Goal: Task Accomplishment & Management: Use online tool/utility

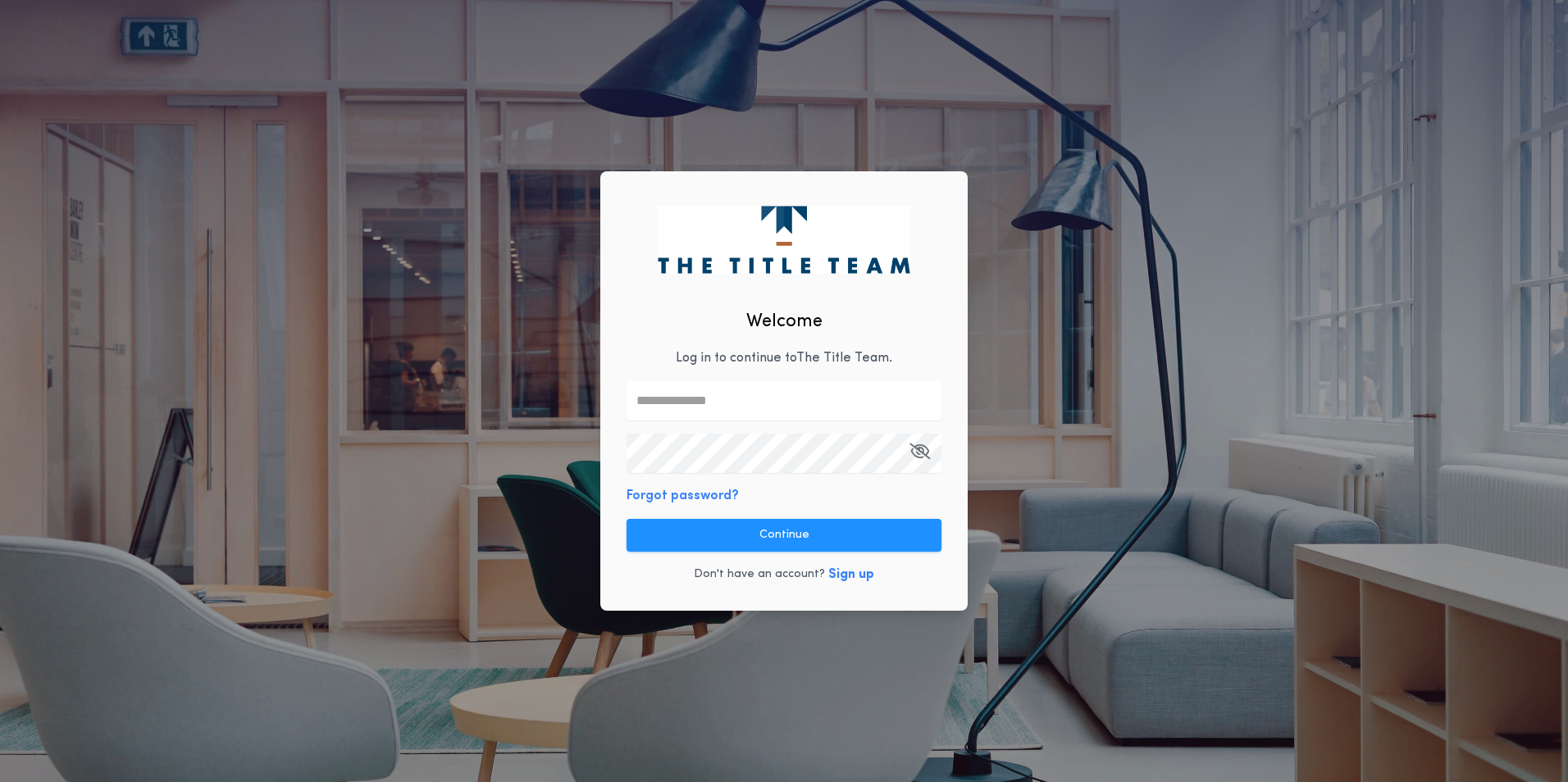
click at [719, 395] on input "text" at bounding box center [784, 401] width 315 height 40
click at [0, 781] on com-1password-button at bounding box center [0, 782] width 0 height 0
click at [717, 405] on input "text" at bounding box center [784, 401] width 315 height 40
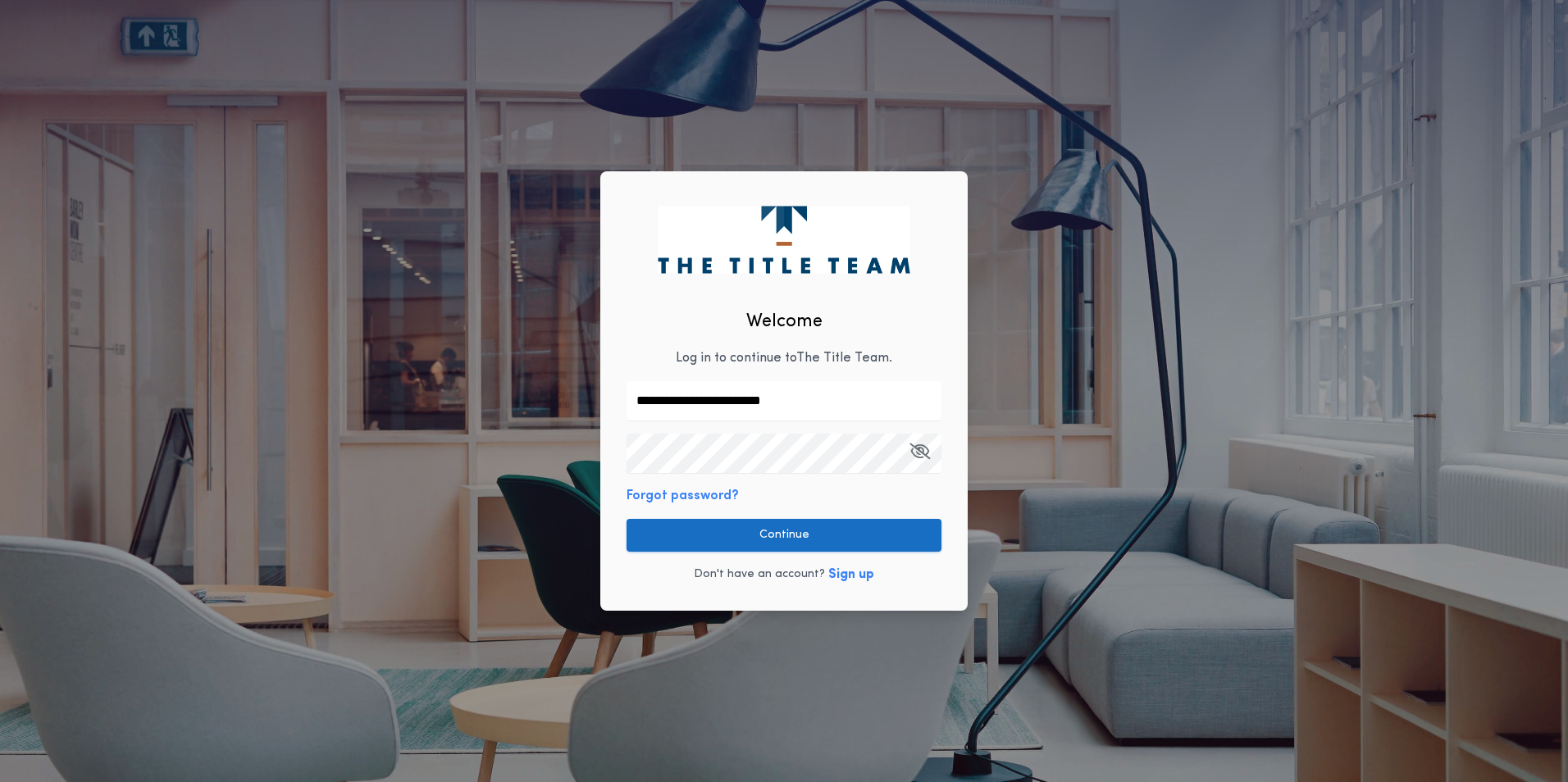
type input "**********"
click at [767, 525] on button "Continue" at bounding box center [784, 535] width 315 height 33
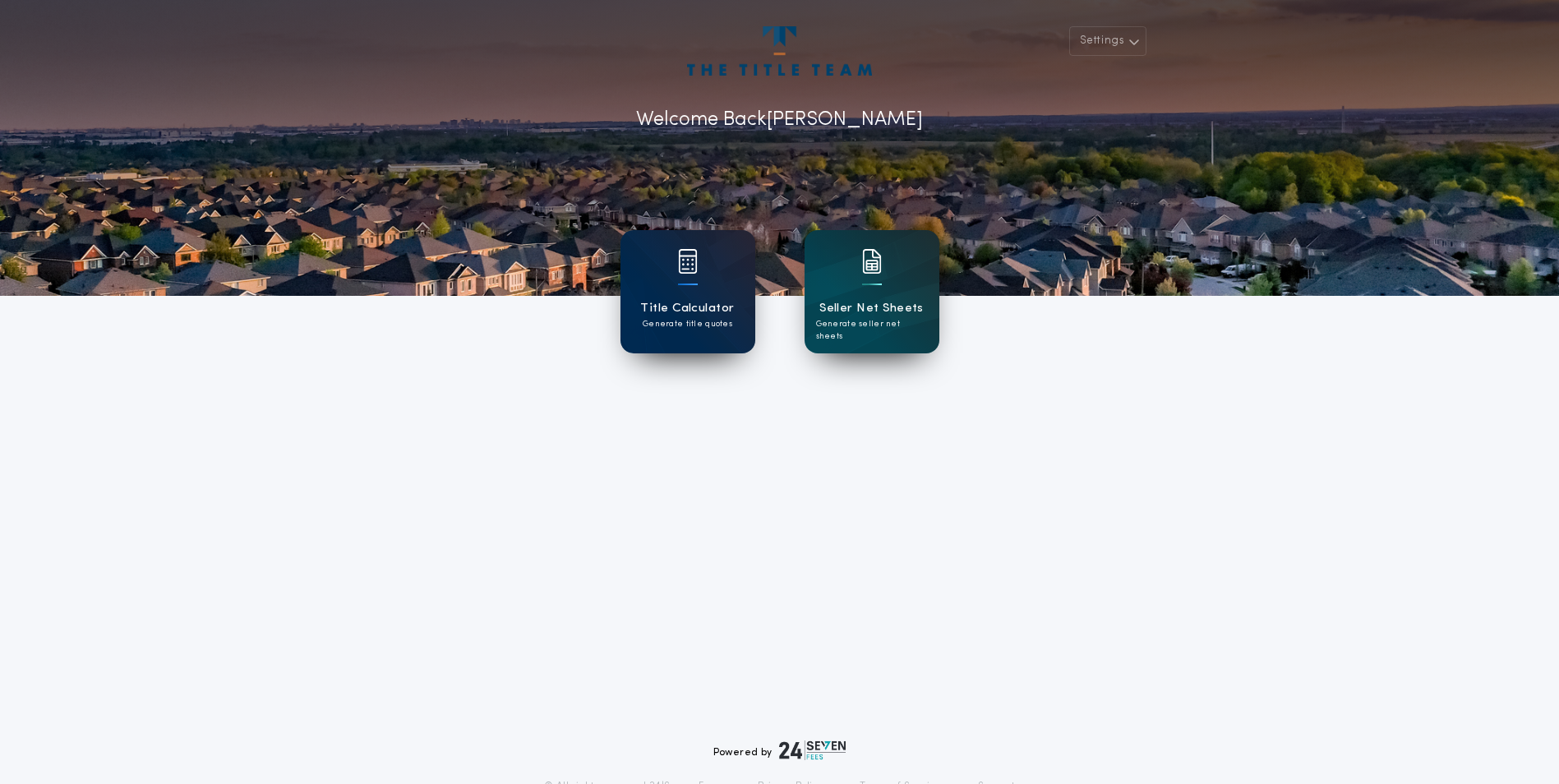
click at [675, 320] on p "Generate title quotes" at bounding box center [687, 324] width 90 height 12
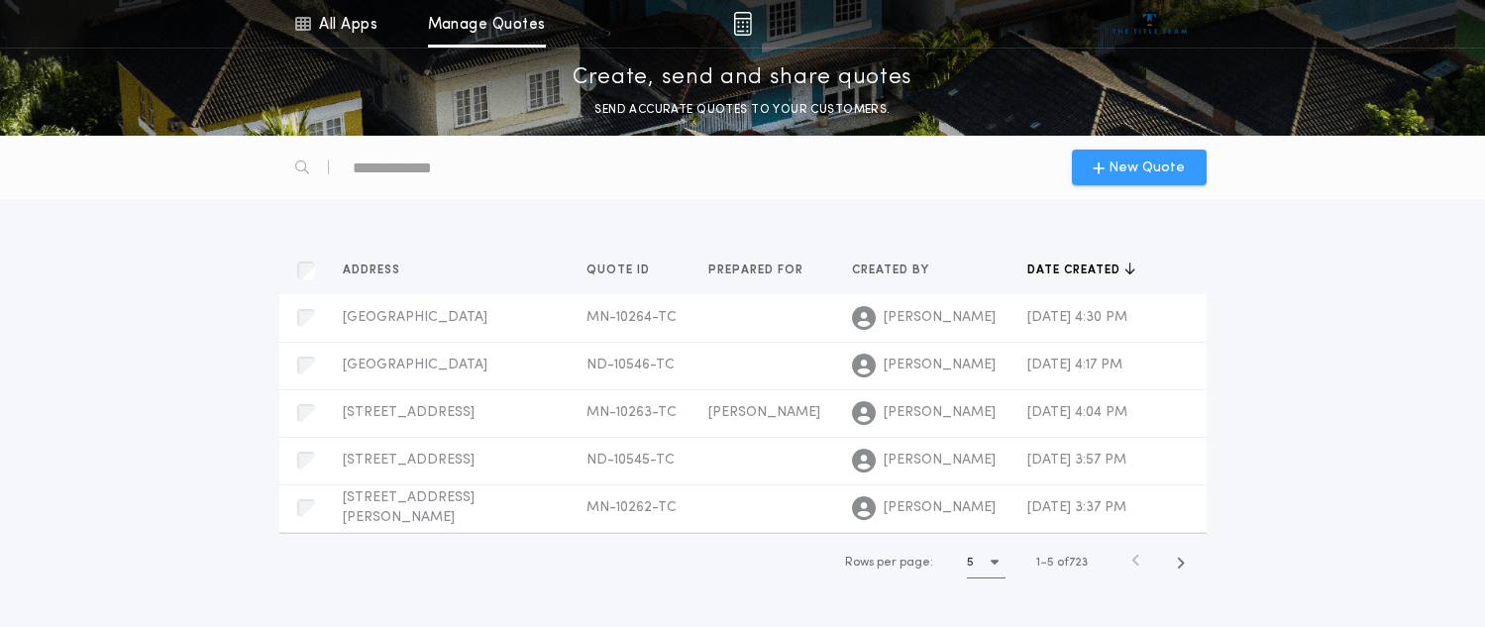
click at [1095, 174] on icon "button" at bounding box center [1098, 167] width 12 height 16
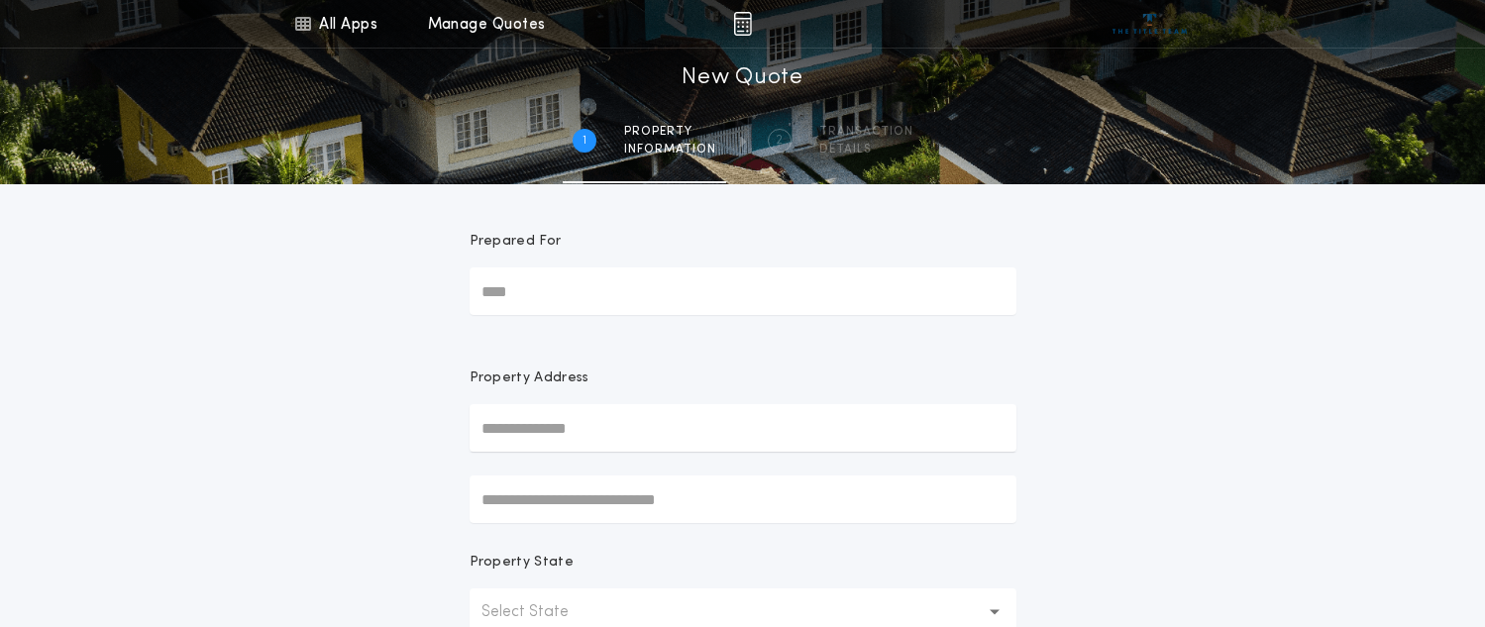
click at [583, 276] on input "Prepared For" at bounding box center [742, 291] width 547 height 48
type input "********"
type input "**********"
click at [758, 560] on div "Property State" at bounding box center [742, 571] width 547 height 36
click at [598, 600] on button "Select State" at bounding box center [742, 612] width 547 height 48
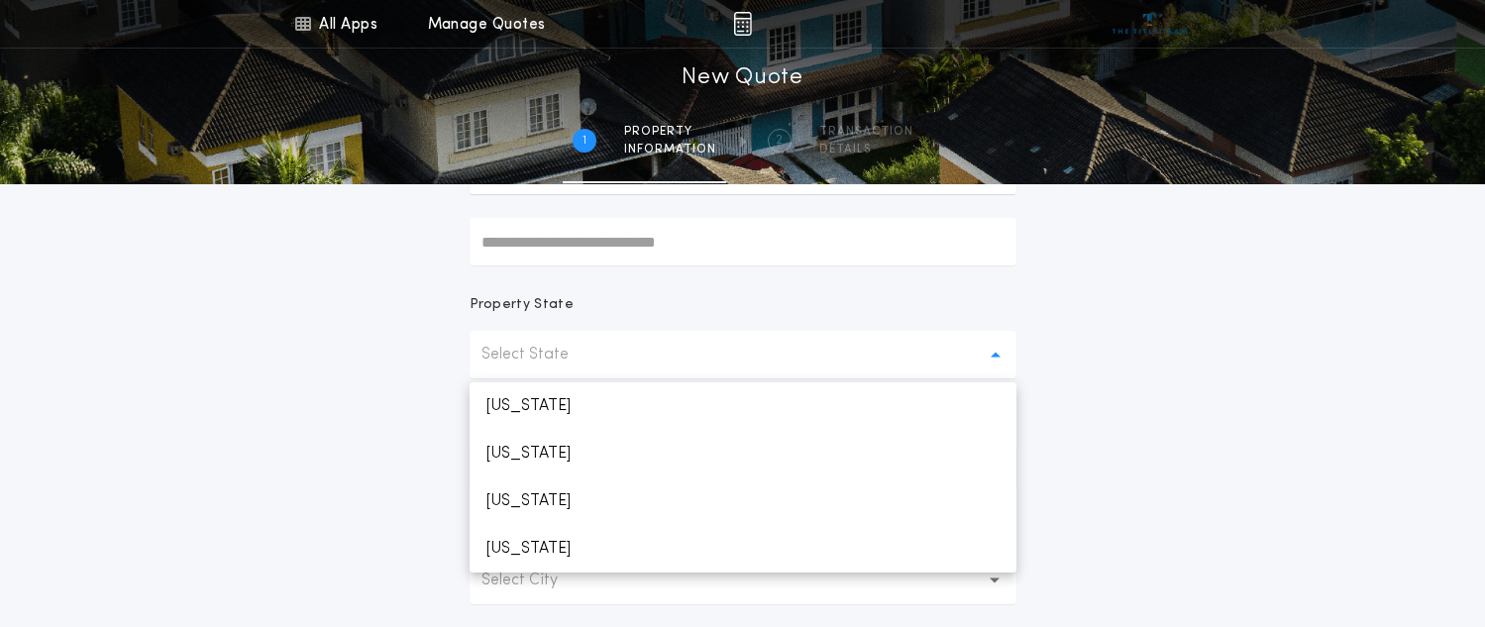
scroll to position [265, 0]
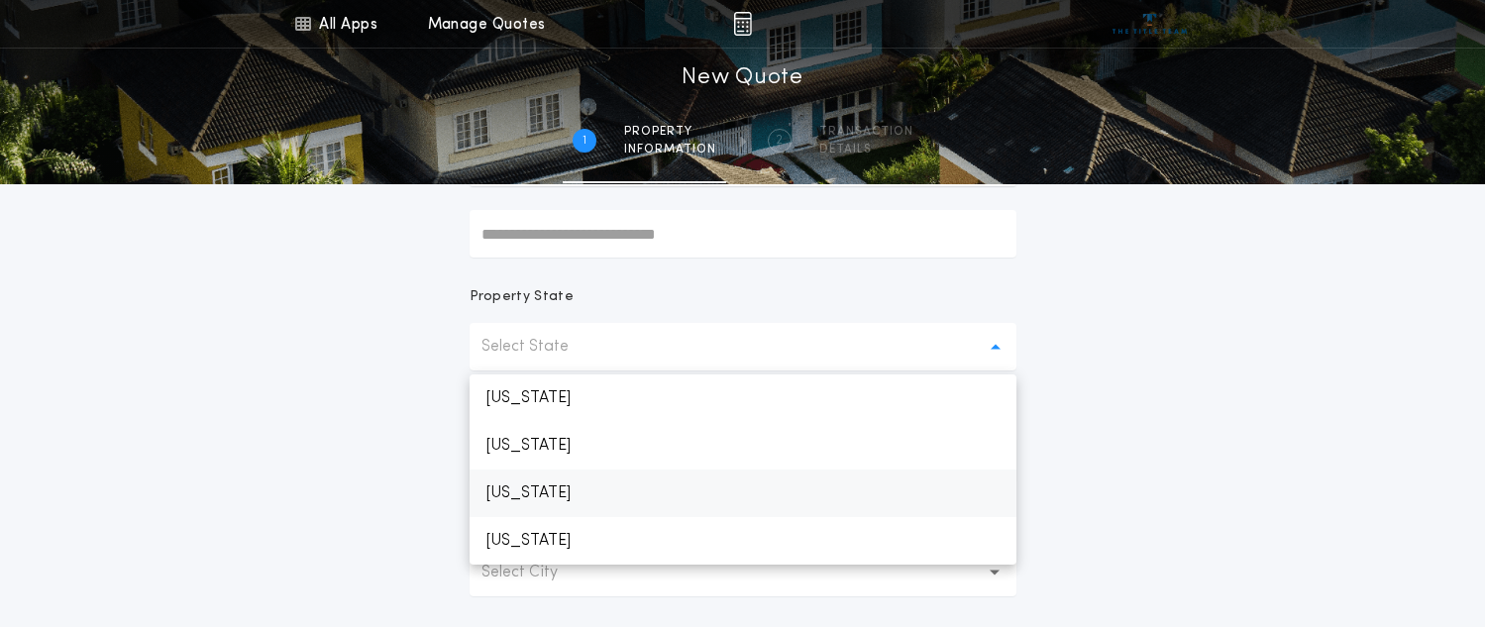
click at [567, 488] on p "[US_STATE]" at bounding box center [742, 493] width 547 height 48
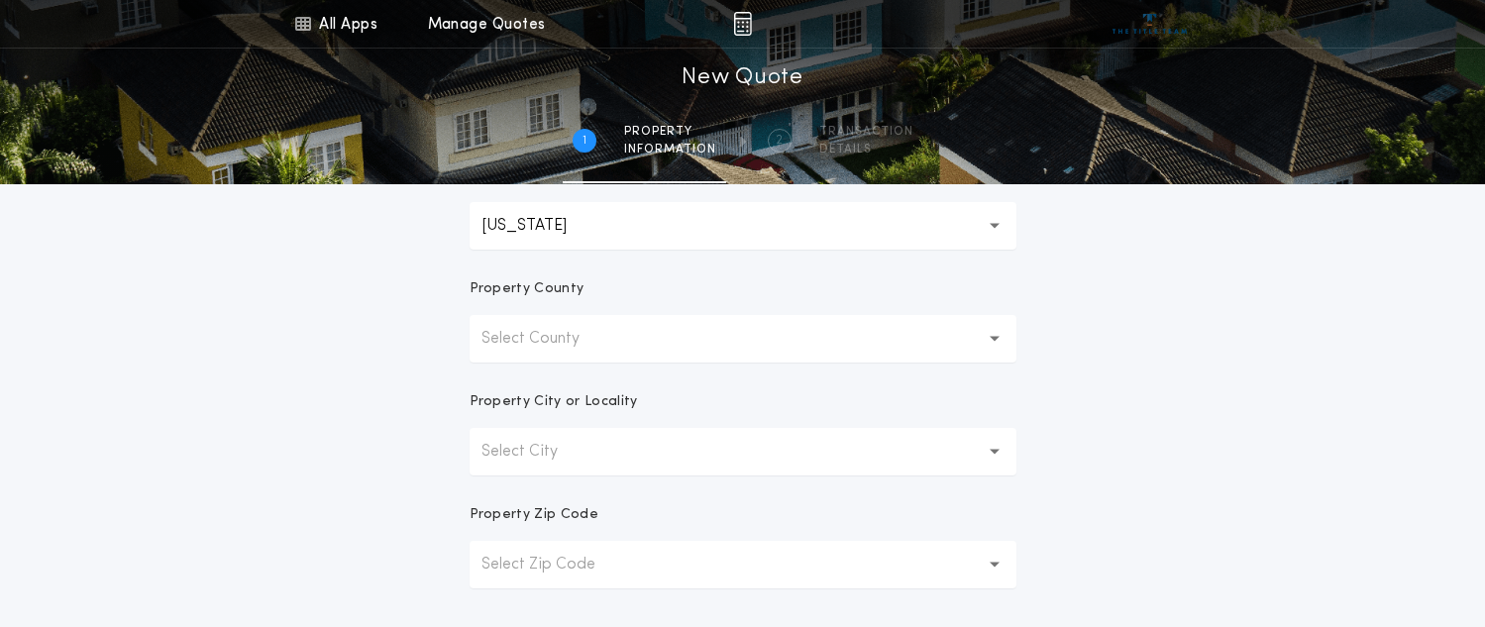
scroll to position [476, 0]
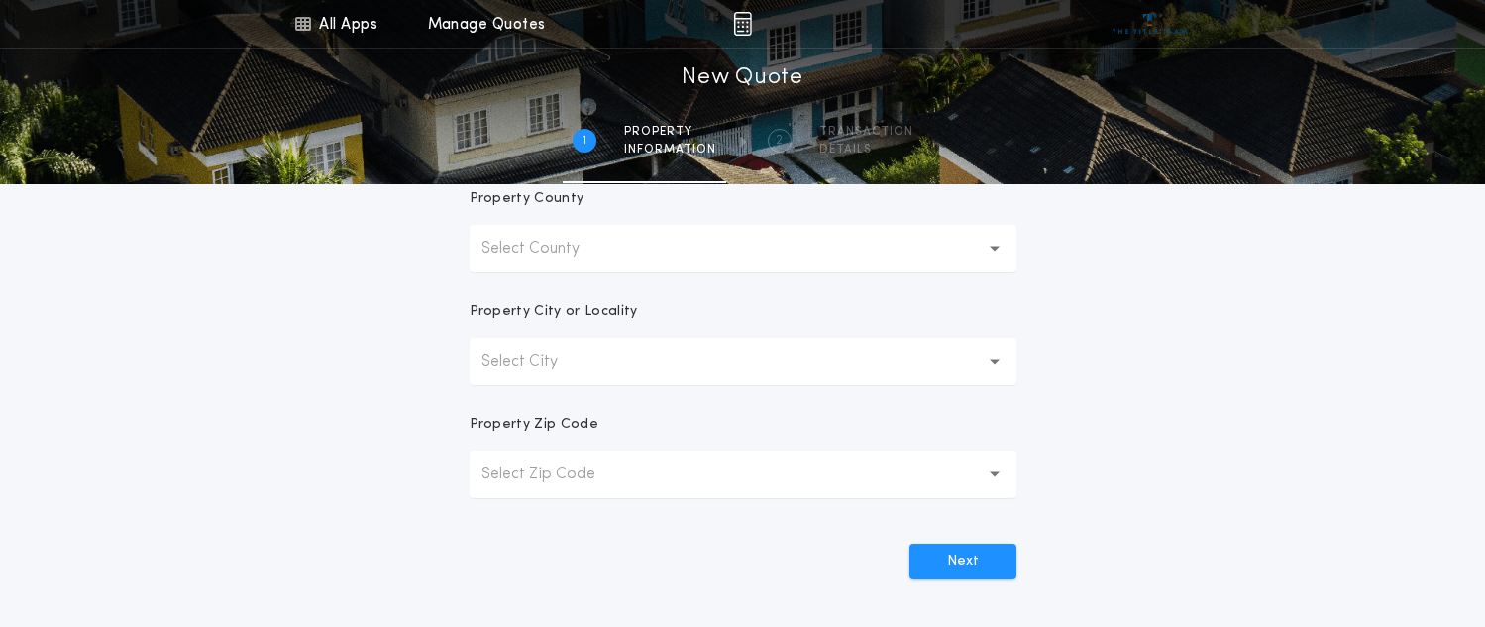
click at [995, 467] on icon "button" at bounding box center [994, 475] width 11 height 48
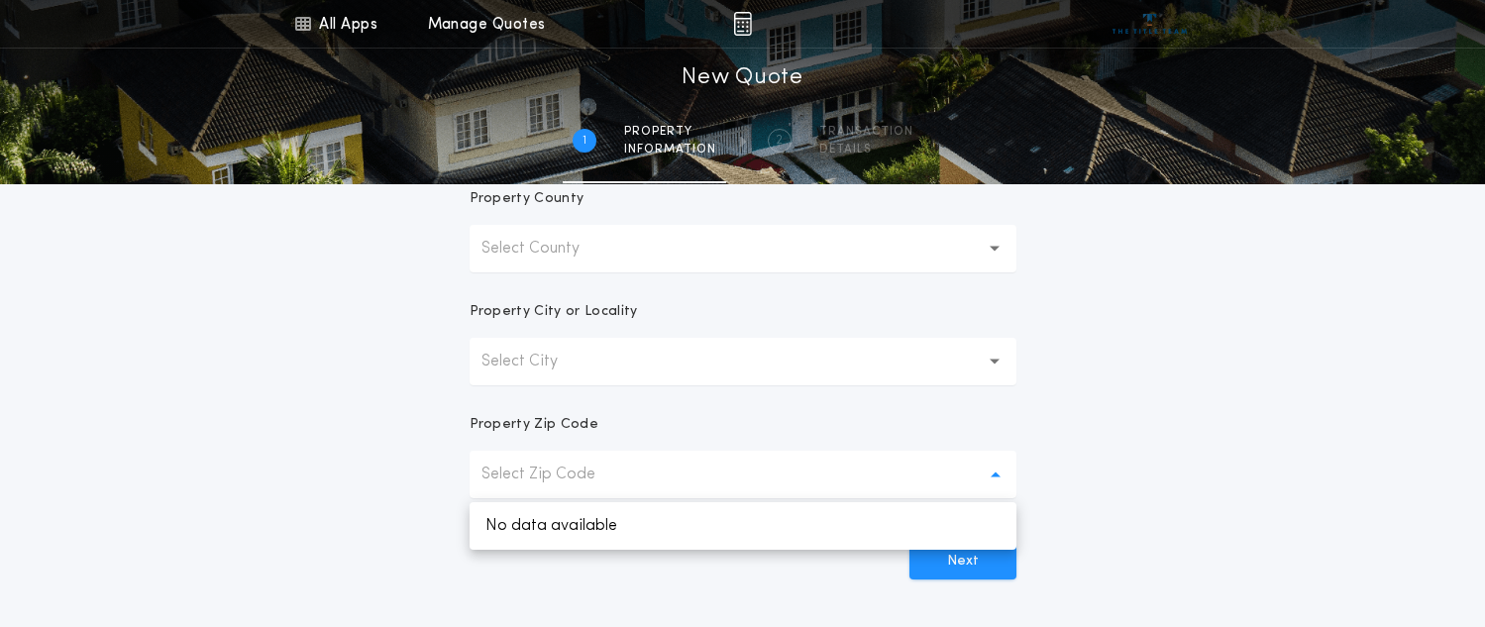
click at [541, 368] on p "Select City" at bounding box center [535, 362] width 108 height 24
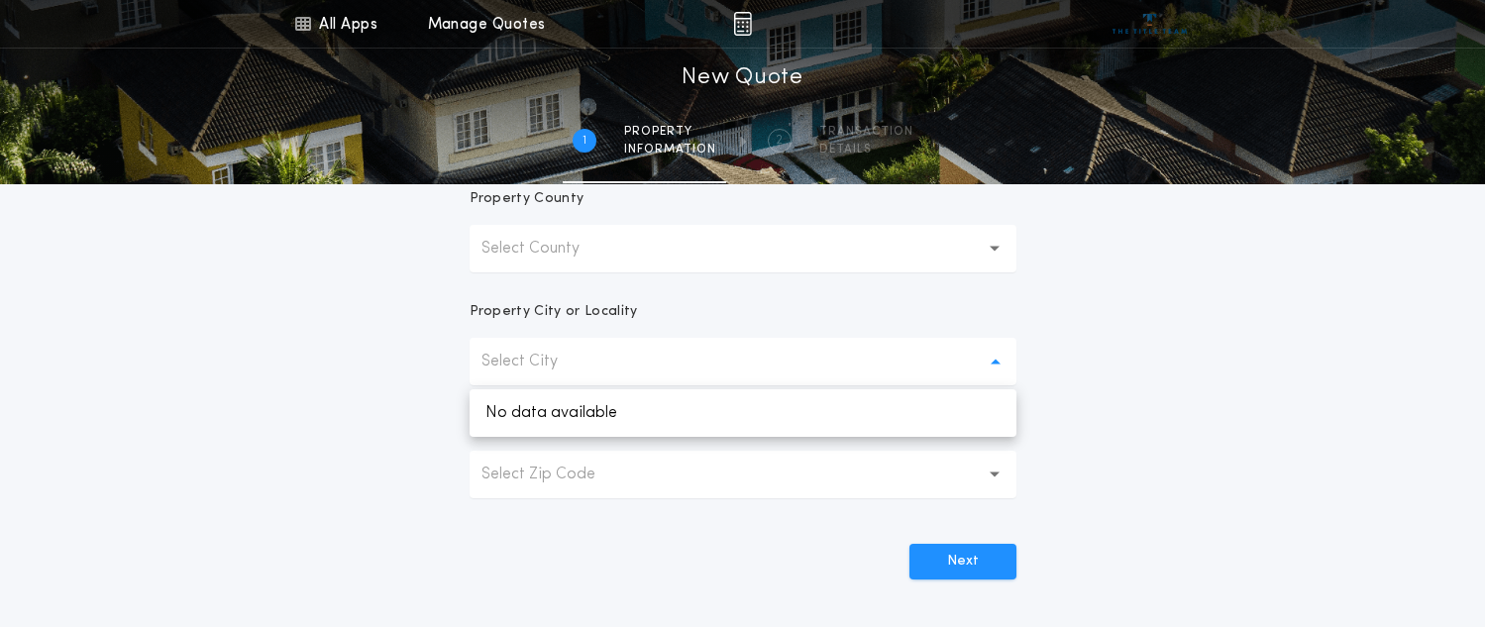
click at [537, 257] on p "Select County" at bounding box center [546, 249] width 130 height 24
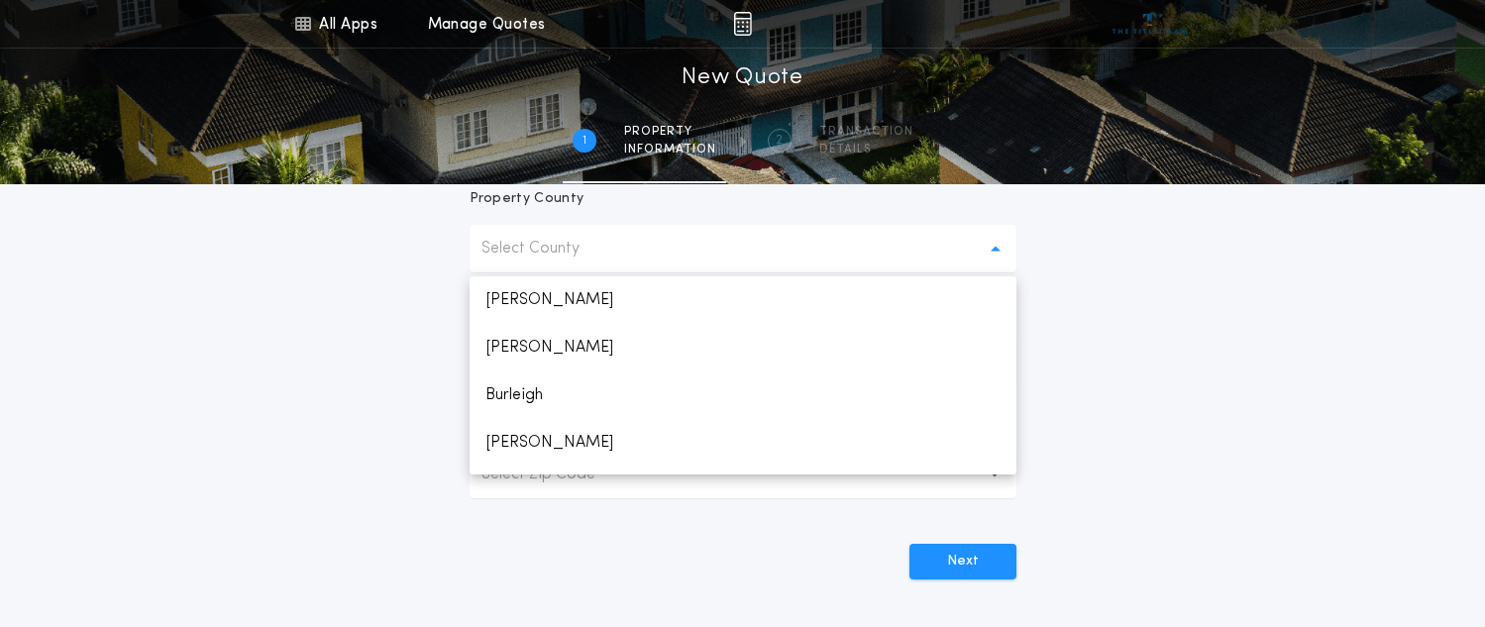
scroll to position [255, 0]
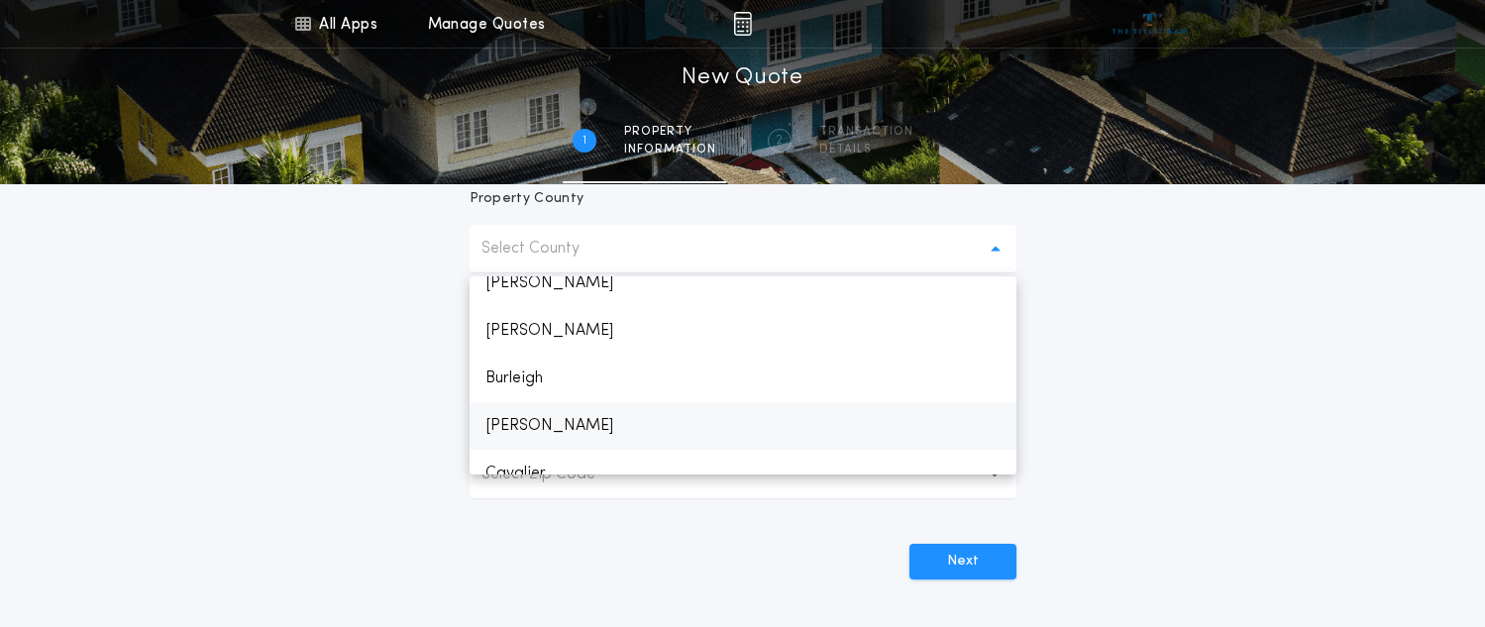
click at [502, 419] on p "[PERSON_NAME]" at bounding box center [742, 426] width 547 height 48
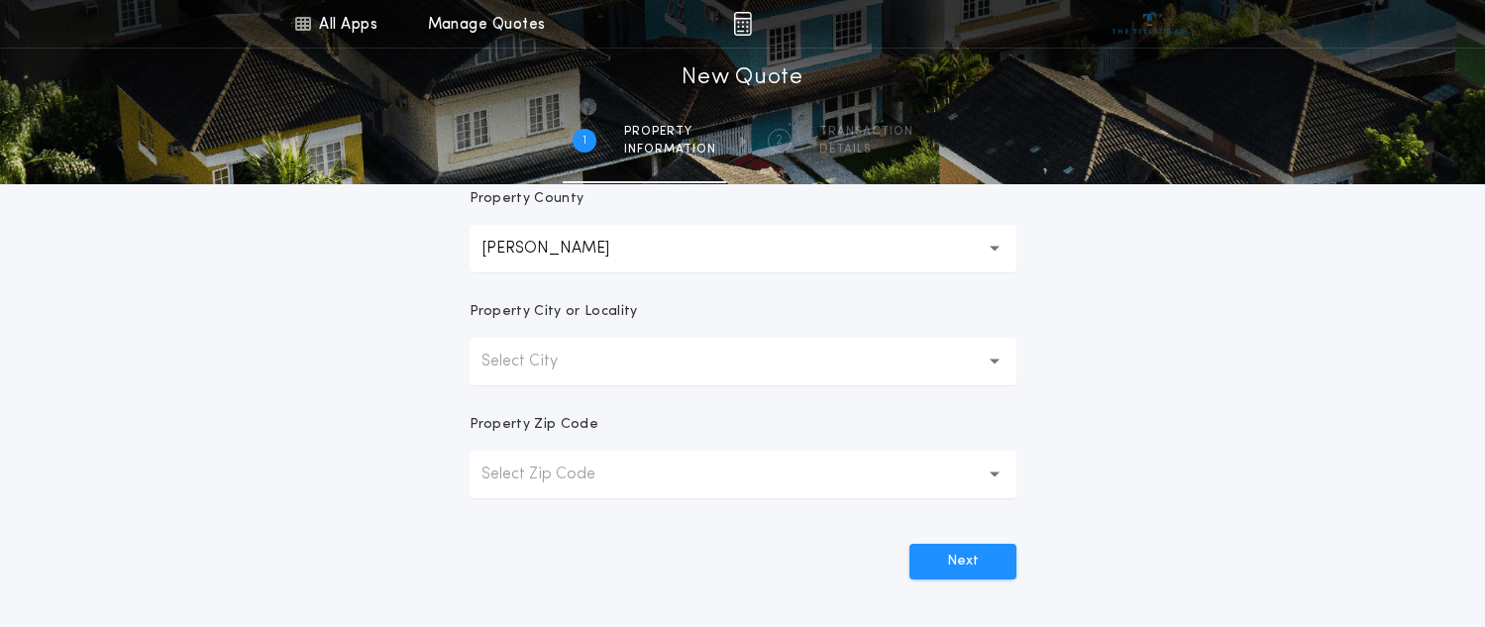
click at [505, 364] on p "Select City" at bounding box center [535, 362] width 108 height 24
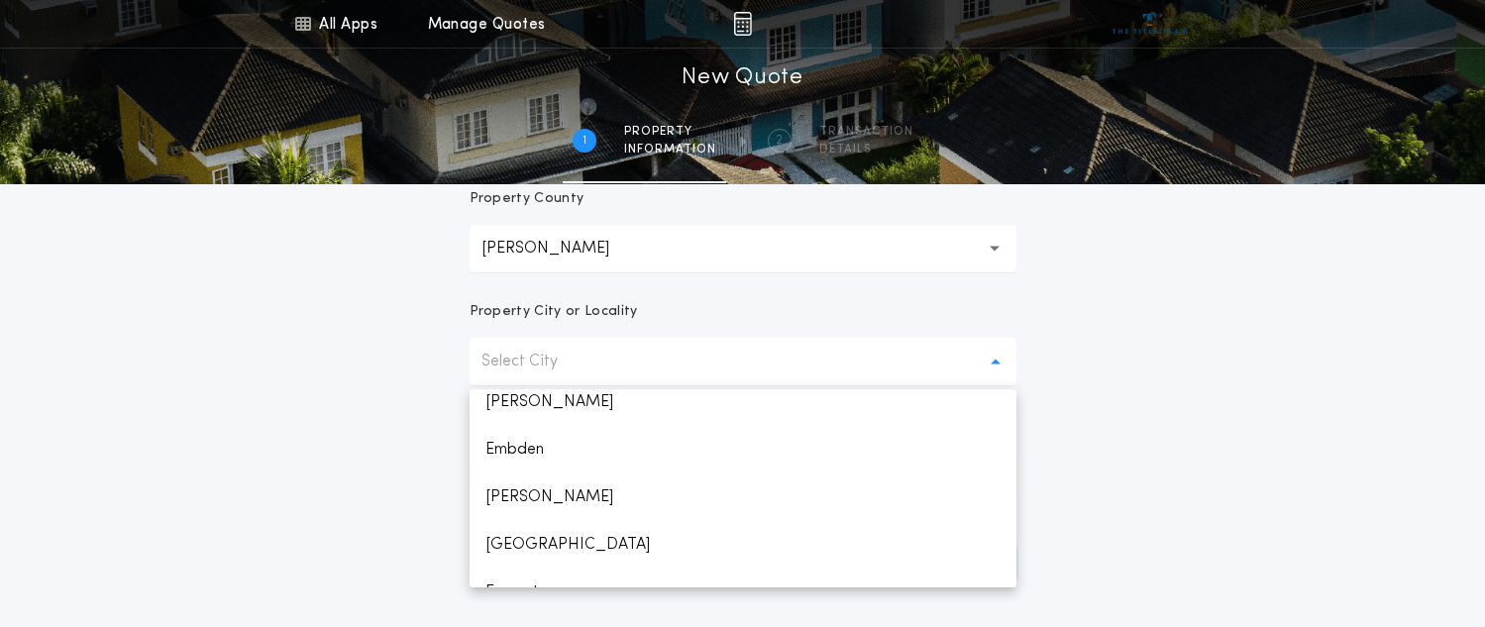
scroll to position [648, 0]
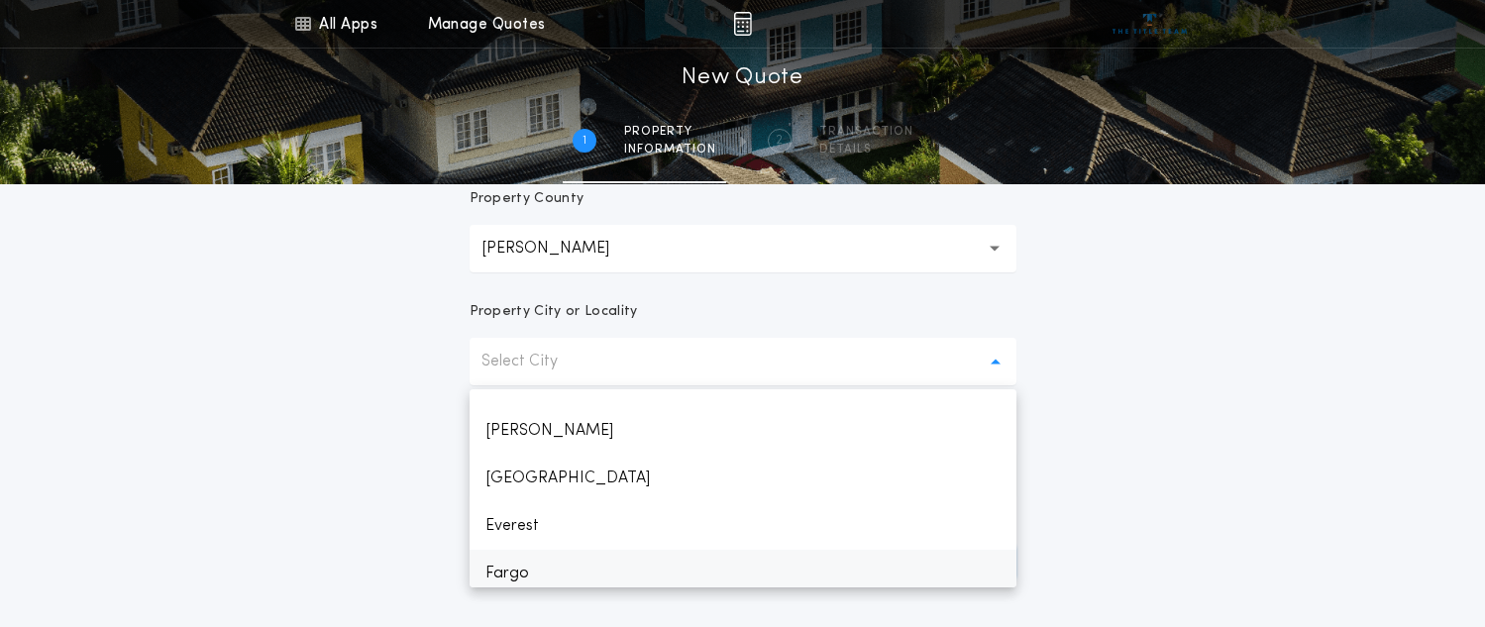
click at [543, 572] on p "Fargo" at bounding box center [742, 574] width 547 height 48
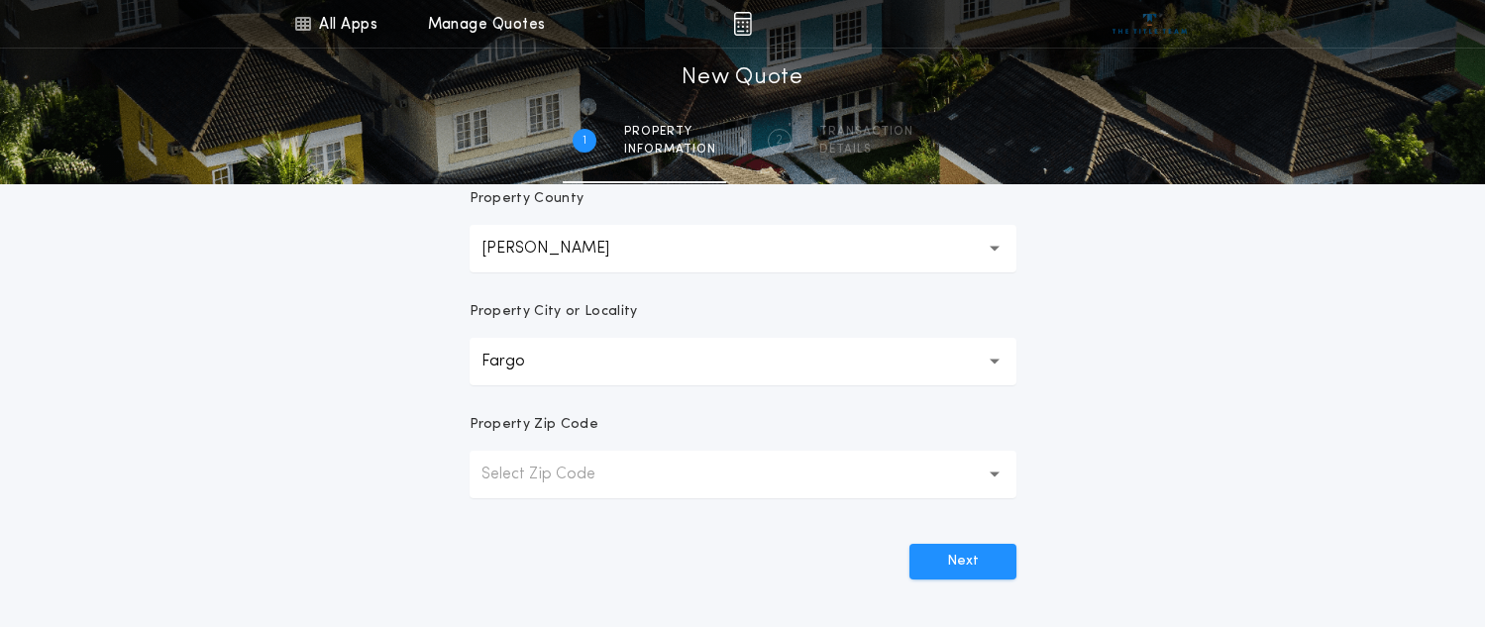
click at [522, 477] on p "Select Zip Code" at bounding box center [554, 475] width 146 height 24
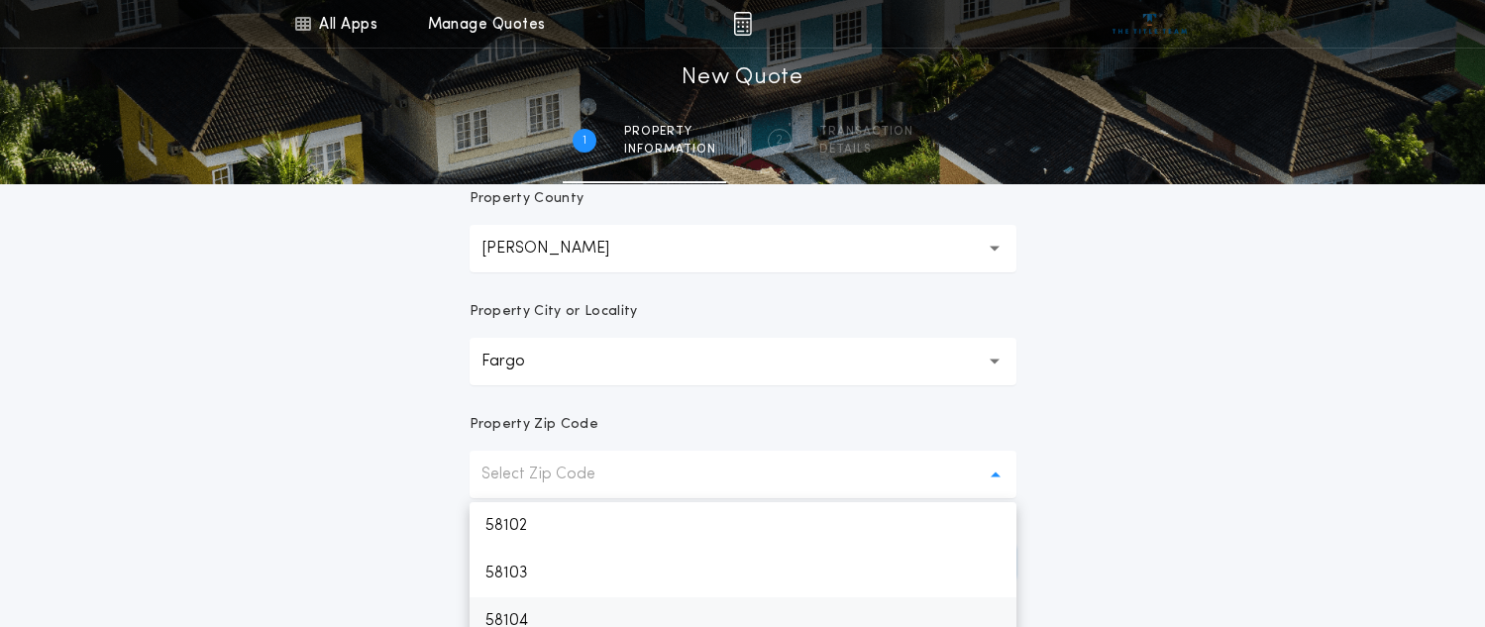
scroll to position [494, 0]
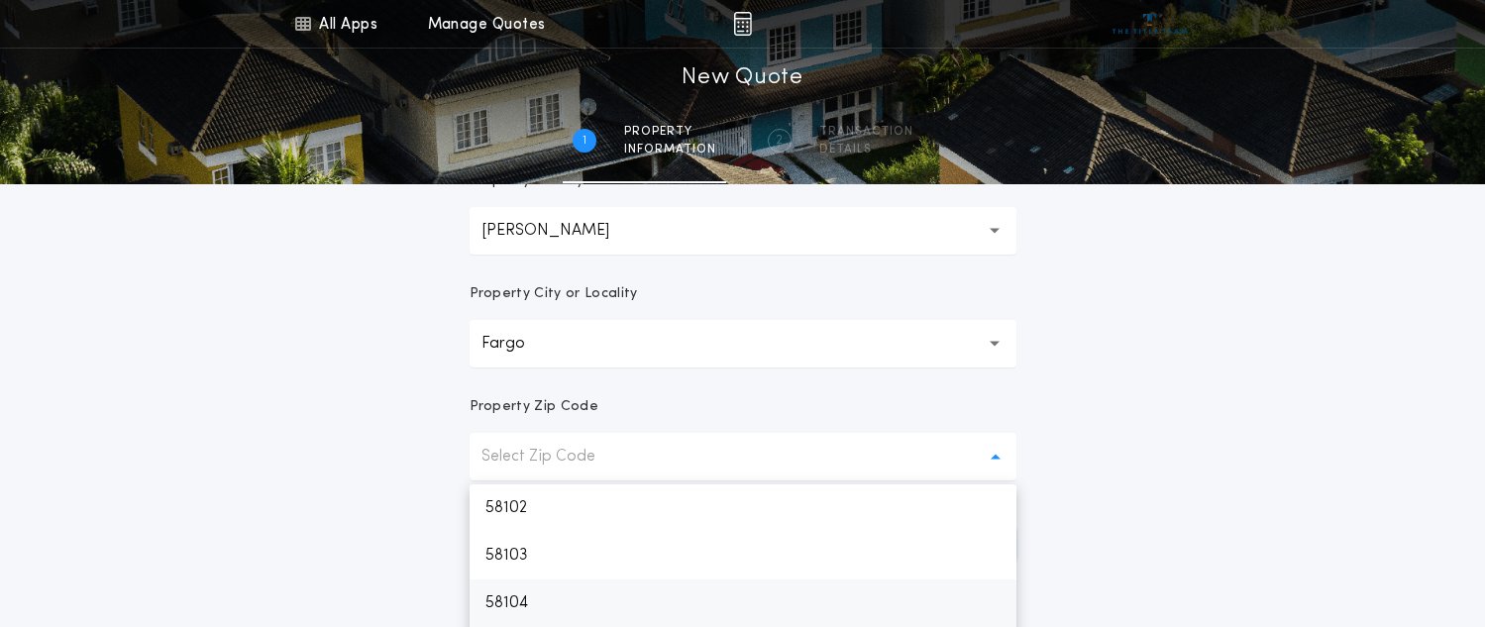
click at [517, 614] on p "58104" at bounding box center [742, 603] width 547 height 48
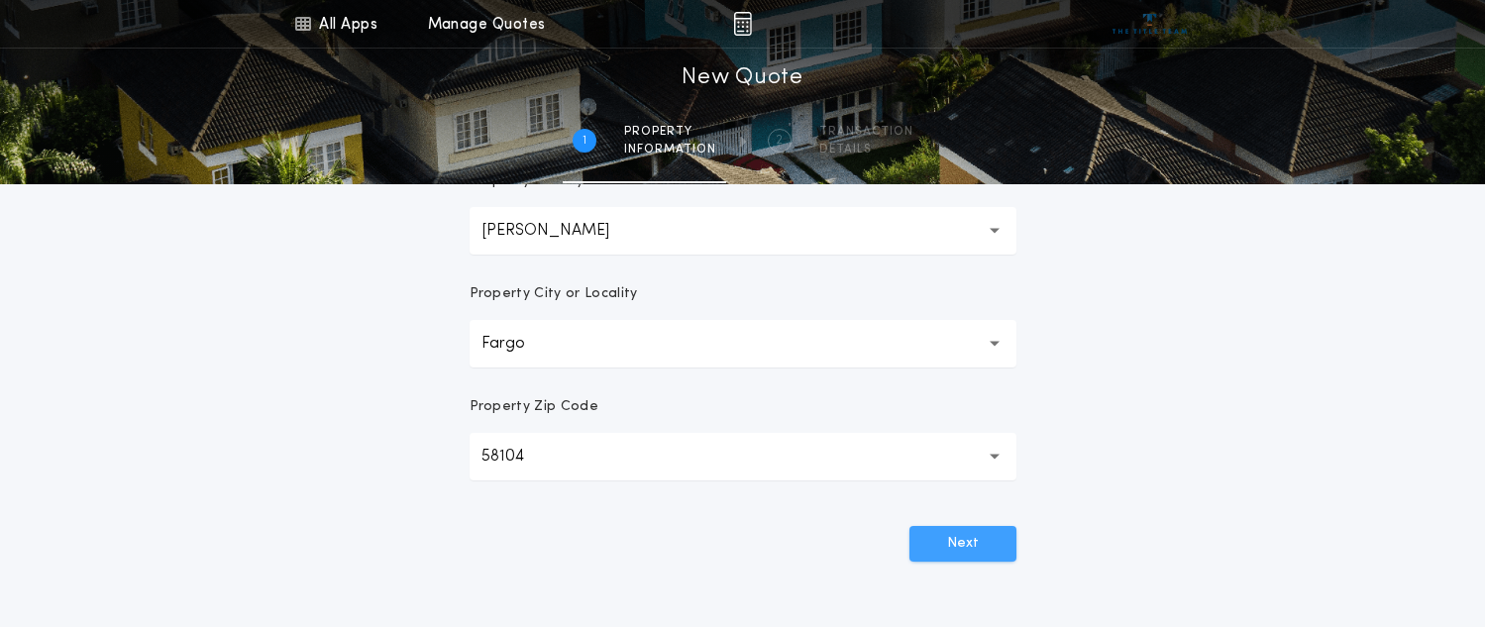
click at [960, 534] on button "Next" at bounding box center [962, 544] width 107 height 36
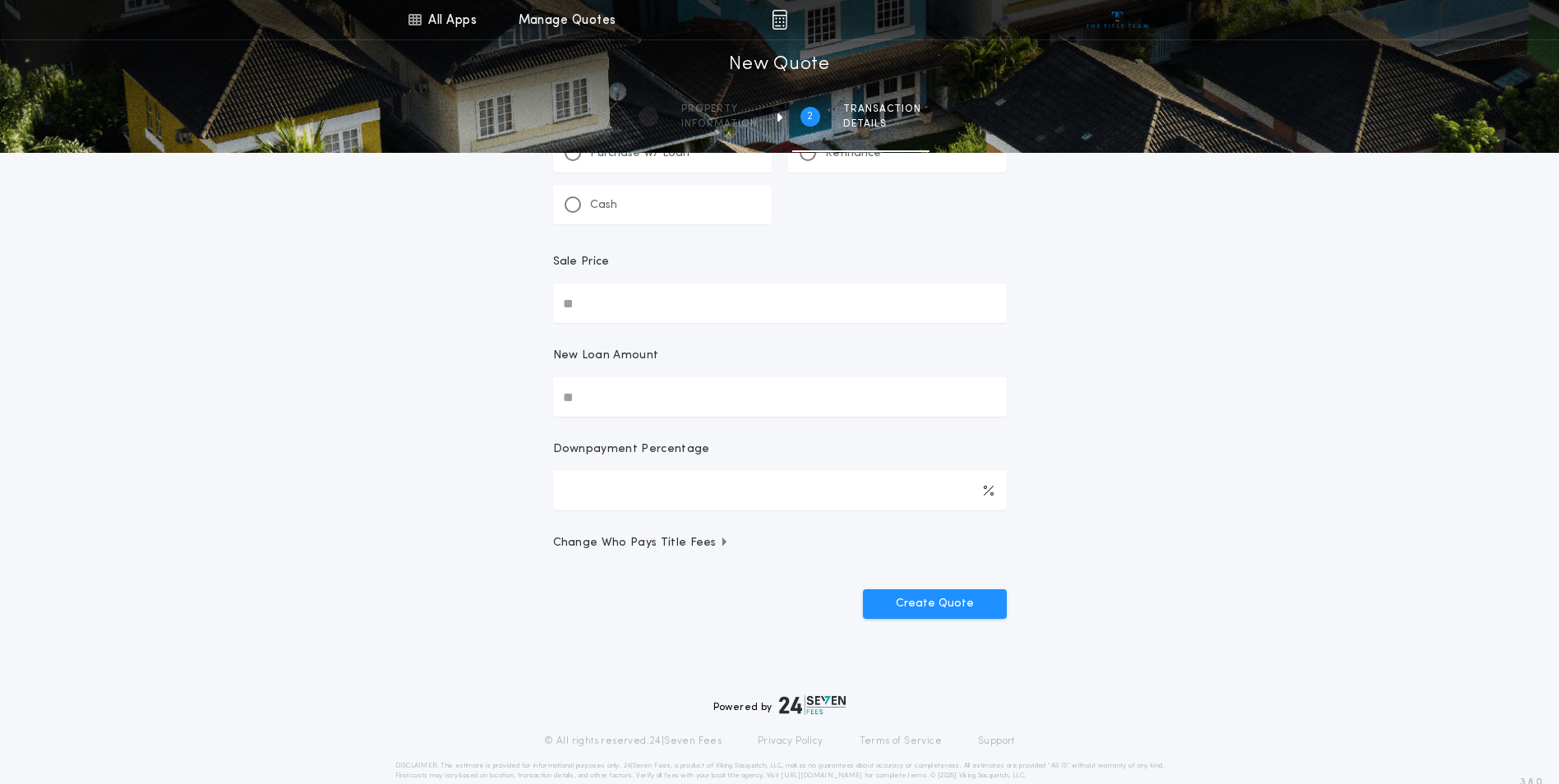
scroll to position [0, 0]
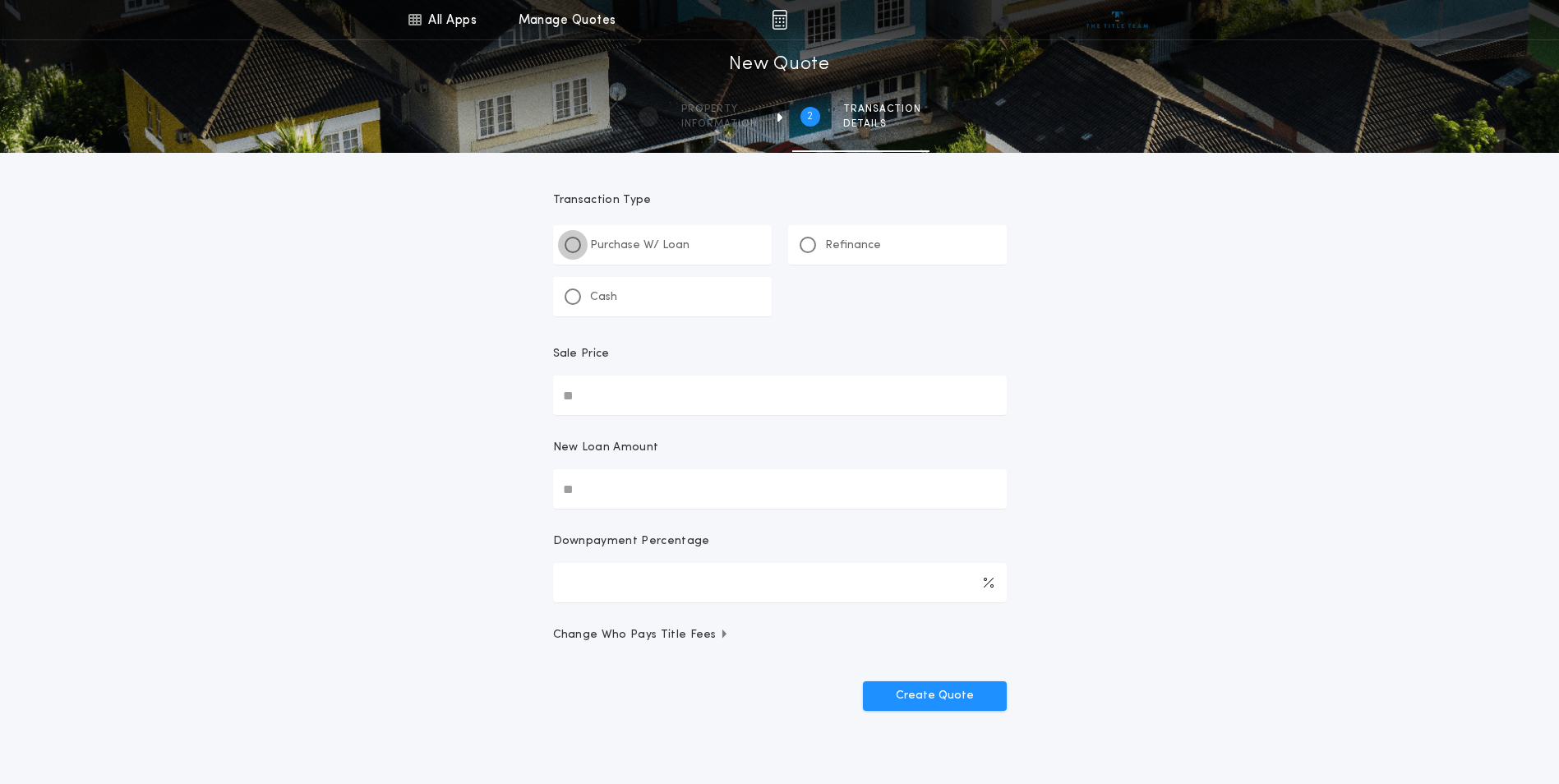
click at [572, 246] on div at bounding box center [572, 245] width 8 height 8
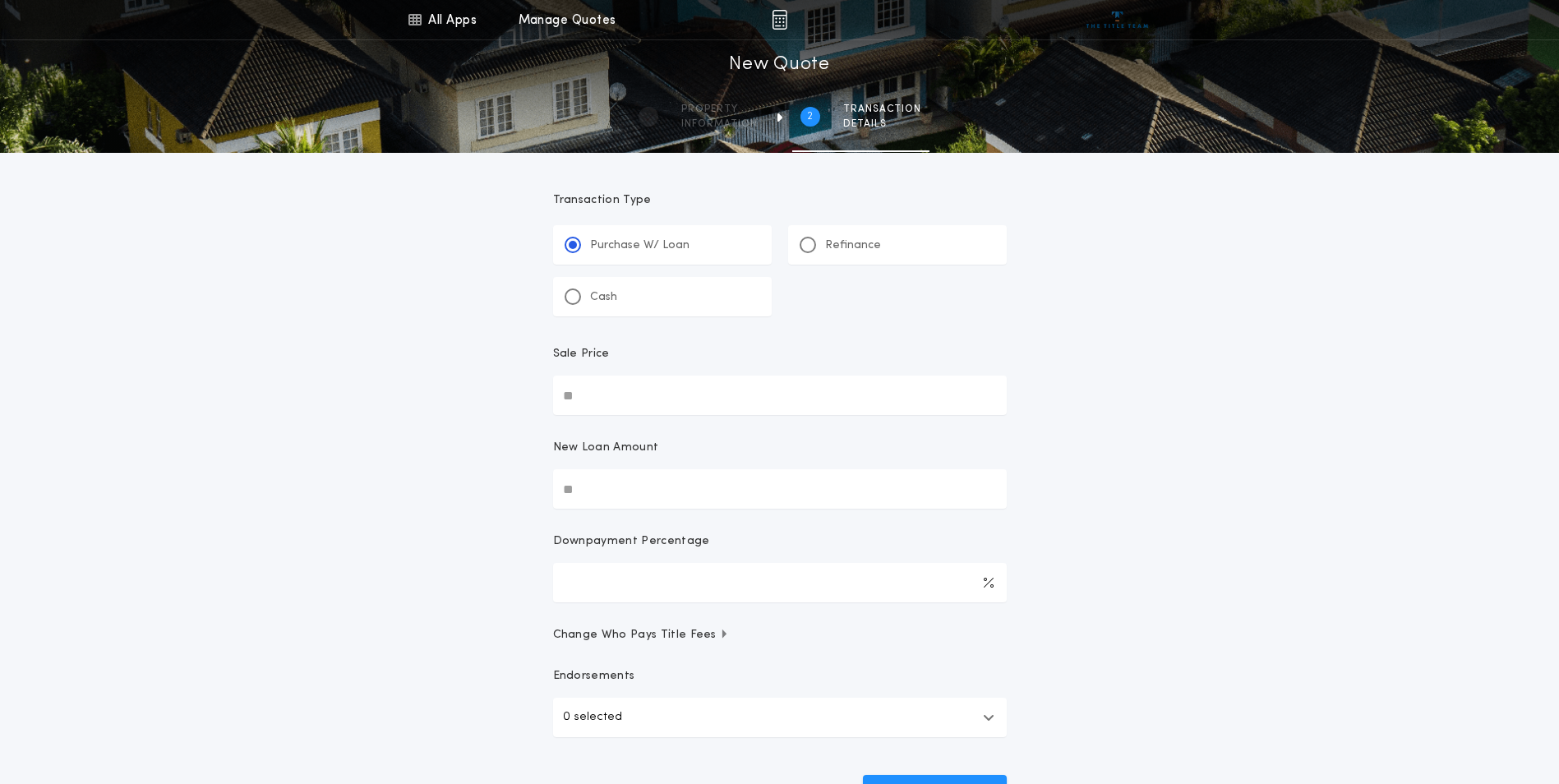
click at [586, 402] on input "Sale Price" at bounding box center [780, 396] width 454 height 40
type input "**"
type input "***"
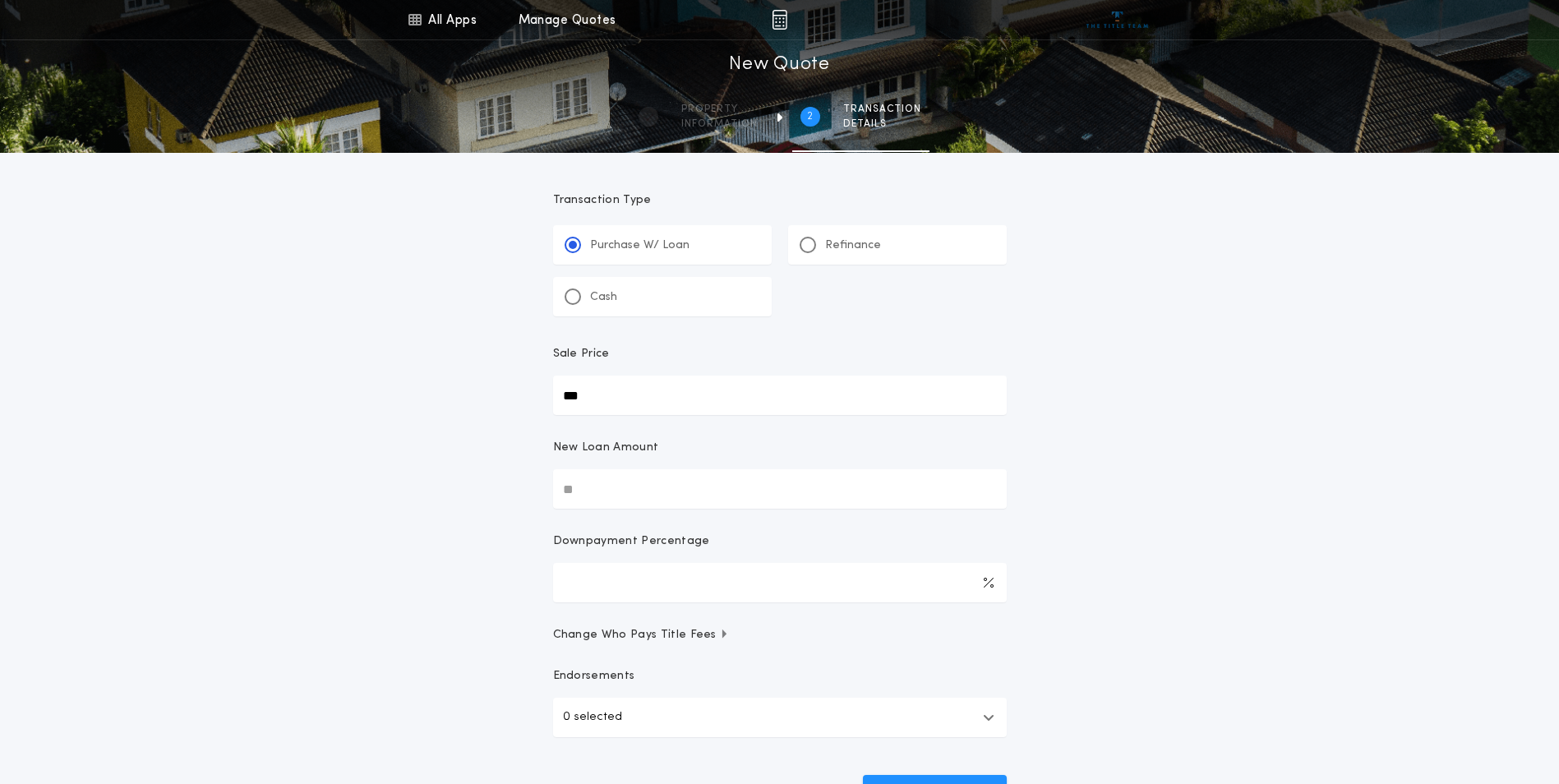
type input "****"
type input "******"
type input "*******"
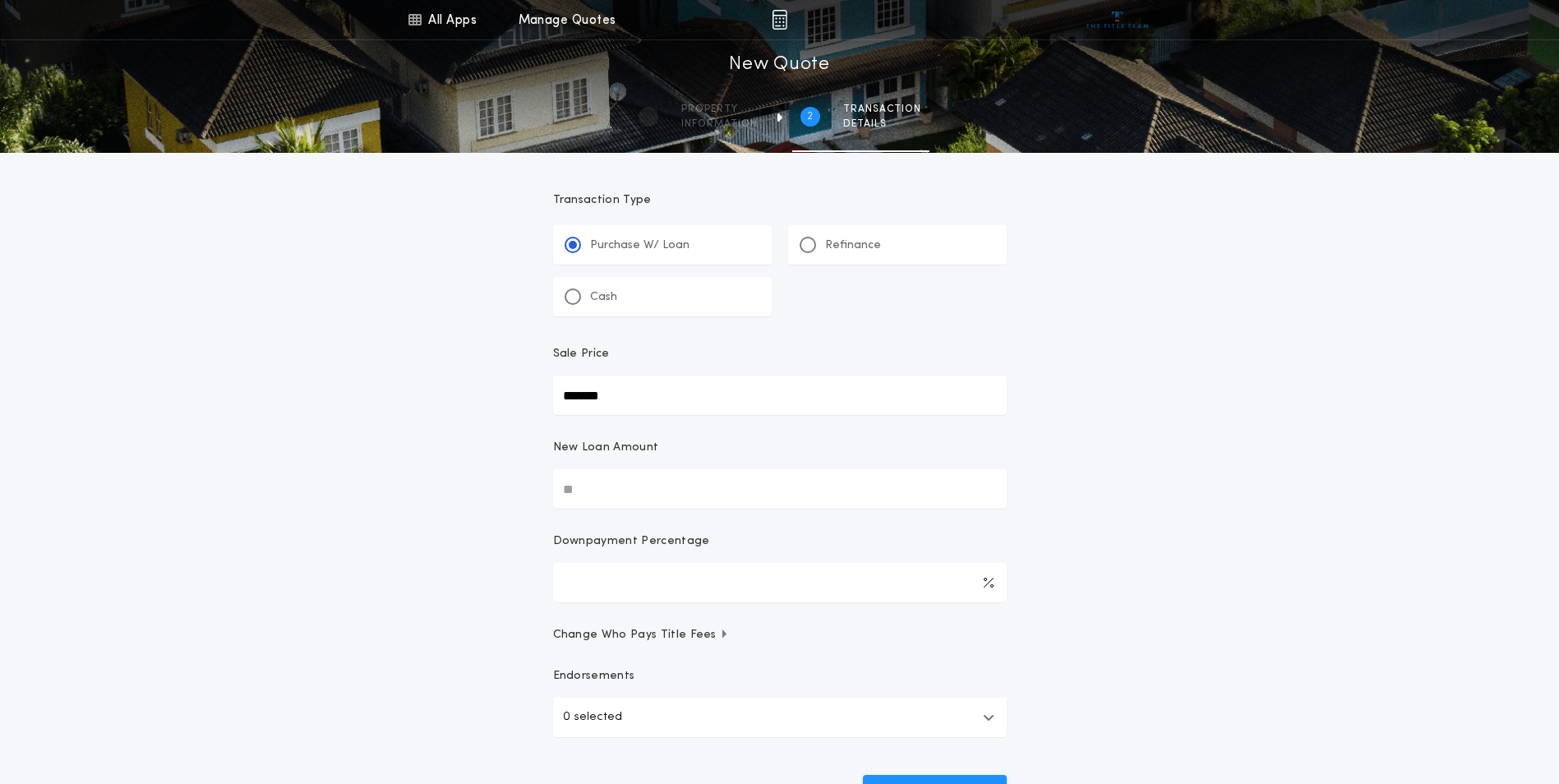
type input "*******"
type input "********"
click at [606, 476] on input "New Loan Amount" at bounding box center [780, 489] width 454 height 40
type input "**"
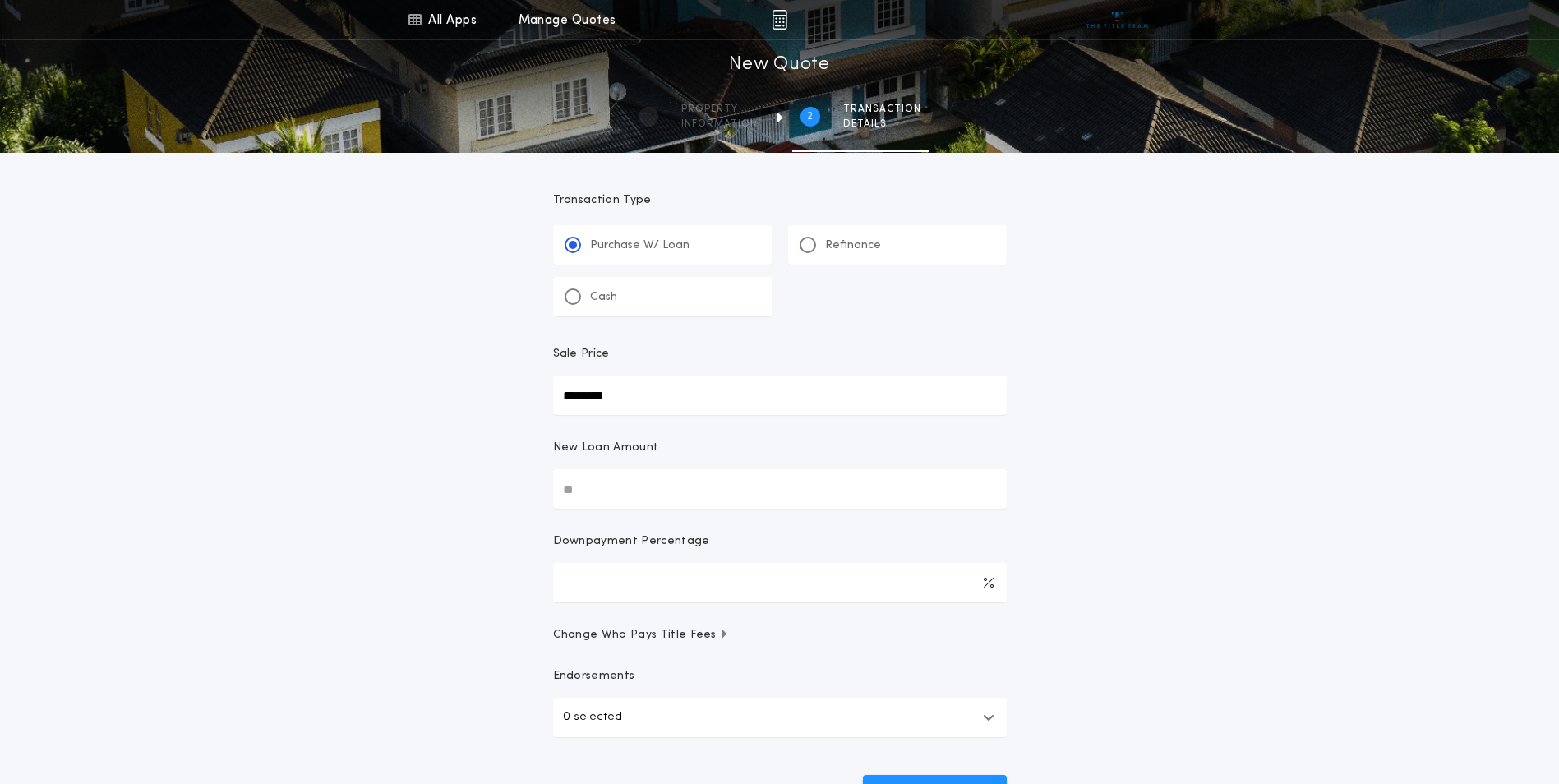
type input "*****"
type input "****"
type input "******"
type input "****"
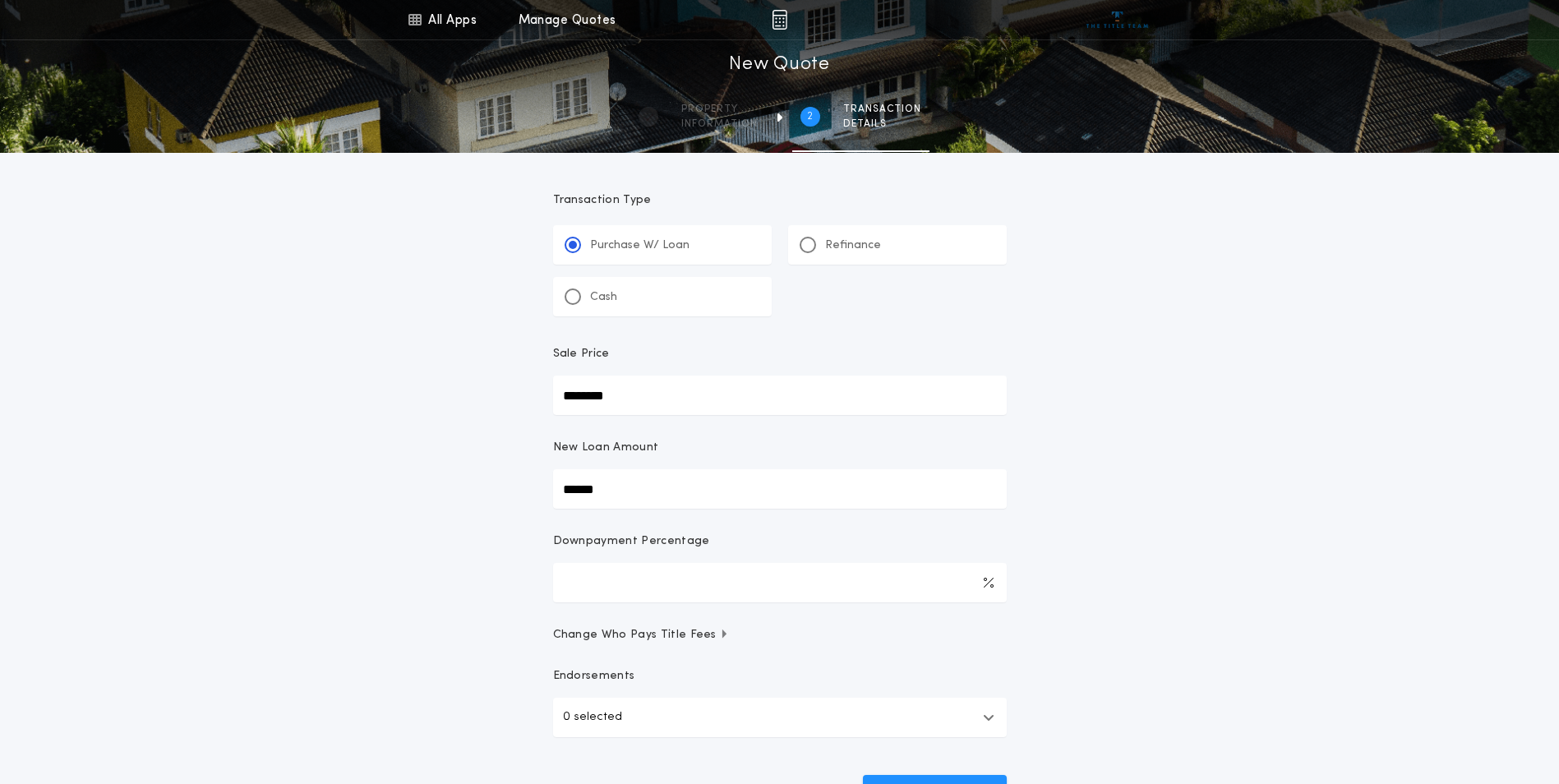
type input "*******"
type input "****"
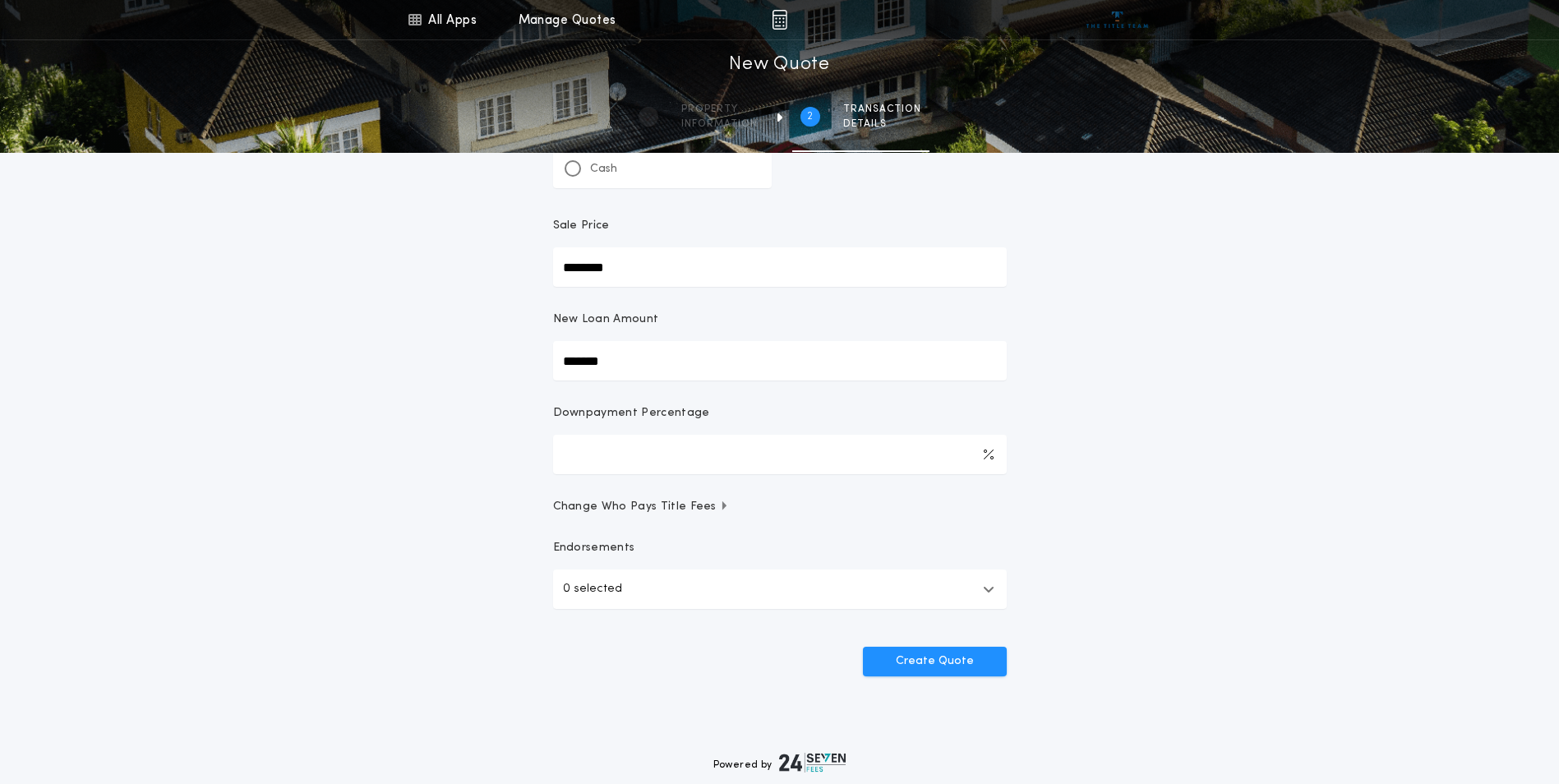
scroll to position [129, 0]
type input "*******"
click at [911, 665] on button "Create Quote" at bounding box center [934, 660] width 144 height 30
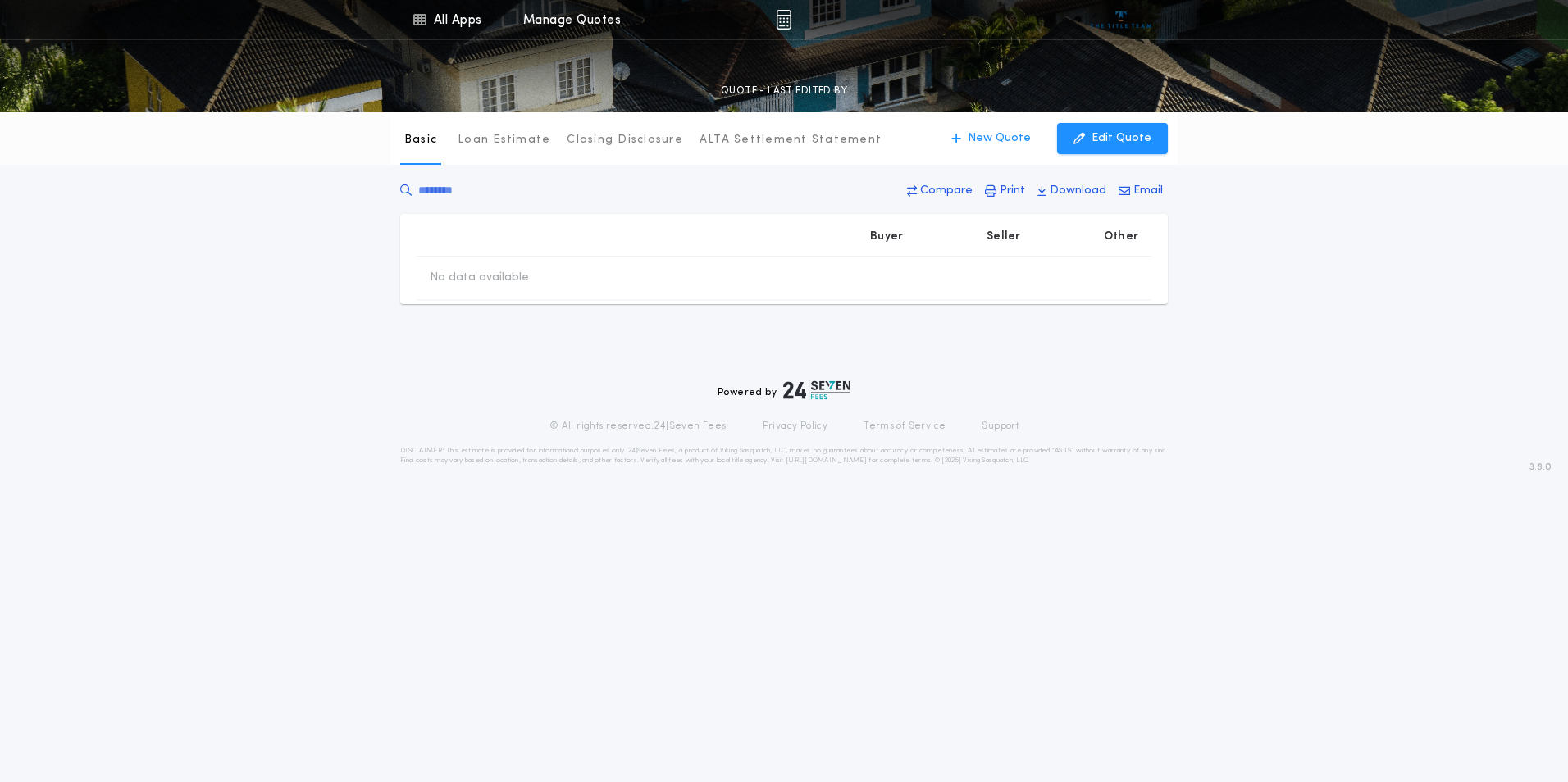
type input "********"
type input "*******"
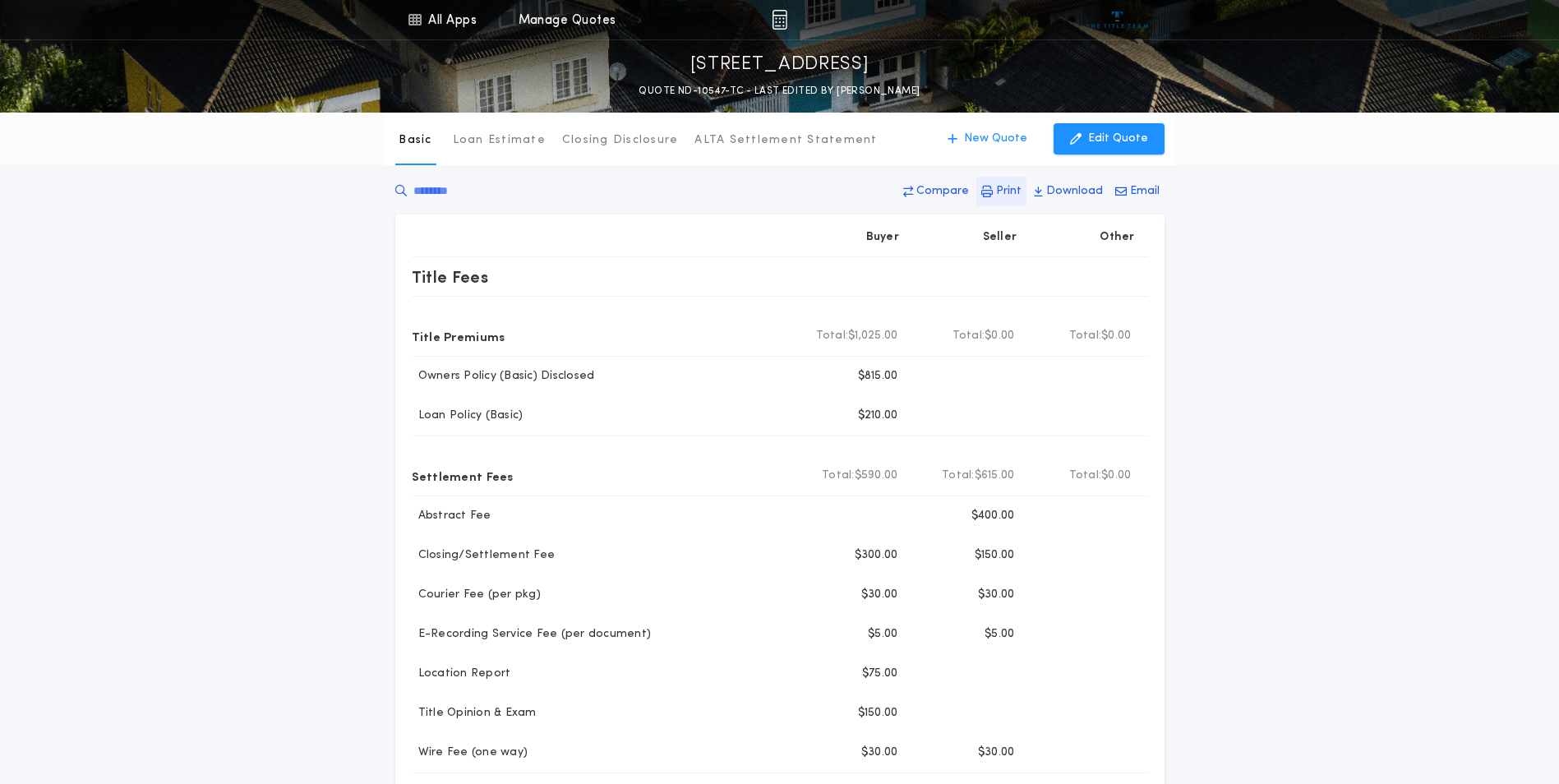
click at [1015, 187] on p "Print" at bounding box center [1008, 192] width 26 height 17
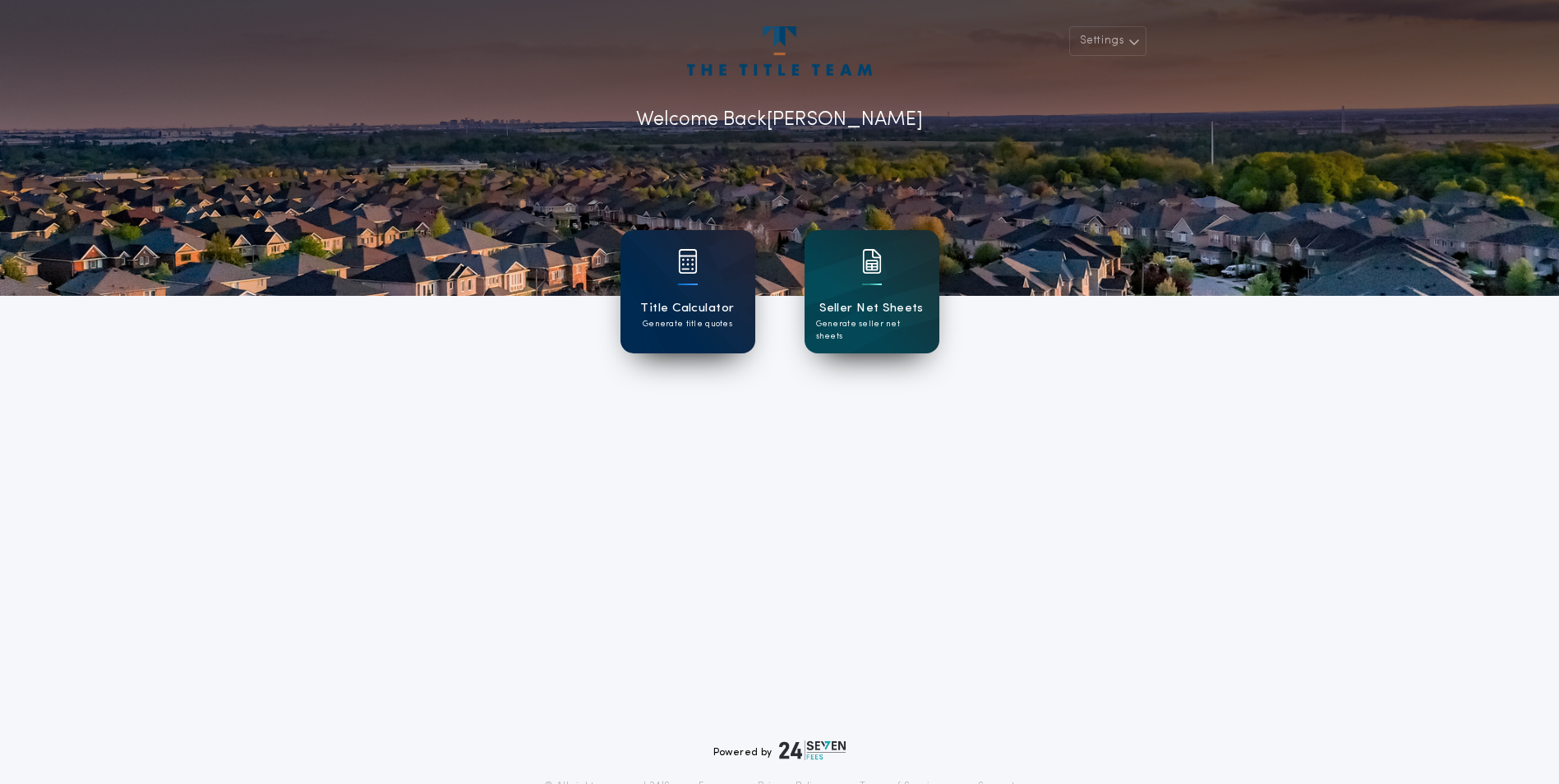
click at [652, 288] on div "Title Calculator Generate title quotes" at bounding box center [688, 291] width 134 height 124
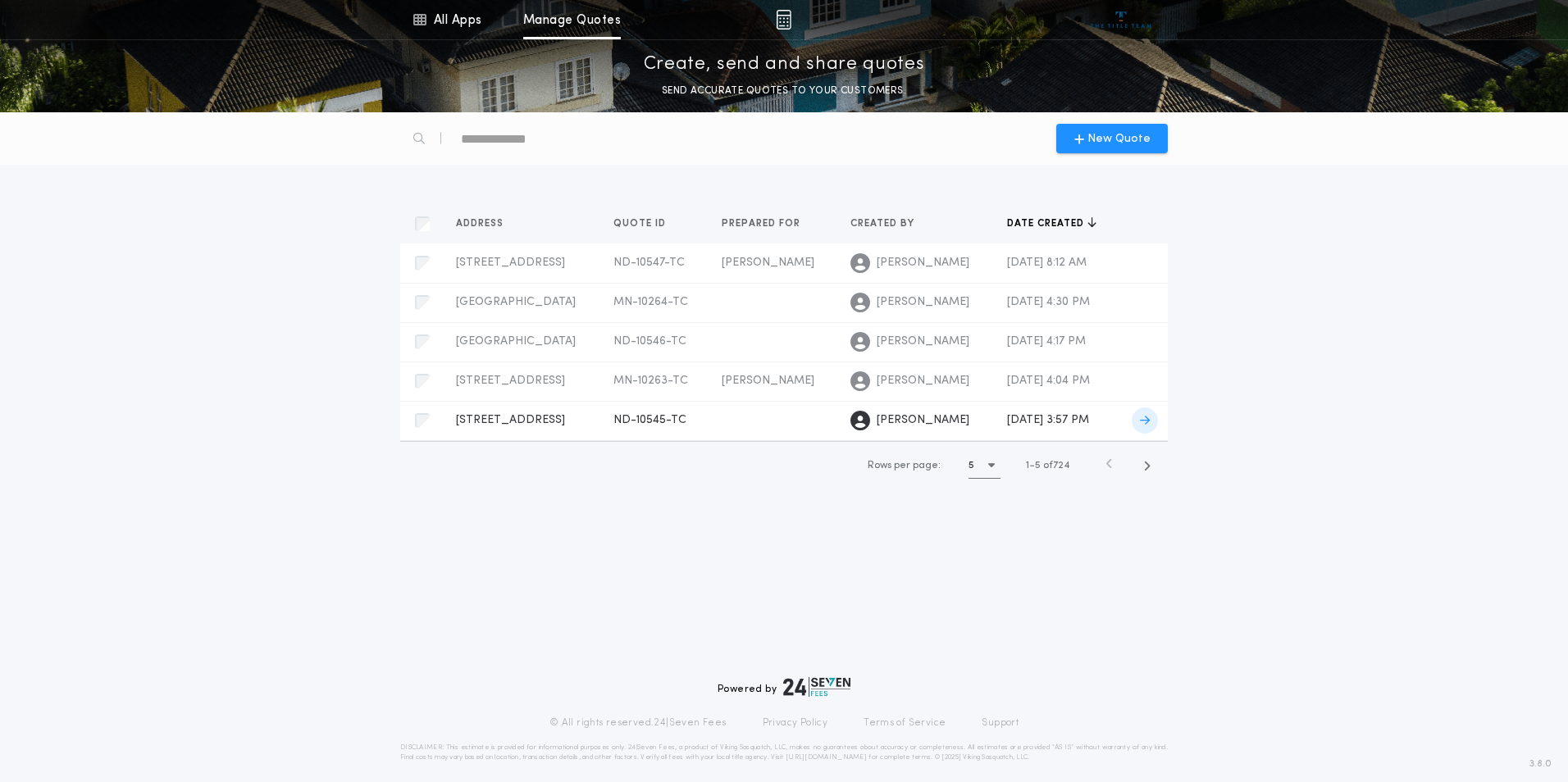
click at [519, 417] on span "[STREET_ADDRESS]" at bounding box center [511, 420] width 109 height 12
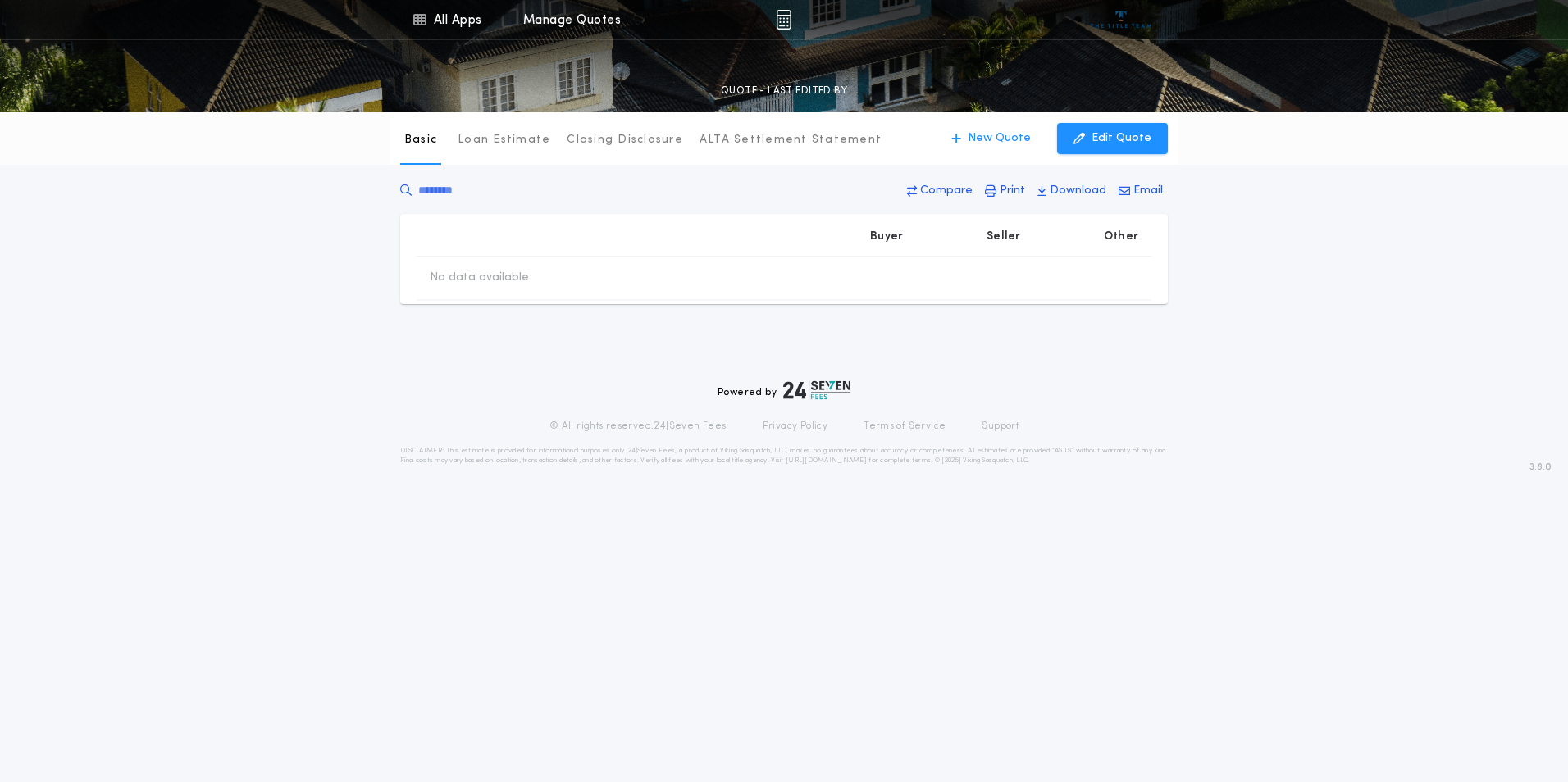
type input "********"
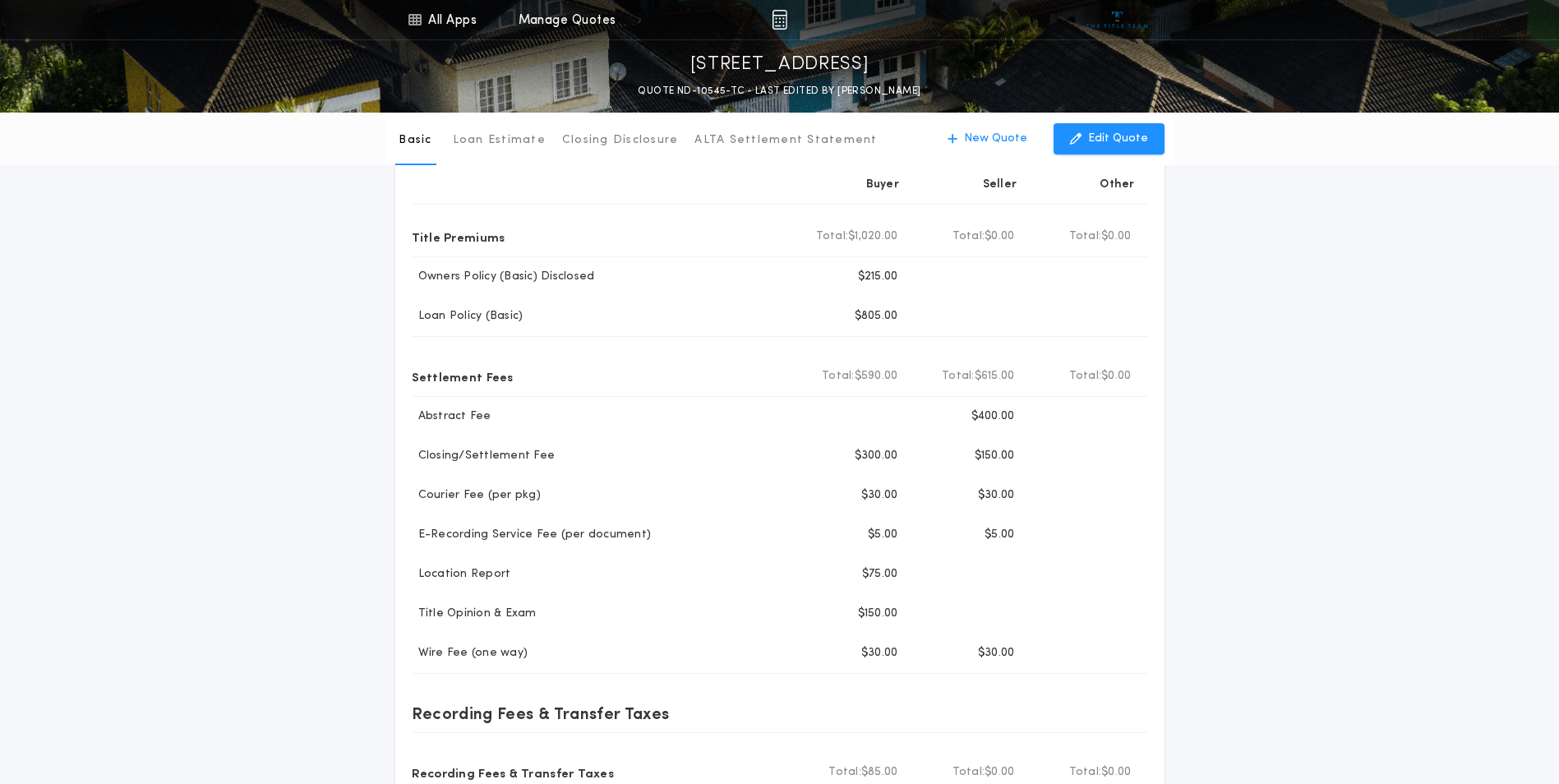
scroll to position [51, 0]
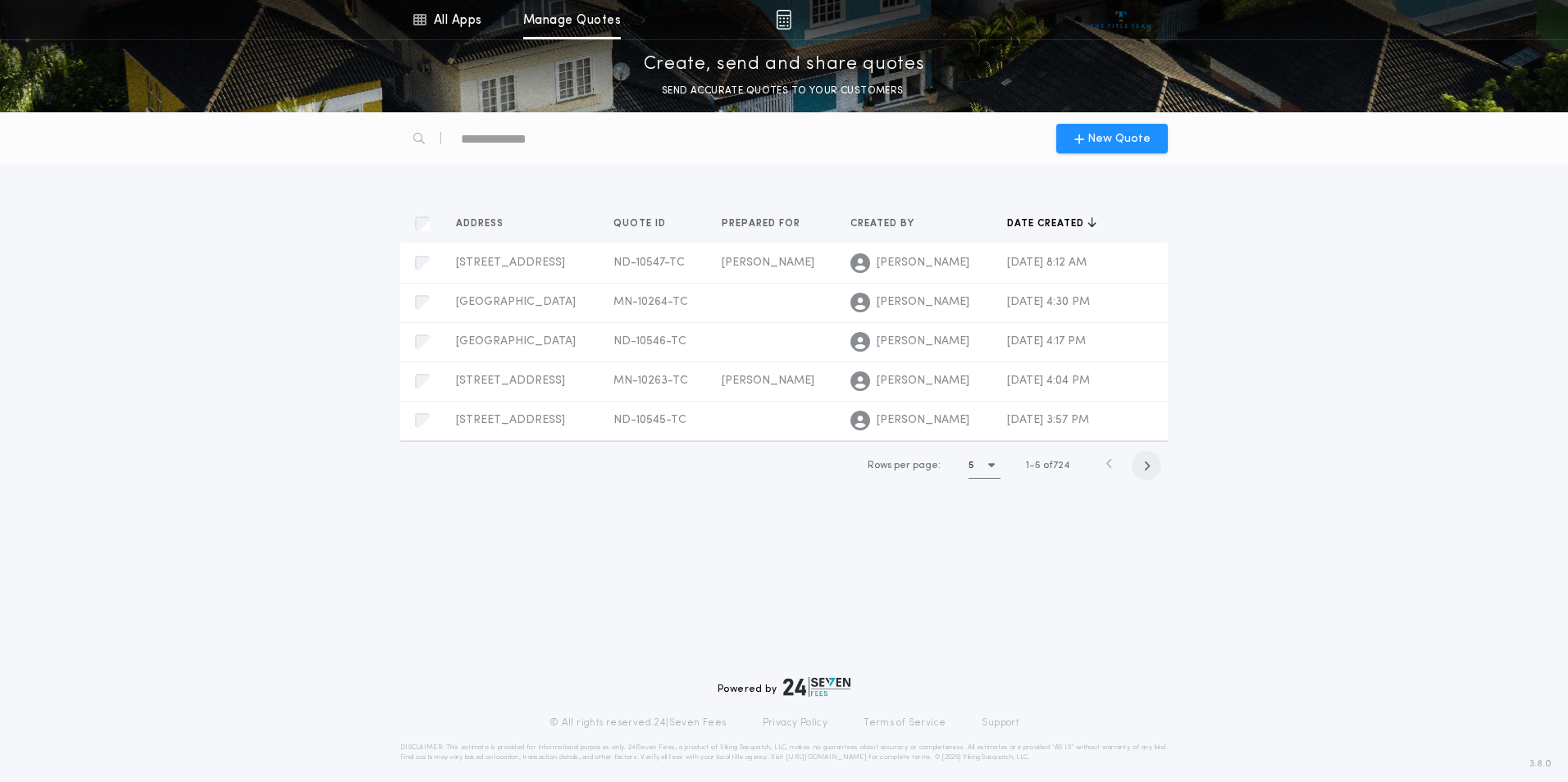
click at [1148, 467] on icon "button" at bounding box center [1147, 466] width 7 height 12
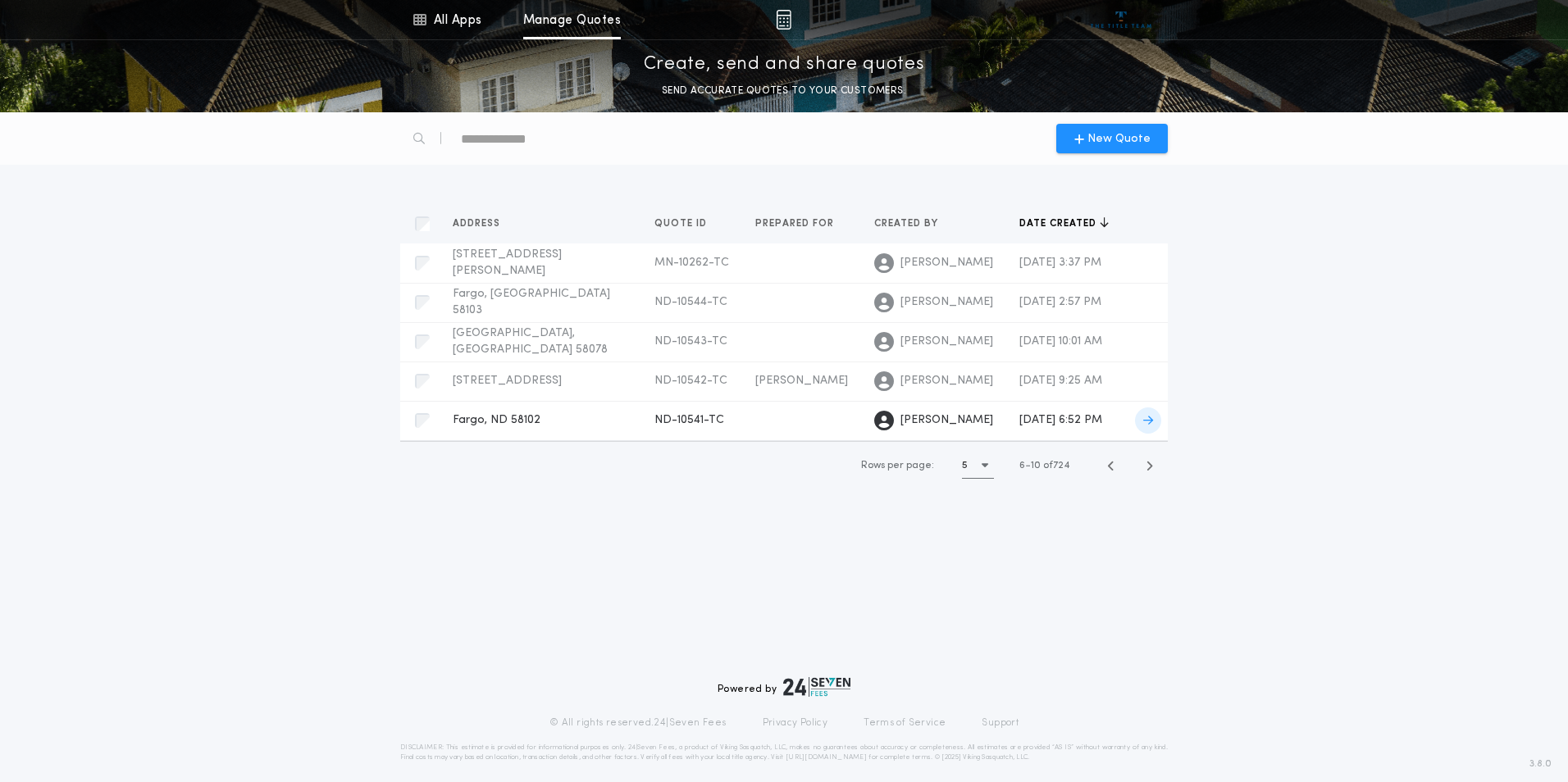
click at [526, 422] on span "Fargo, ND 58102" at bounding box center [497, 420] width 88 height 12
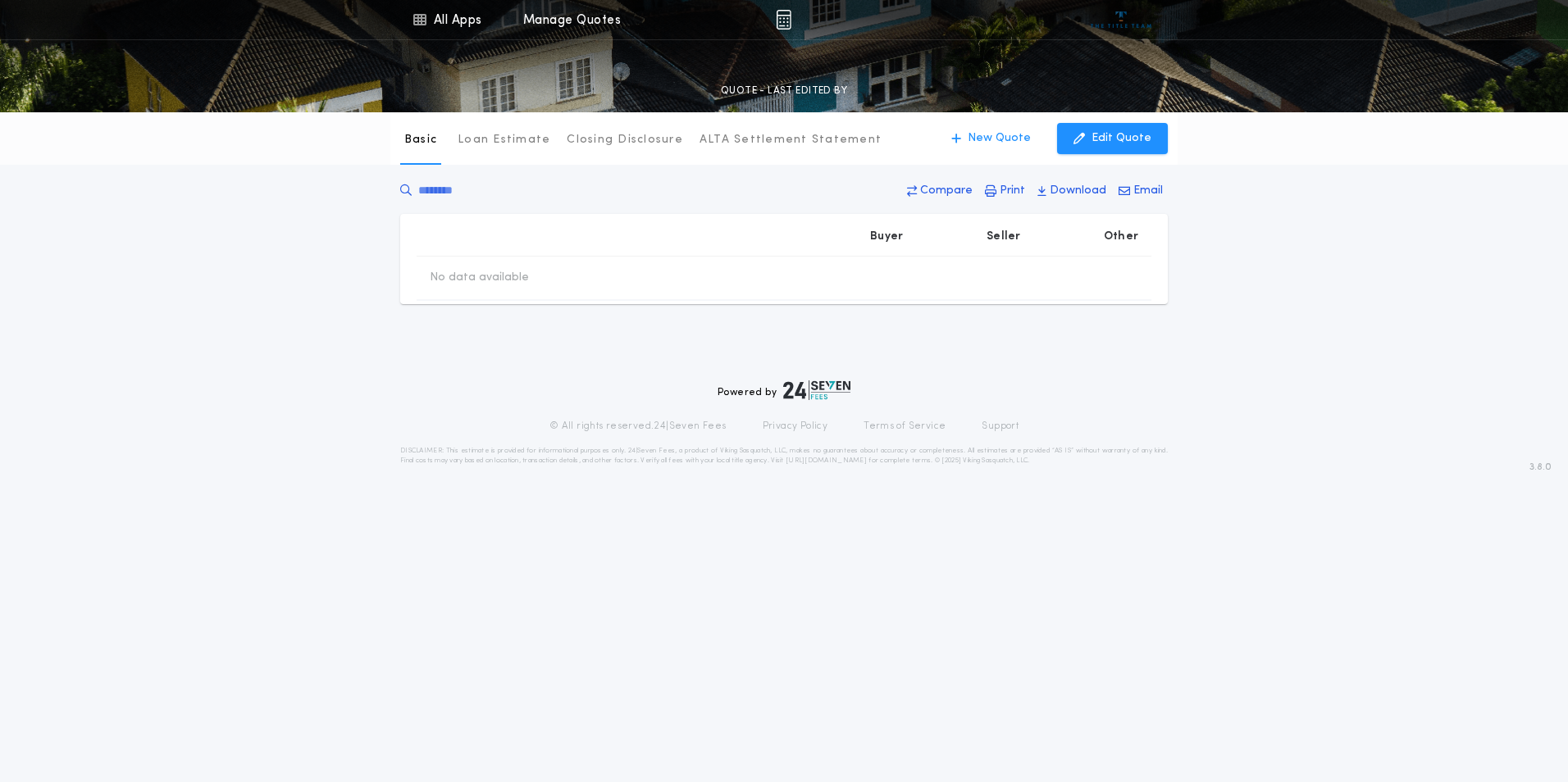
type input "********"
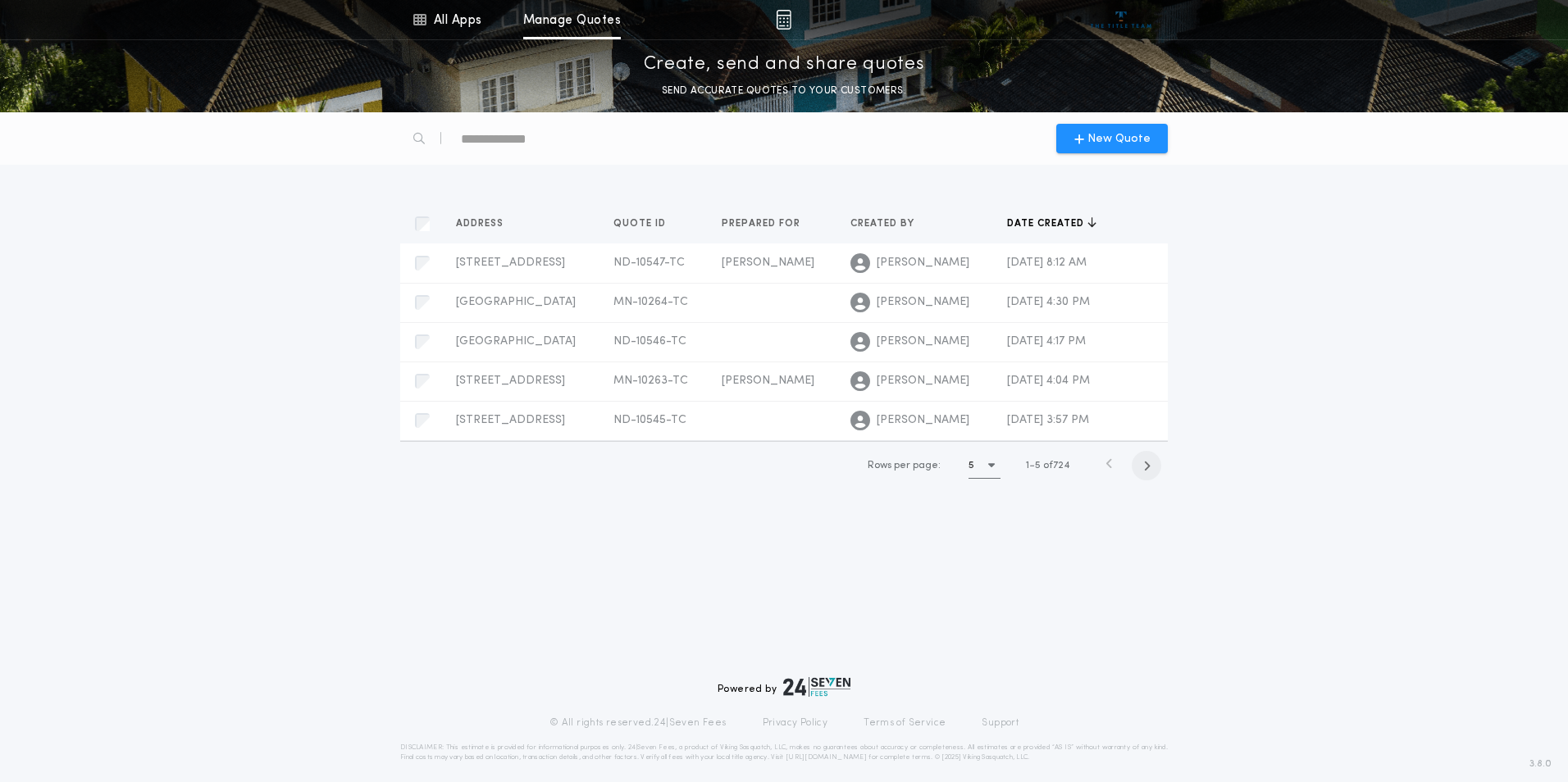
click at [1149, 468] on icon "button" at bounding box center [1147, 466] width 7 height 12
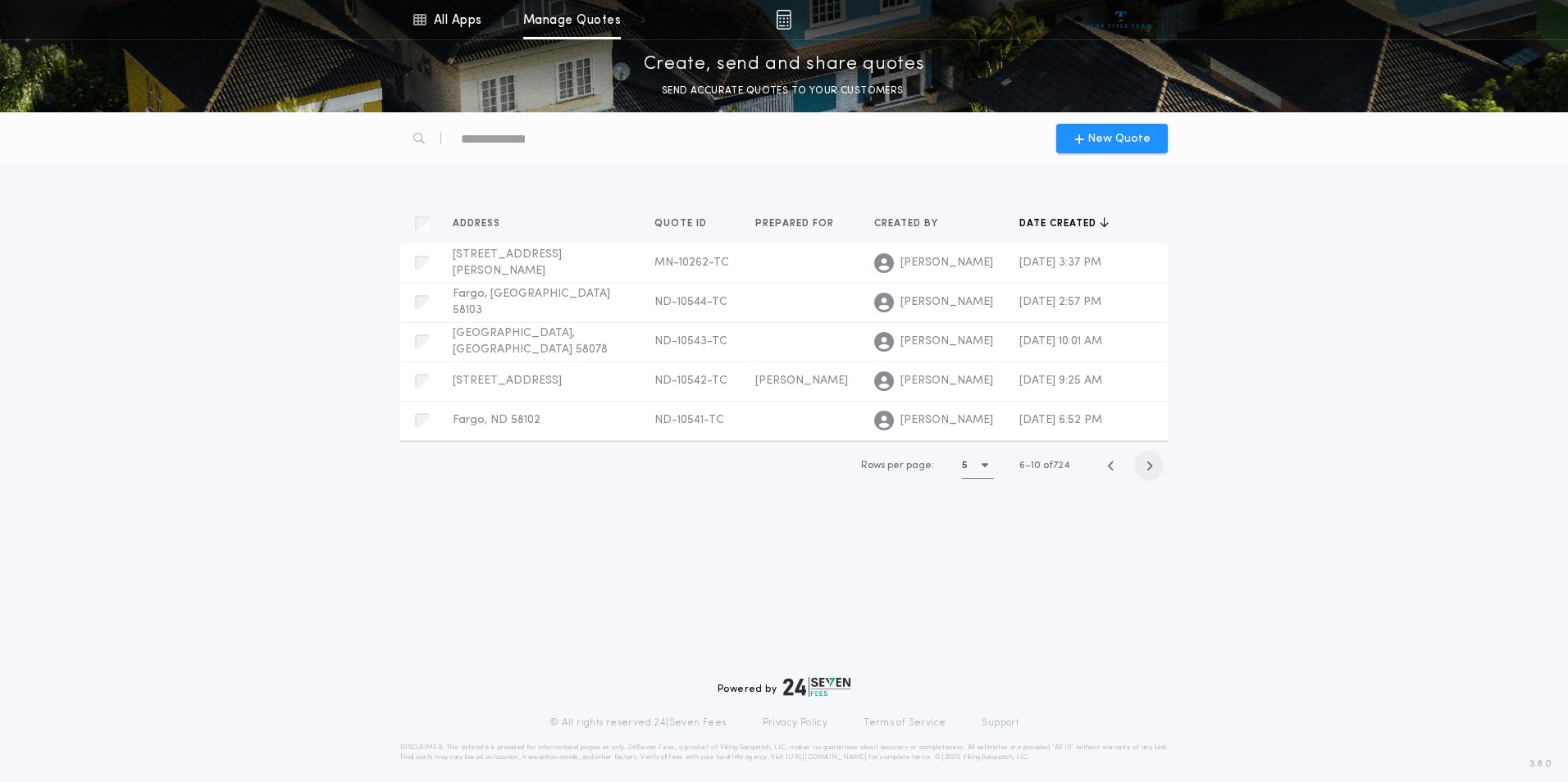
click at [1149, 468] on icon "button" at bounding box center [1149, 466] width 7 height 12
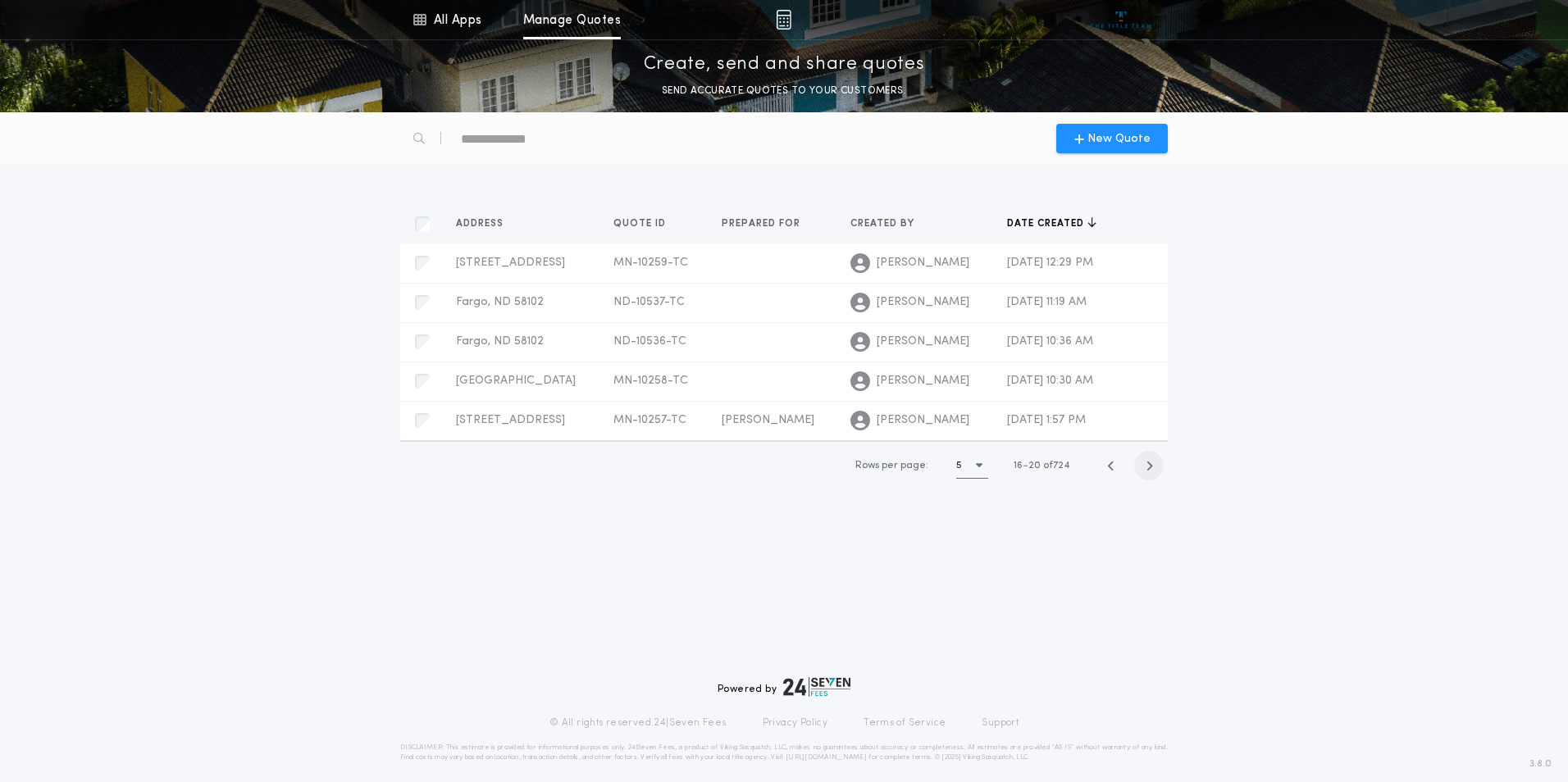
click at [1149, 468] on icon "button" at bounding box center [1149, 466] width 7 height 12
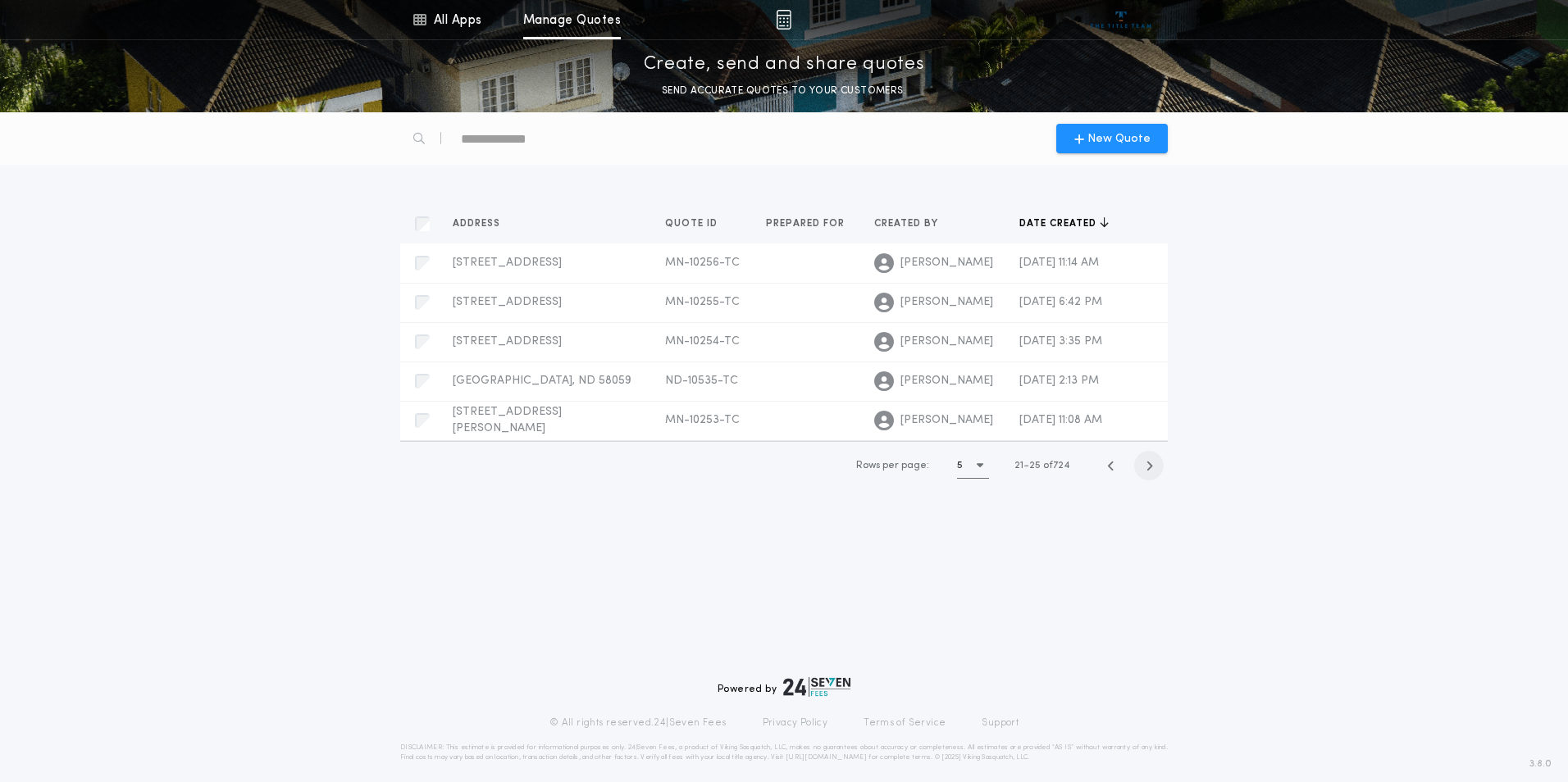
click at [1149, 468] on icon "button" at bounding box center [1149, 466] width 7 height 12
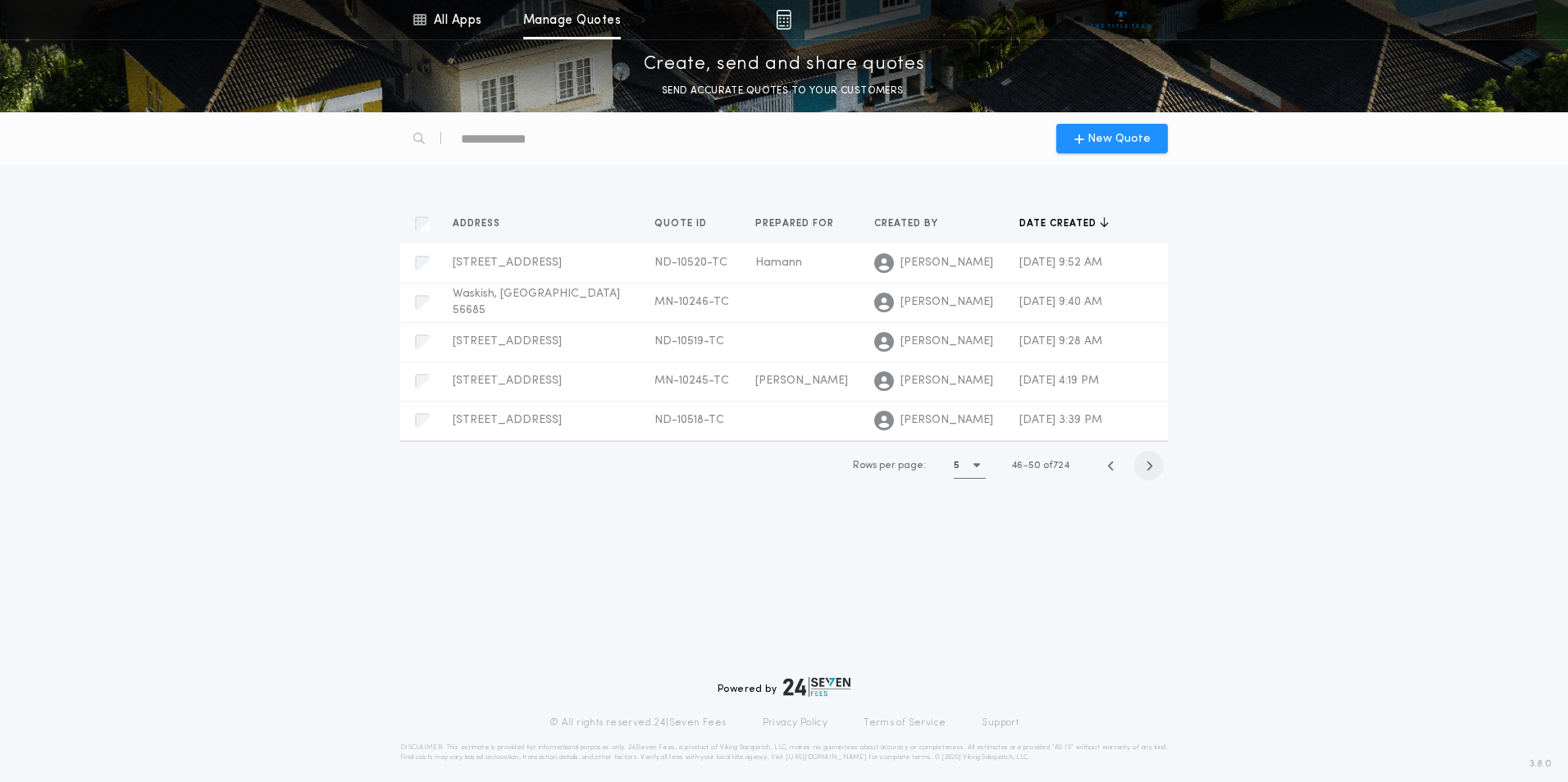
click at [1149, 468] on icon "button" at bounding box center [1149, 466] width 7 height 12
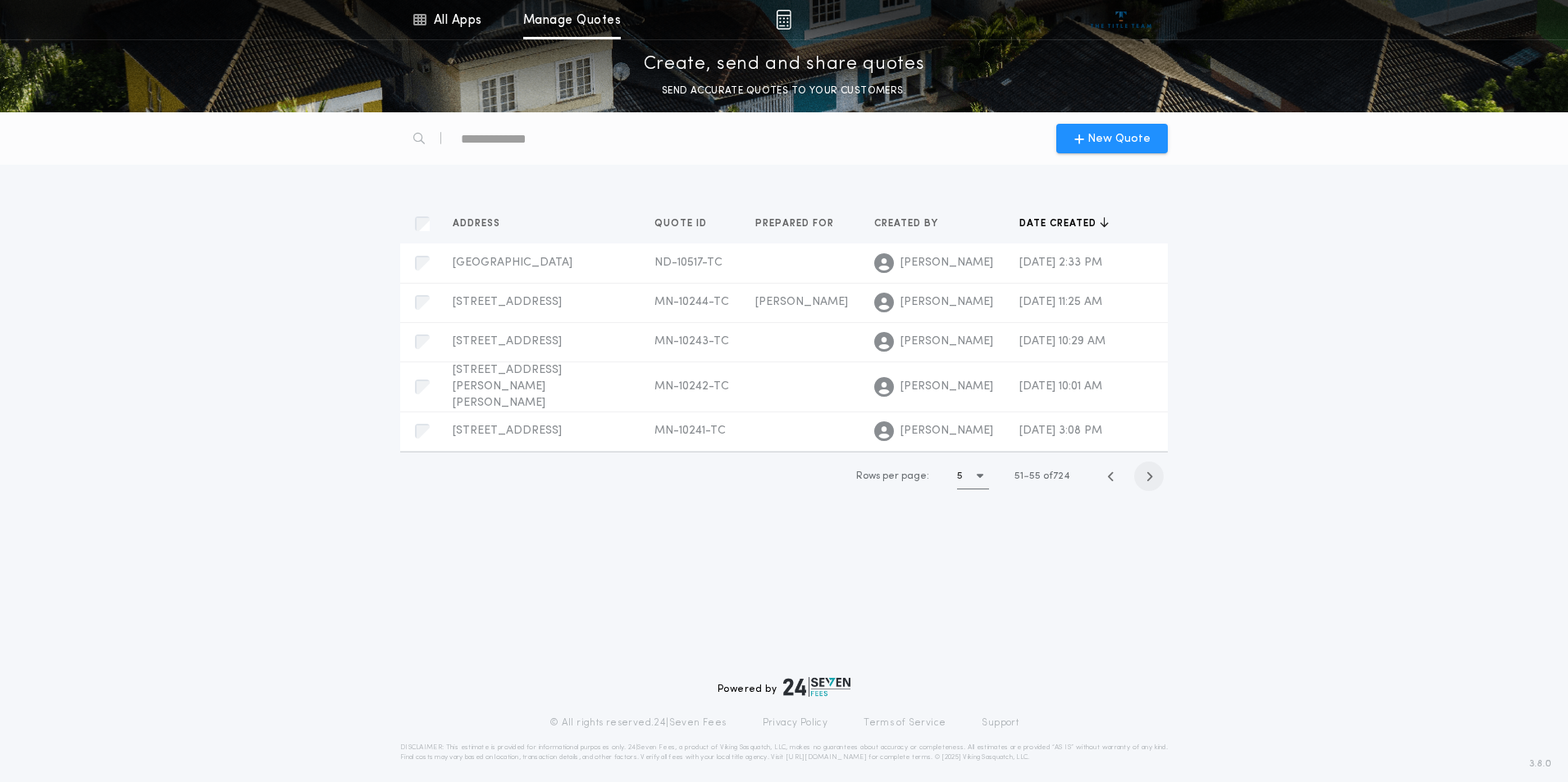
click at [1149, 470] on icon "button" at bounding box center [1149, 476] width 7 height 12
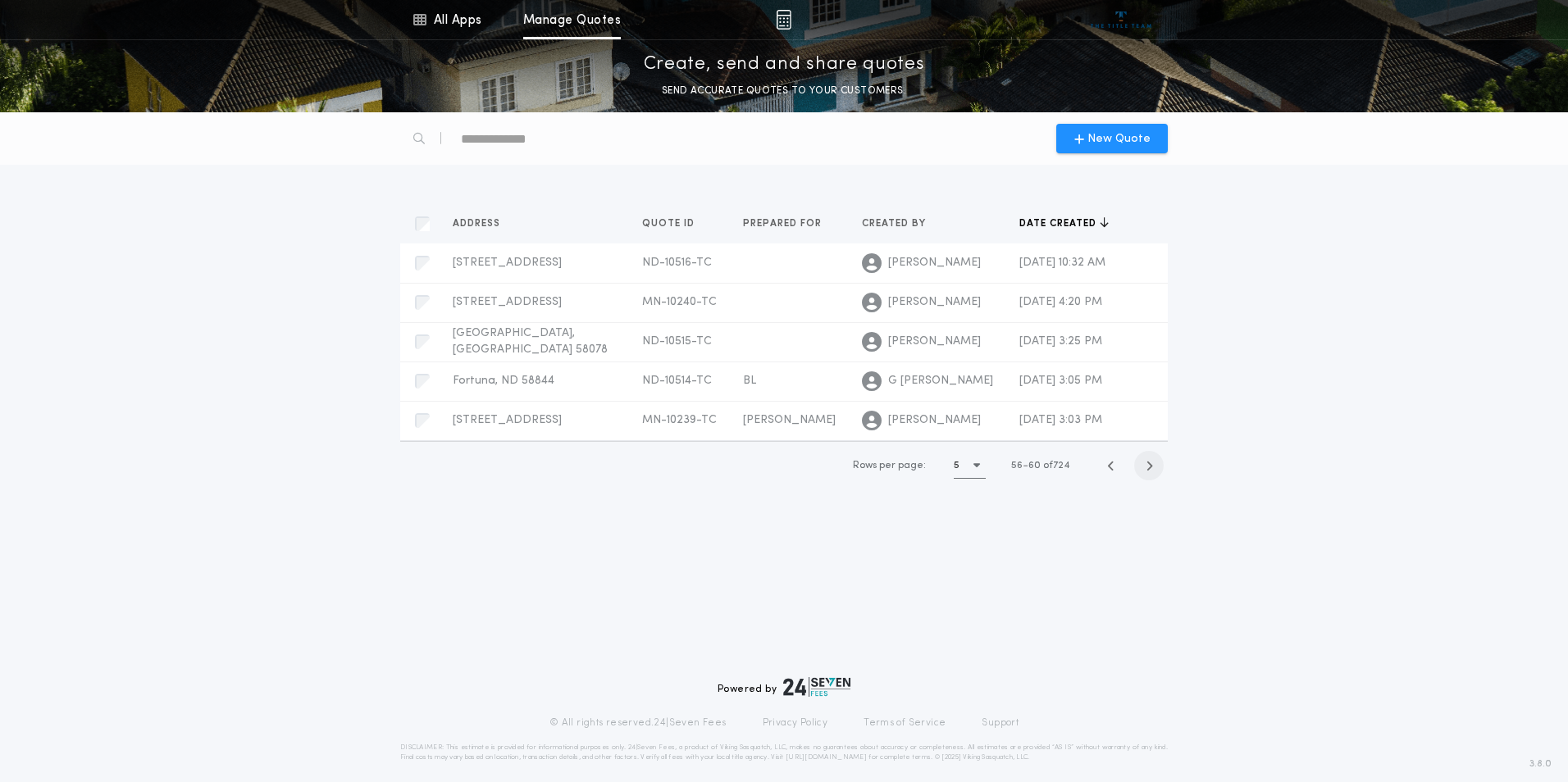
click at [1149, 468] on icon "button" at bounding box center [1149, 466] width 7 height 12
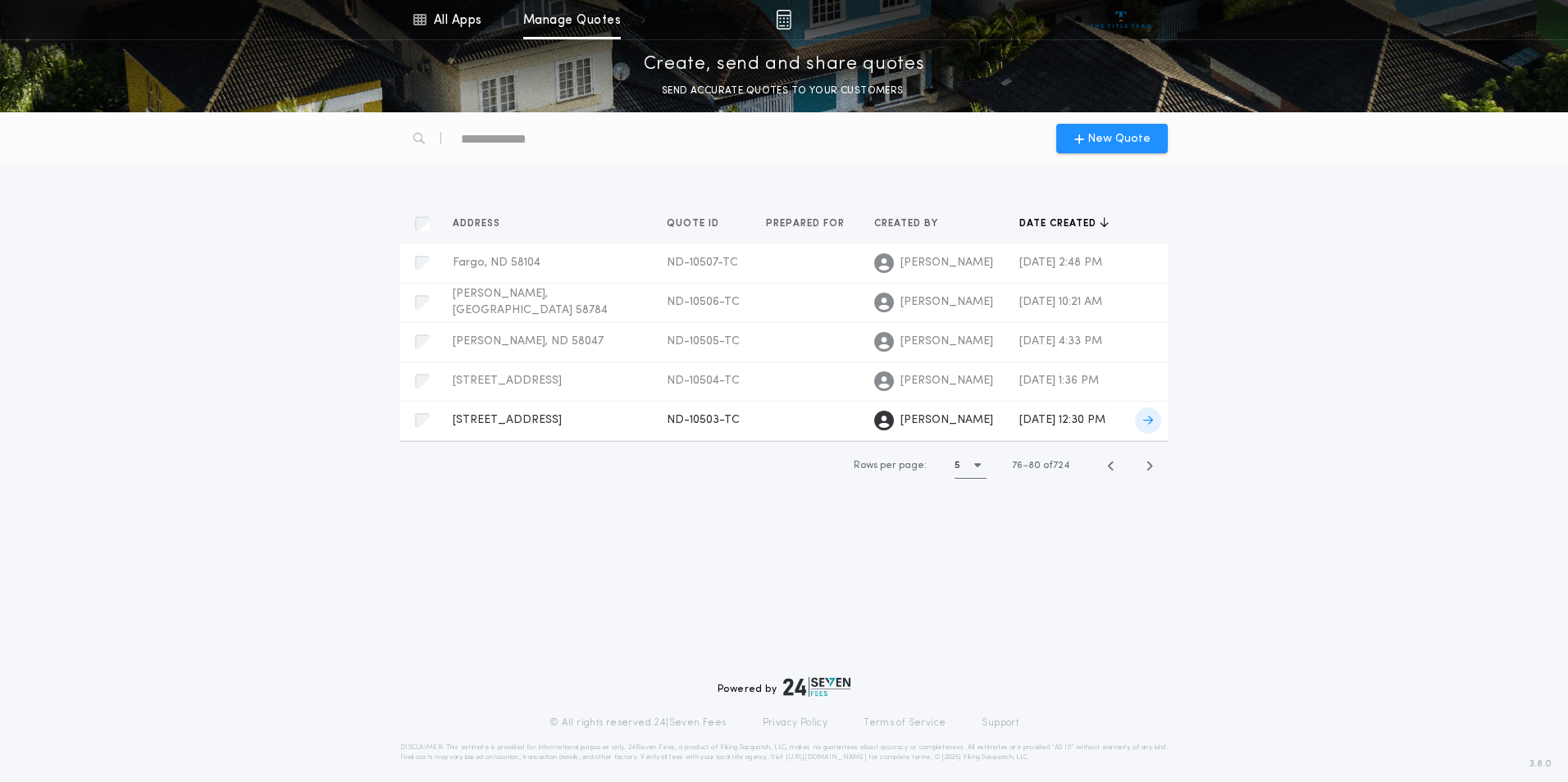
click at [509, 415] on span "2302 10th St N, Fargo, ND 58102" at bounding box center [507, 420] width 109 height 12
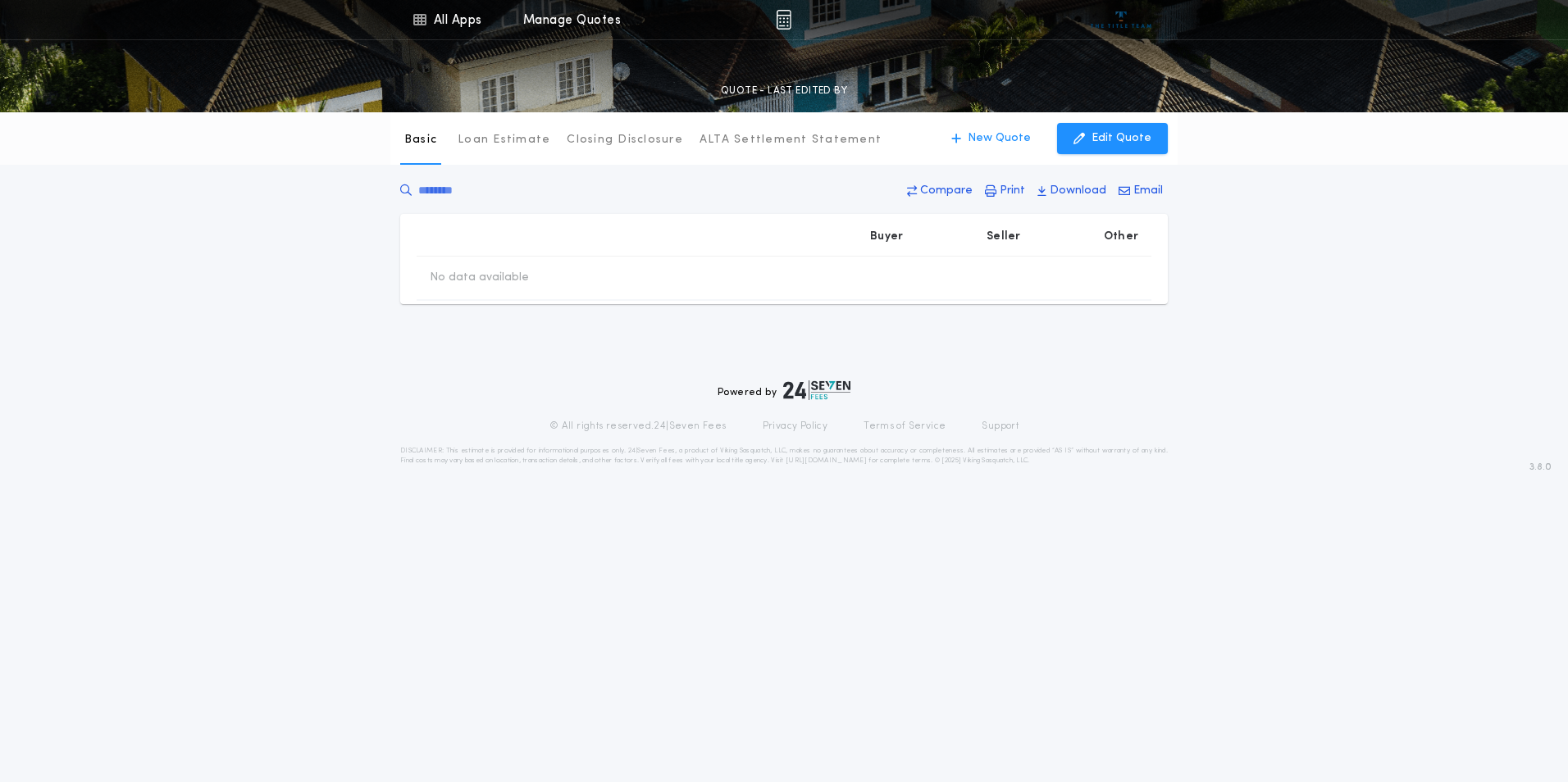
type input "********"
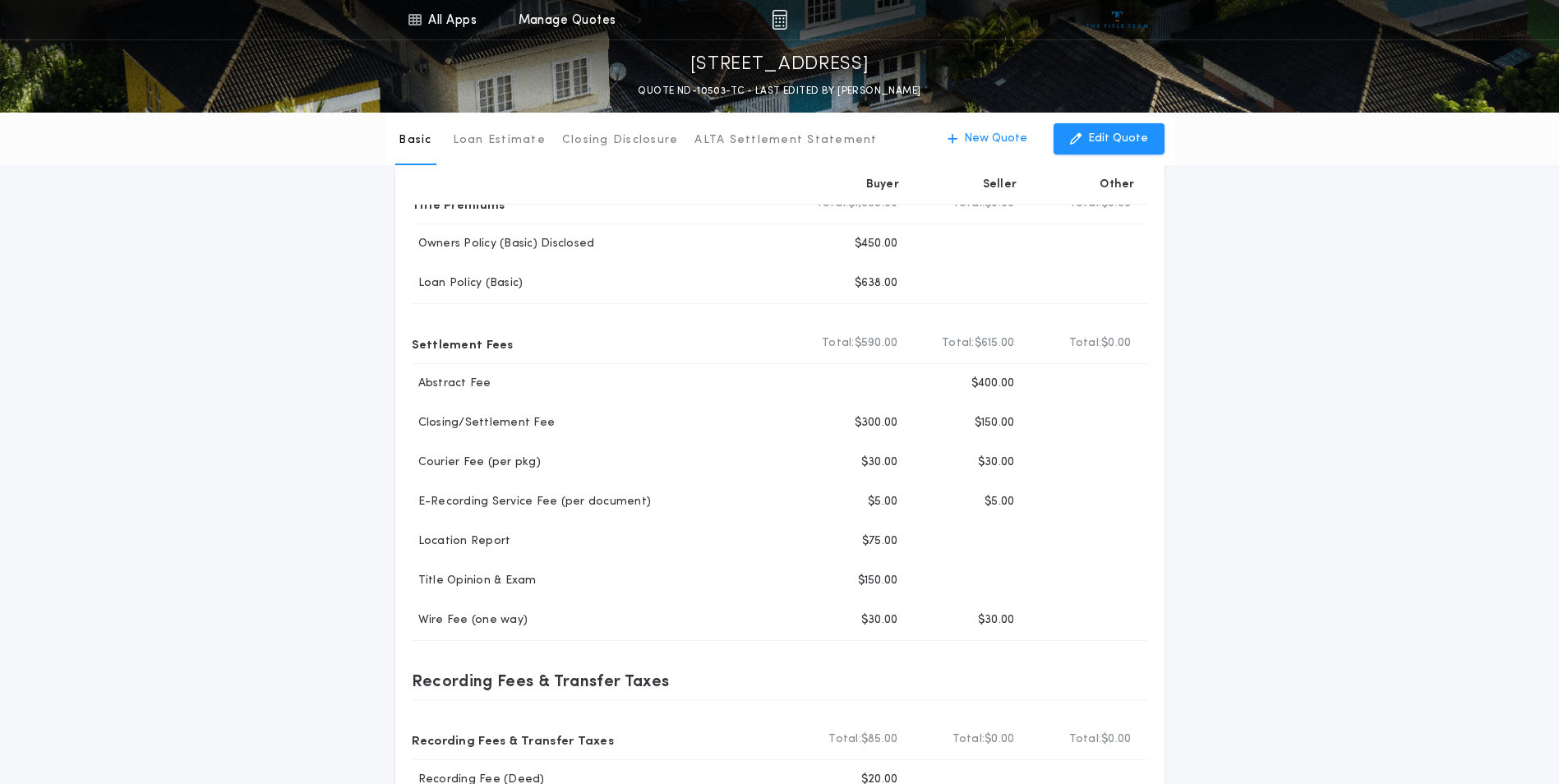
scroll to position [135, 0]
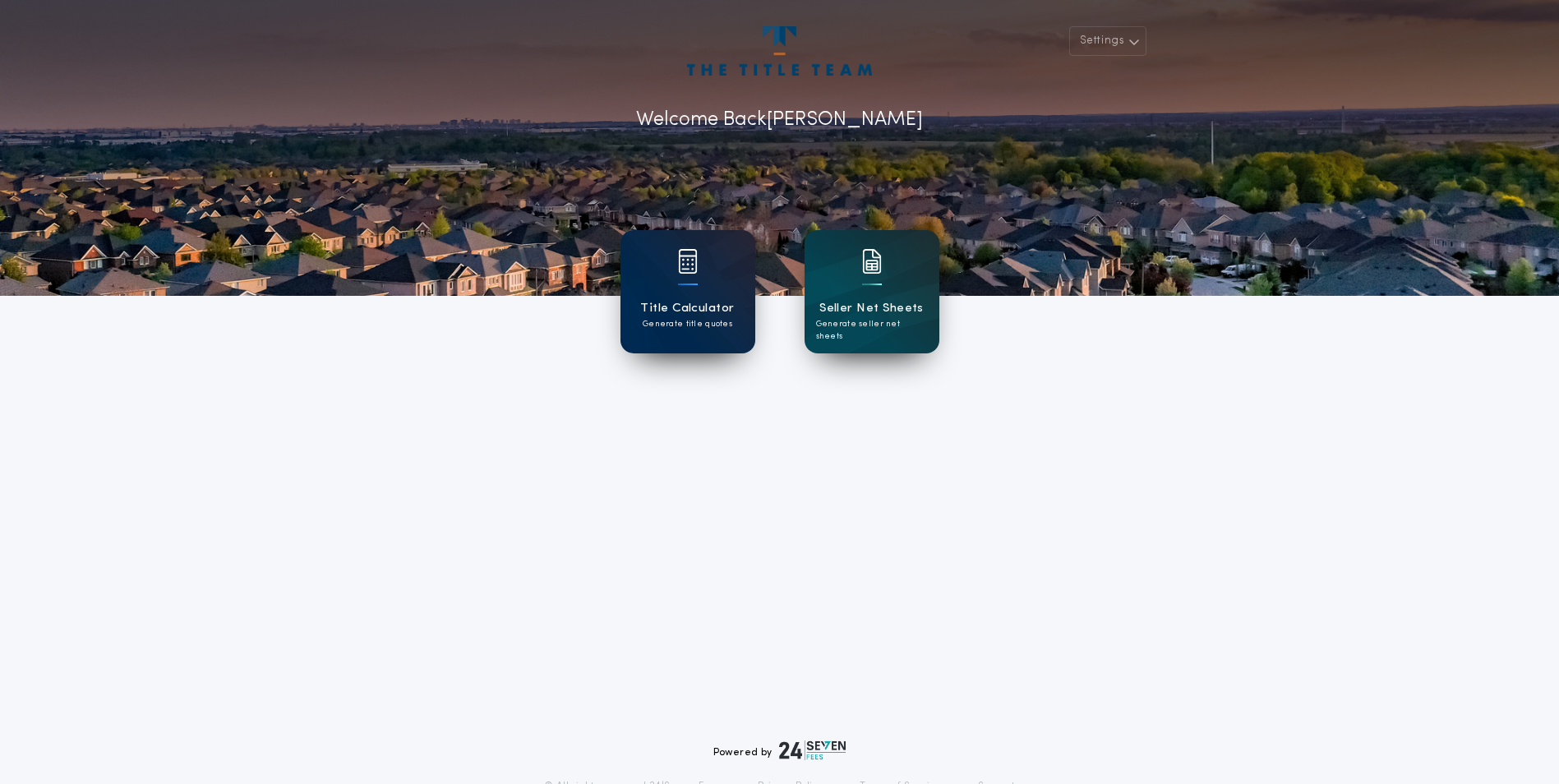
click at [704, 310] on h1 "Title Calculator" at bounding box center [687, 309] width 94 height 19
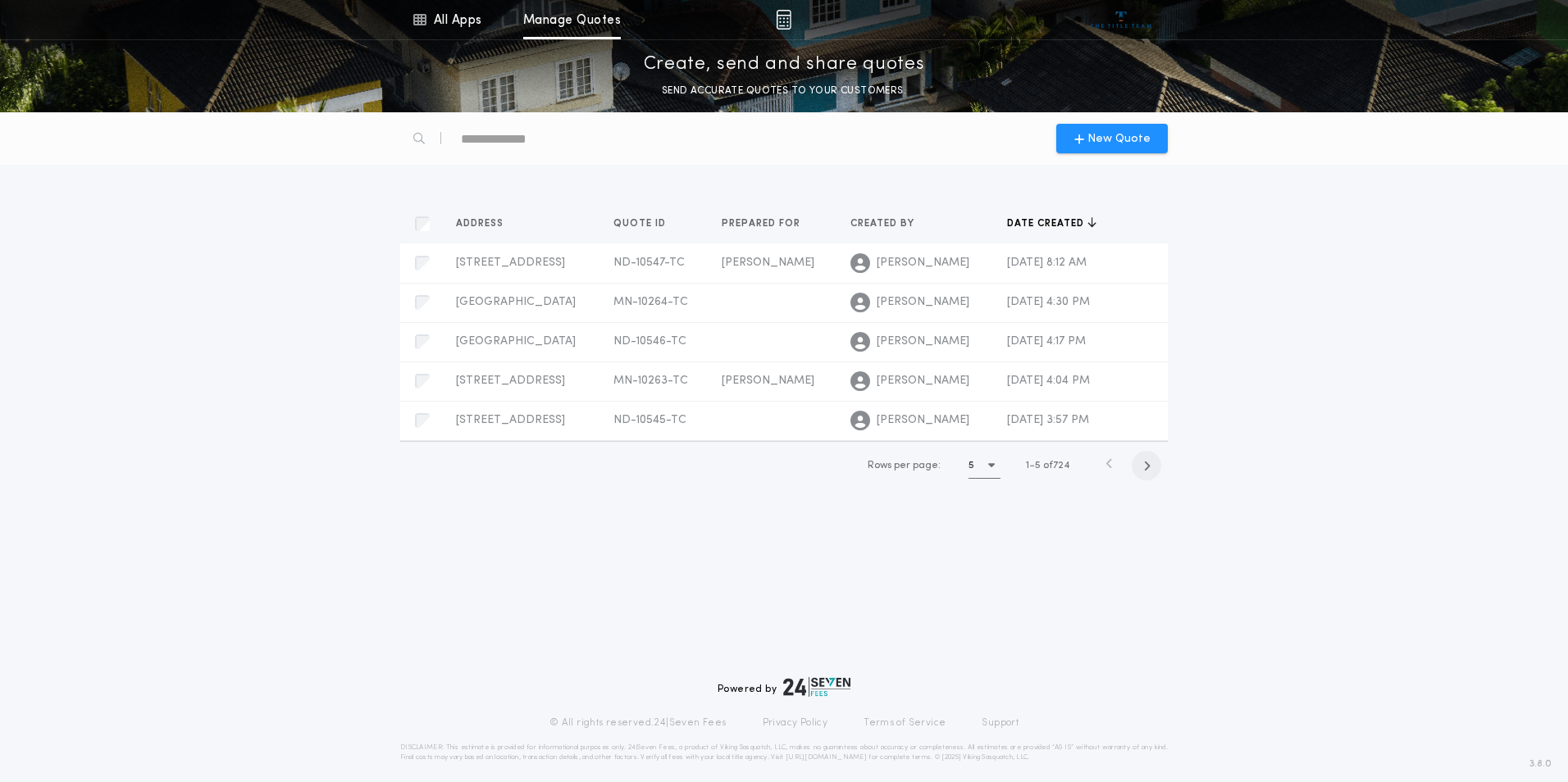
click at [1152, 469] on span "button" at bounding box center [1147, 466] width 30 height 30
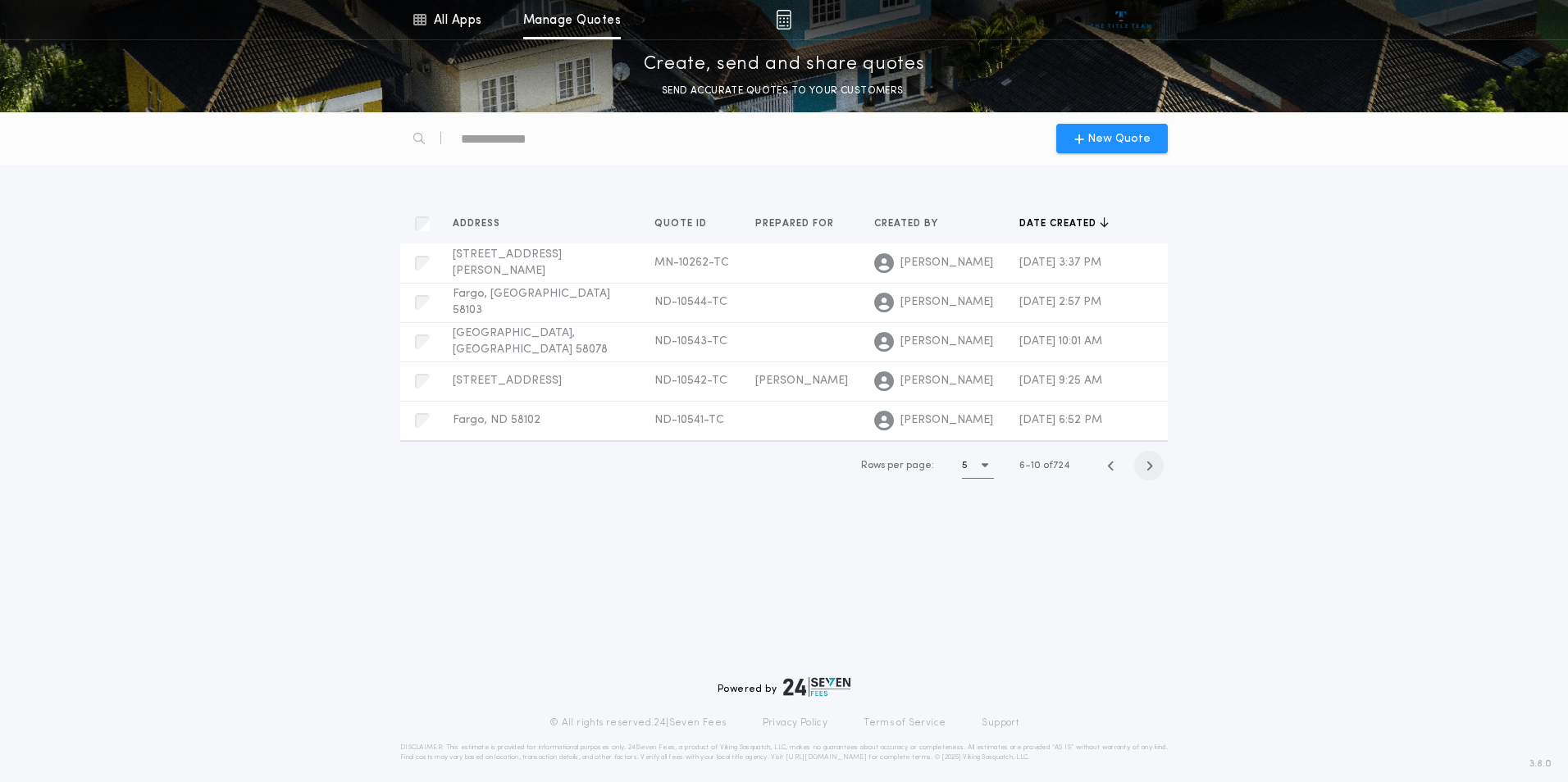
click at [1152, 469] on icon "button" at bounding box center [1149, 466] width 7 height 12
click at [1152, 469] on icon "button" at bounding box center [1149, 468] width 7 height 12
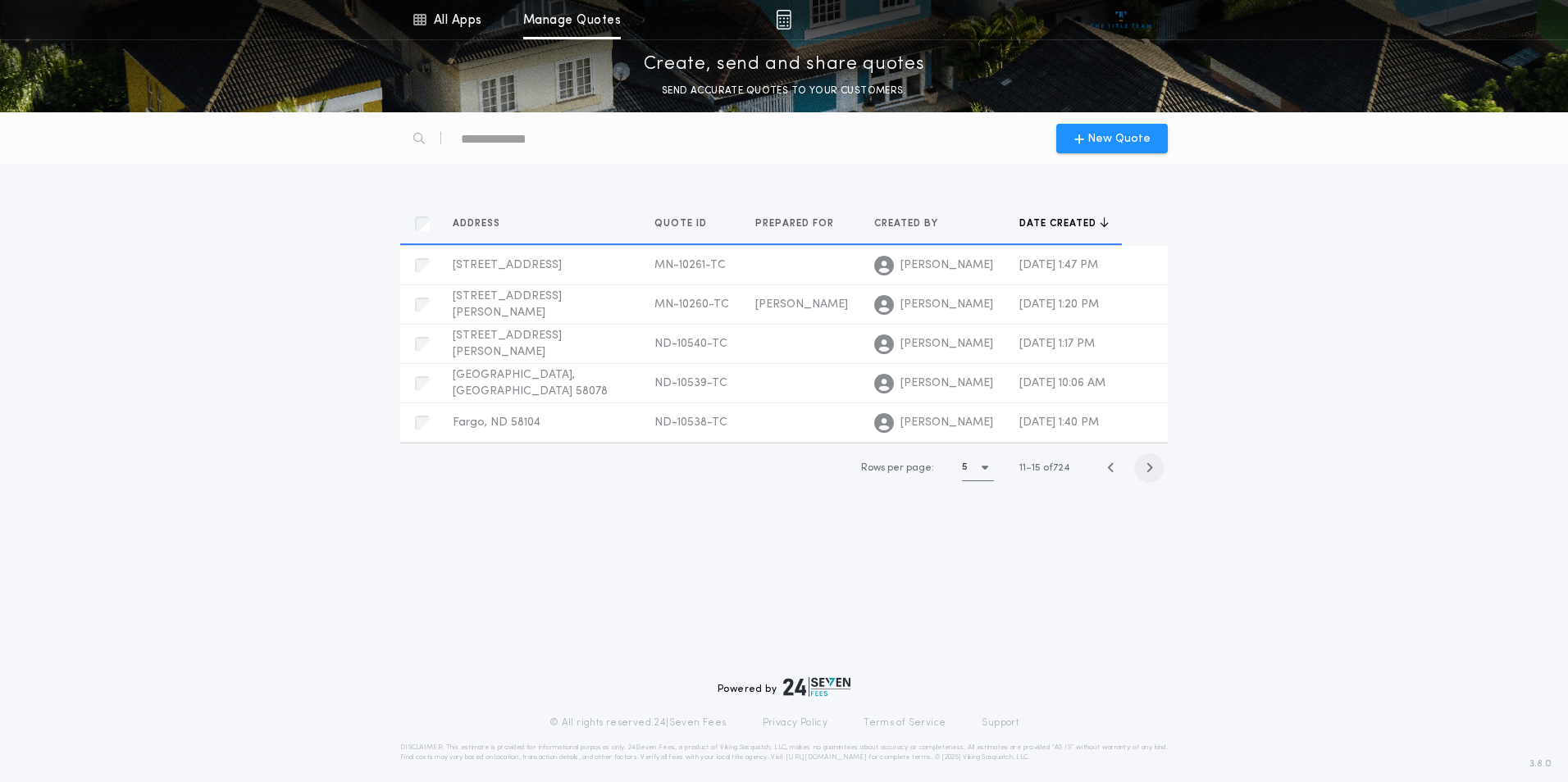
click at [1152, 469] on icon "button" at bounding box center [1149, 468] width 7 height 12
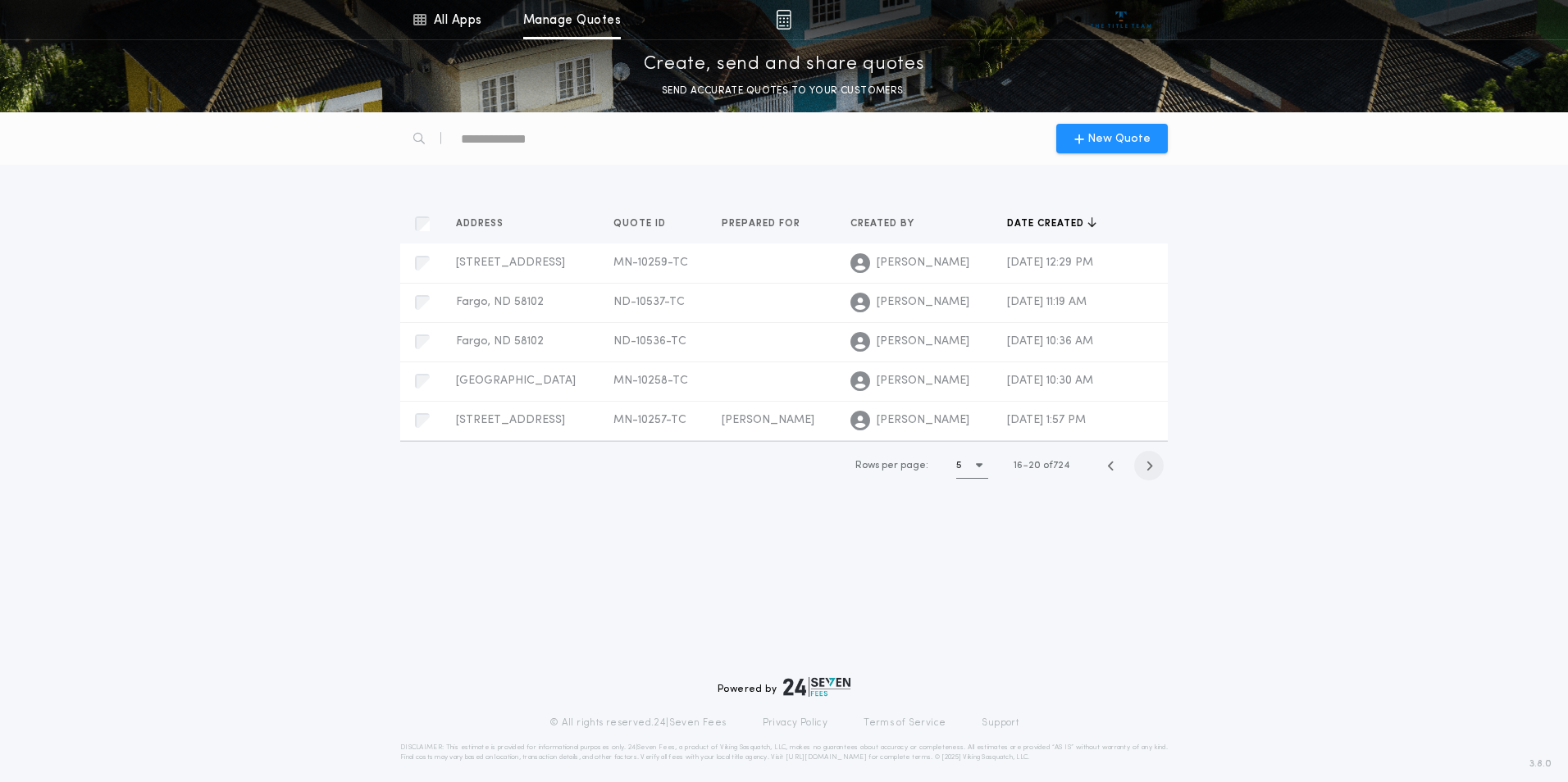
click at [1152, 469] on icon "button" at bounding box center [1149, 466] width 7 height 12
click at [1152, 469] on icon "button" at bounding box center [1149, 468] width 7 height 12
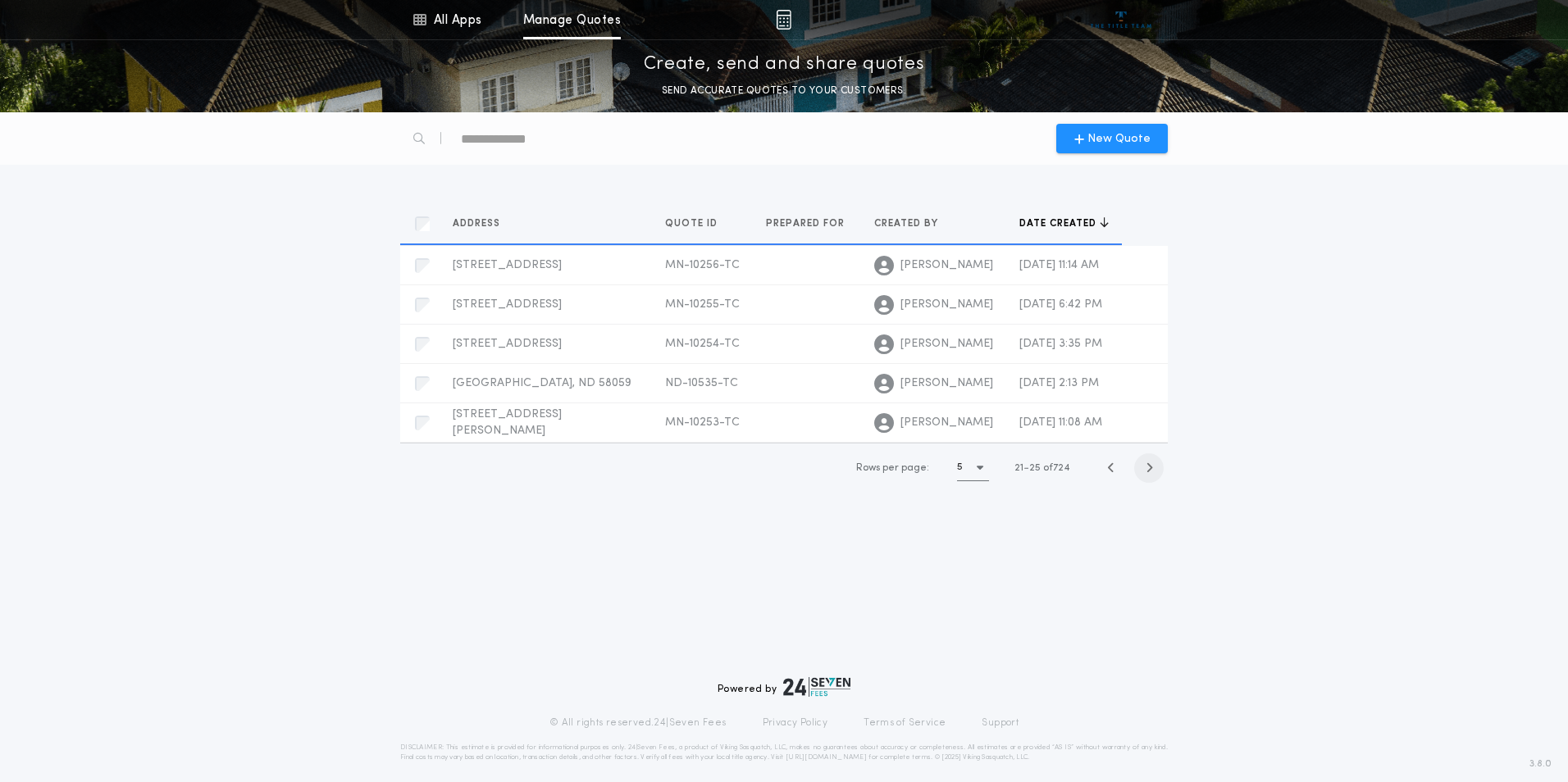
click at [1152, 469] on icon "button" at bounding box center [1149, 468] width 7 height 12
click at [1152, 469] on icon "button" at bounding box center [1149, 466] width 7 height 12
click at [1152, 469] on icon "button" at bounding box center [1149, 468] width 7 height 12
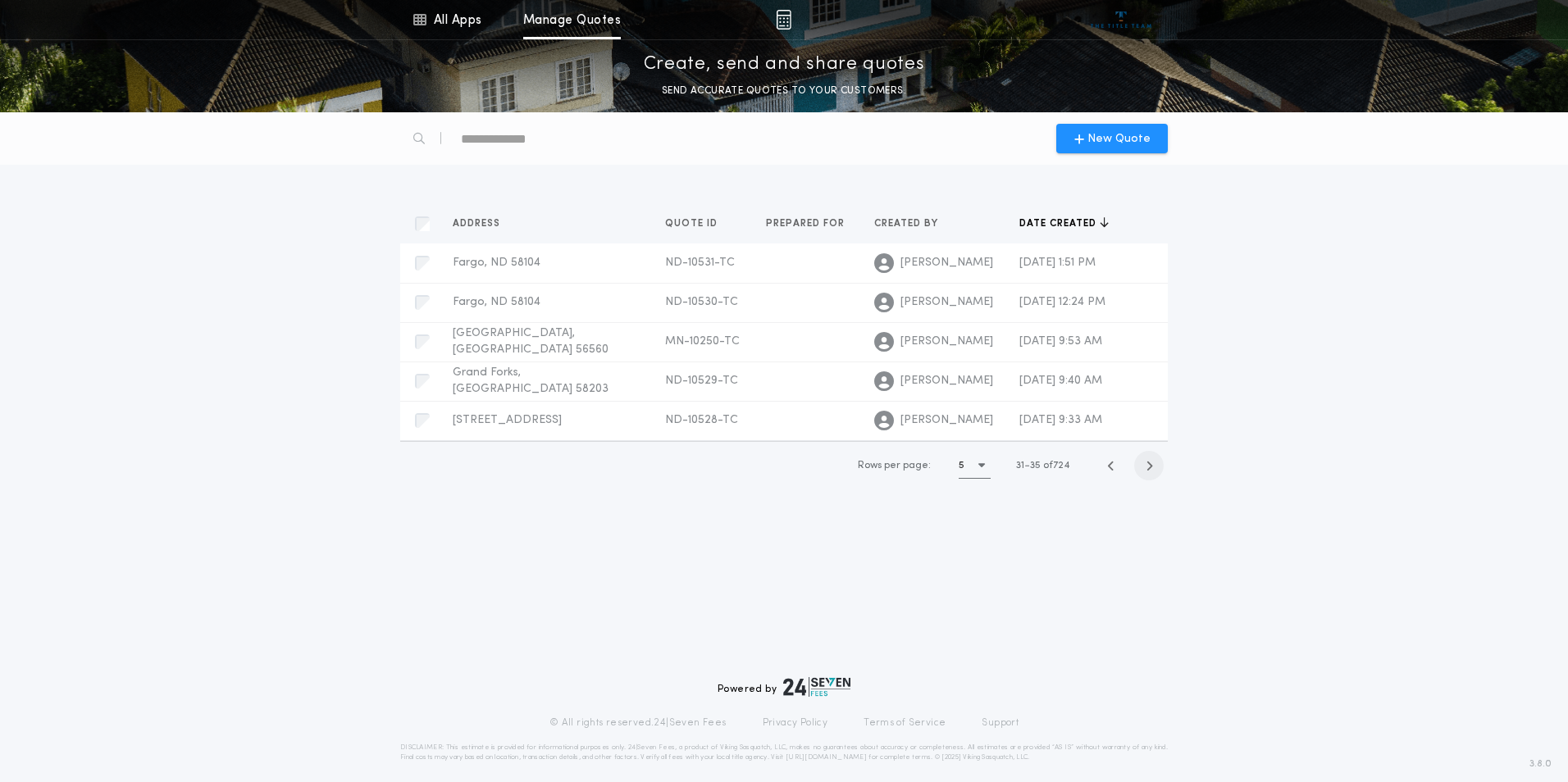
click at [1152, 469] on icon "button" at bounding box center [1149, 466] width 7 height 12
click at [1152, 469] on icon "button" at bounding box center [1149, 468] width 7 height 12
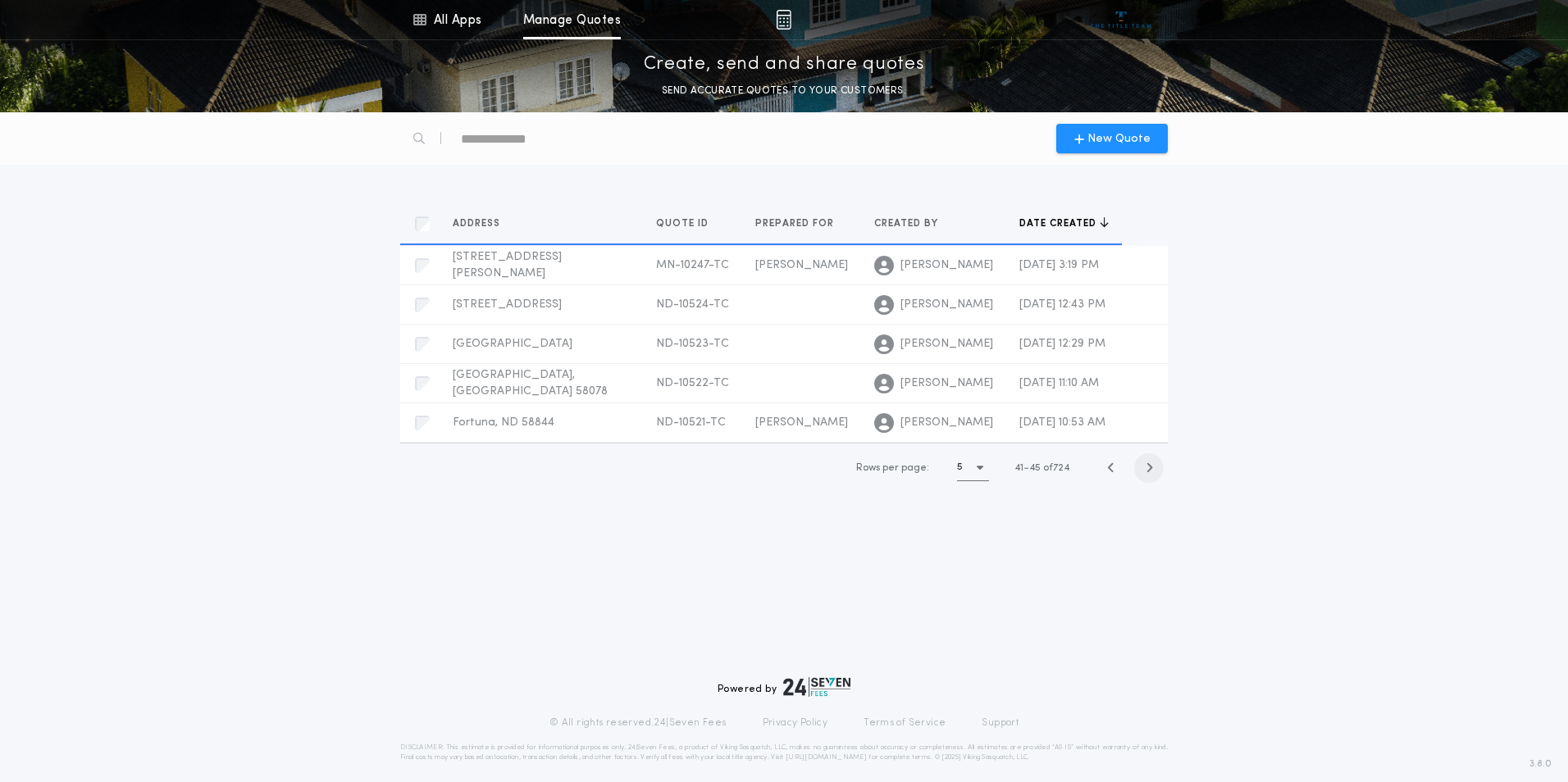
click at [1152, 469] on icon "button" at bounding box center [1149, 468] width 7 height 12
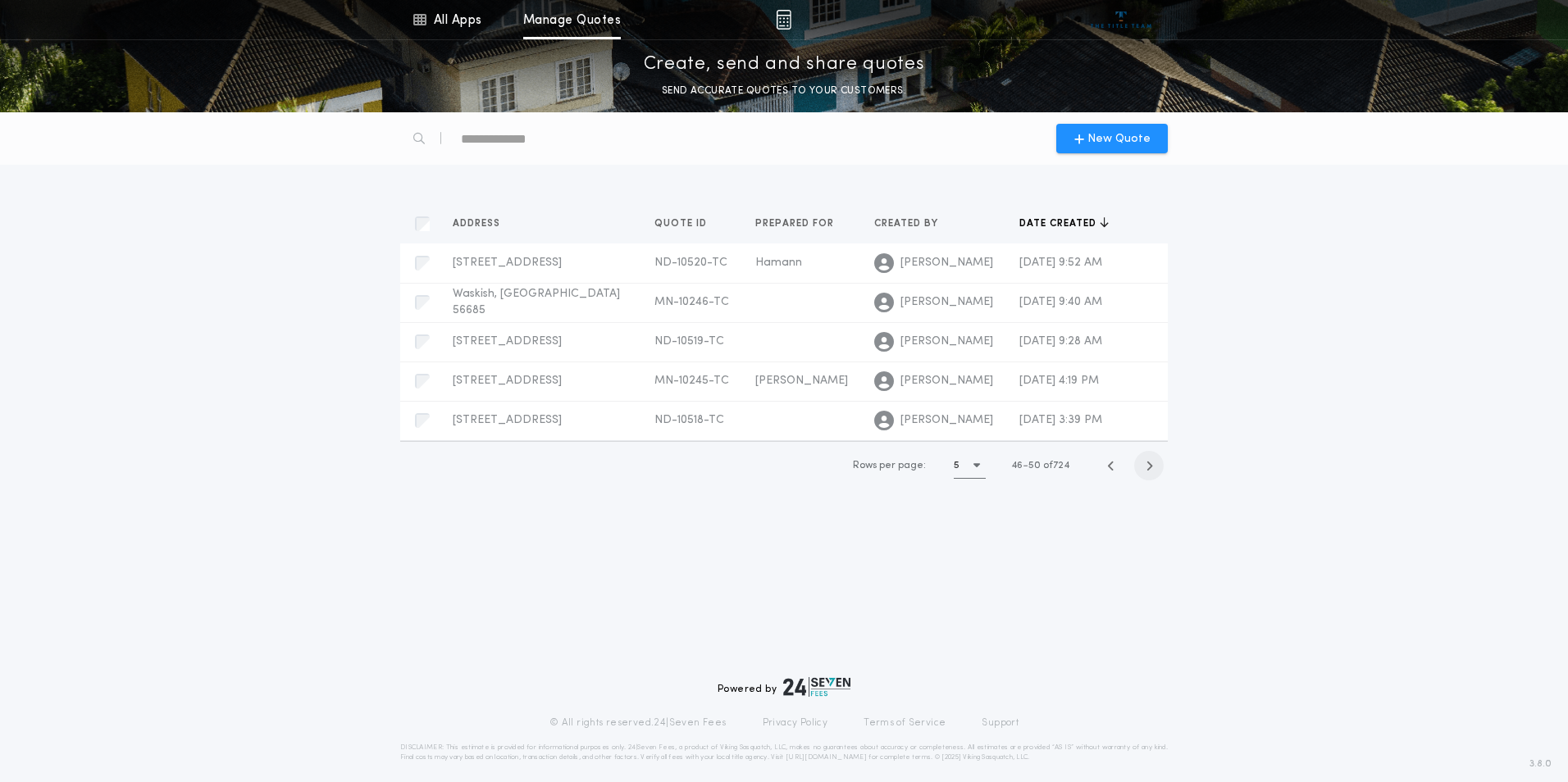
click at [1152, 469] on icon "button" at bounding box center [1149, 466] width 7 height 12
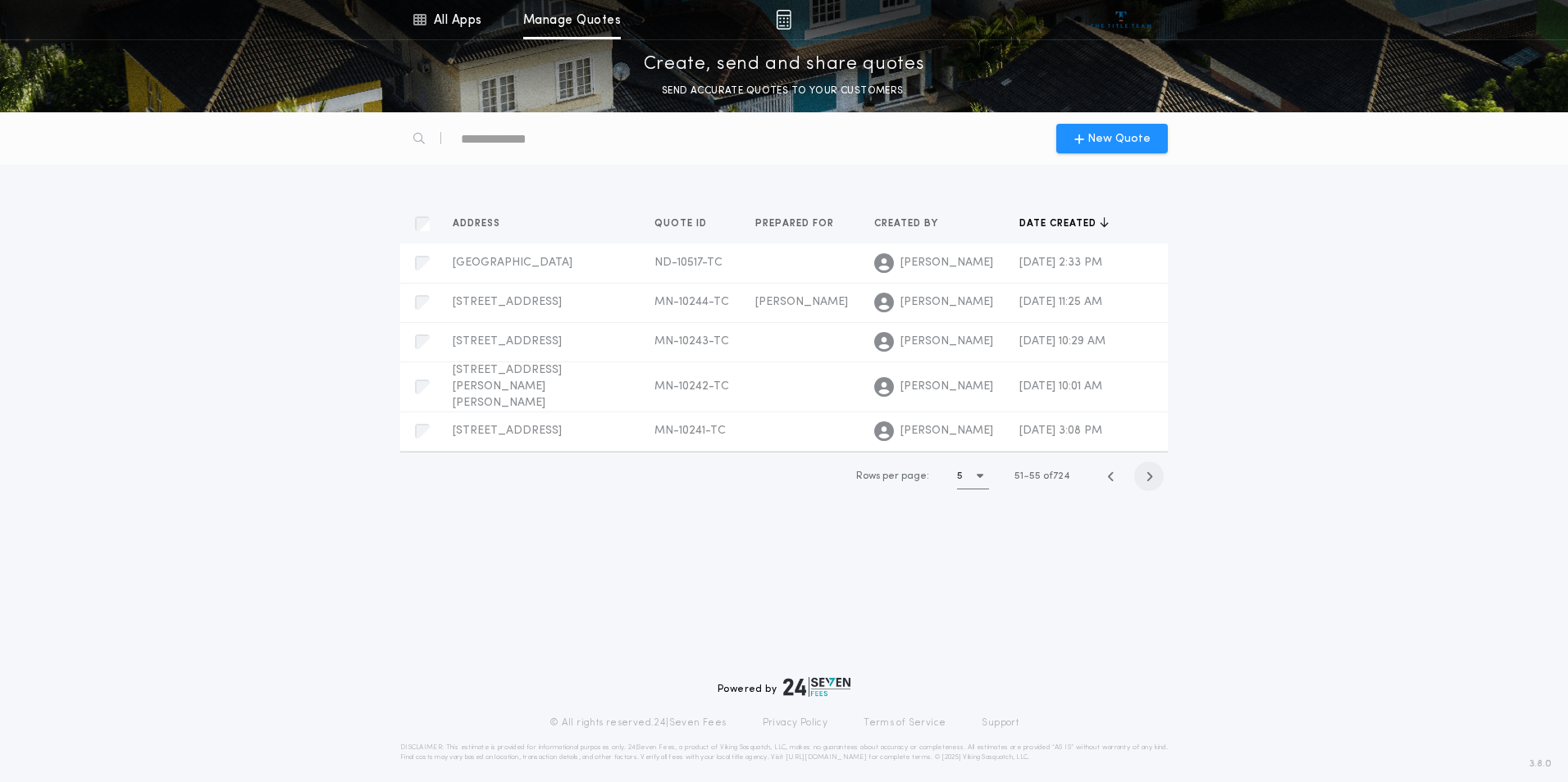
click at [1152, 470] on icon "button" at bounding box center [1149, 476] width 7 height 12
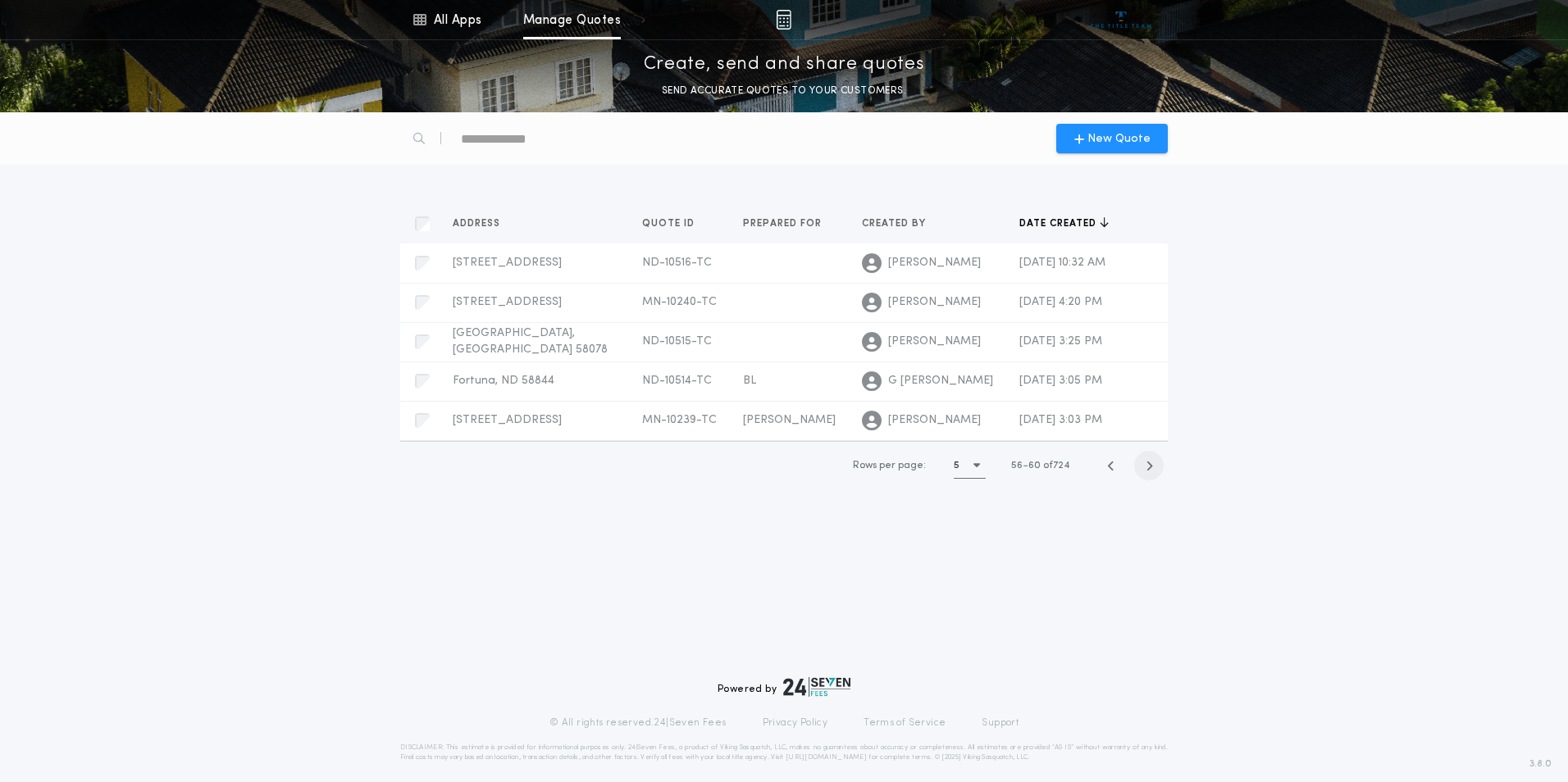
click at [1152, 469] on icon "button" at bounding box center [1149, 466] width 7 height 12
click at [1152, 469] on icon "button" at bounding box center [1149, 468] width 7 height 12
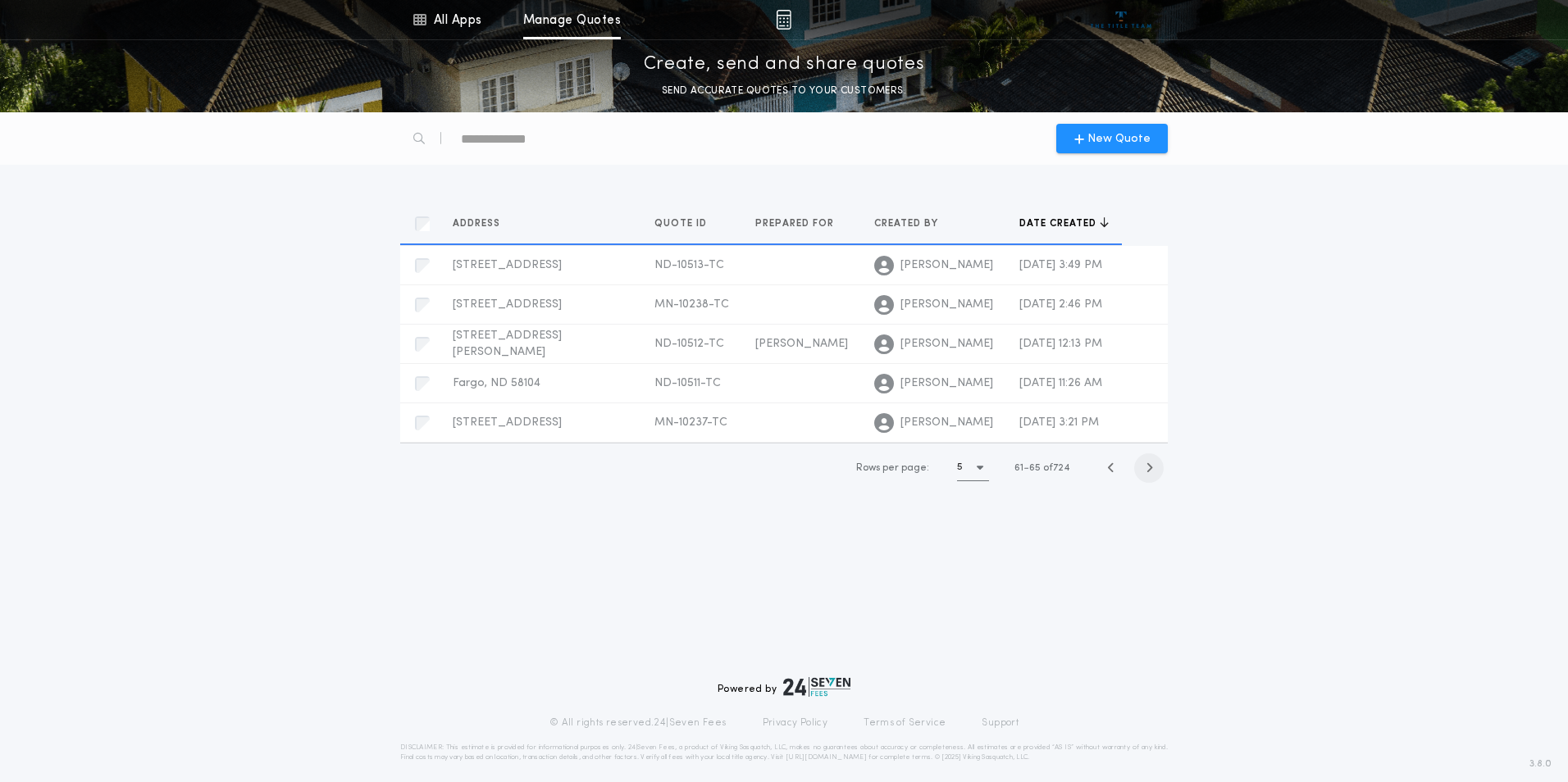
click at [1152, 469] on icon "button" at bounding box center [1149, 468] width 7 height 12
click at [1152, 469] on icon "button" at bounding box center [1149, 466] width 7 height 12
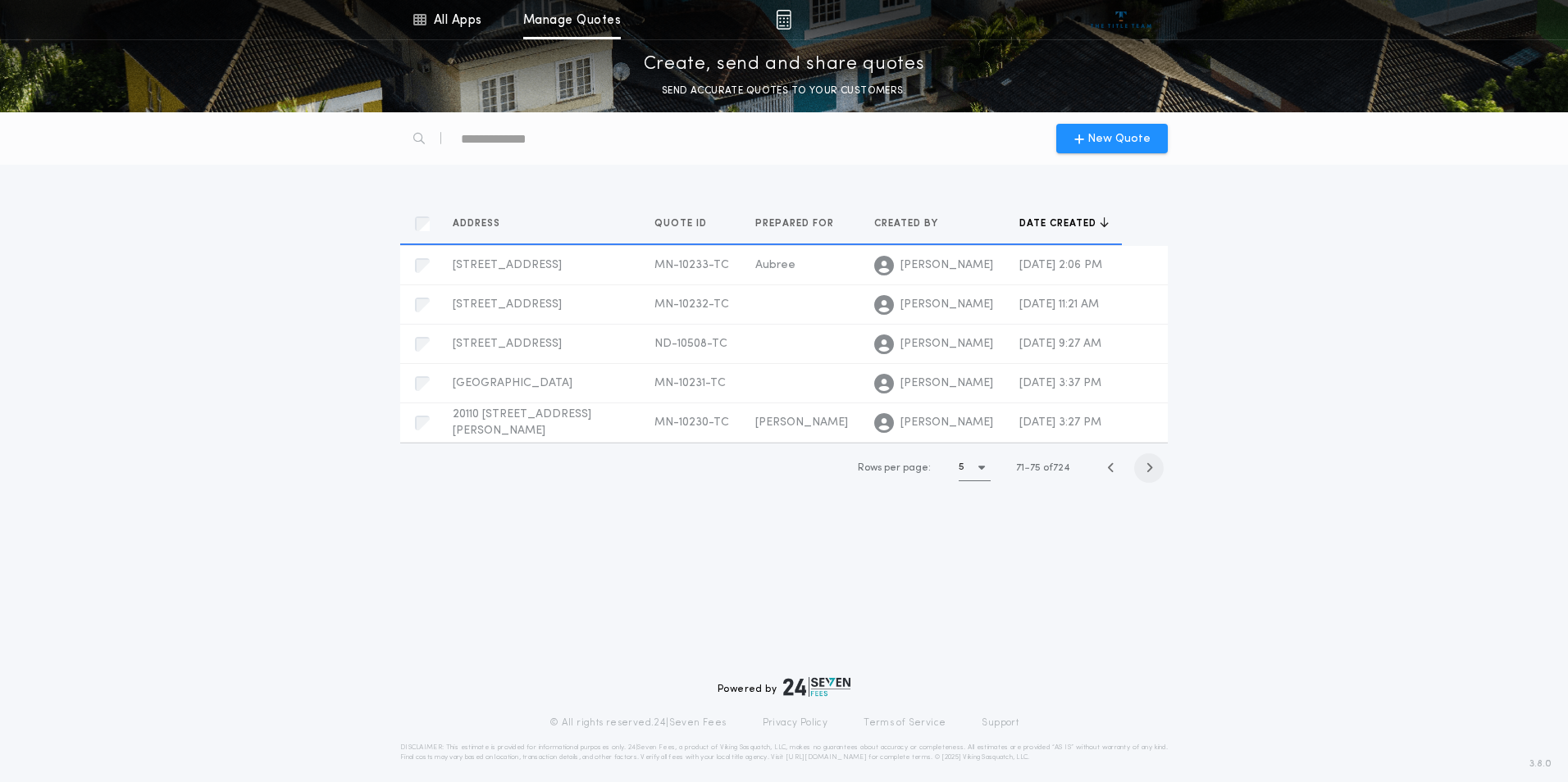
click at [1152, 469] on icon "button" at bounding box center [1149, 468] width 7 height 12
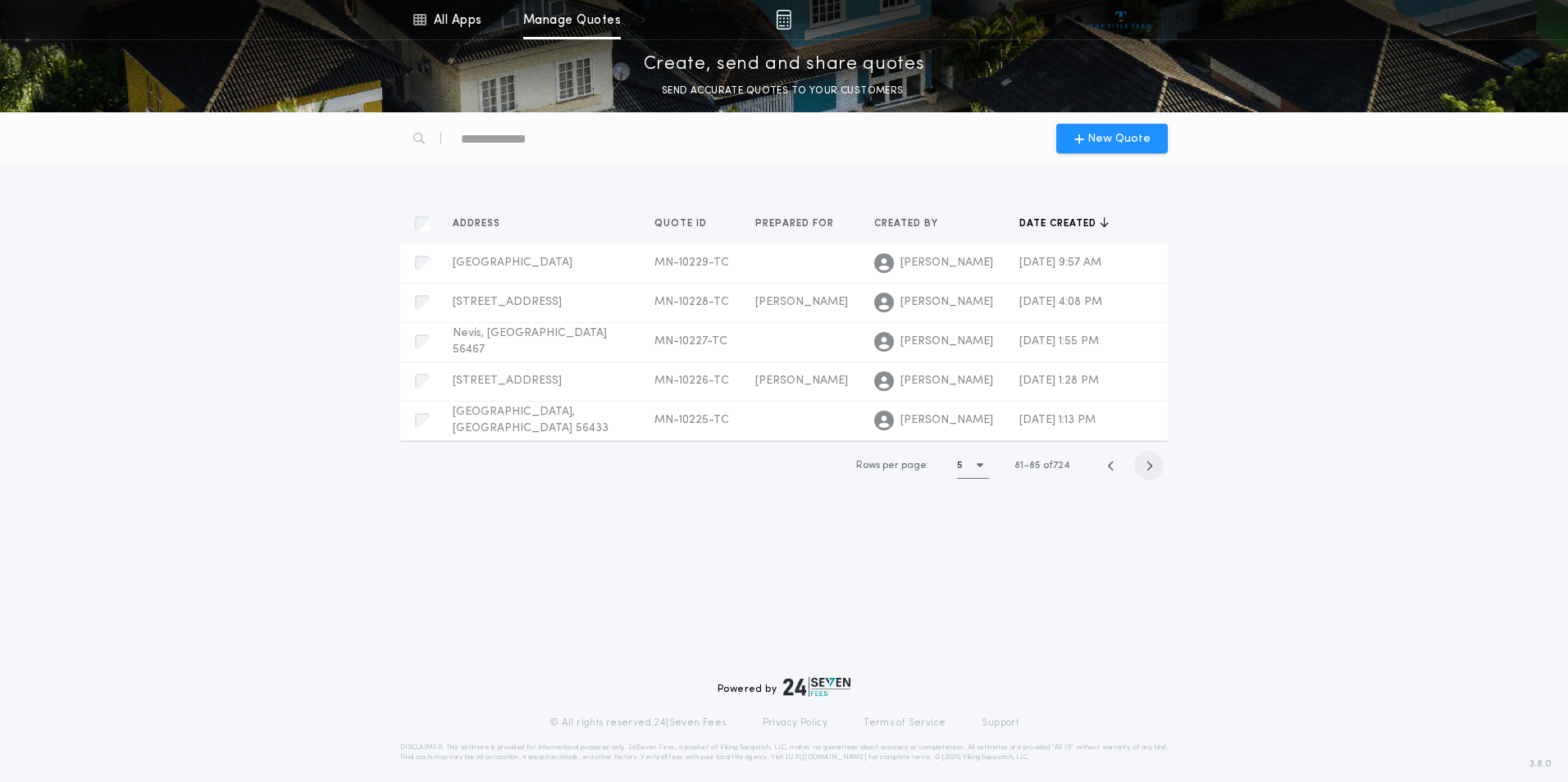
click at [1152, 469] on icon "button" at bounding box center [1149, 466] width 7 height 12
click at [1152, 469] on icon "button" at bounding box center [1149, 468] width 7 height 12
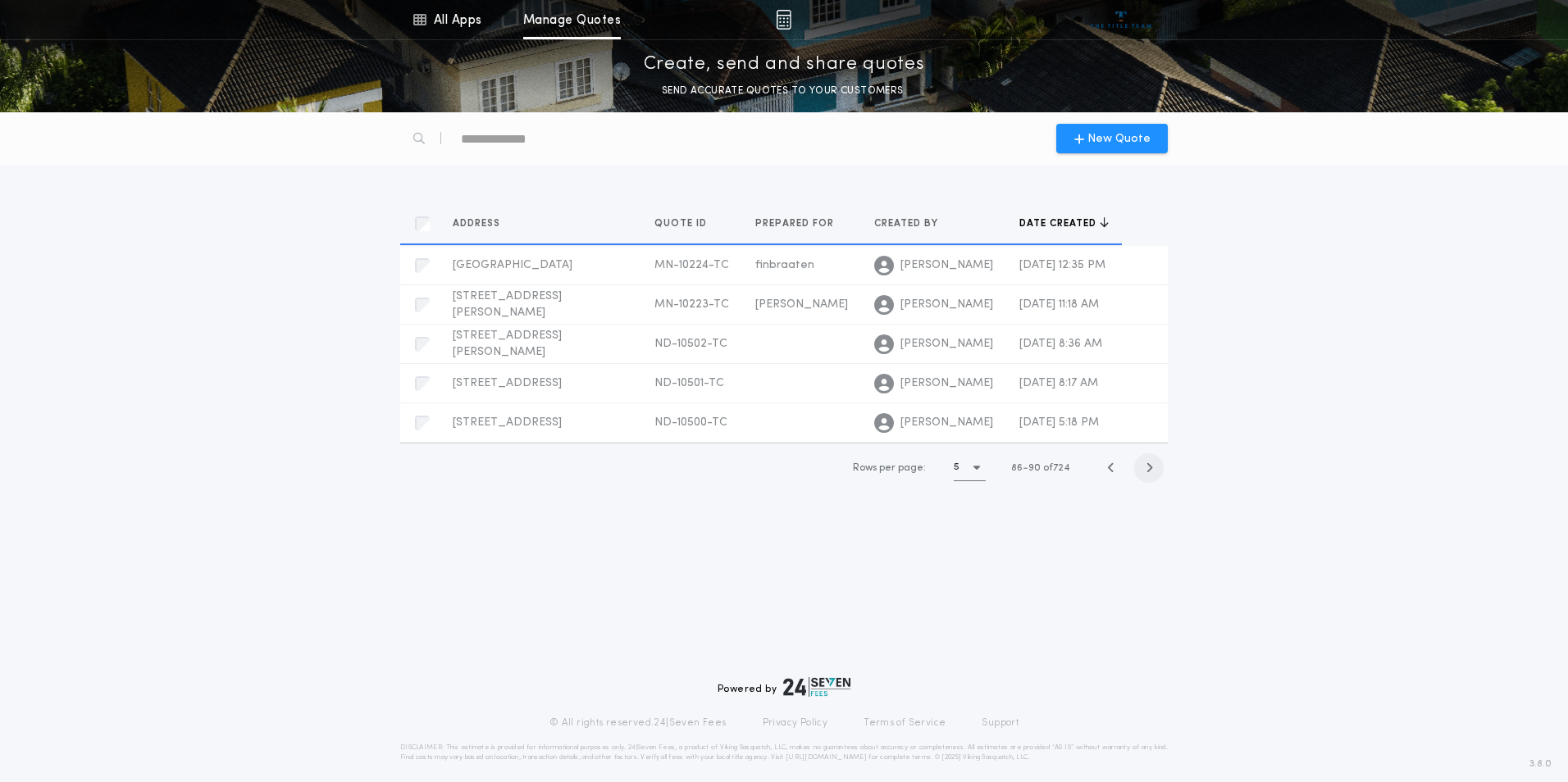
click at [1152, 469] on icon "button" at bounding box center [1149, 468] width 7 height 12
click at [1152, 469] on icon "button" at bounding box center [1149, 466] width 7 height 12
click at [1152, 469] on icon "button" at bounding box center [1149, 468] width 7 height 12
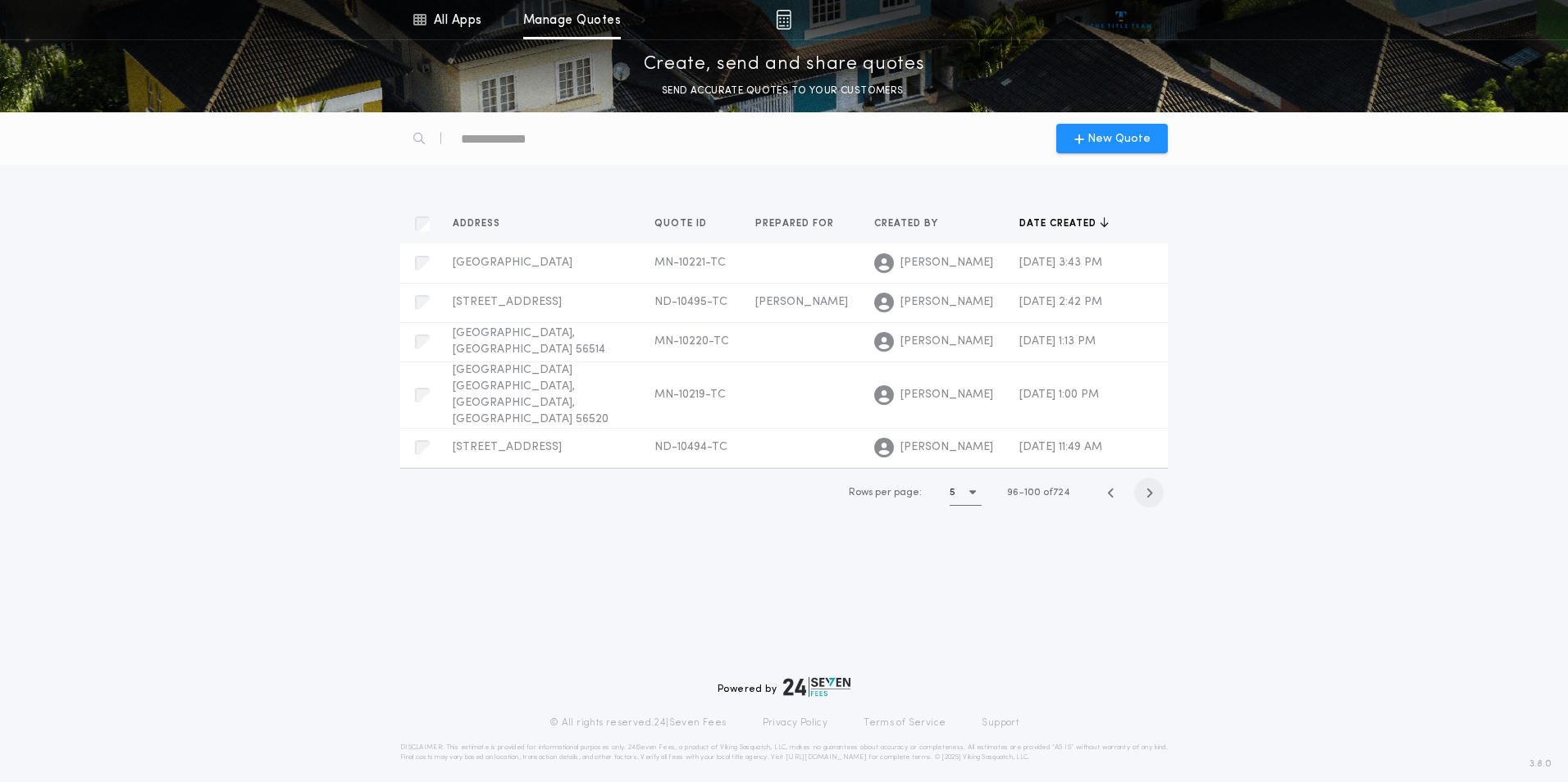
click at [1152, 487] on icon "button" at bounding box center [1149, 492] width 7 height 12
click at [1152, 488] on icon "button" at bounding box center [1149, 494] width 7 height 12
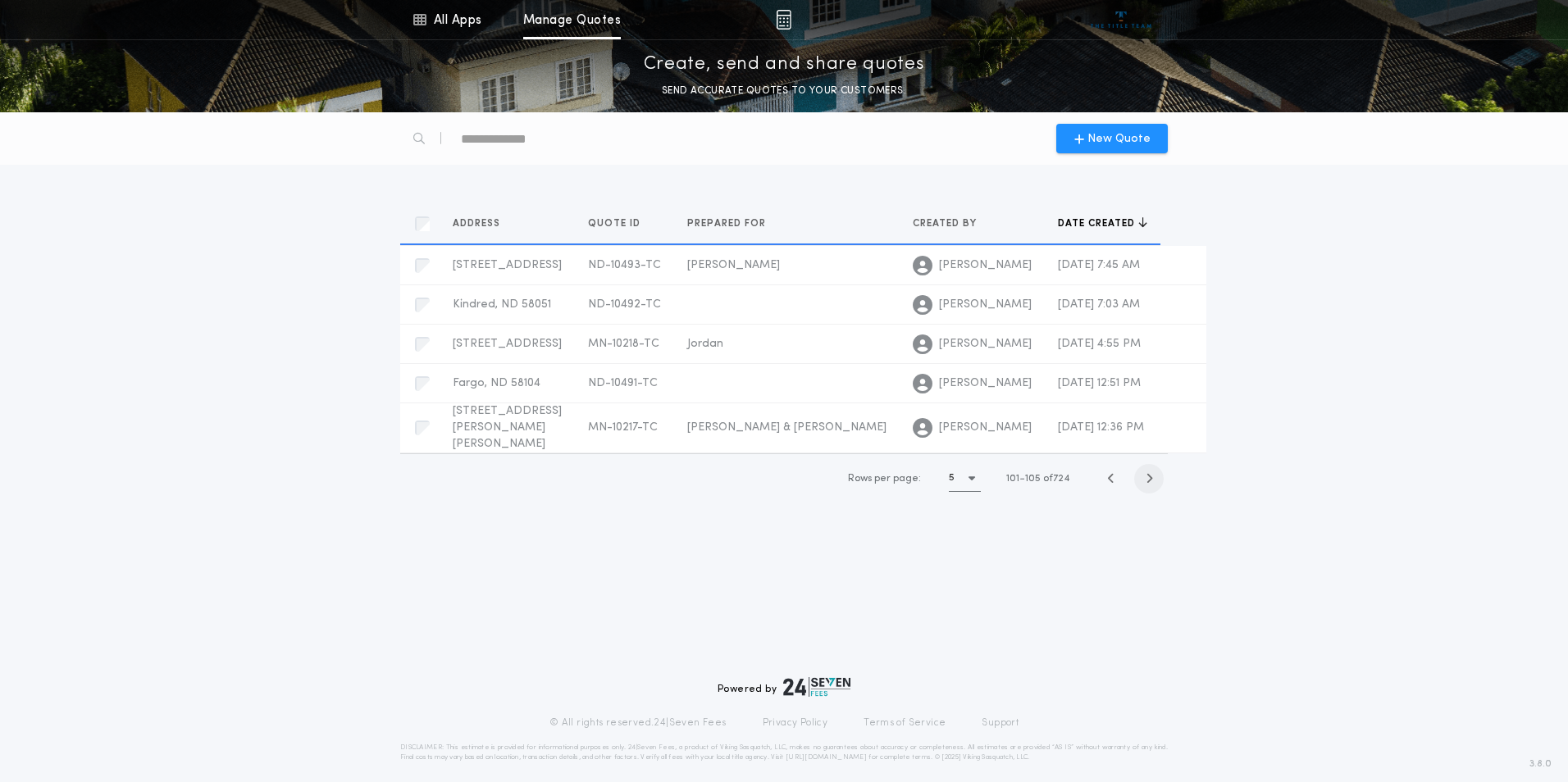
click at [1152, 472] on icon "button" at bounding box center [1149, 477] width 7 height 12
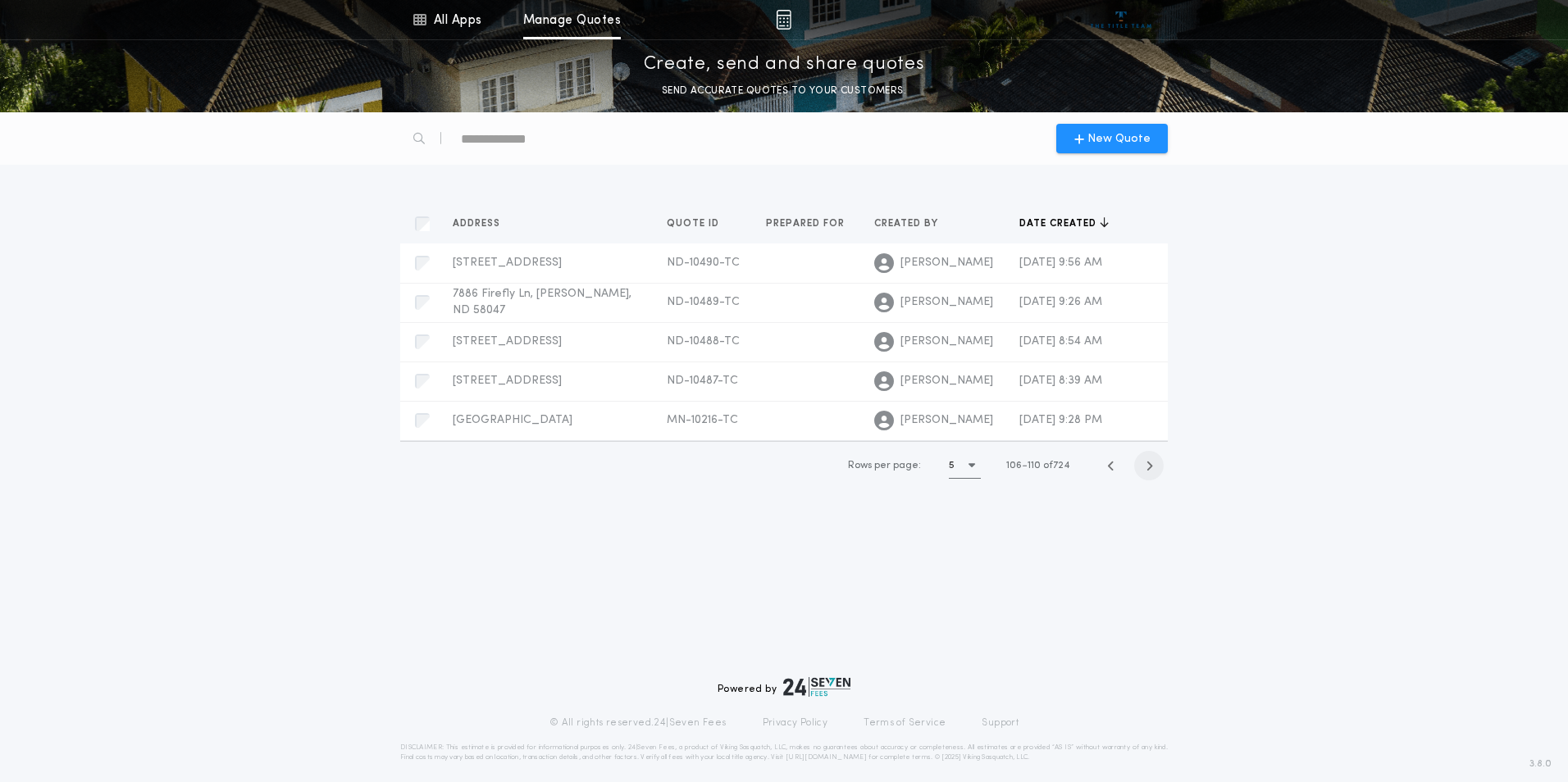
click at [1152, 469] on icon "button" at bounding box center [1149, 466] width 7 height 12
click at [1152, 469] on icon "button" at bounding box center [1149, 468] width 7 height 12
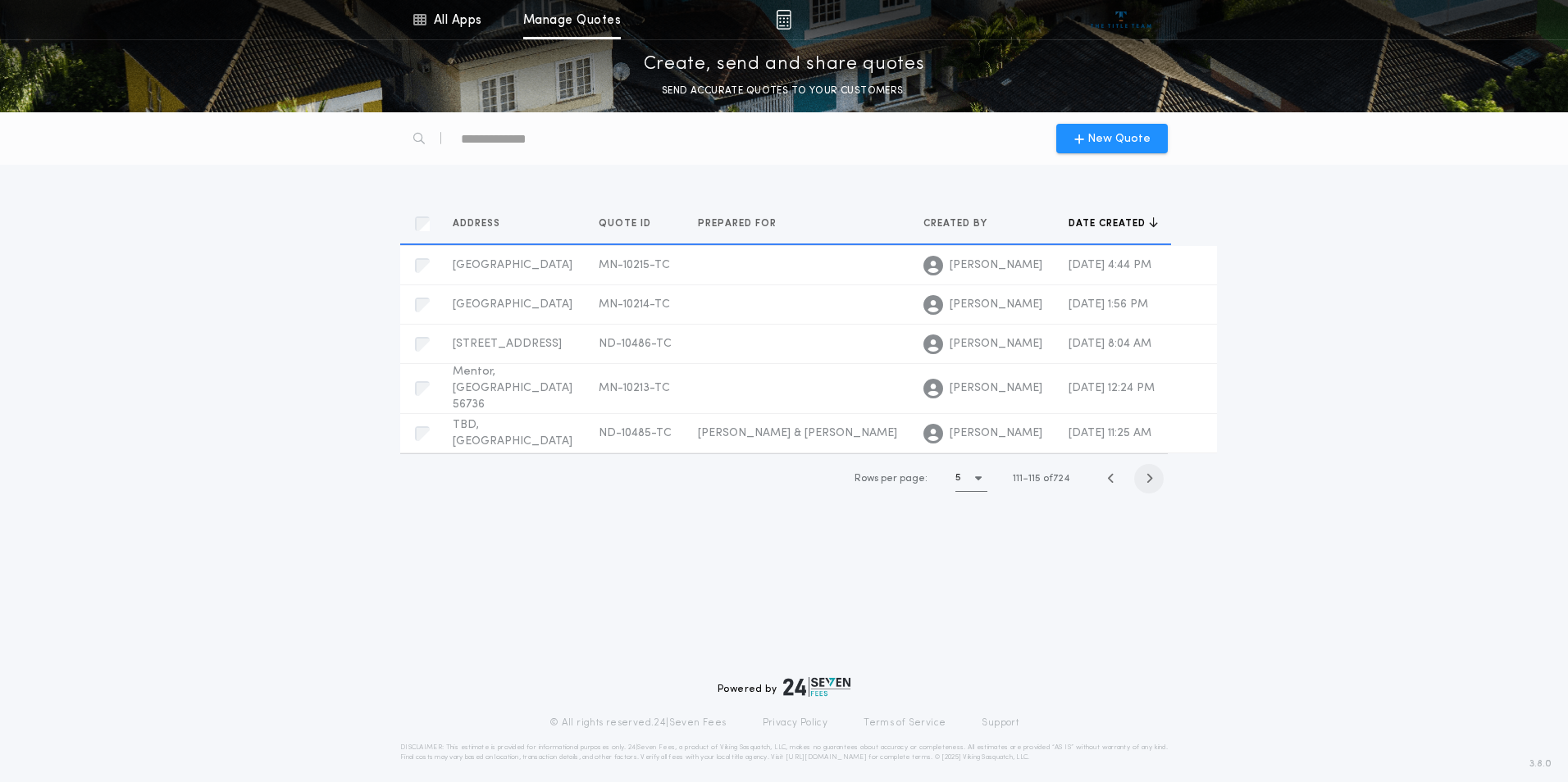
click at [1152, 472] on icon "button" at bounding box center [1149, 477] width 7 height 12
click at [1152, 470] on icon "button" at bounding box center [1149, 476] width 7 height 12
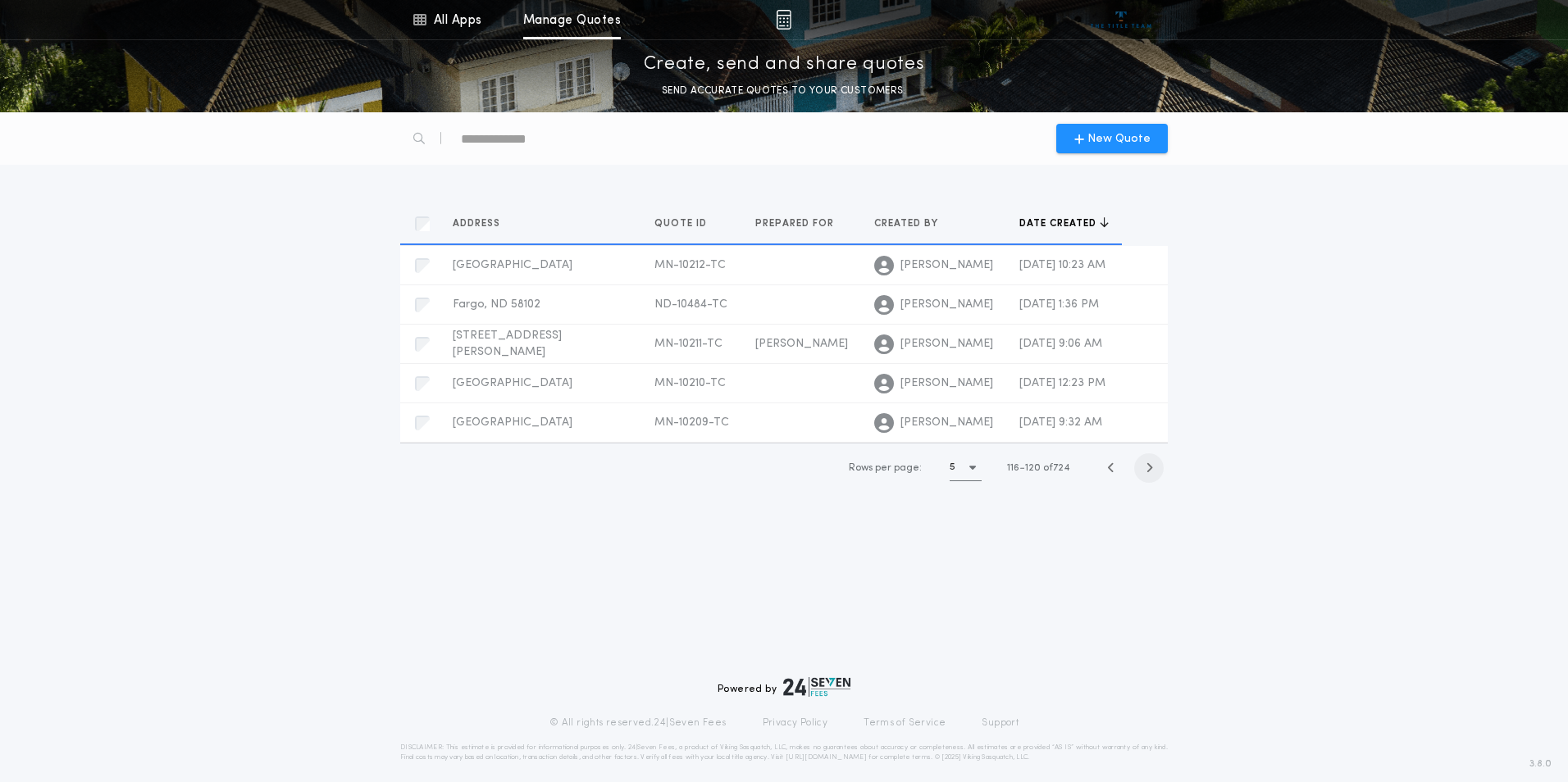
click at [1152, 469] on icon "button" at bounding box center [1149, 468] width 7 height 12
click at [1152, 469] on icon "button" at bounding box center [1149, 466] width 7 height 12
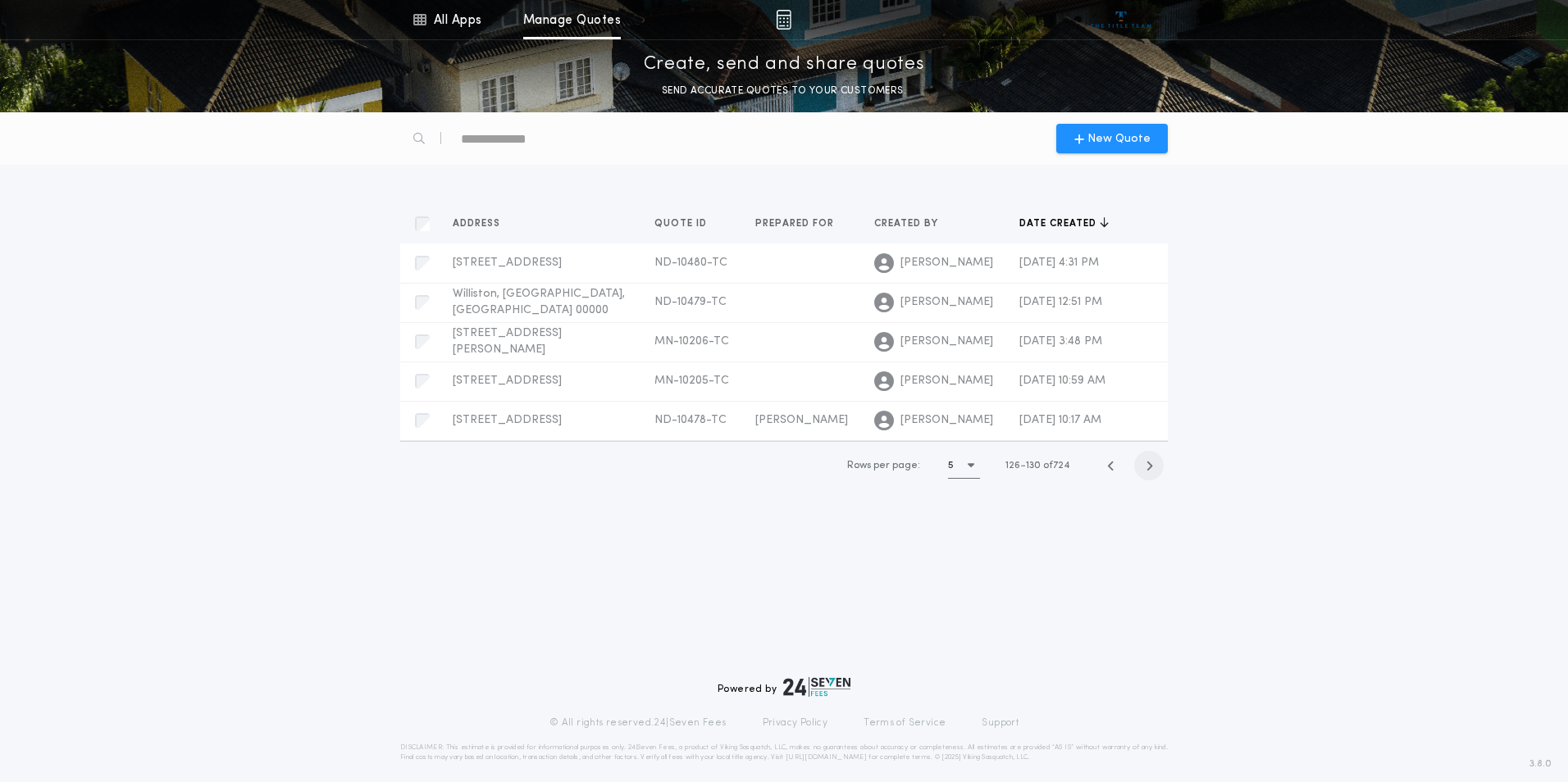
click at [1152, 469] on icon "button" at bounding box center [1149, 466] width 7 height 12
click at [1152, 469] on icon "button" at bounding box center [1149, 468] width 7 height 12
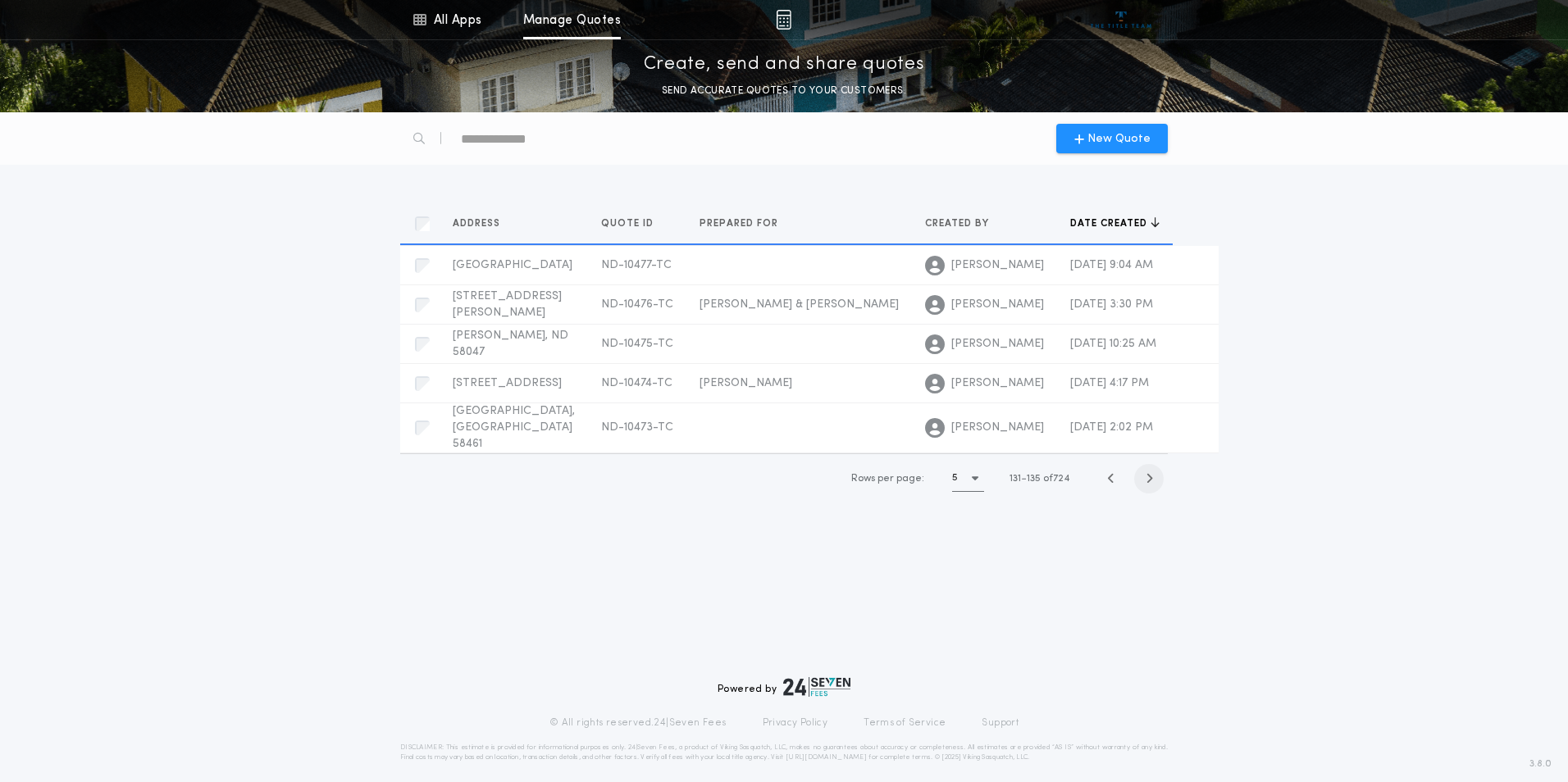
click at [1152, 472] on icon "button" at bounding box center [1149, 477] width 7 height 12
click at [1152, 470] on icon "button" at bounding box center [1149, 476] width 7 height 12
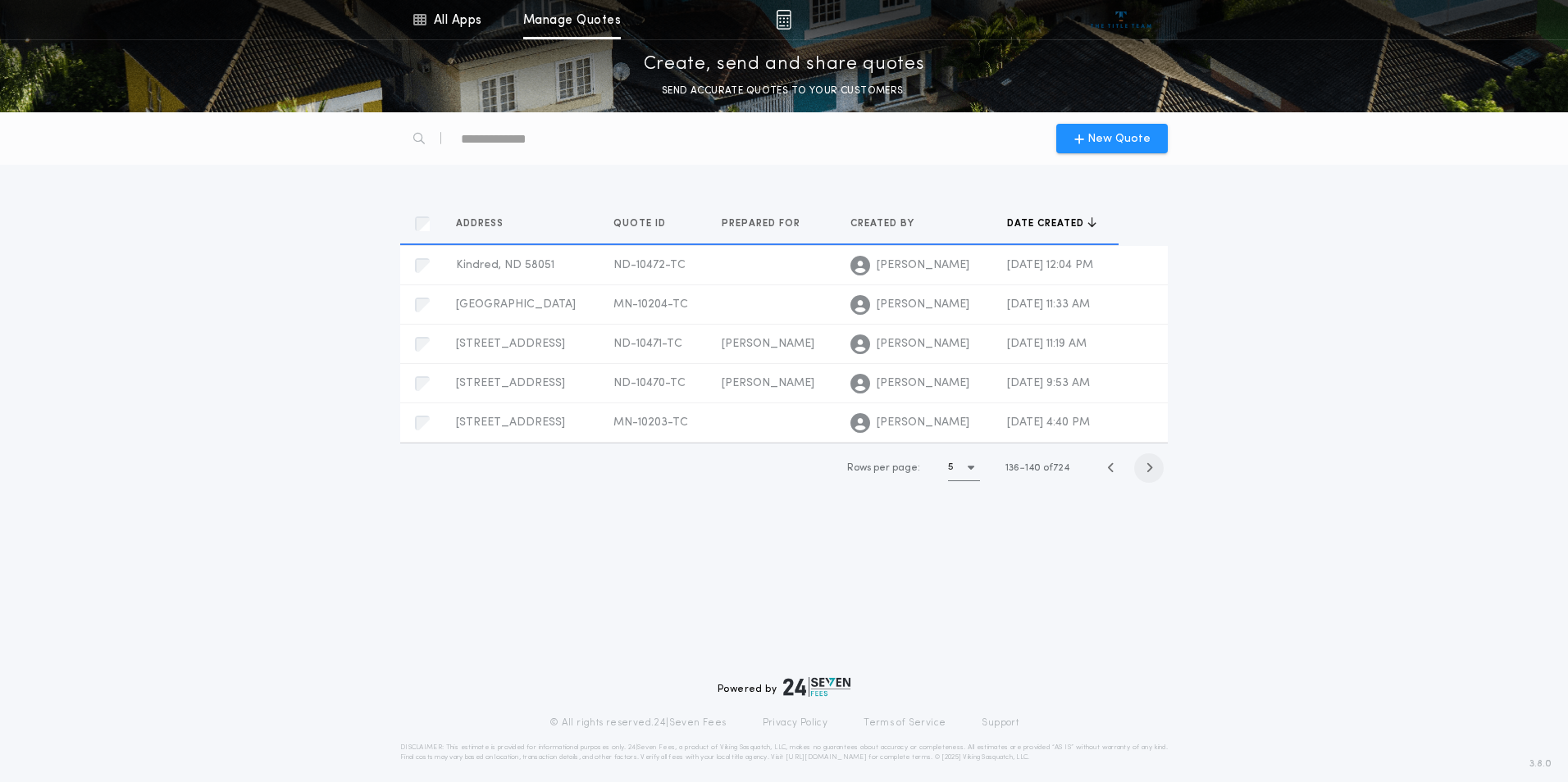
click at [1152, 469] on icon "button" at bounding box center [1149, 468] width 7 height 12
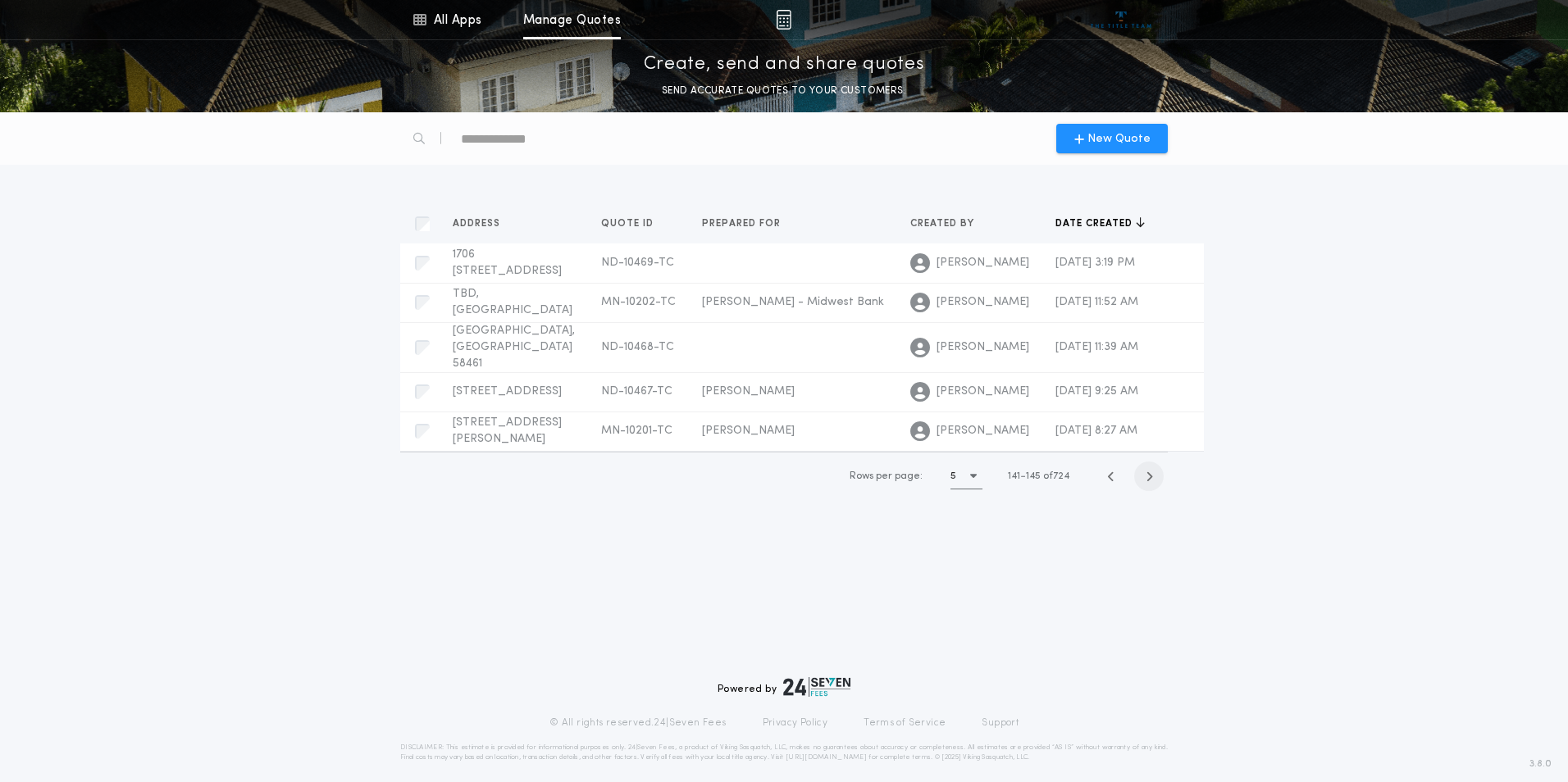
click at [1152, 470] on icon "button" at bounding box center [1149, 476] width 7 height 12
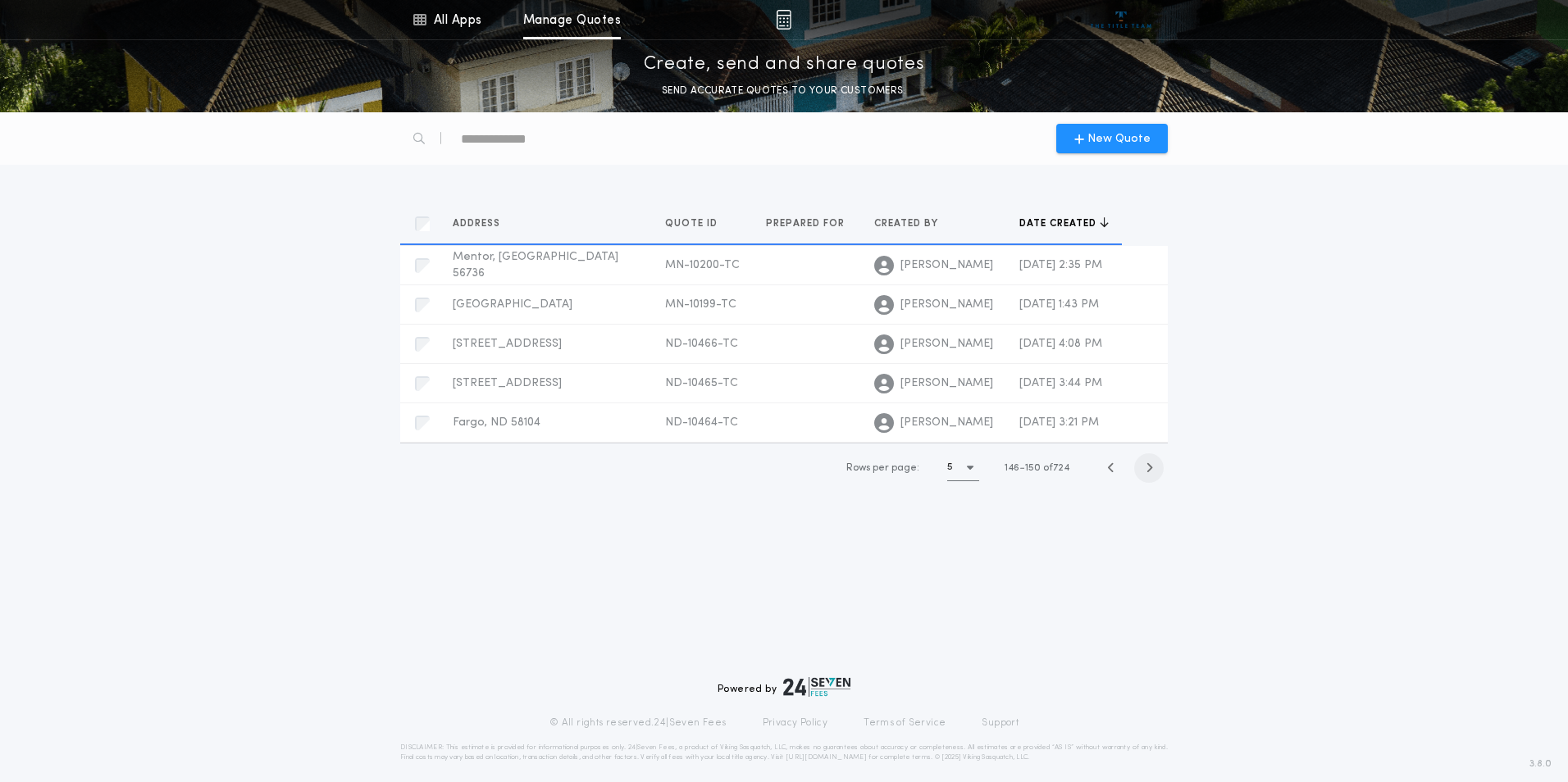
click at [1152, 469] on icon "button" at bounding box center [1149, 468] width 7 height 12
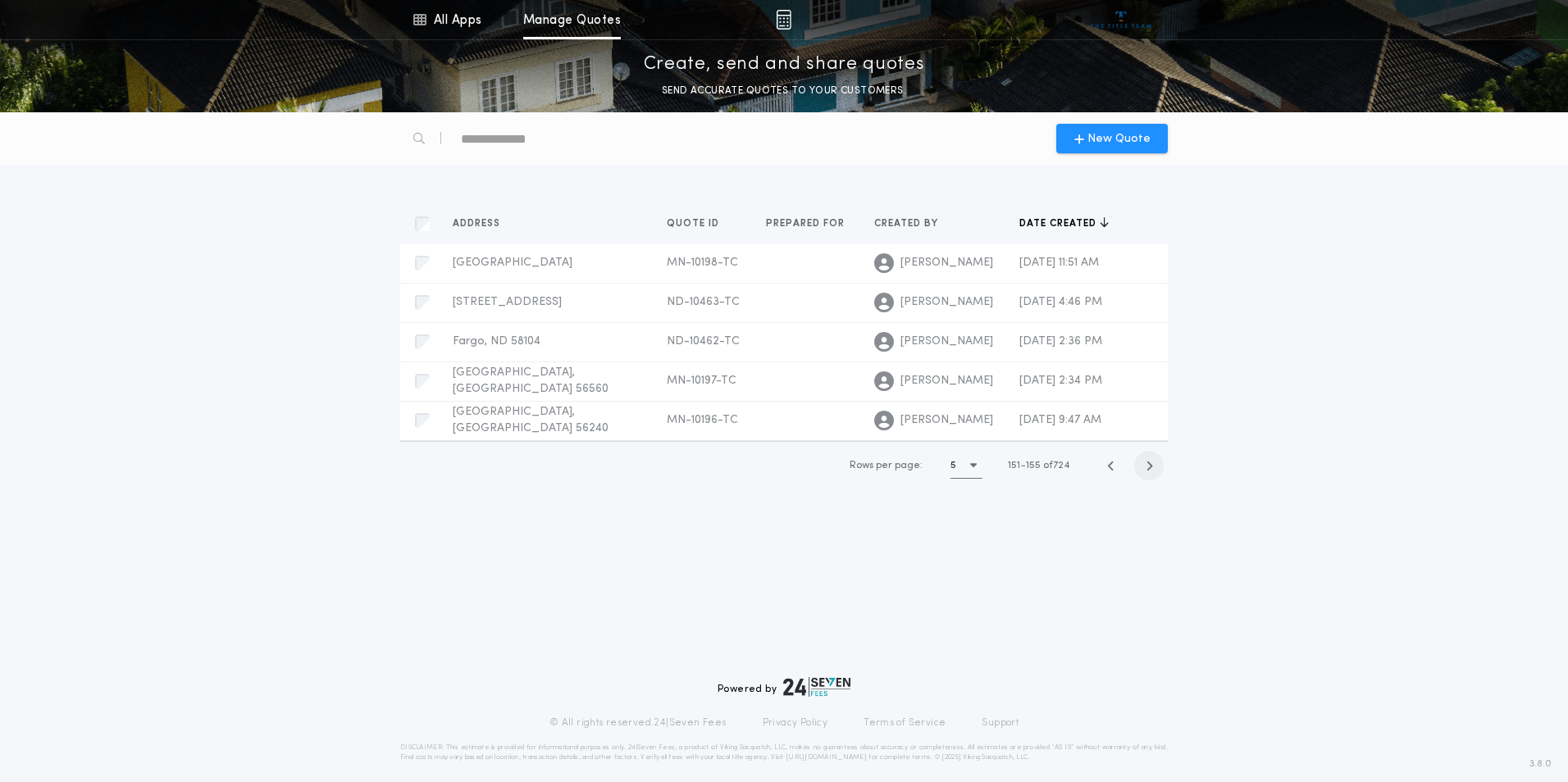
click at [1152, 469] on icon "button" at bounding box center [1149, 466] width 7 height 12
click at [1152, 469] on icon "button" at bounding box center [1149, 468] width 7 height 12
click at [1152, 469] on icon "button" at bounding box center [1149, 466] width 7 height 12
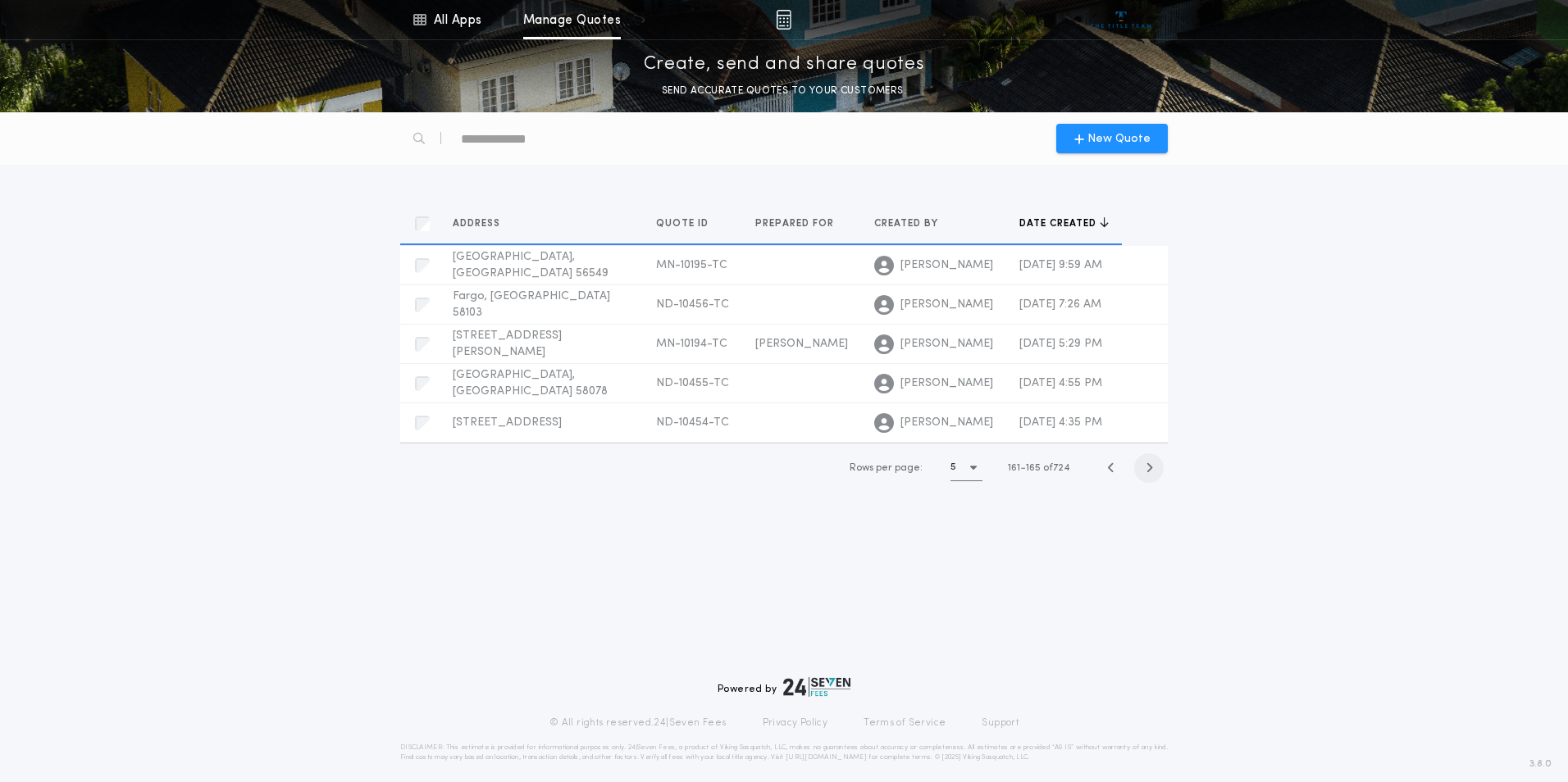
click at [1152, 469] on icon "button" at bounding box center [1149, 468] width 7 height 12
click at [1152, 469] on div "Rows per page: 5 161 165 of 724" at bounding box center [988, 466] width 344 height 48
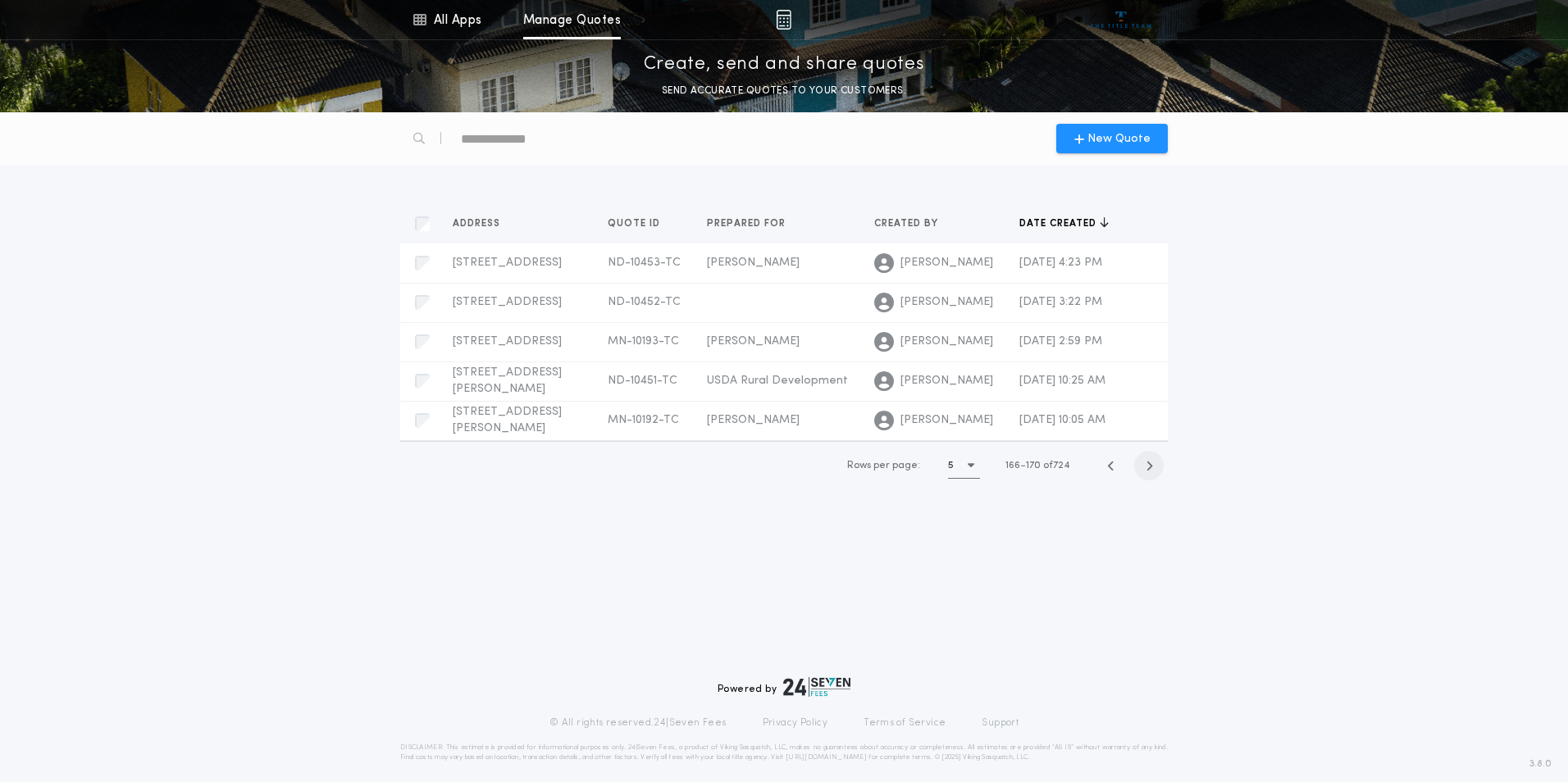
click at [1152, 469] on div "Rows per page: 5 166 170 of 724" at bounding box center [987, 466] width 347 height 48
click at [1152, 477] on span "button" at bounding box center [1149, 466] width 30 height 30
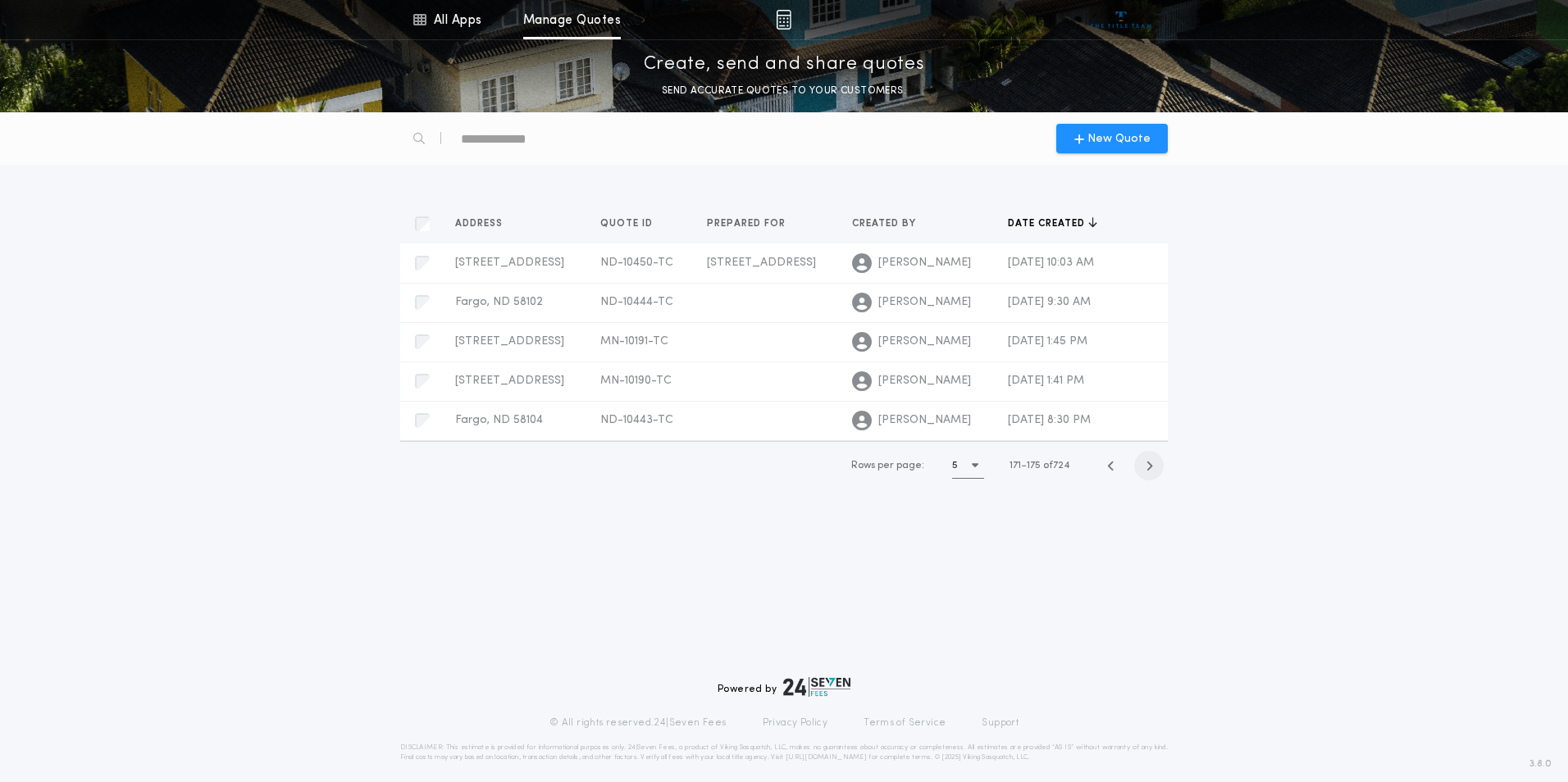
click at [1147, 466] on icon "button" at bounding box center [1149, 466] width 7 height 12
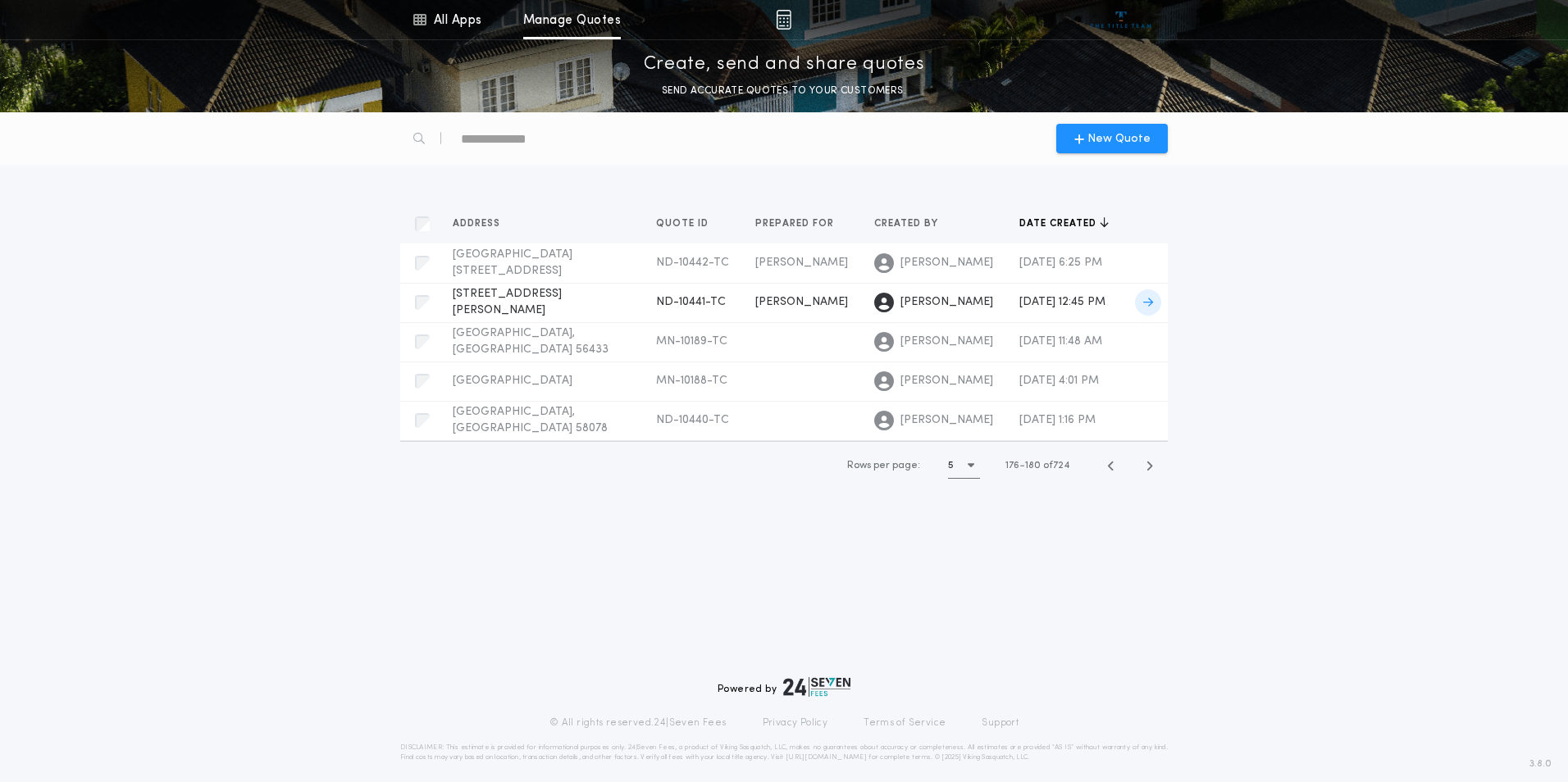
click at [561, 290] on span "6830 Sunnyside Dr, Horace, ND 58047" at bounding box center [507, 302] width 109 height 29
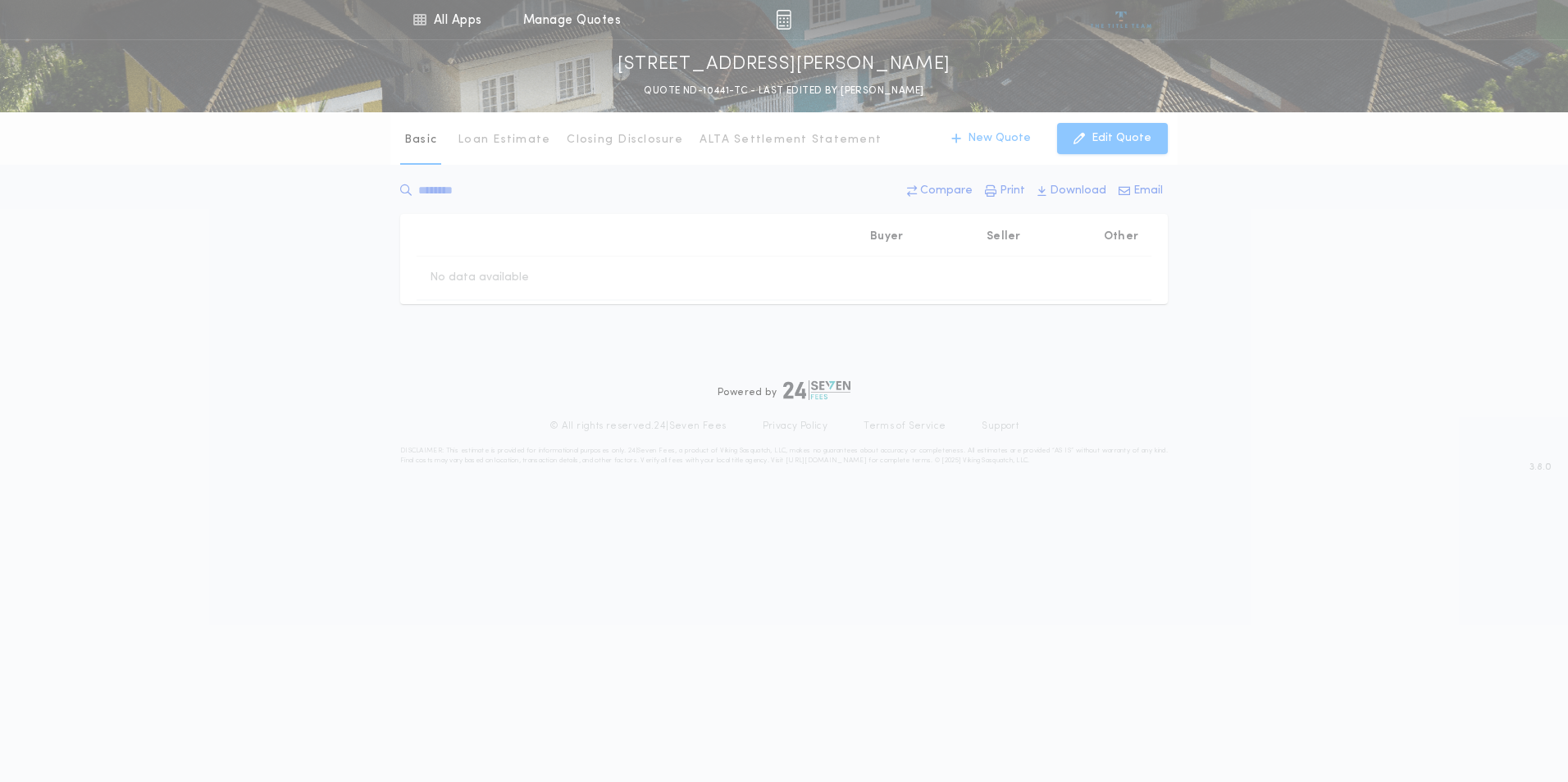
type input "********"
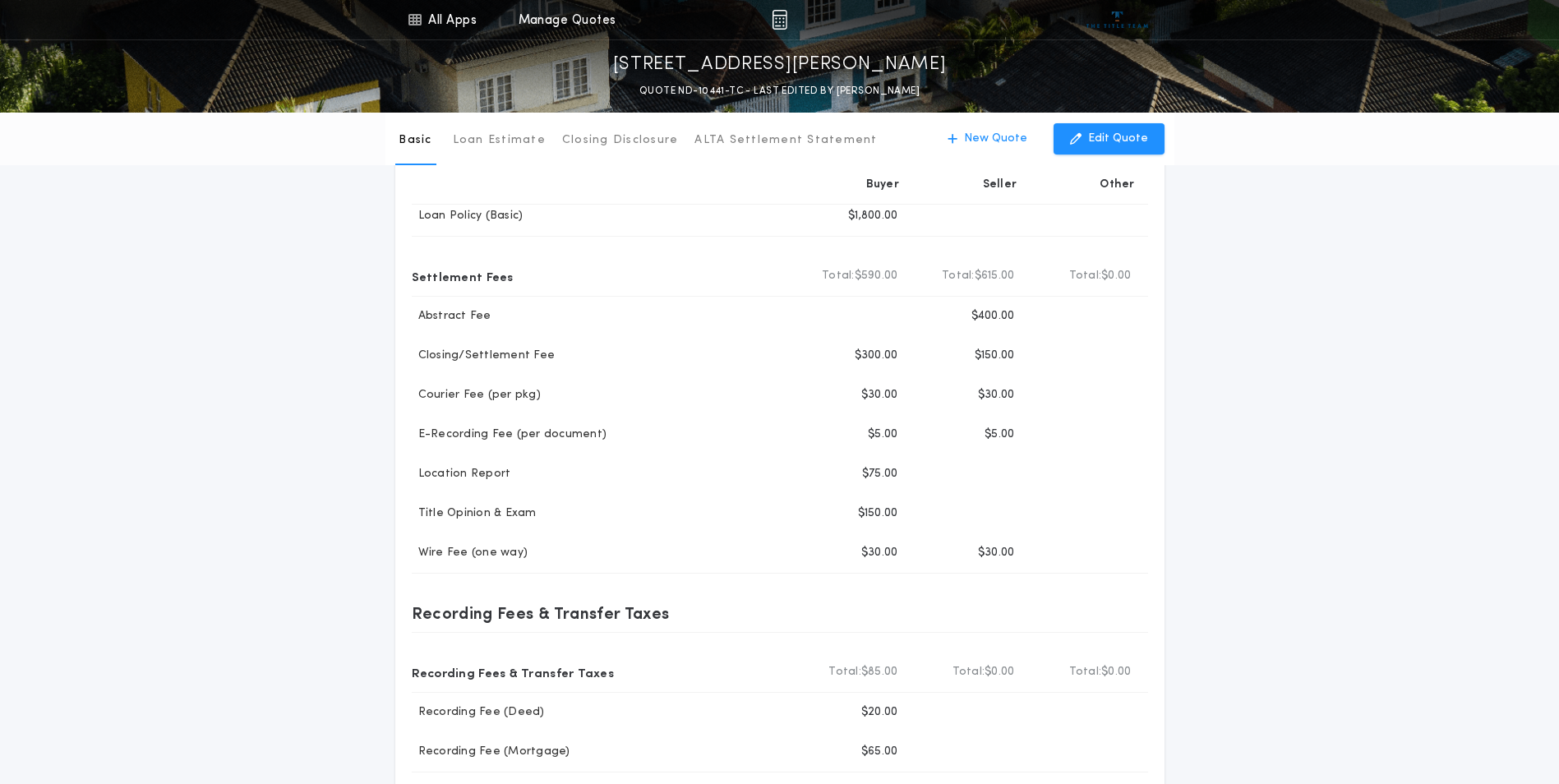
scroll to position [100, 0]
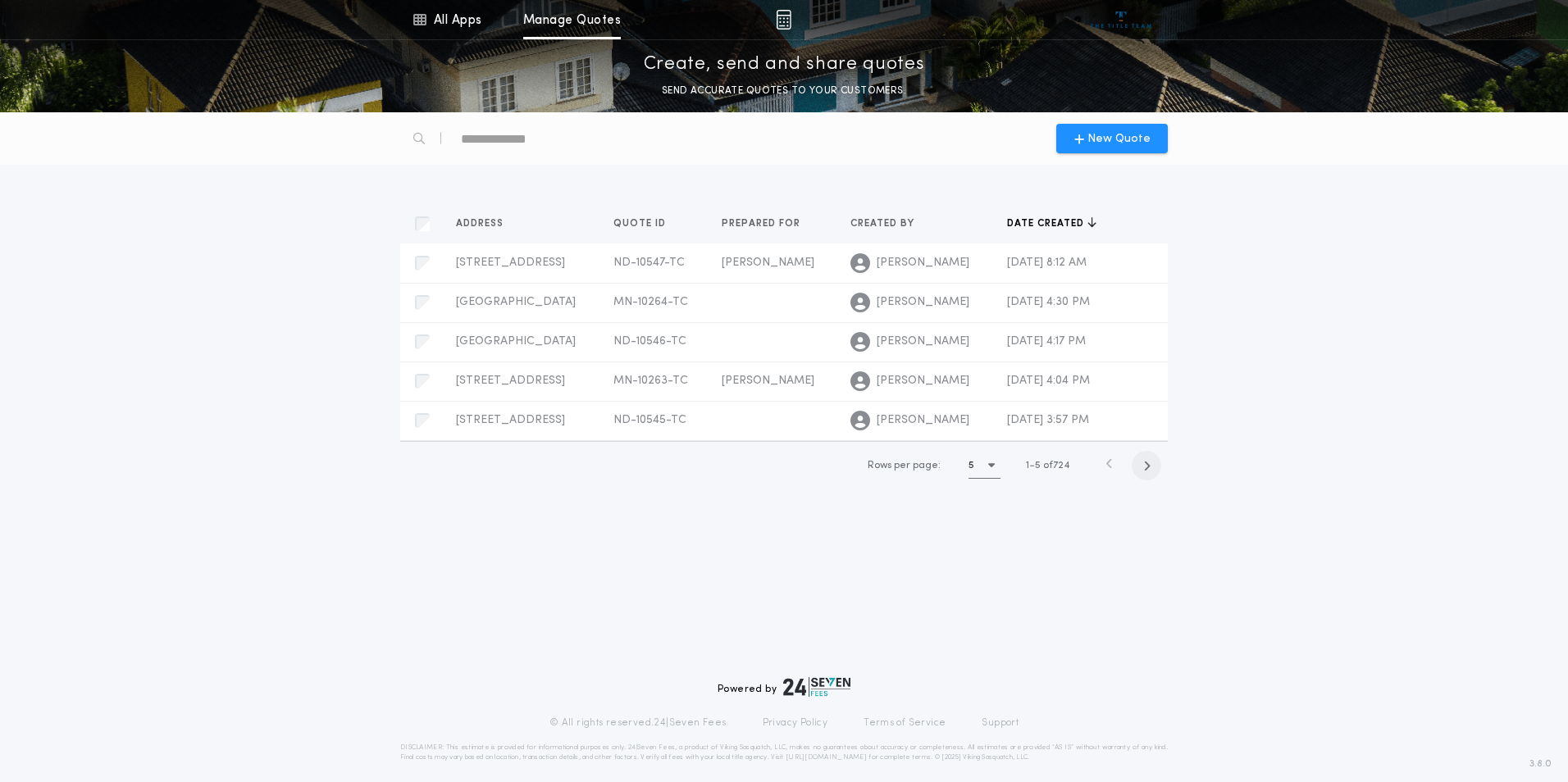
click at [1145, 467] on icon "button" at bounding box center [1147, 466] width 7 height 12
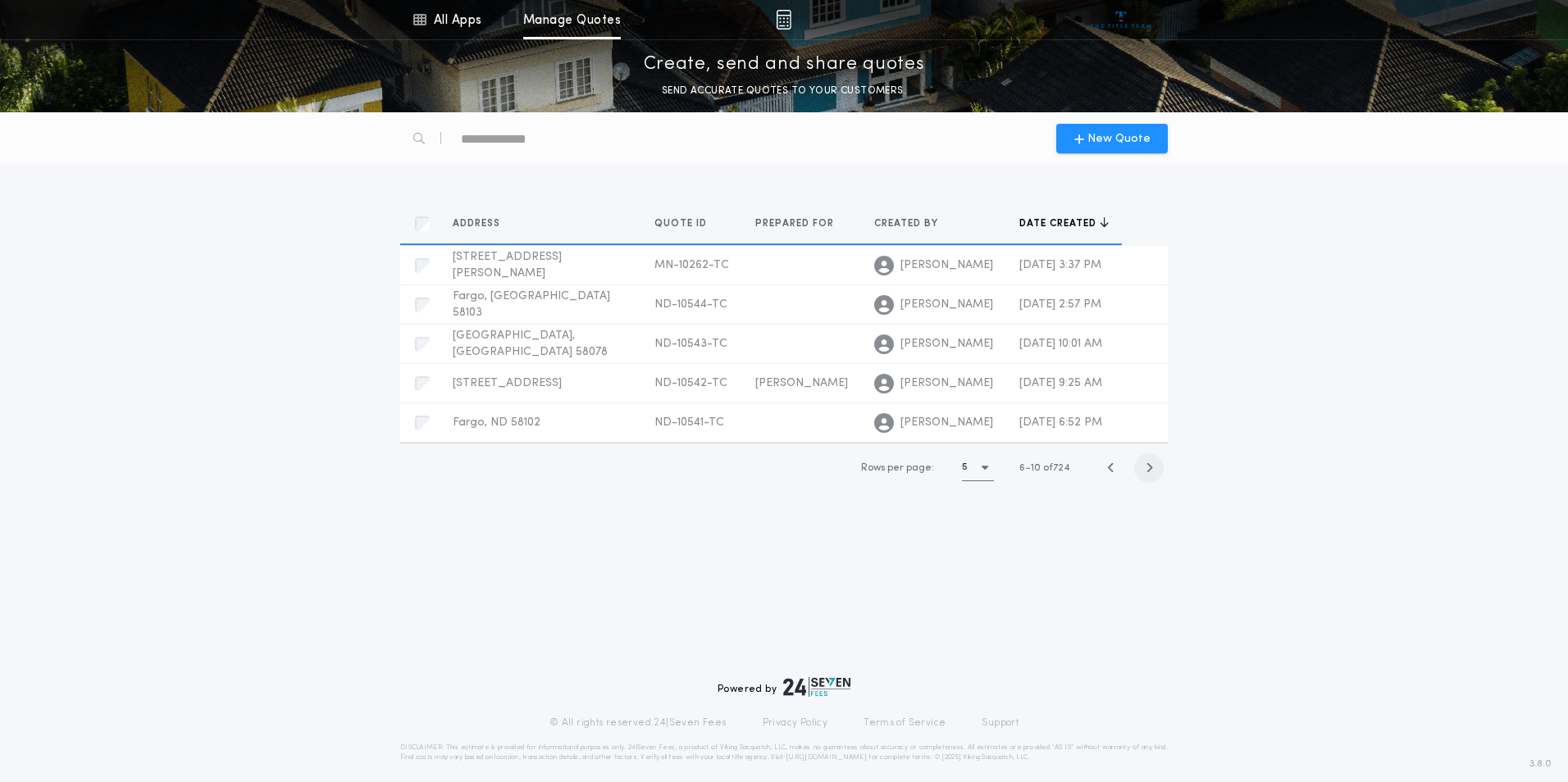
click at [1146, 467] on icon "button" at bounding box center [1149, 468] width 7 height 12
click at [1146, 467] on icon "button" at bounding box center [1149, 466] width 7 height 12
click at [1146, 467] on icon "button" at bounding box center [1149, 468] width 7 height 12
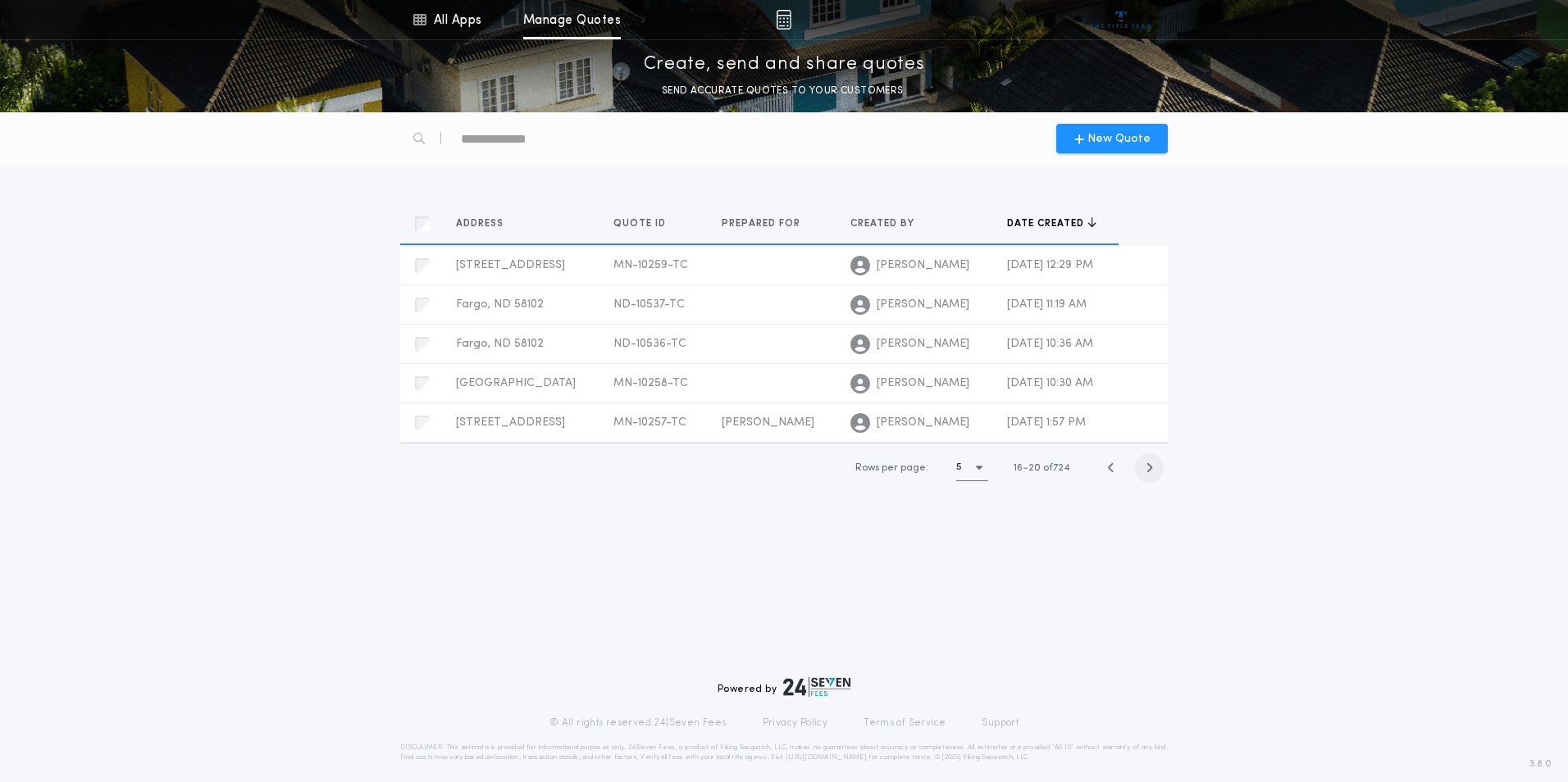
click at [1146, 467] on icon "button" at bounding box center [1149, 468] width 7 height 12
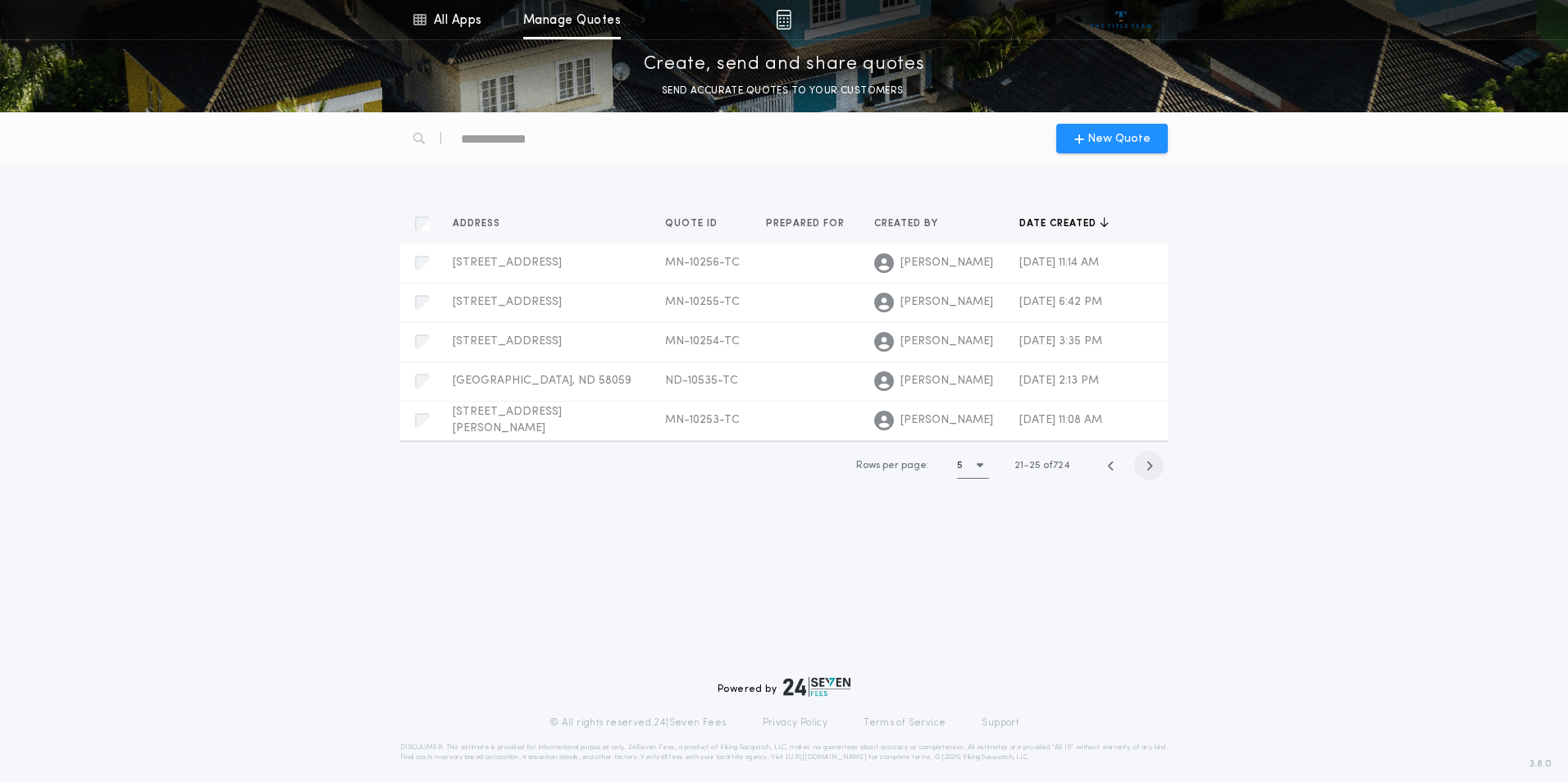
click at [1146, 467] on icon "button" at bounding box center [1149, 466] width 7 height 12
click at [1146, 467] on icon "button" at bounding box center [1149, 468] width 7 height 12
click at [1146, 467] on icon "button" at bounding box center [1149, 466] width 7 height 12
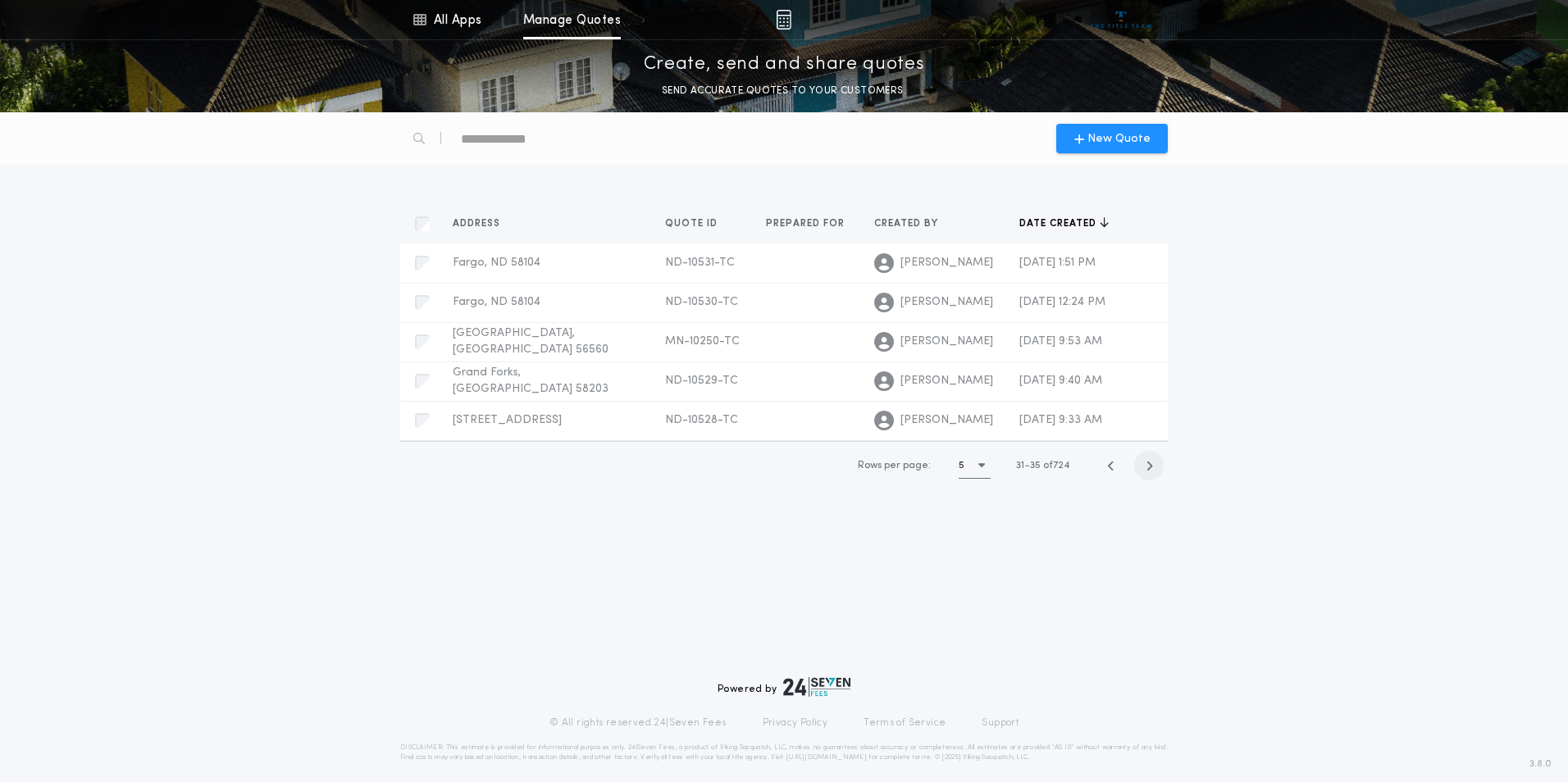
click at [1146, 467] on icon "button" at bounding box center [1149, 466] width 7 height 12
click at [1146, 467] on icon "button" at bounding box center [1149, 468] width 7 height 12
click at [1146, 467] on icon "button" at bounding box center [1149, 466] width 7 height 12
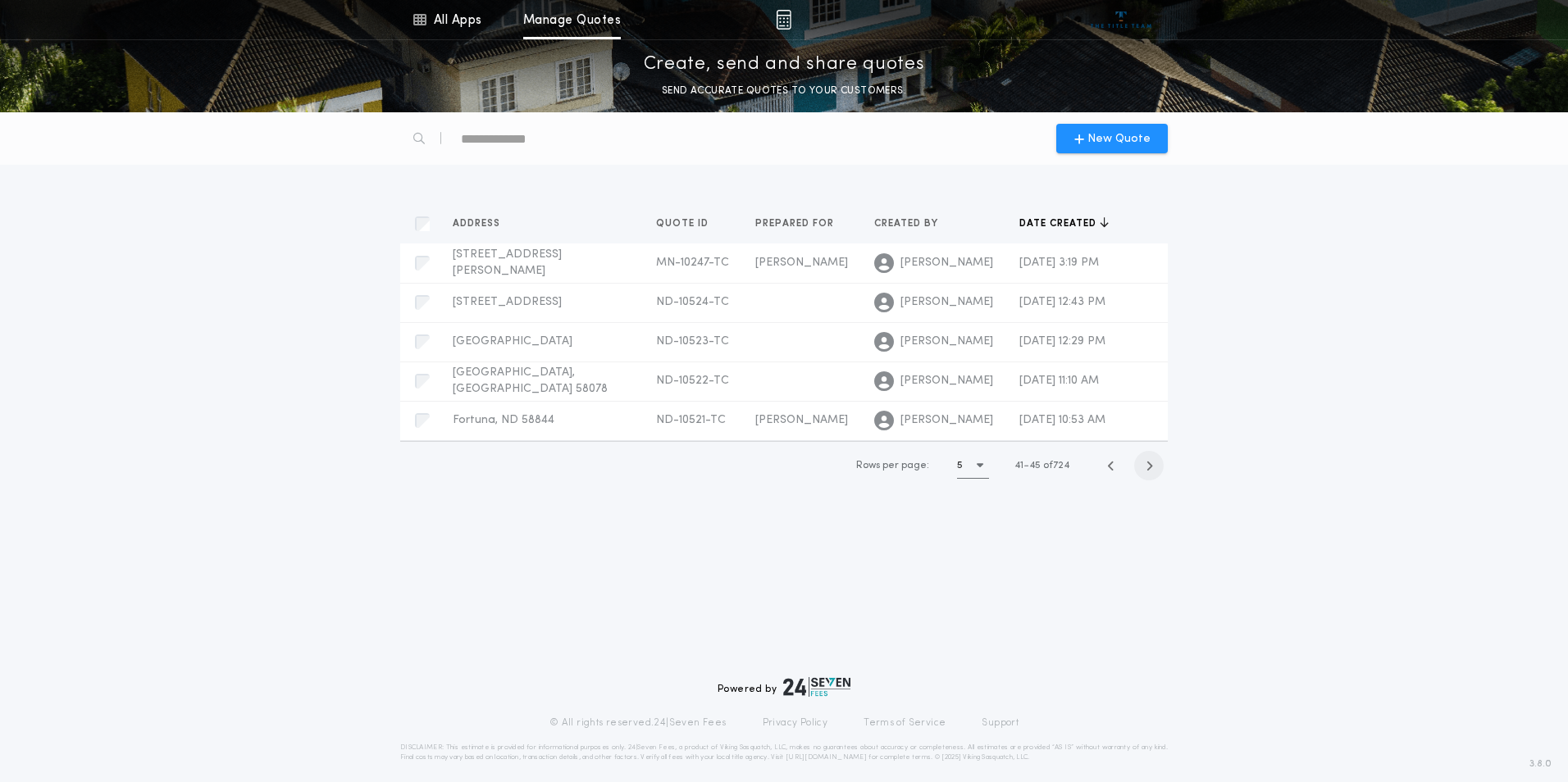
click at [1146, 467] on icon "button" at bounding box center [1149, 466] width 7 height 12
click at [1146, 467] on icon "button" at bounding box center [1149, 468] width 7 height 12
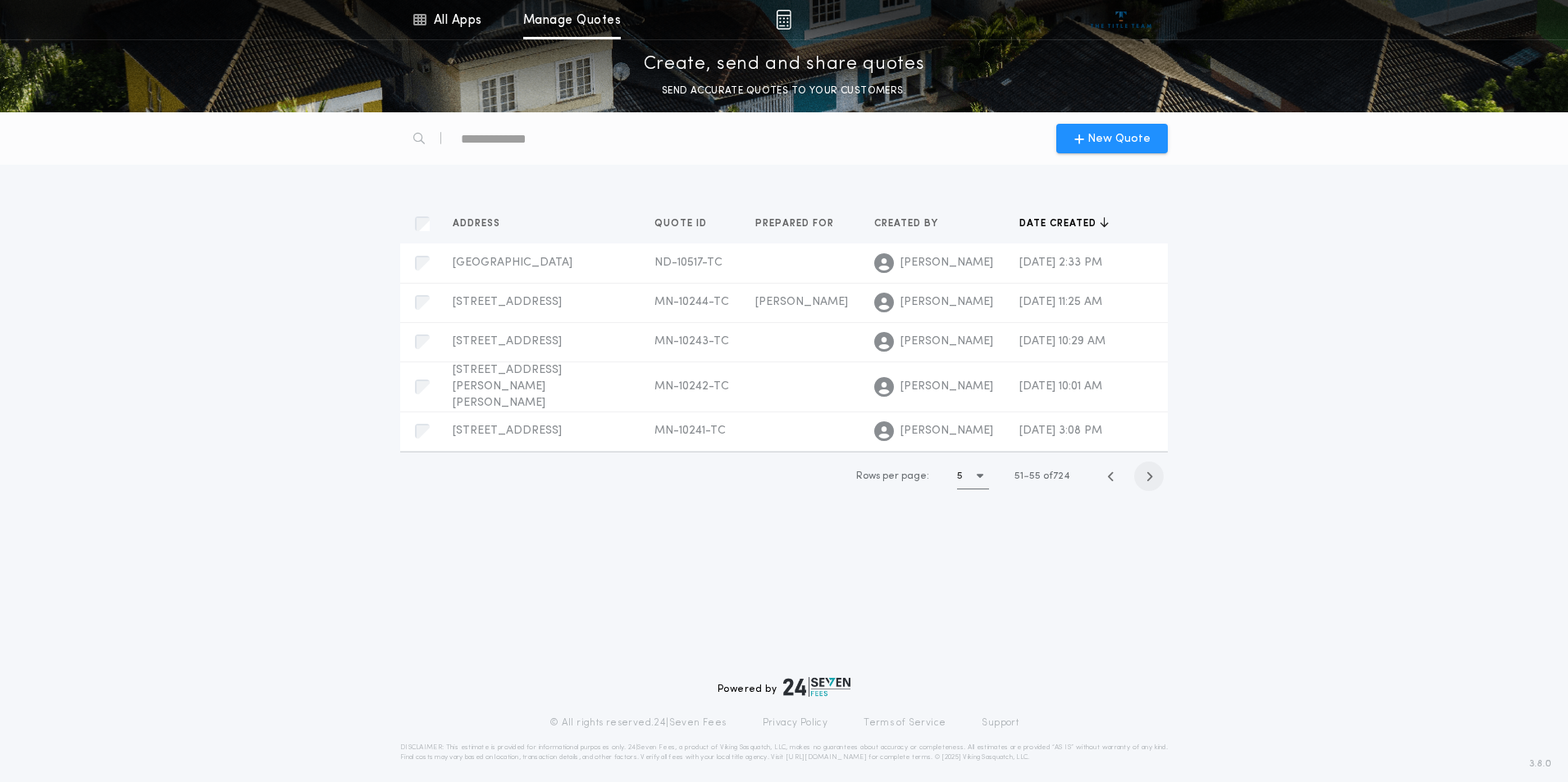
click at [1146, 470] on icon "button" at bounding box center [1149, 476] width 7 height 12
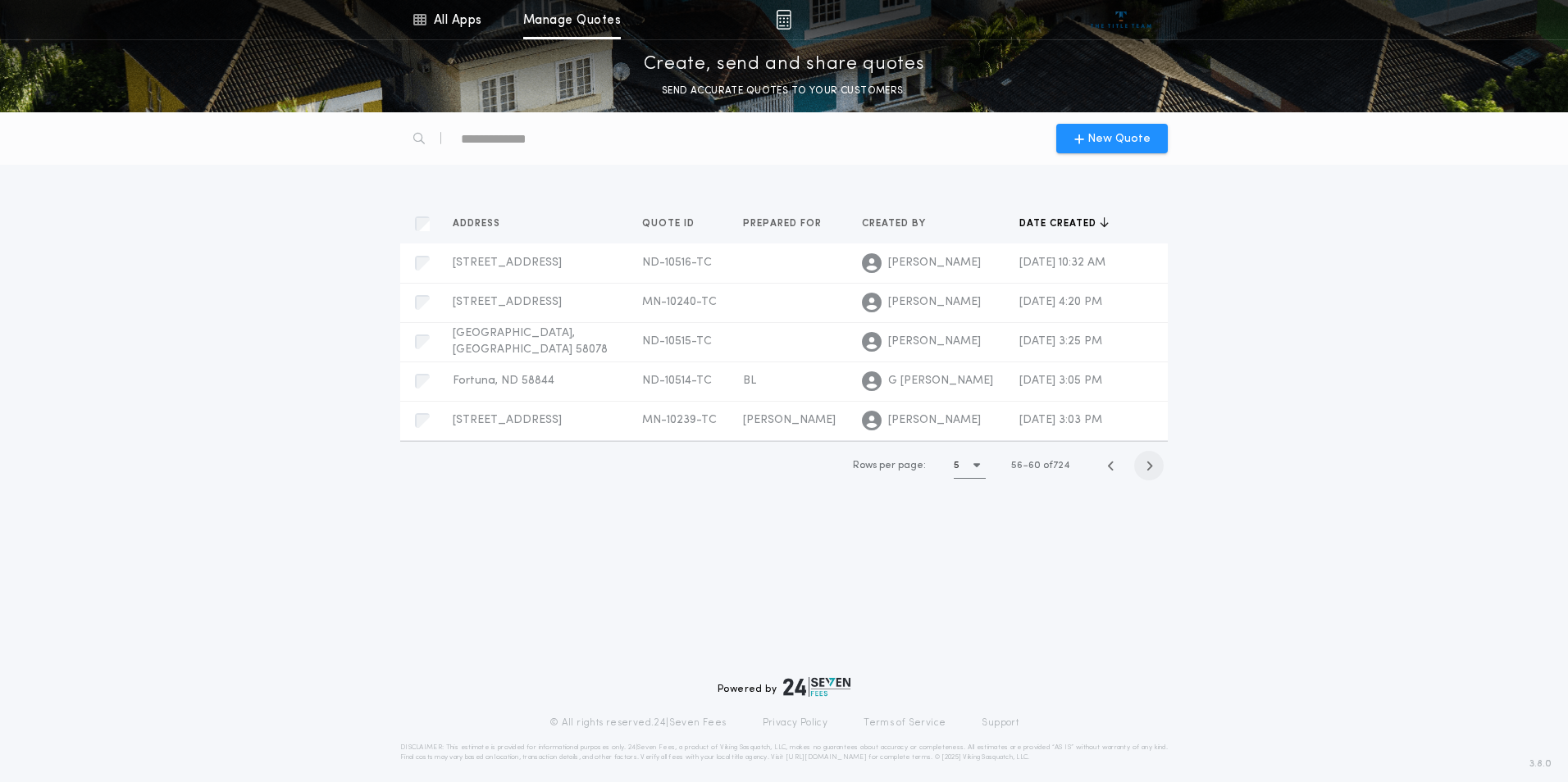
click at [1146, 467] on icon "button" at bounding box center [1149, 466] width 7 height 12
click at [1146, 467] on icon "button" at bounding box center [1149, 468] width 7 height 12
click at [1146, 467] on icon "button" at bounding box center [1149, 466] width 7 height 12
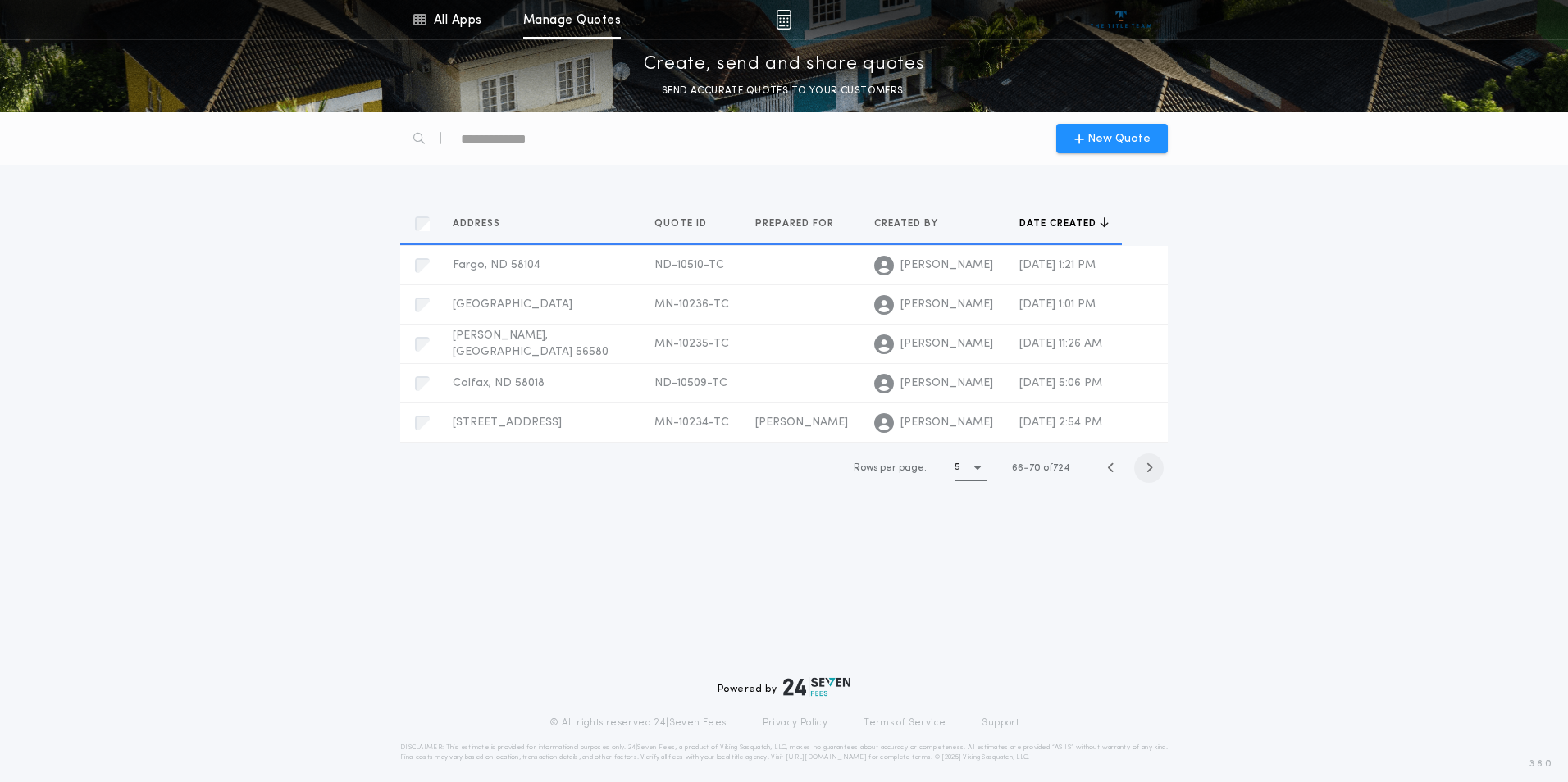
click at [1146, 467] on icon "button" at bounding box center [1149, 468] width 7 height 12
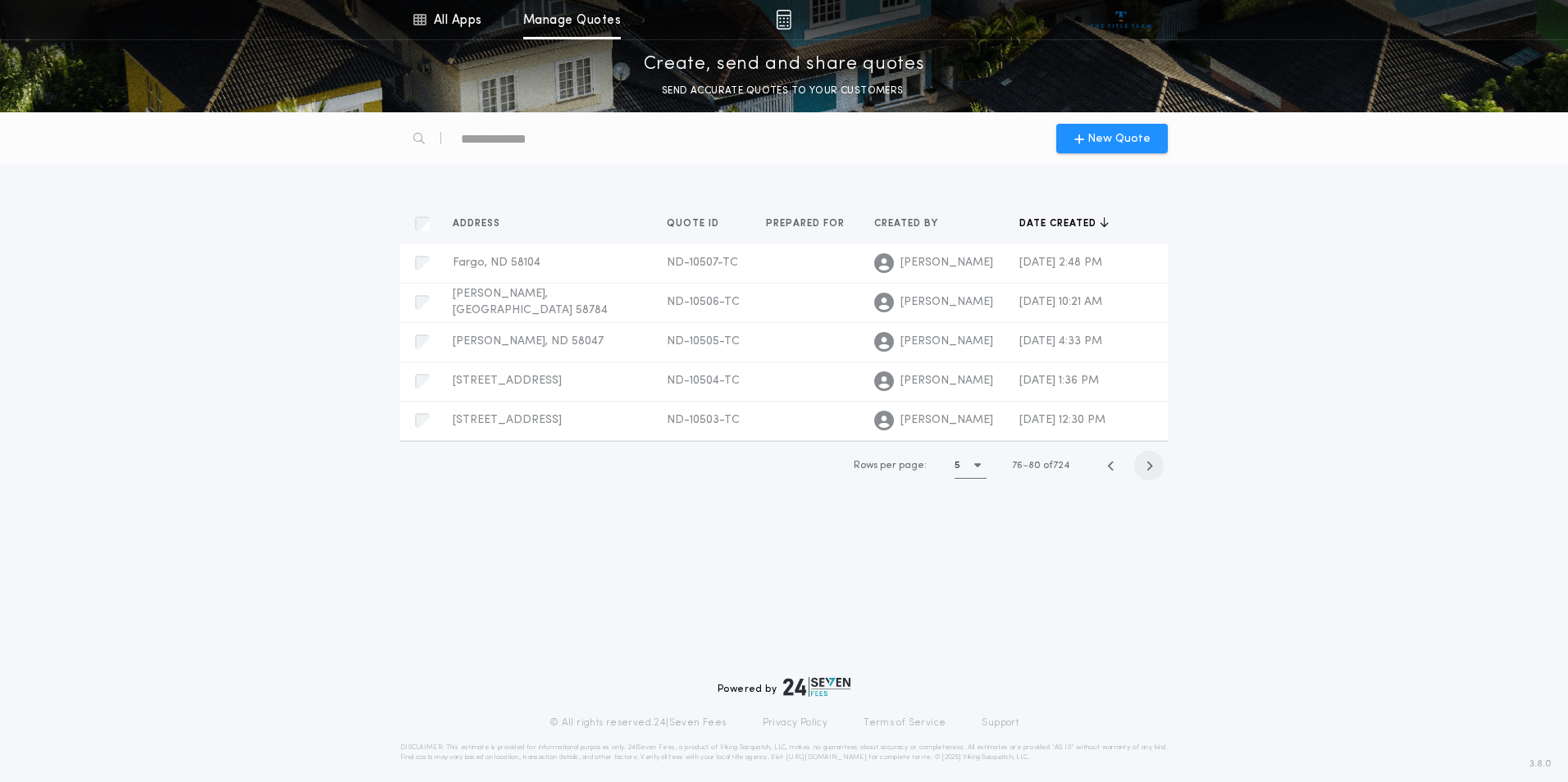
click at [1146, 467] on icon "button" at bounding box center [1149, 466] width 7 height 12
click at [1146, 467] on icon "button" at bounding box center [1149, 468] width 7 height 12
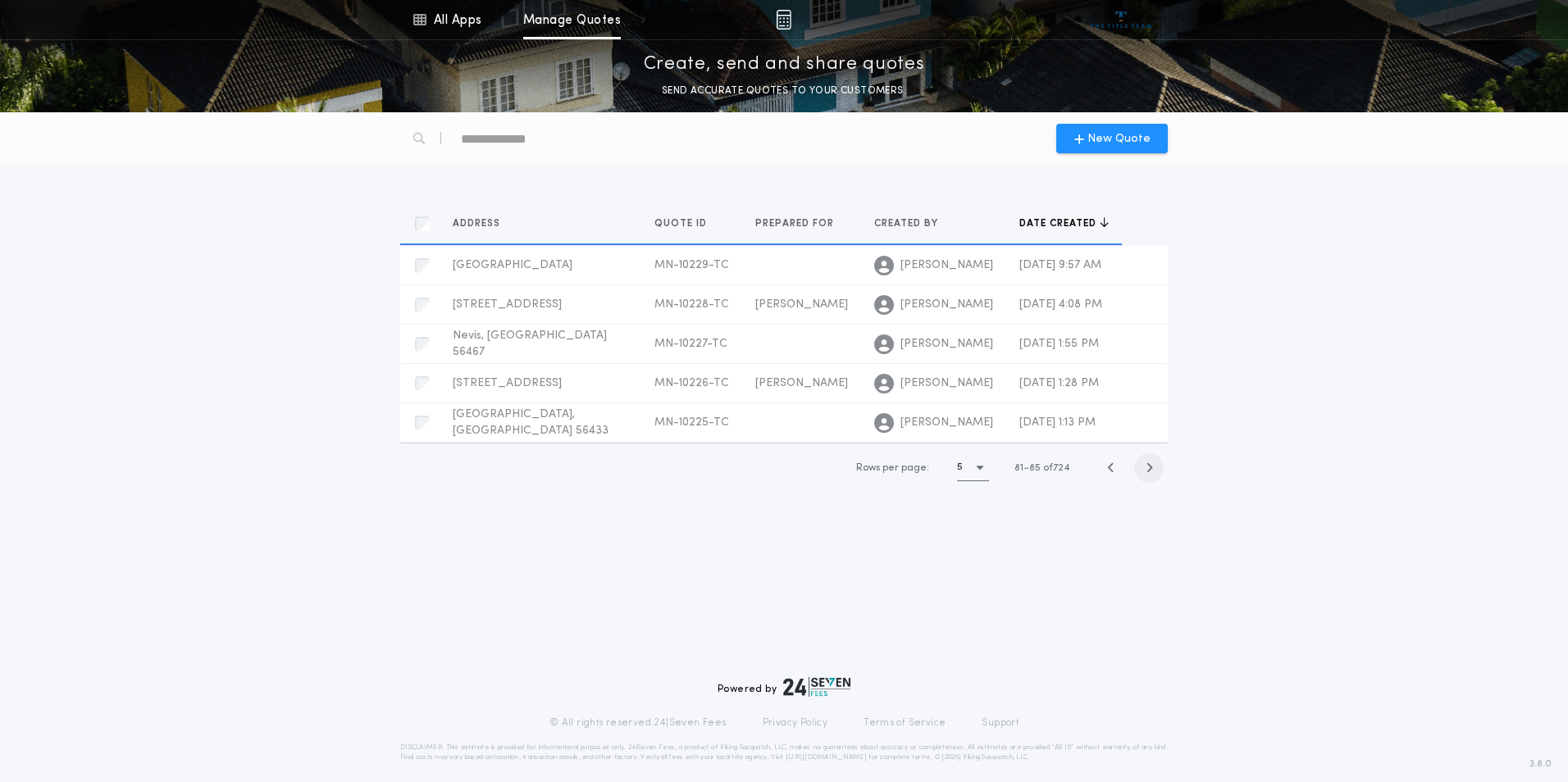
click at [1146, 467] on icon "button" at bounding box center [1149, 468] width 7 height 12
click at [1146, 467] on icon "button" at bounding box center [1149, 466] width 7 height 12
click at [1146, 467] on icon "button" at bounding box center [1149, 468] width 7 height 12
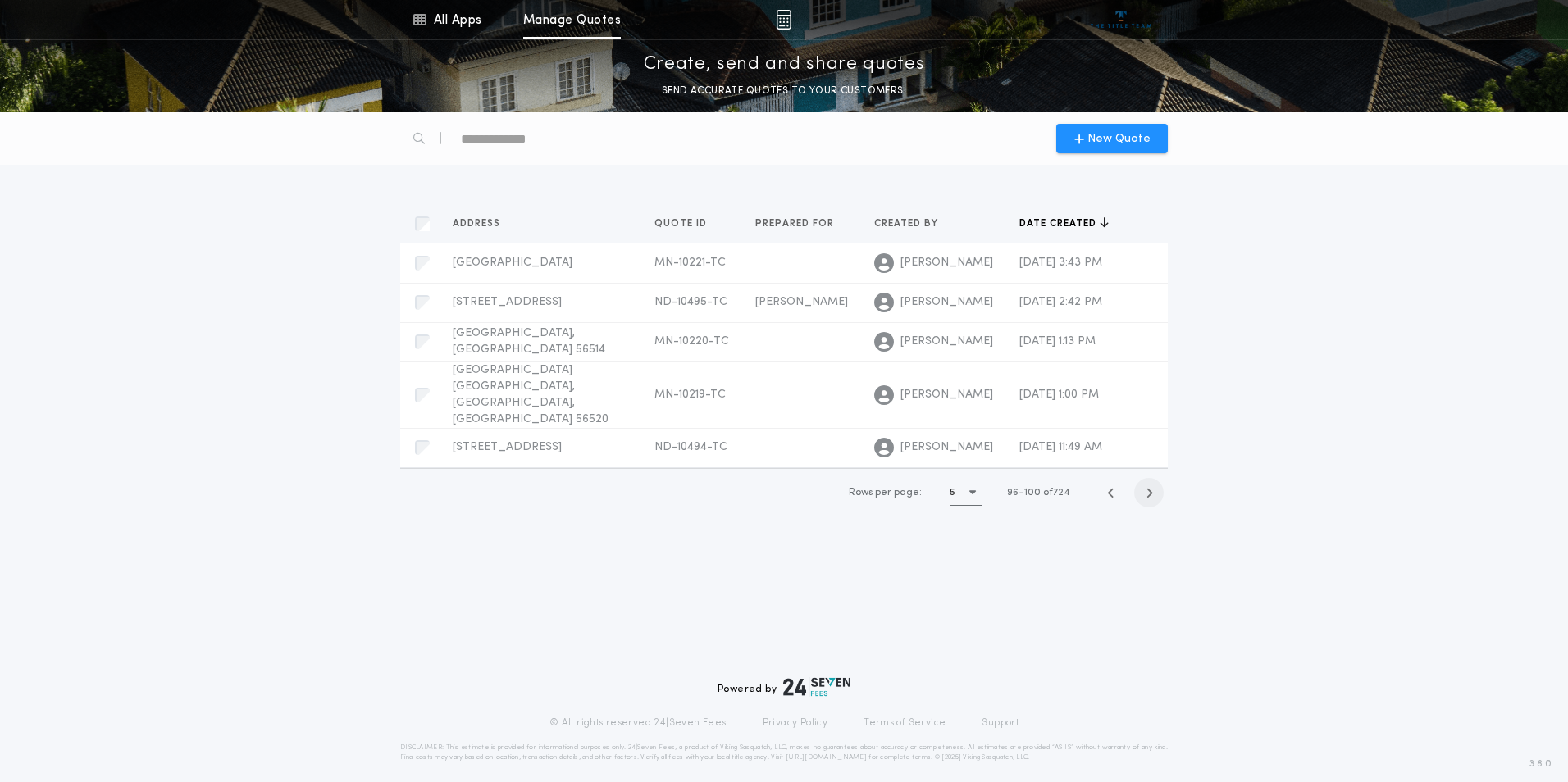
click at [1146, 487] on icon "button" at bounding box center [1149, 492] width 7 height 12
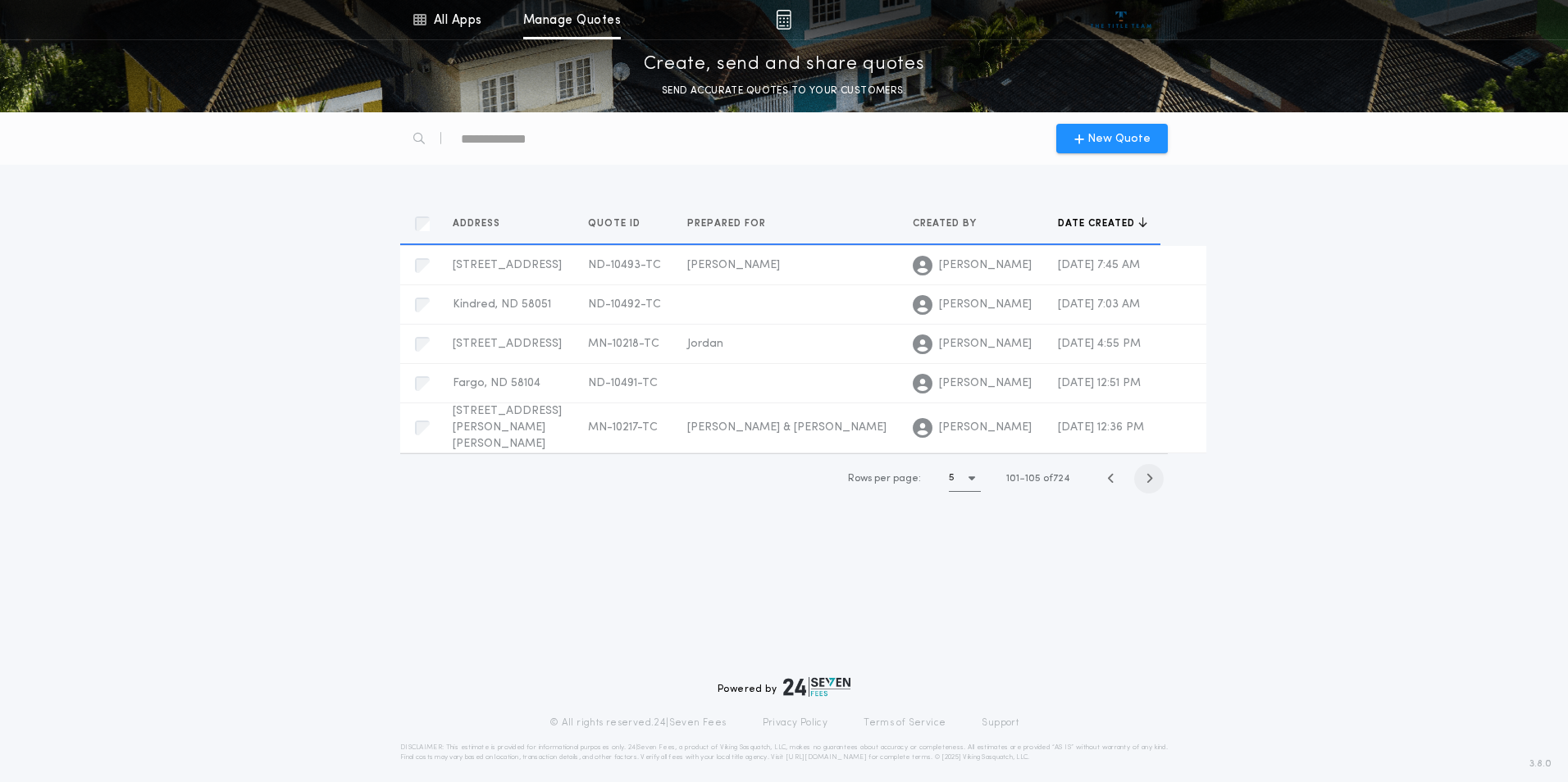
click at [1146, 472] on icon "button" at bounding box center [1149, 477] width 7 height 12
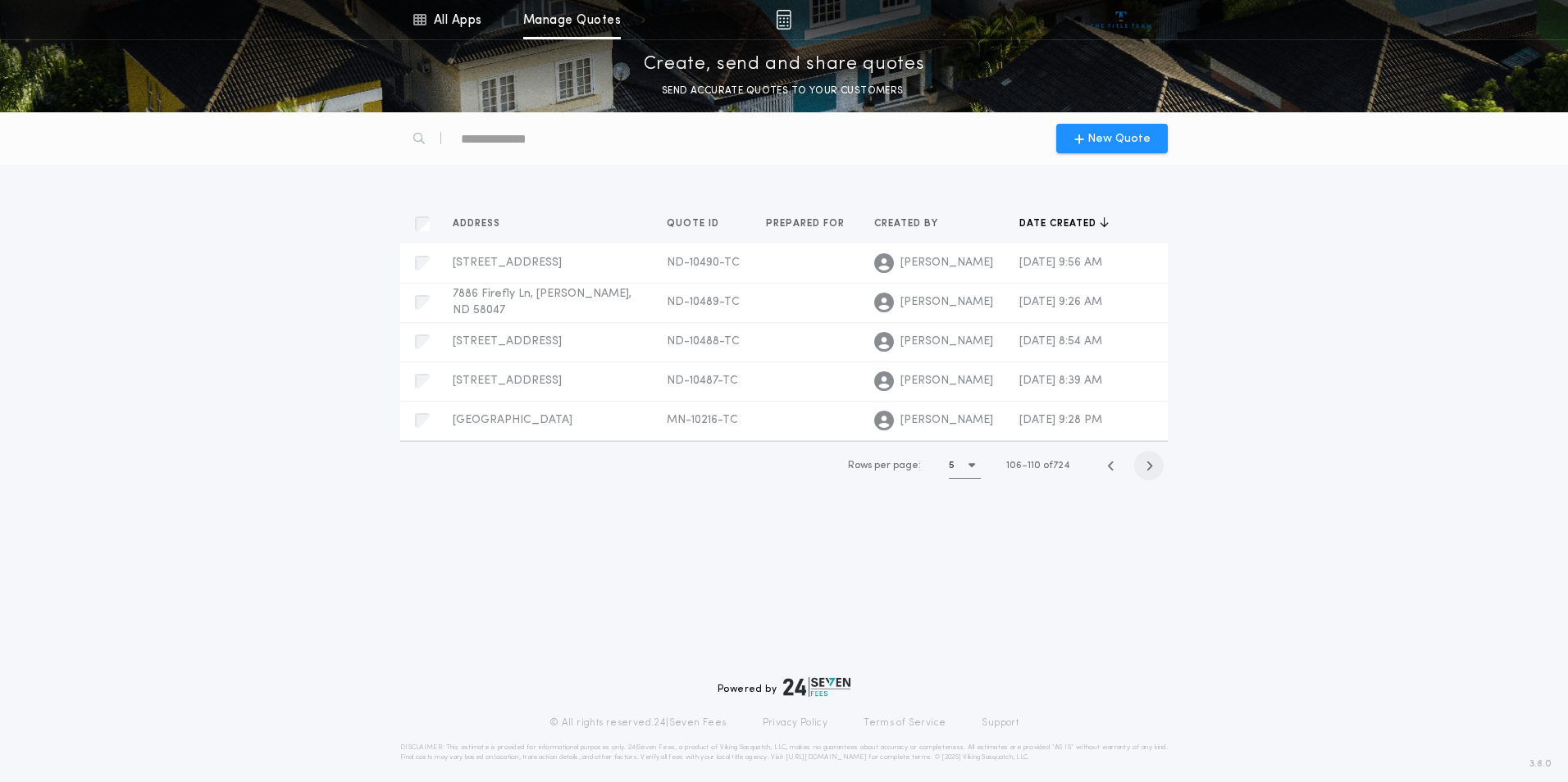
click at [1146, 467] on icon "button" at bounding box center [1149, 466] width 7 height 12
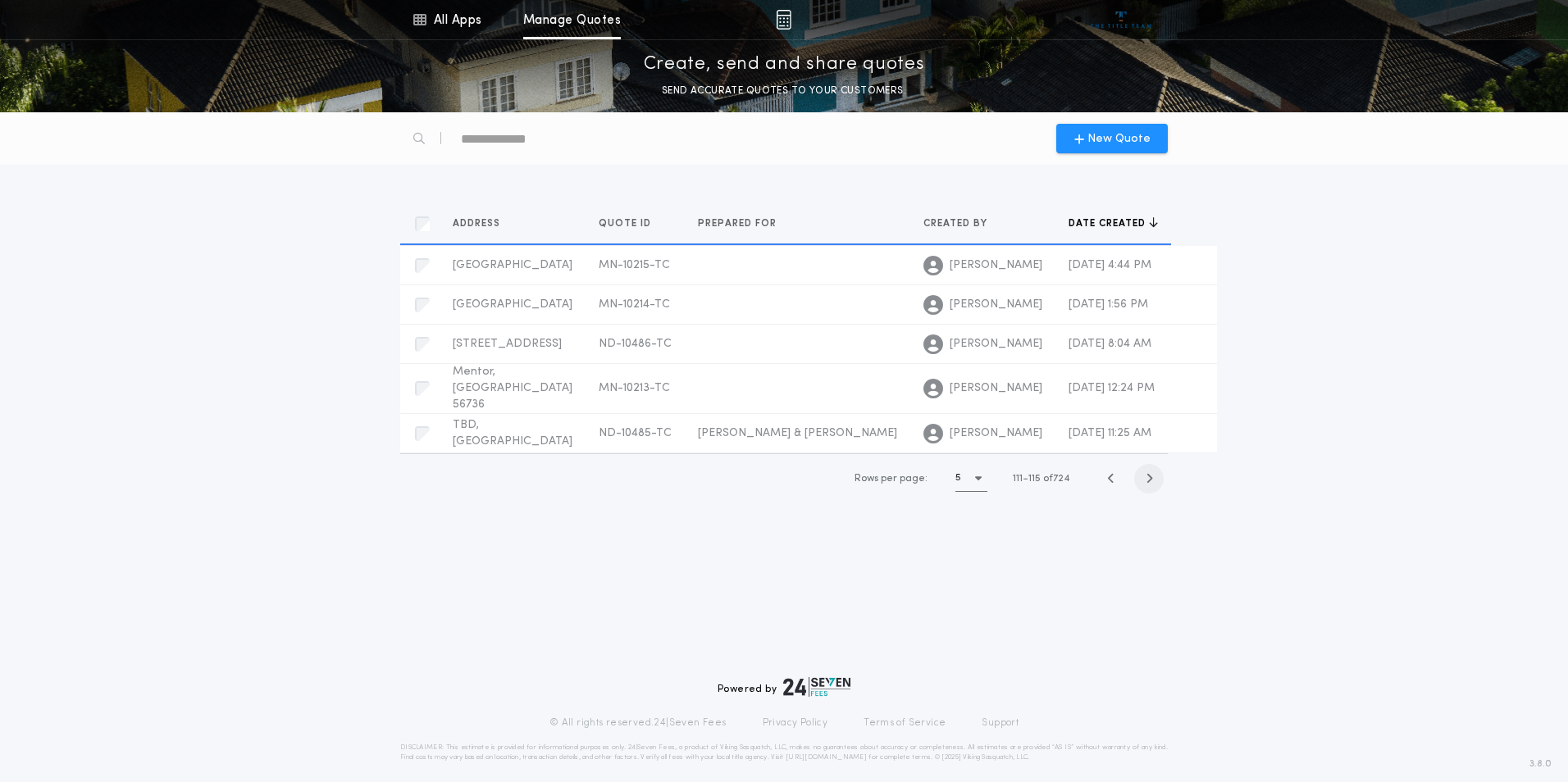
click at [1146, 472] on icon "button" at bounding box center [1149, 477] width 7 height 12
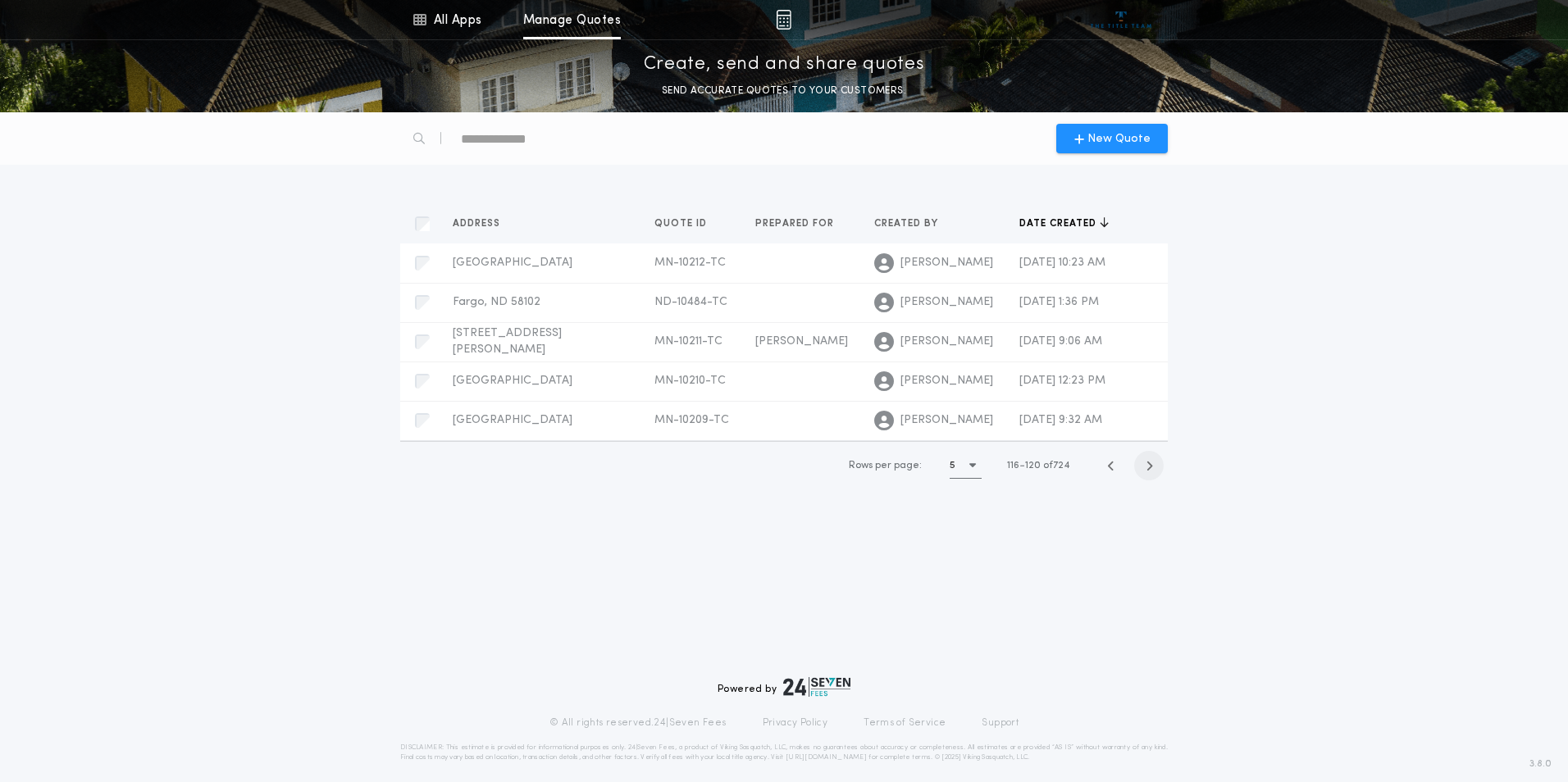
click at [1146, 467] on icon "button" at bounding box center [1149, 466] width 7 height 12
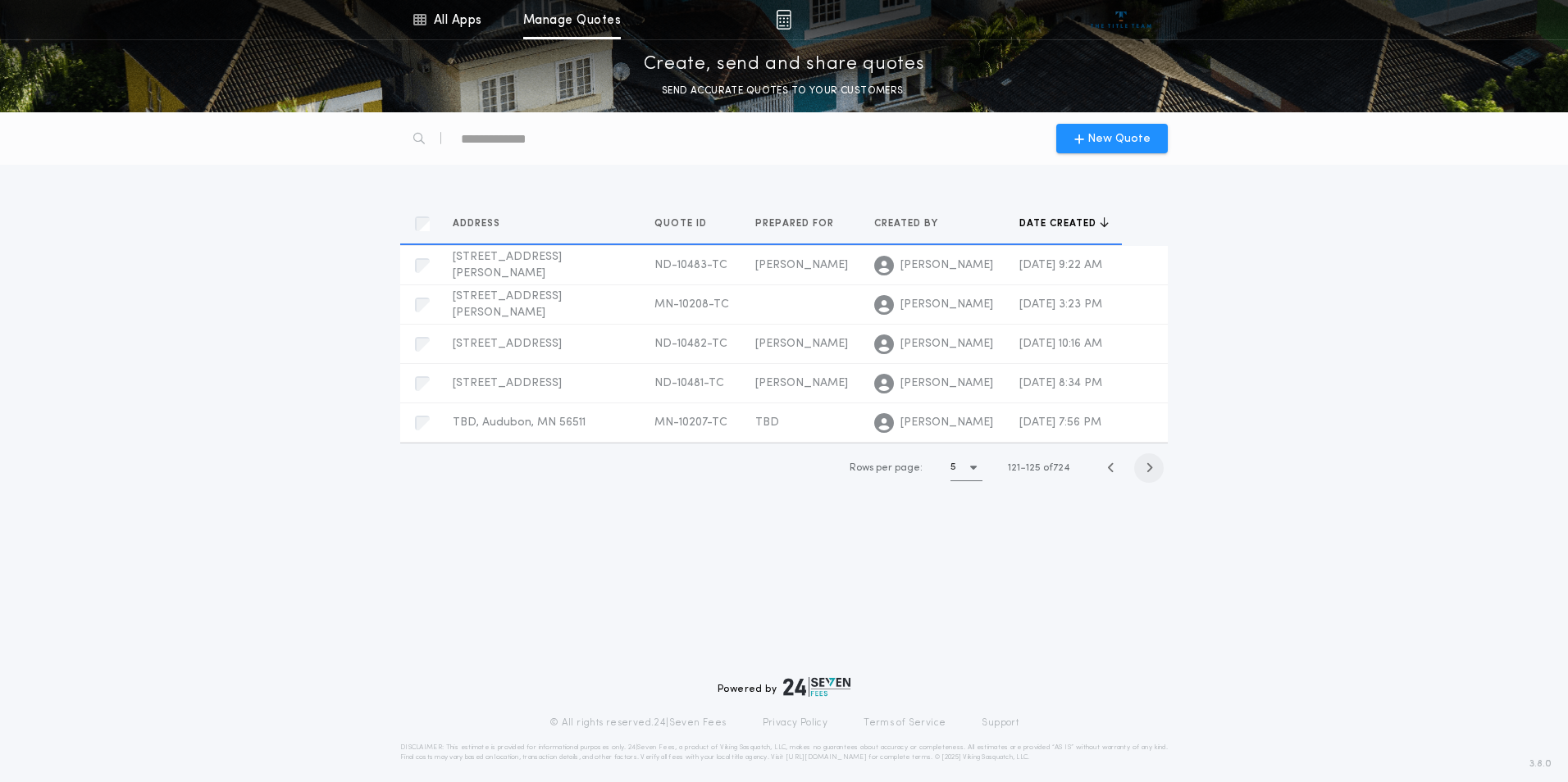
click at [1146, 467] on icon "button" at bounding box center [1149, 468] width 7 height 12
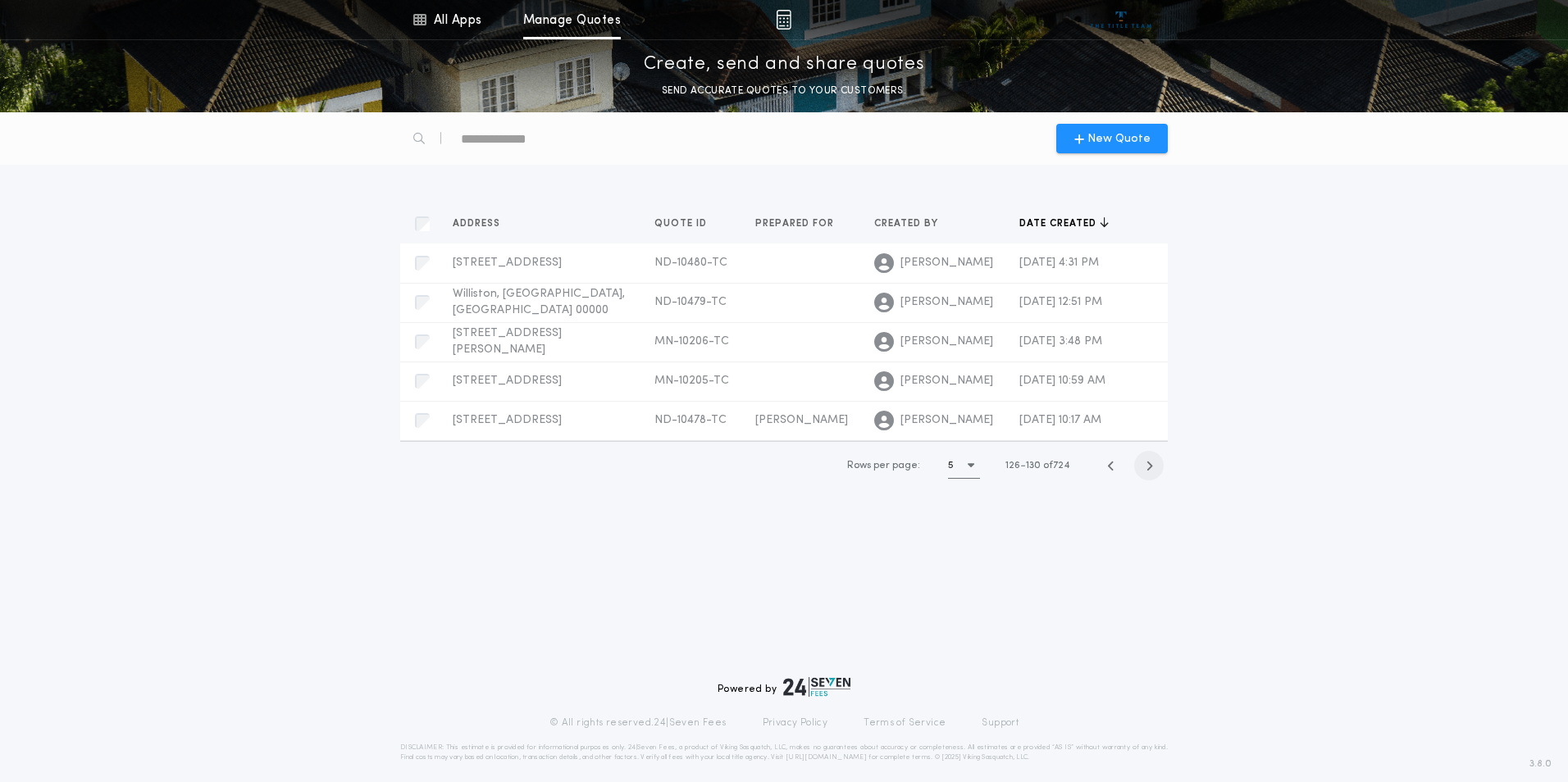
click at [1146, 467] on icon "button" at bounding box center [1149, 466] width 7 height 12
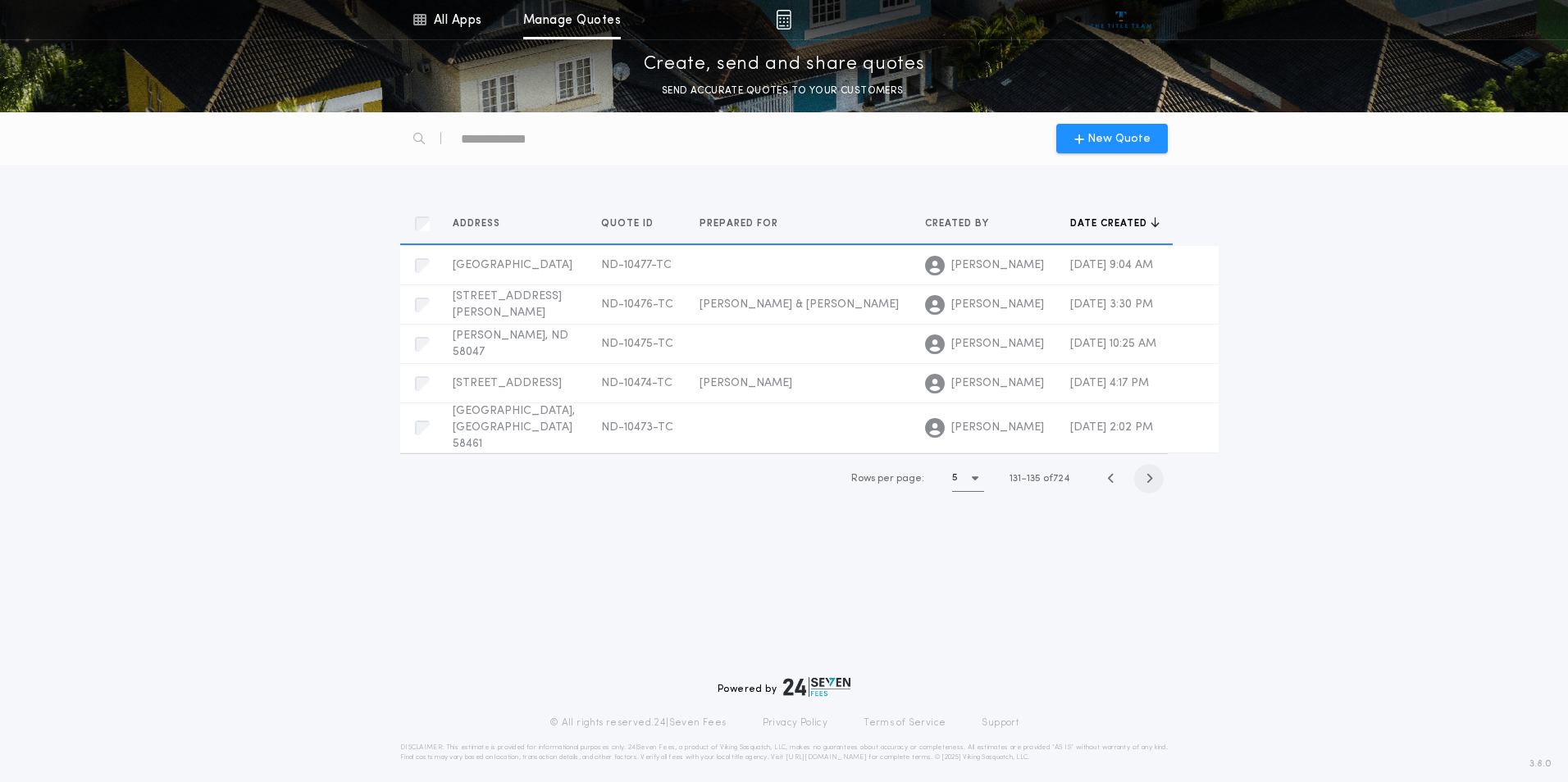
click at [1146, 472] on icon "button" at bounding box center [1149, 477] width 7 height 12
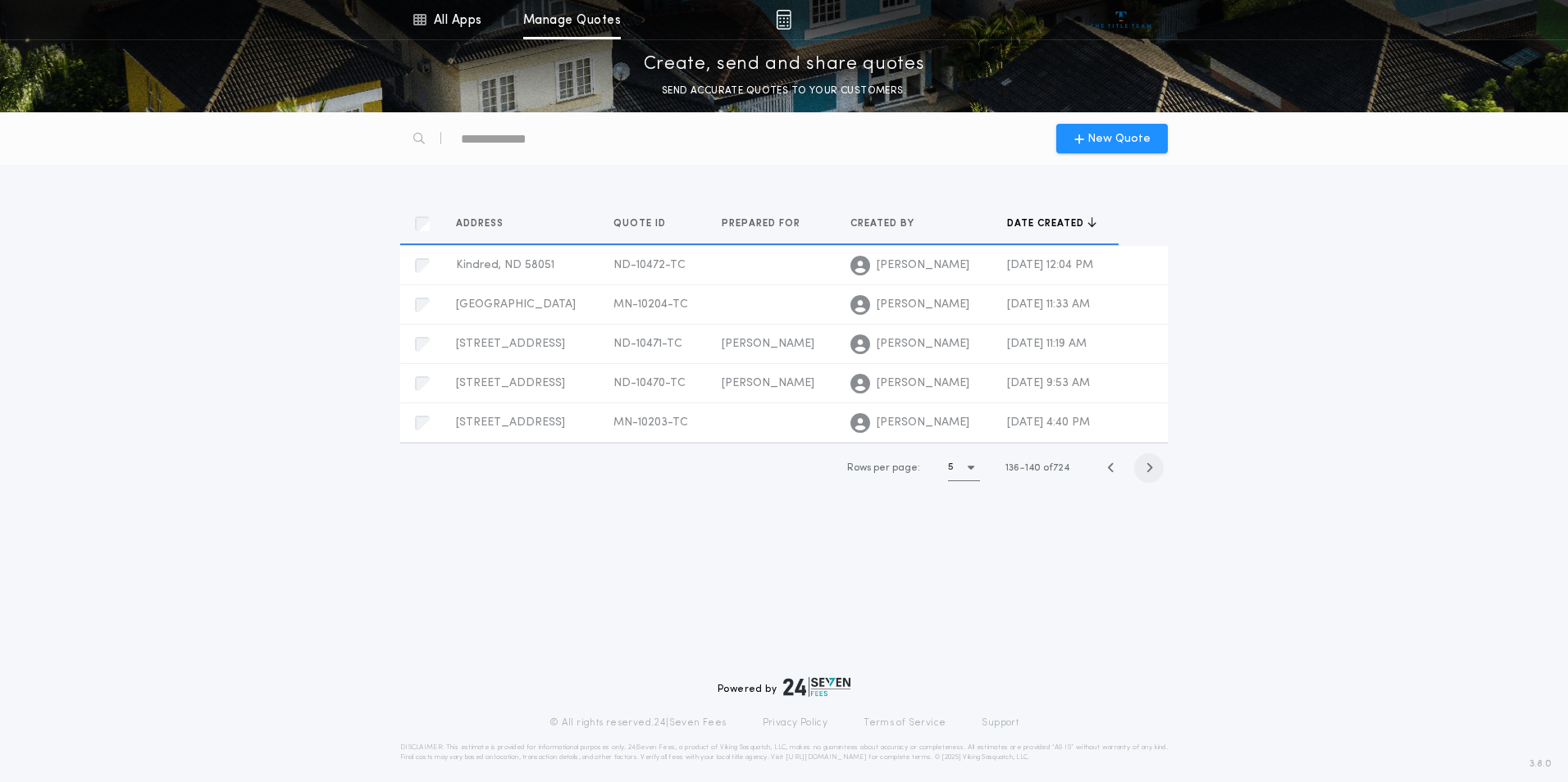
click at [1146, 467] on icon "button" at bounding box center [1149, 468] width 7 height 12
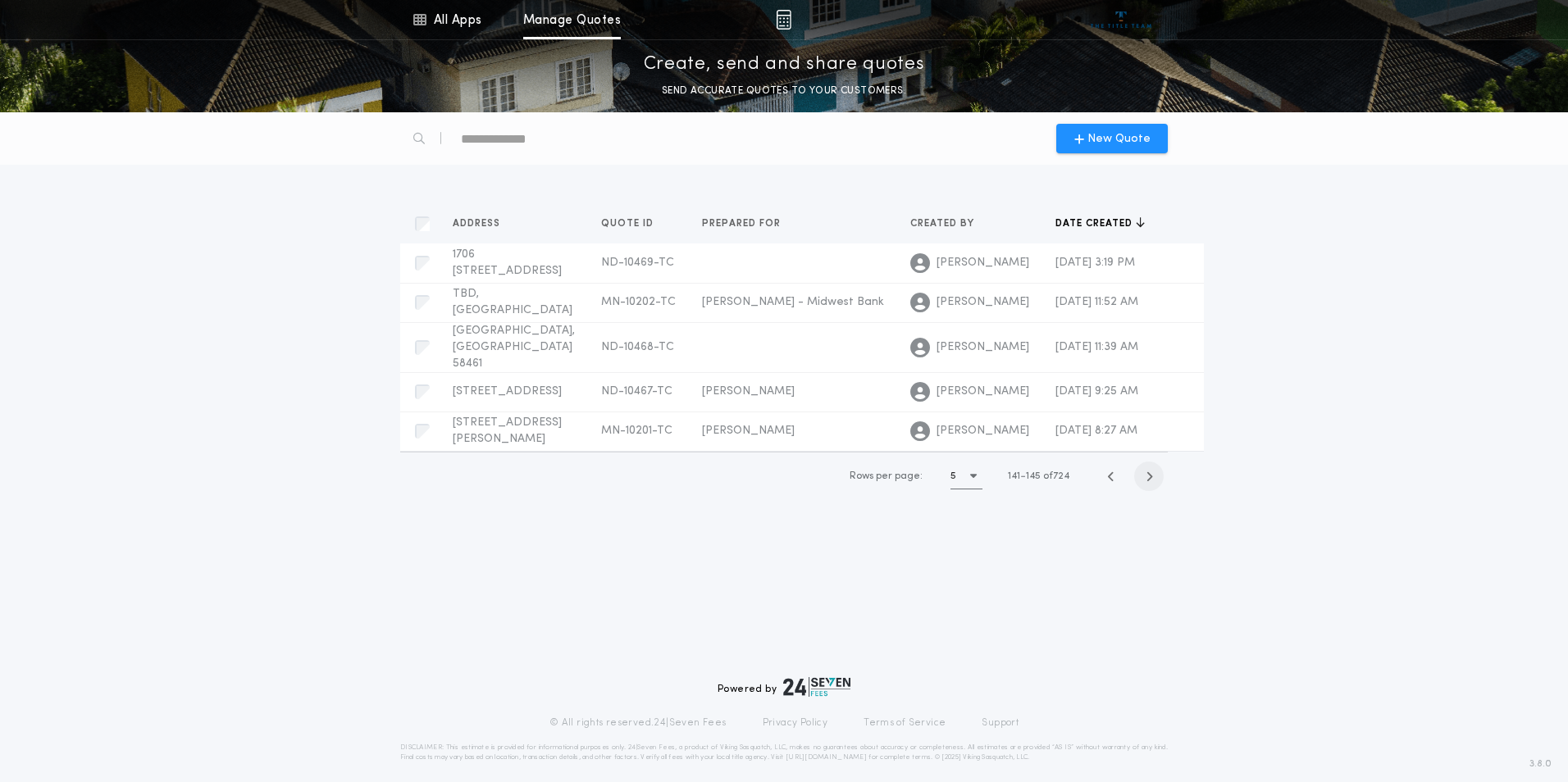
click at [1146, 470] on icon "button" at bounding box center [1149, 476] width 7 height 12
click at [1146, 472] on icon "button" at bounding box center [1149, 477] width 7 height 12
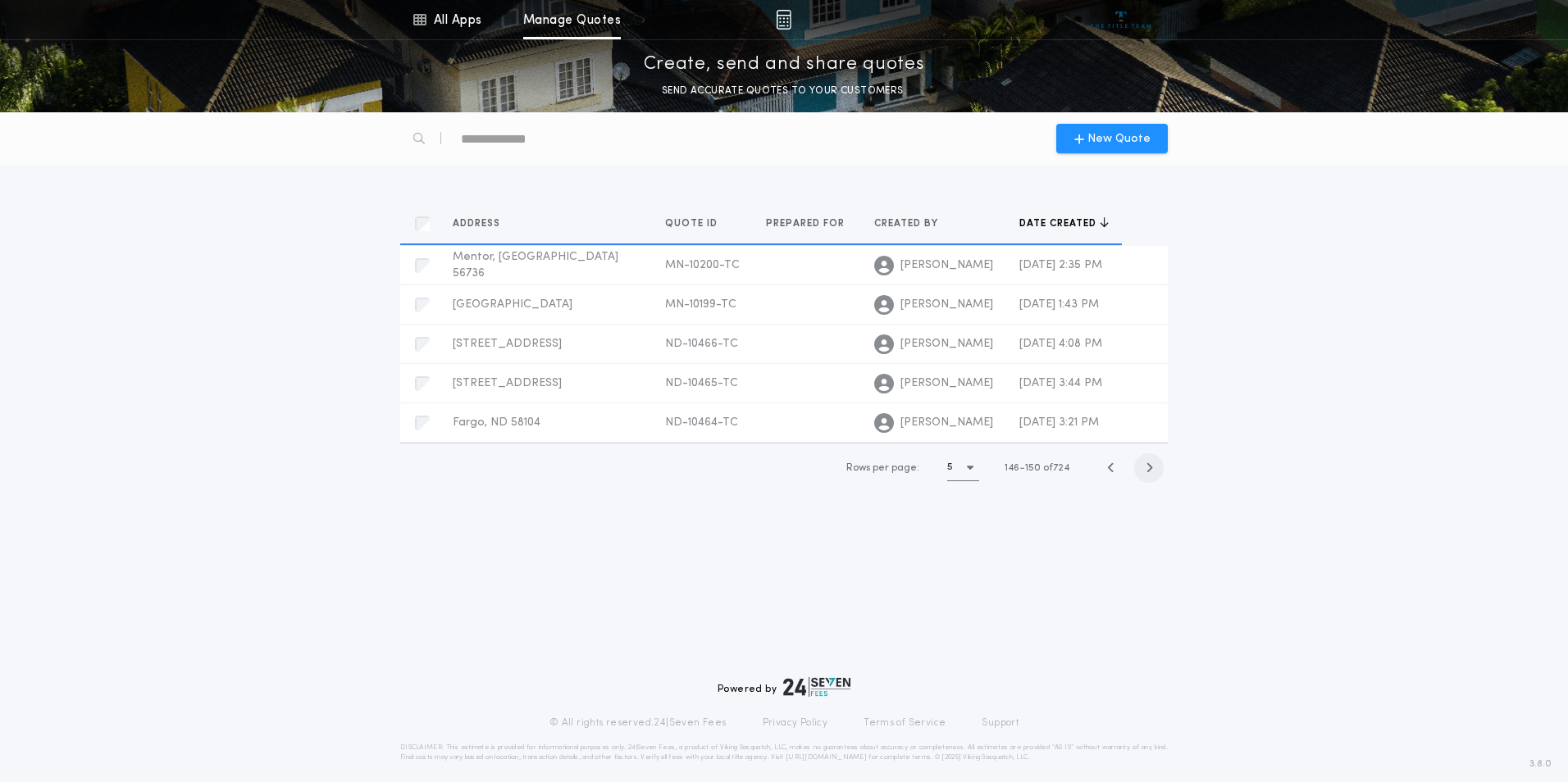
click at [1146, 467] on icon "button" at bounding box center [1149, 468] width 7 height 12
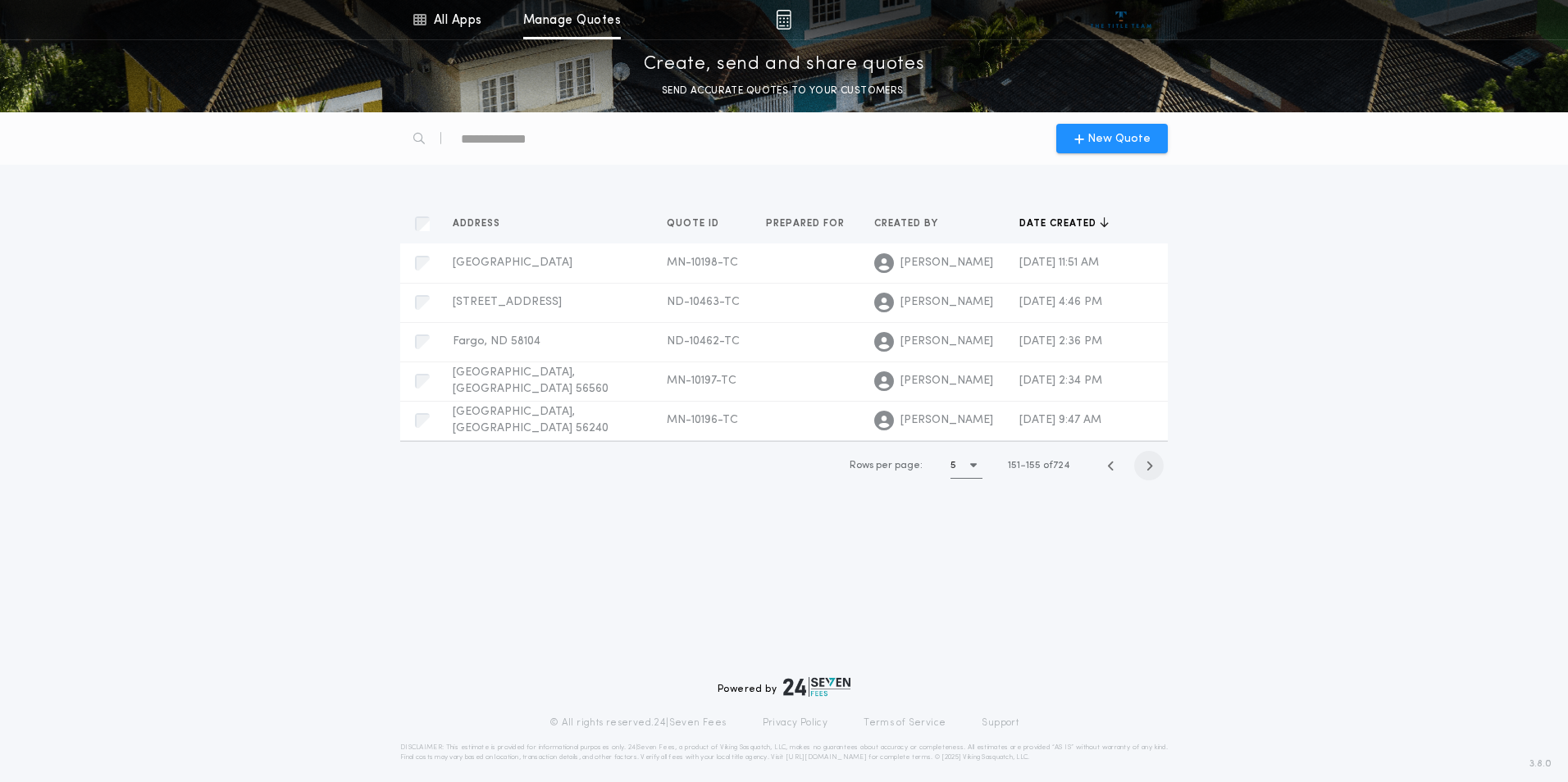
click at [1146, 467] on icon "button" at bounding box center [1149, 466] width 7 height 12
click at [1146, 467] on icon "button" at bounding box center [1149, 468] width 7 height 12
click at [1146, 467] on icon "button" at bounding box center [1149, 466] width 7 height 12
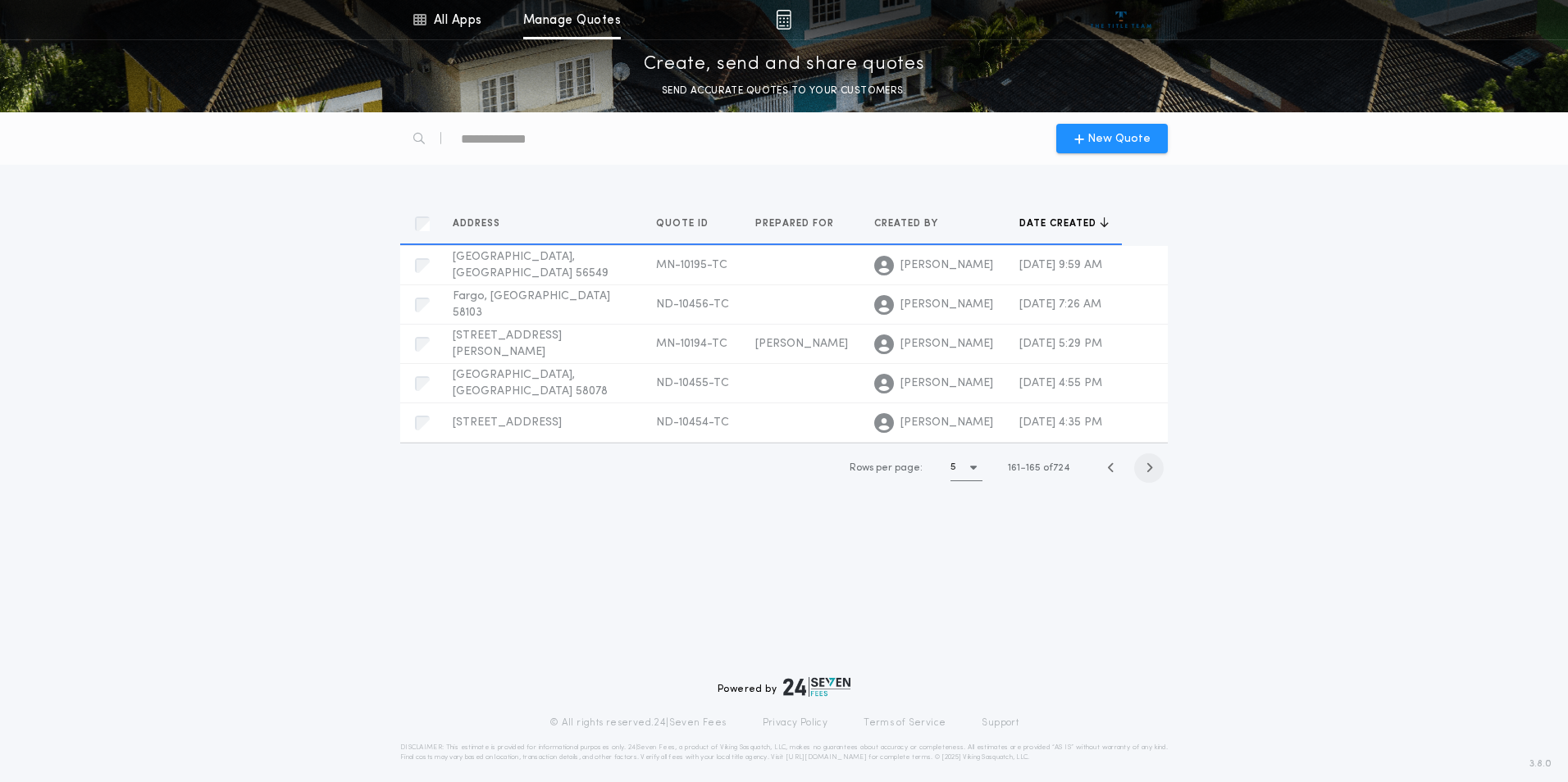
click at [1146, 467] on icon "button" at bounding box center [1149, 468] width 7 height 12
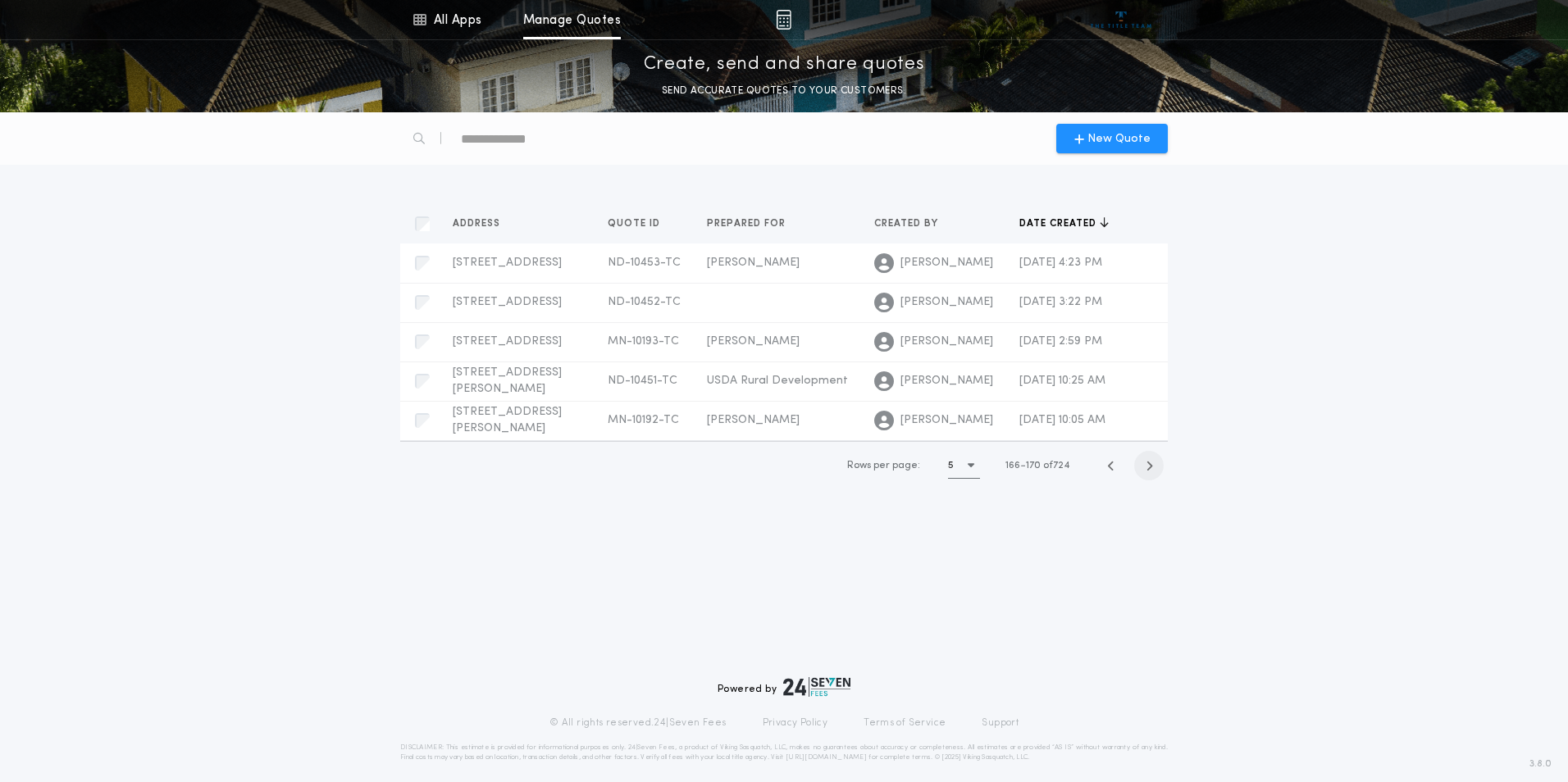
click at [1145, 467] on div "Rows per page: 5 166 170 of 724" at bounding box center [987, 466] width 347 height 48
click at [1146, 472] on icon "button" at bounding box center [1149, 466] width 7 height 12
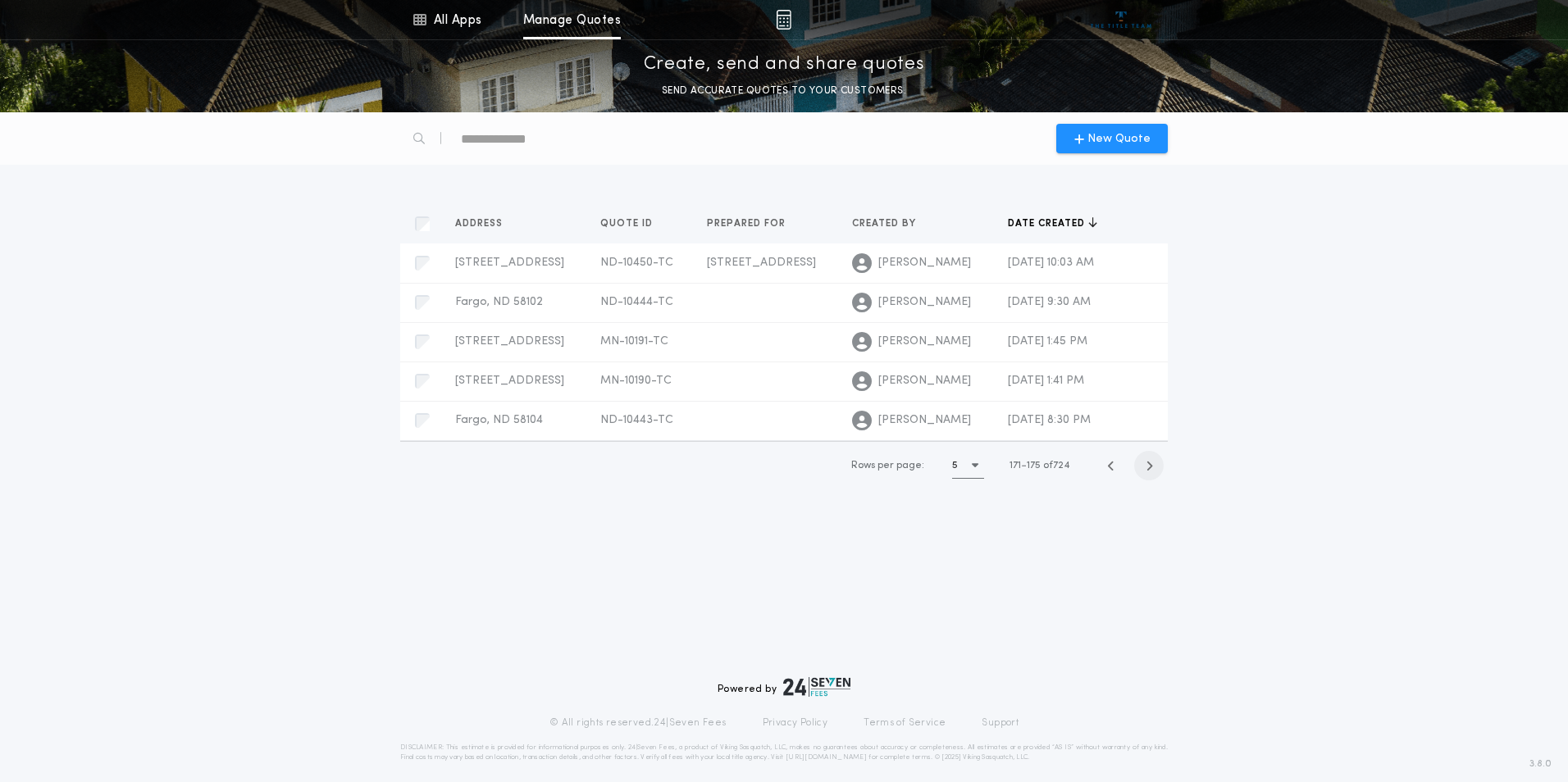
click at [1145, 483] on div "Rows per page: 5 171 175 of 724" at bounding box center [989, 466] width 343 height 48
click at [1149, 468] on icon "button" at bounding box center [1149, 466] width 7 height 12
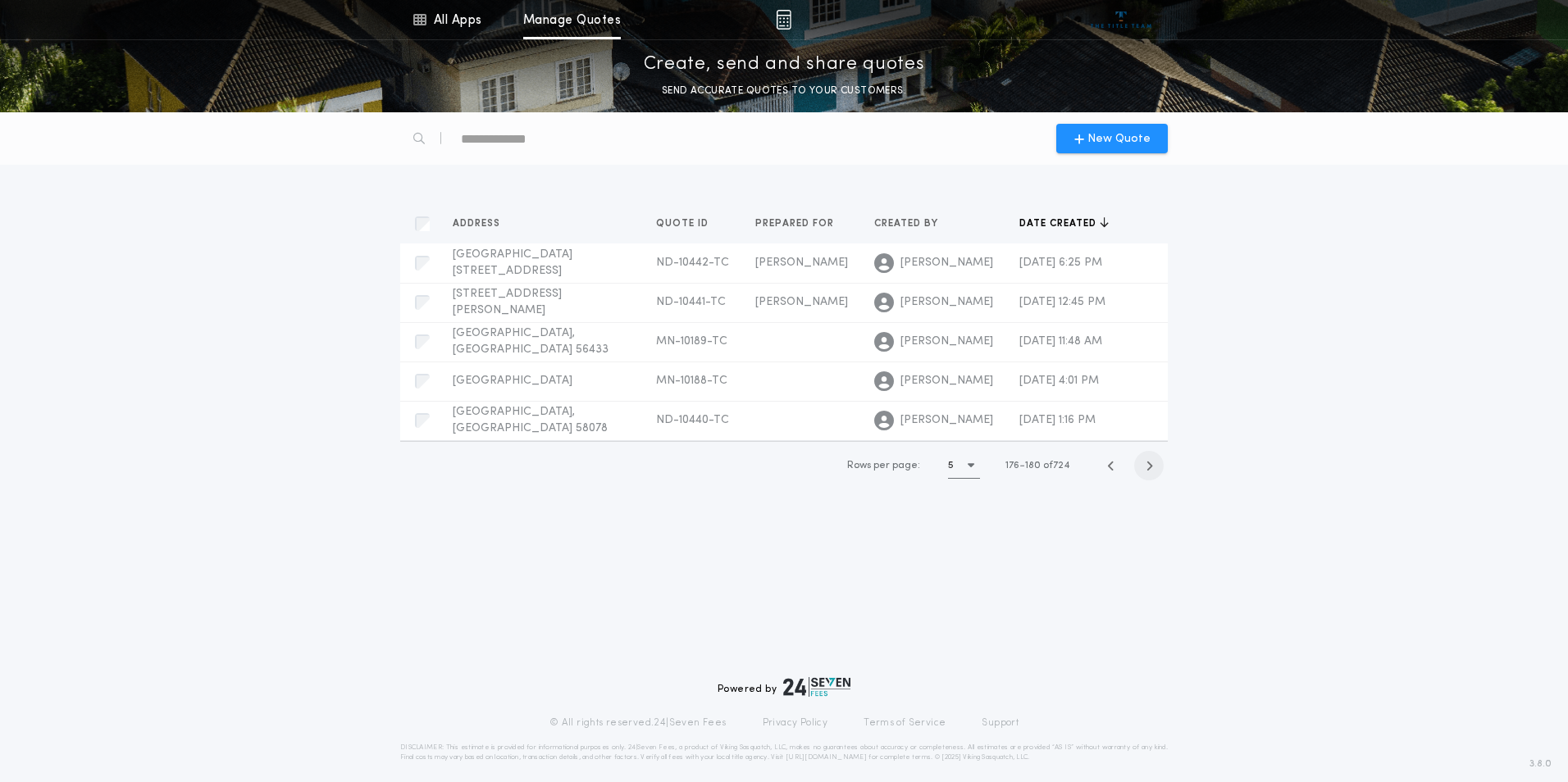
click at [1149, 468] on icon "button" at bounding box center [1149, 466] width 7 height 12
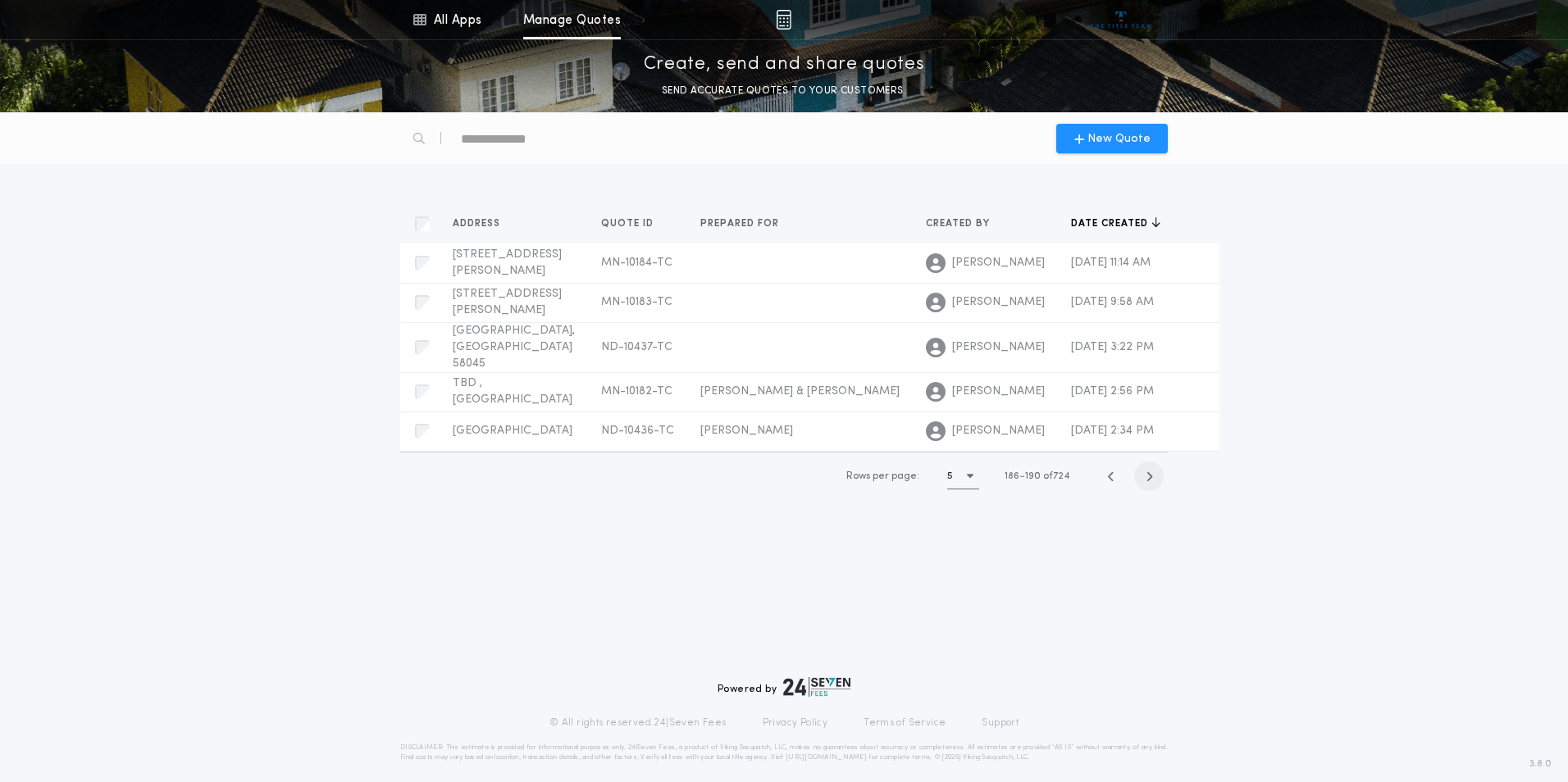
click at [1149, 470] on icon "button" at bounding box center [1149, 476] width 7 height 12
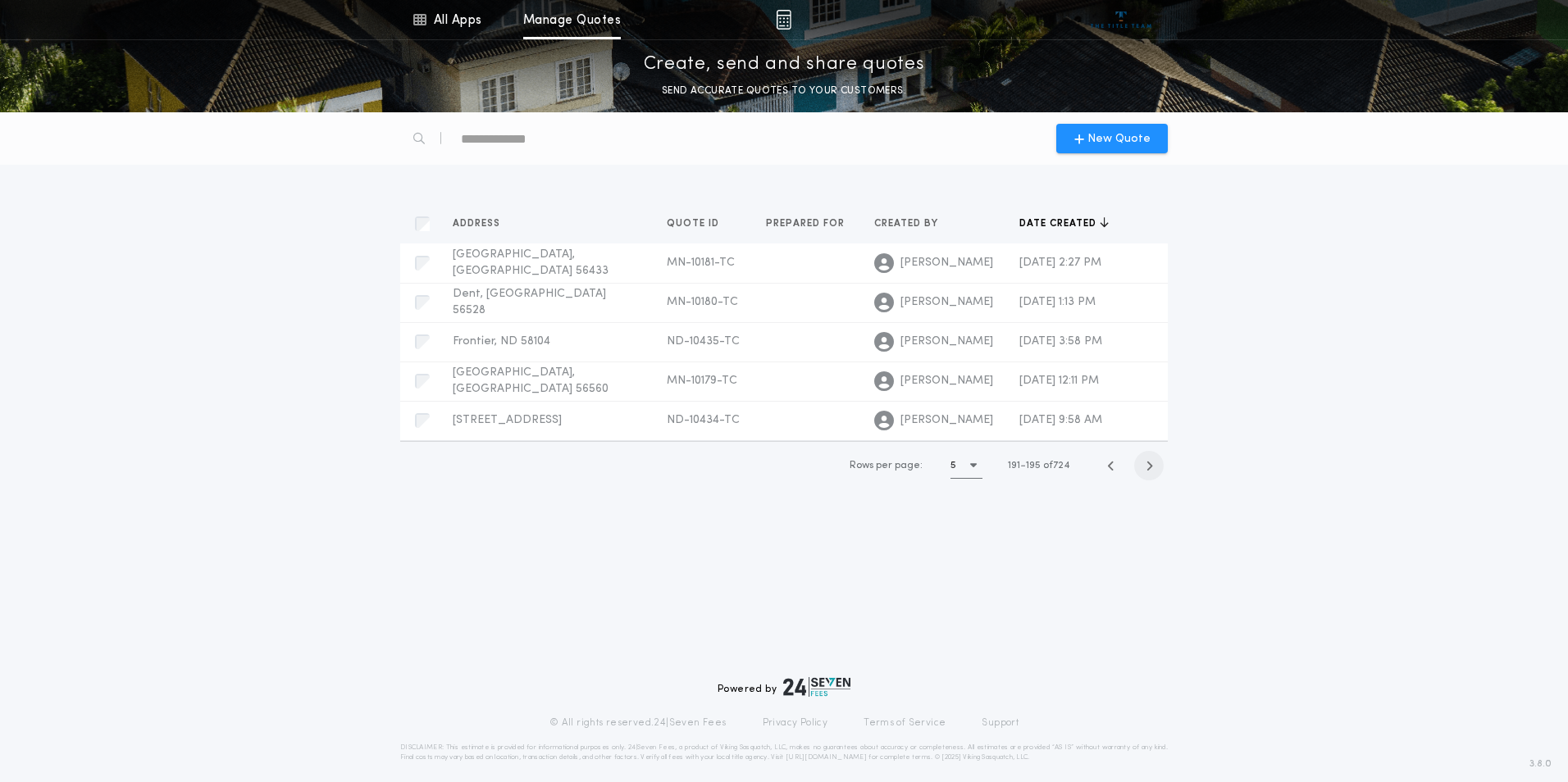
click at [1149, 468] on icon "button" at bounding box center [1149, 466] width 7 height 12
click at [1149, 468] on icon "button" at bounding box center [1149, 468] width 7 height 12
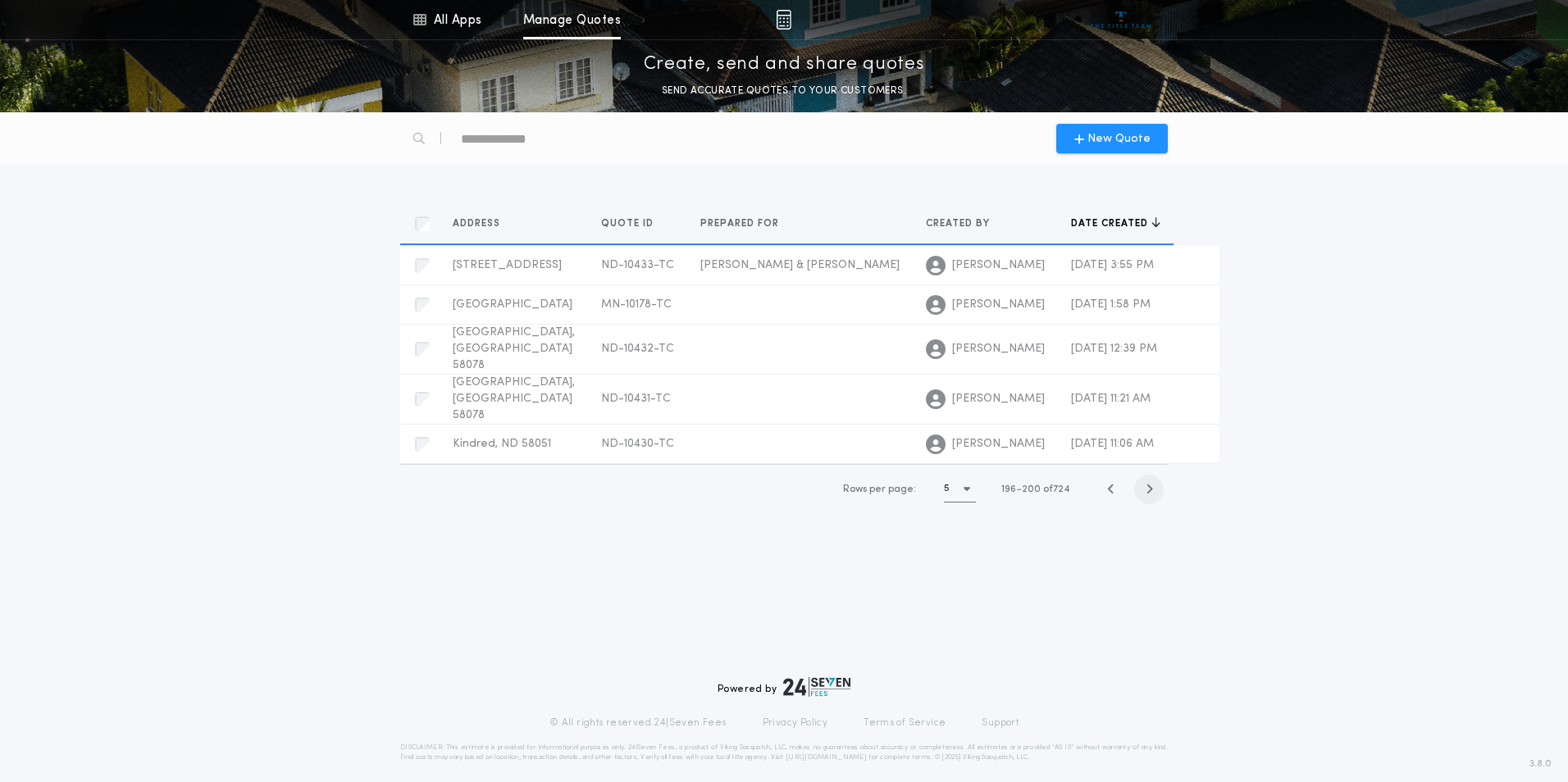
click at [1149, 482] on icon "button" at bounding box center [1149, 488] width 7 height 12
click at [1149, 481] on icon "button" at bounding box center [1149, 487] width 7 height 12
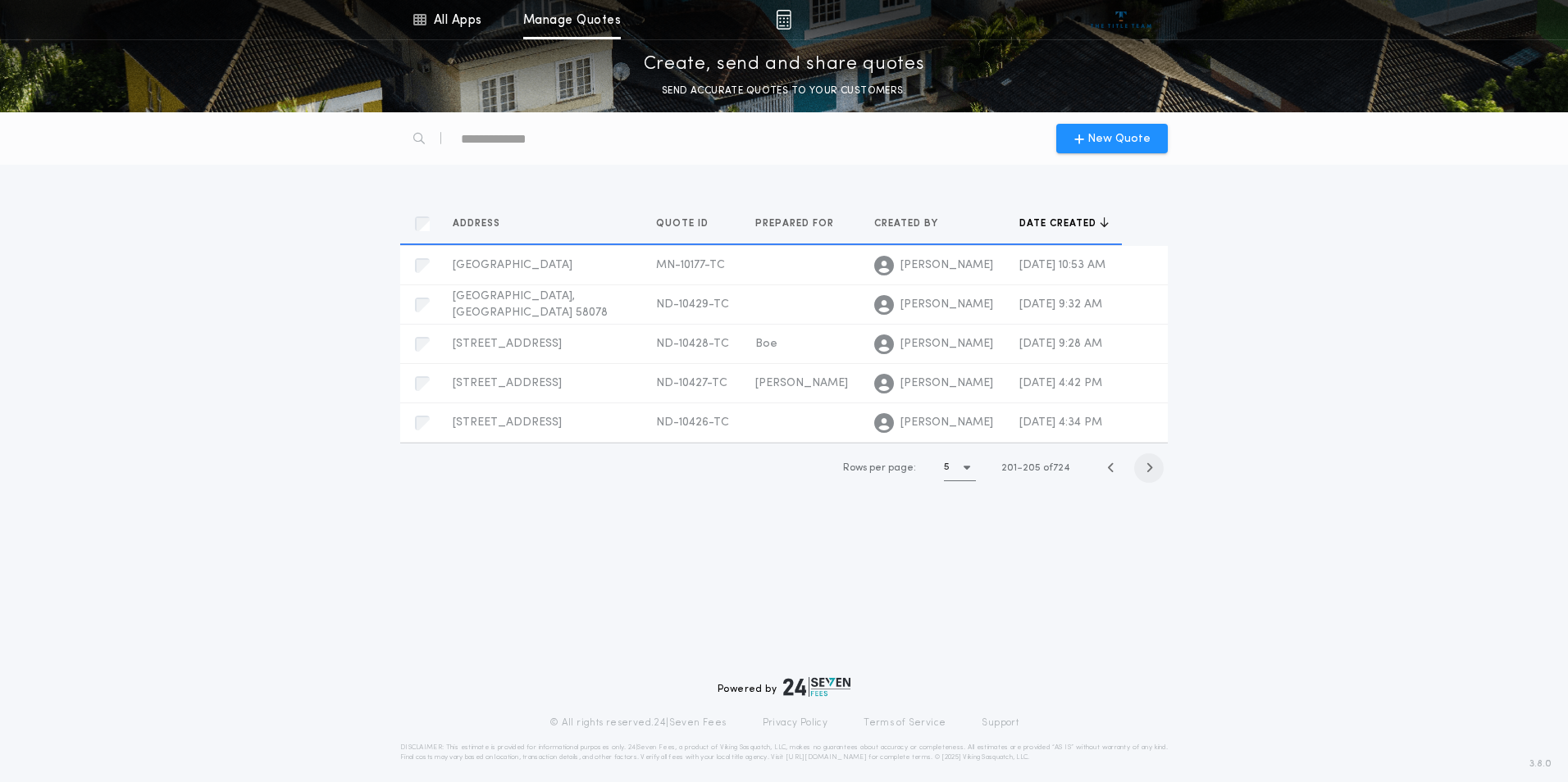
click at [1149, 468] on icon "button" at bounding box center [1149, 468] width 7 height 12
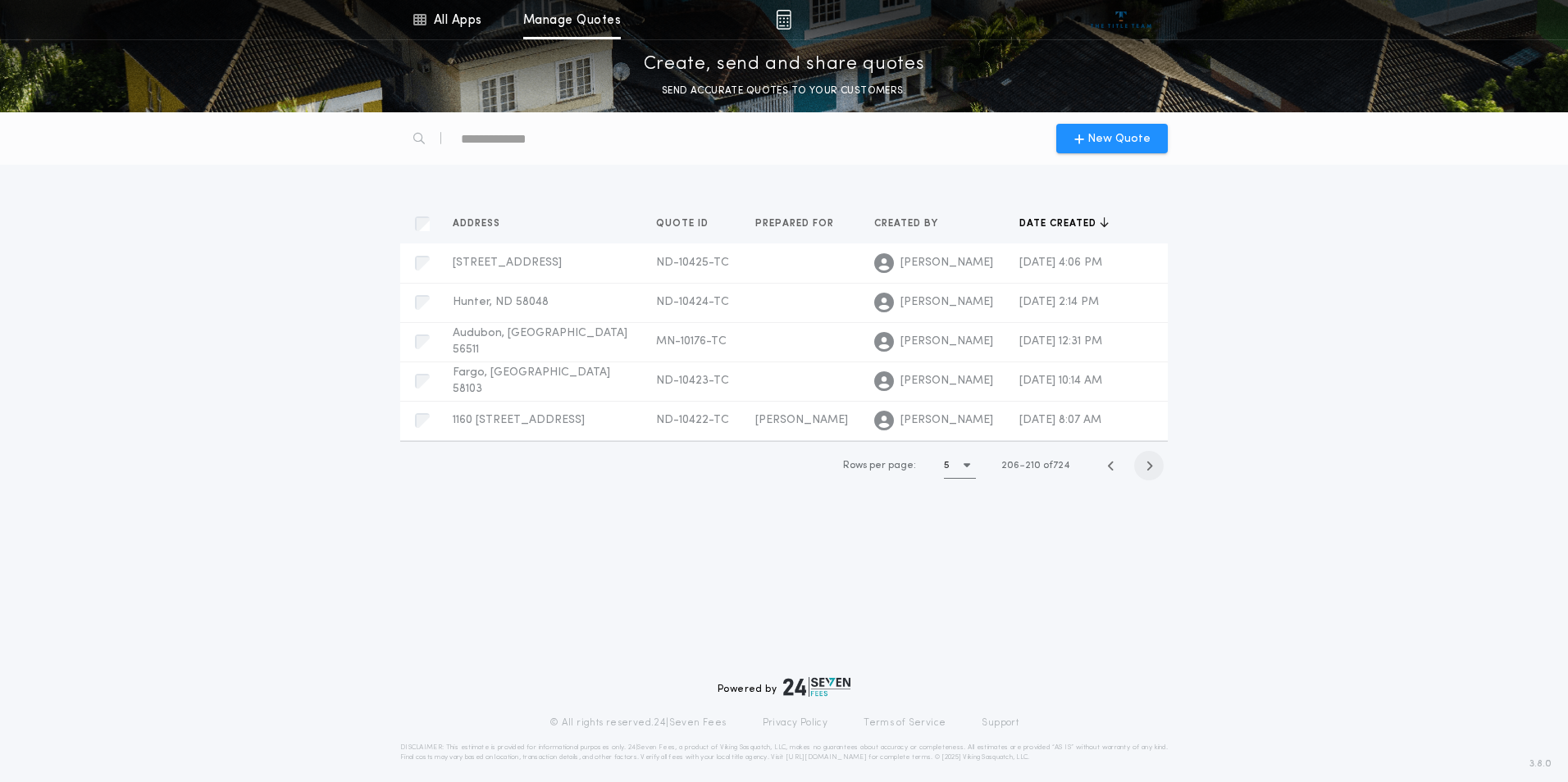
click at [1149, 468] on icon "button" at bounding box center [1149, 466] width 7 height 12
click at [1149, 468] on icon "button" at bounding box center [1149, 468] width 7 height 12
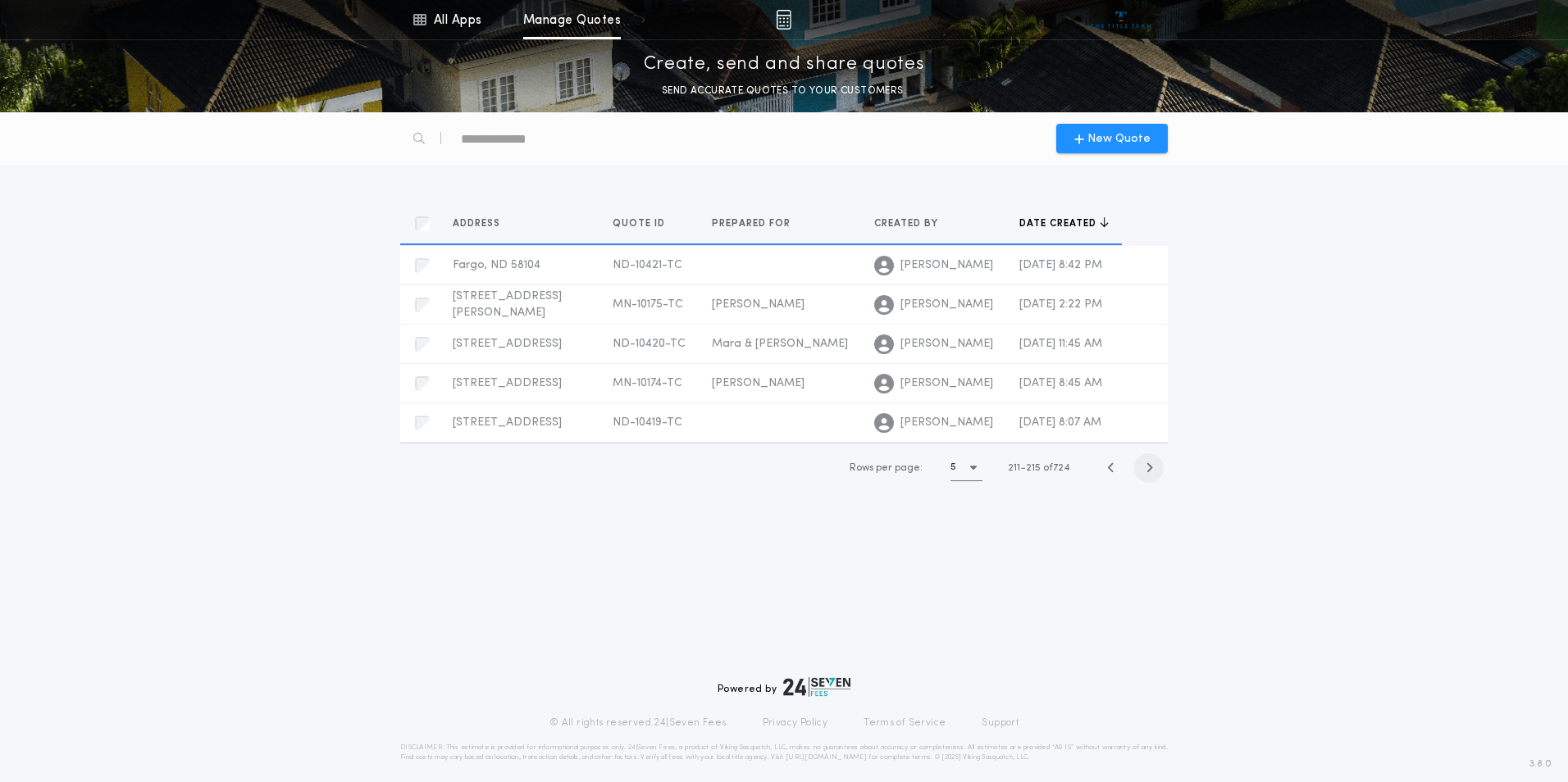
click at [1149, 468] on icon "button" at bounding box center [1149, 468] width 7 height 12
click at [1149, 468] on span "button" at bounding box center [1149, 468] width 30 height 30
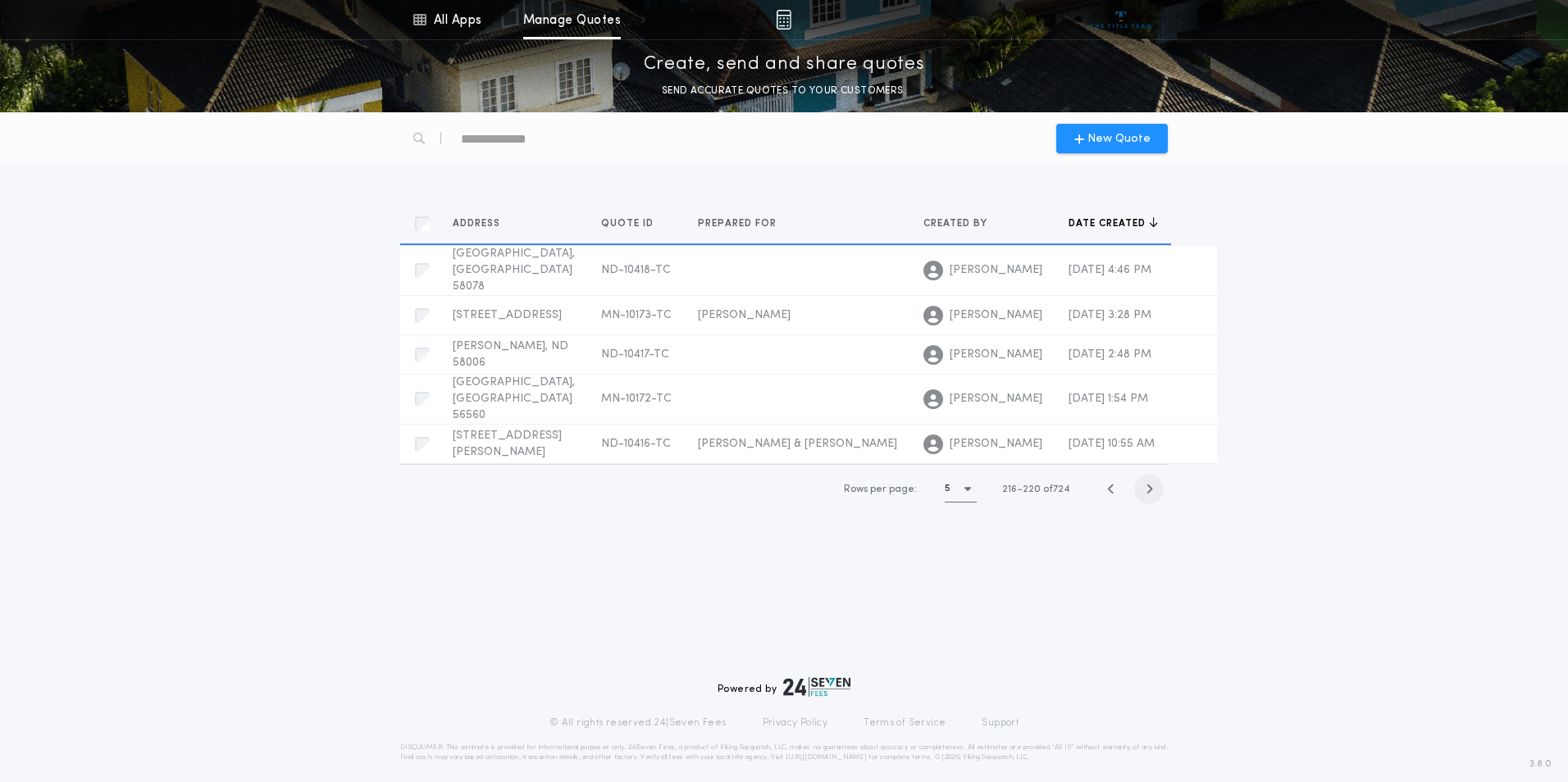
click at [1149, 474] on span "button" at bounding box center [1149, 489] width 30 height 30
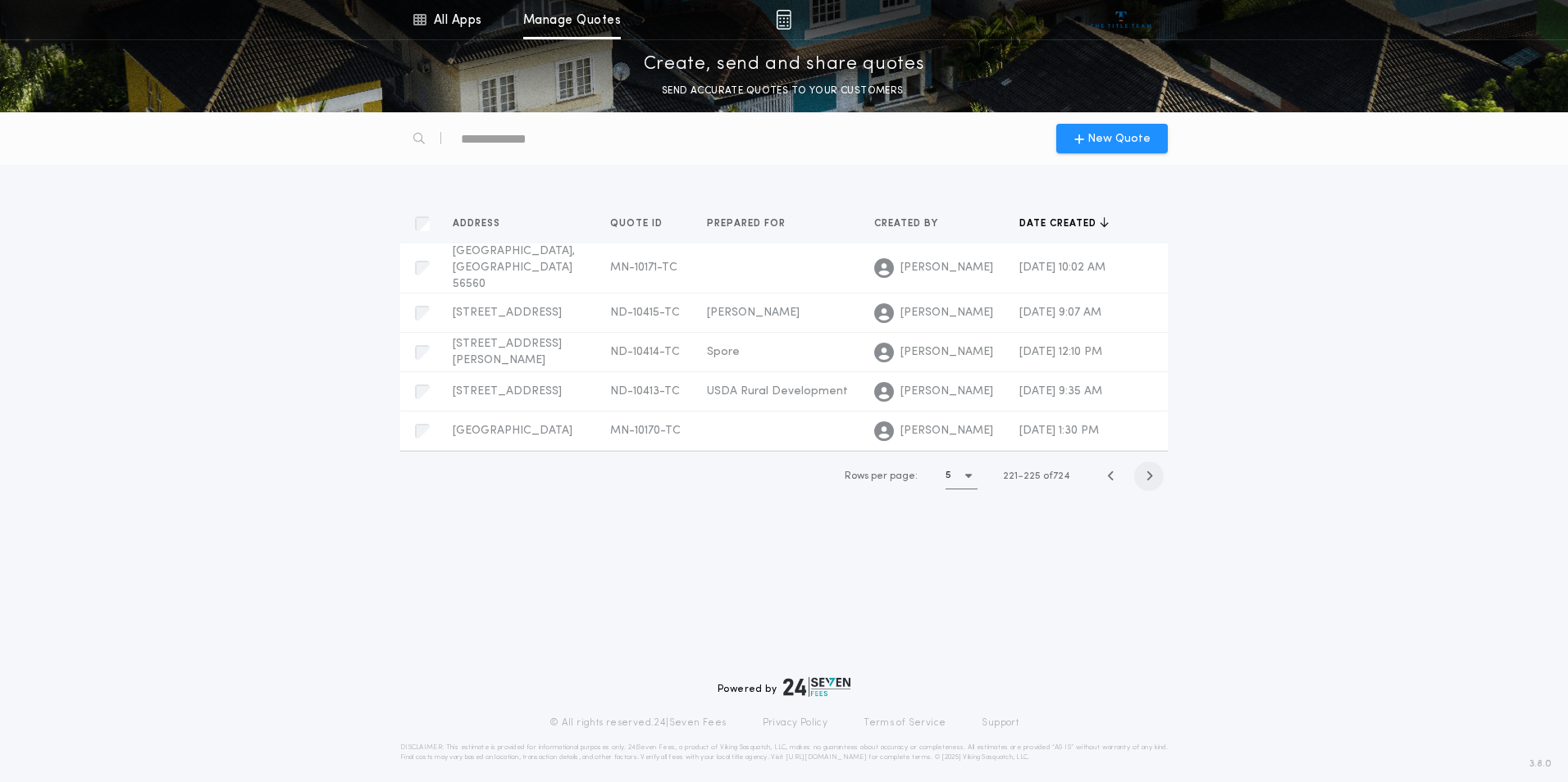
click at [1149, 469] on icon "button" at bounding box center [1149, 475] width 7 height 12
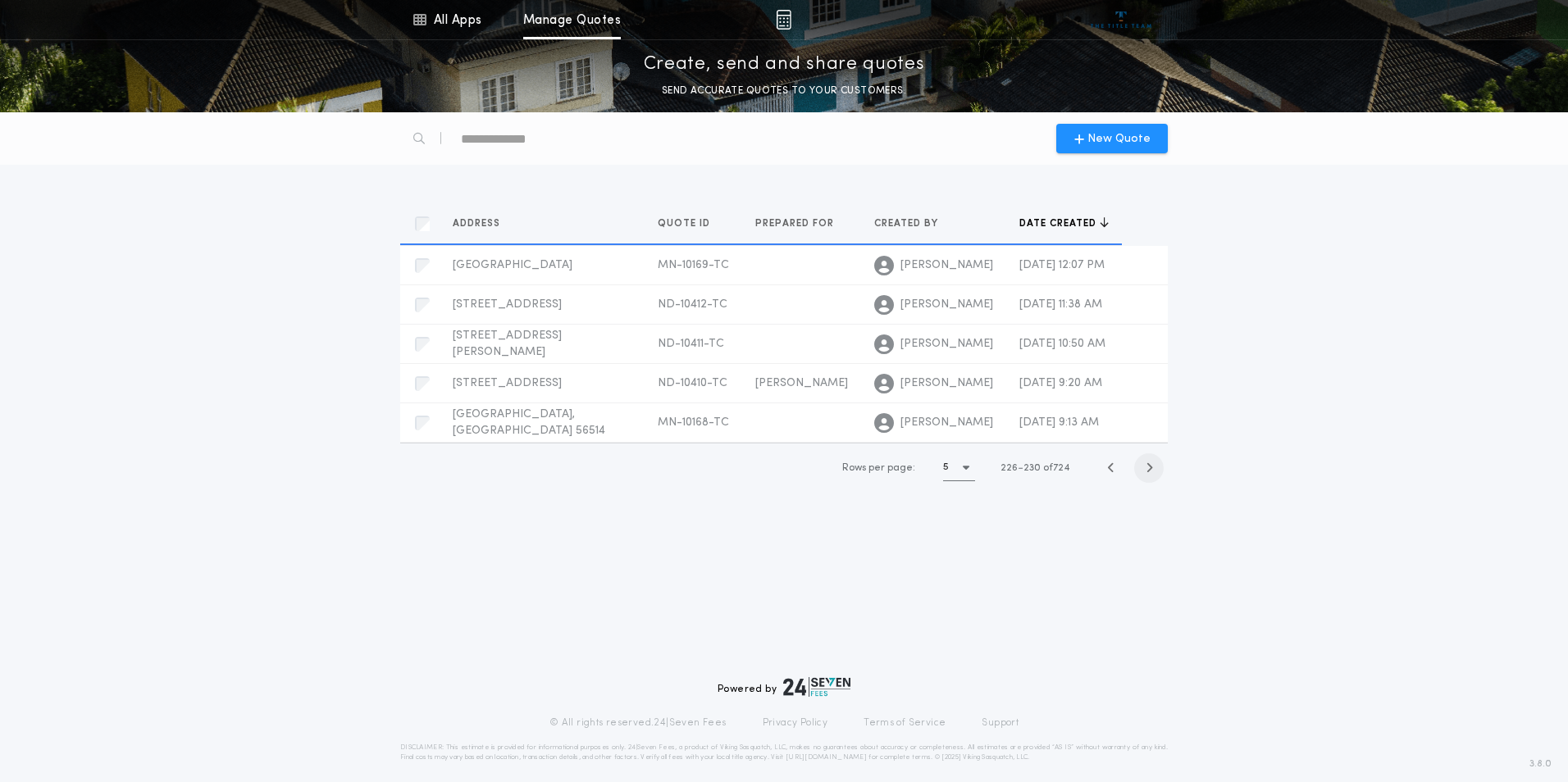
click at [1149, 468] on icon "button" at bounding box center [1149, 468] width 7 height 12
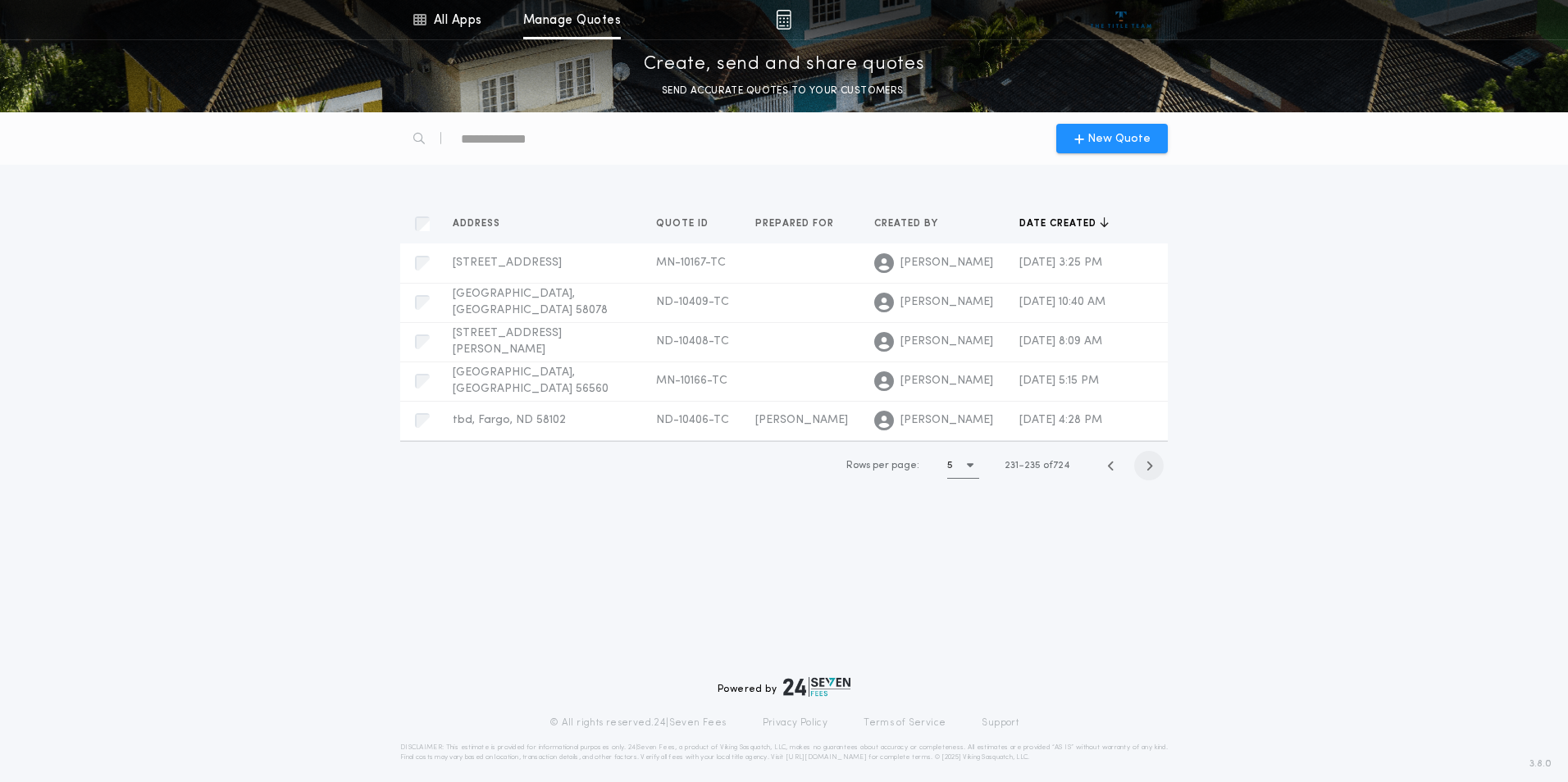
click at [1149, 468] on icon "button" at bounding box center [1149, 466] width 7 height 12
click at [1149, 468] on span "button" at bounding box center [1149, 466] width 30 height 30
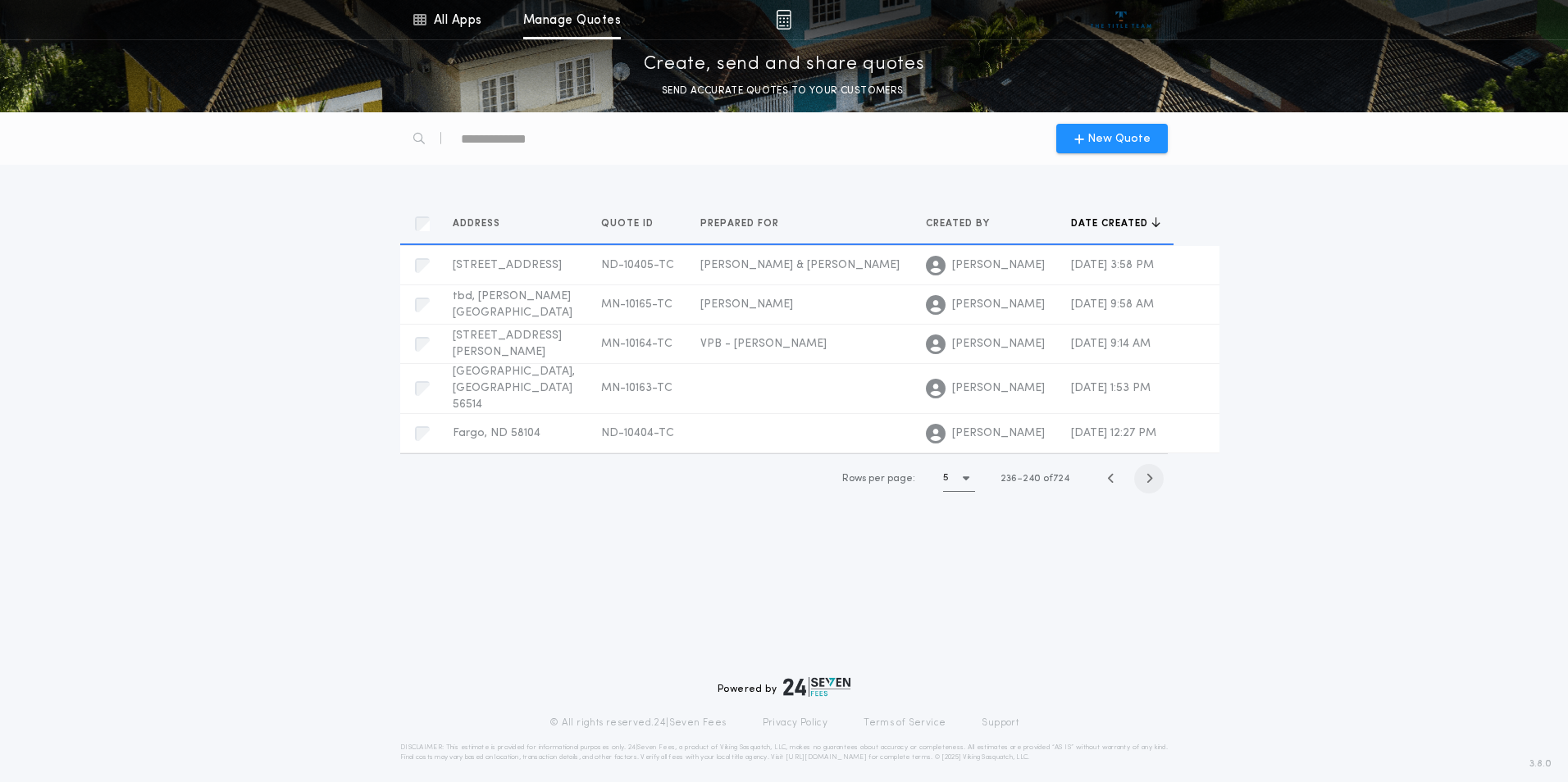
click at [1149, 468] on span "button" at bounding box center [1149, 479] width 30 height 30
click at [1149, 470] on icon "button" at bounding box center [1149, 476] width 7 height 12
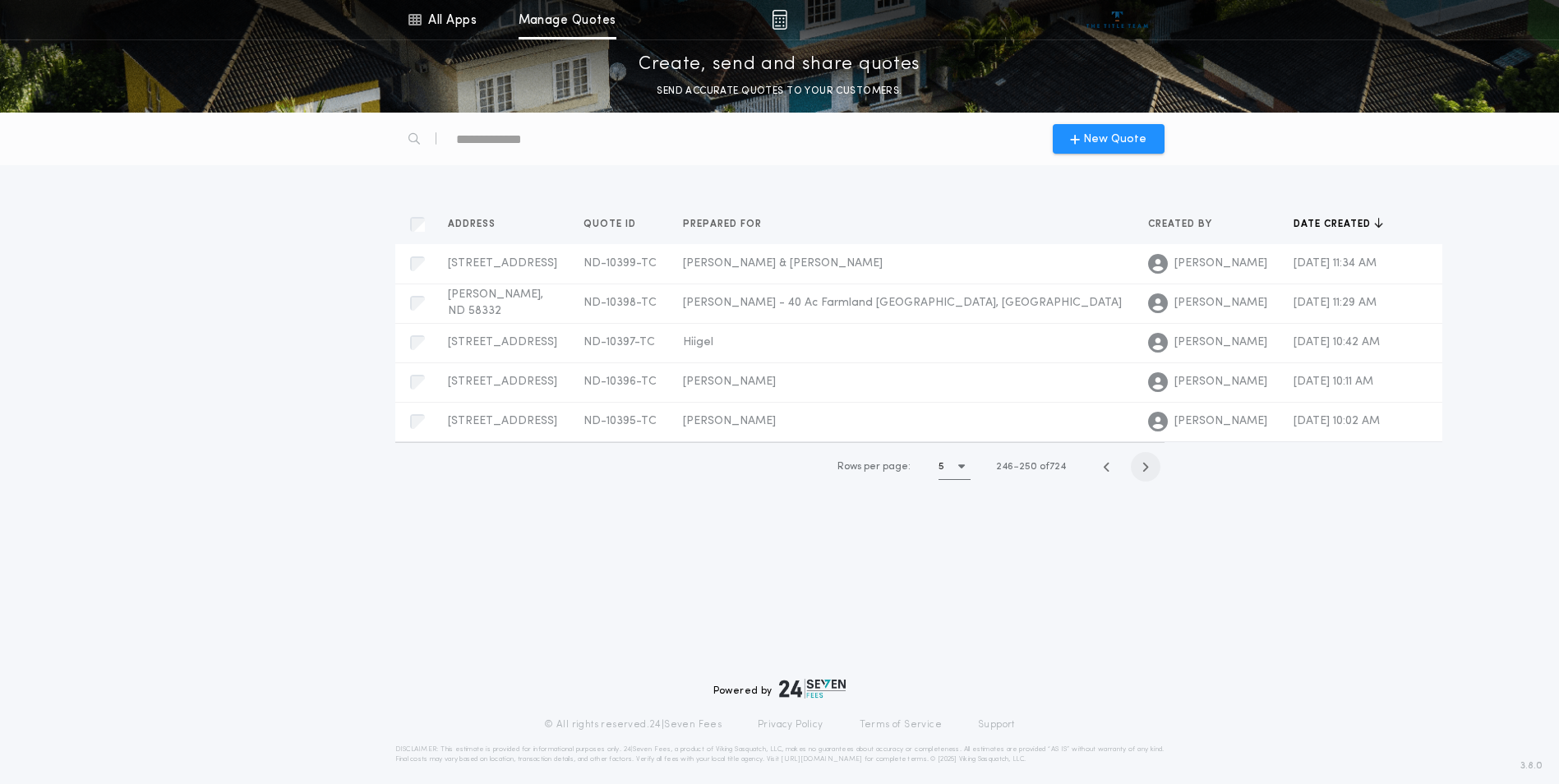
click at [1148, 473] on icon "button" at bounding box center [1145, 467] width 7 height 12
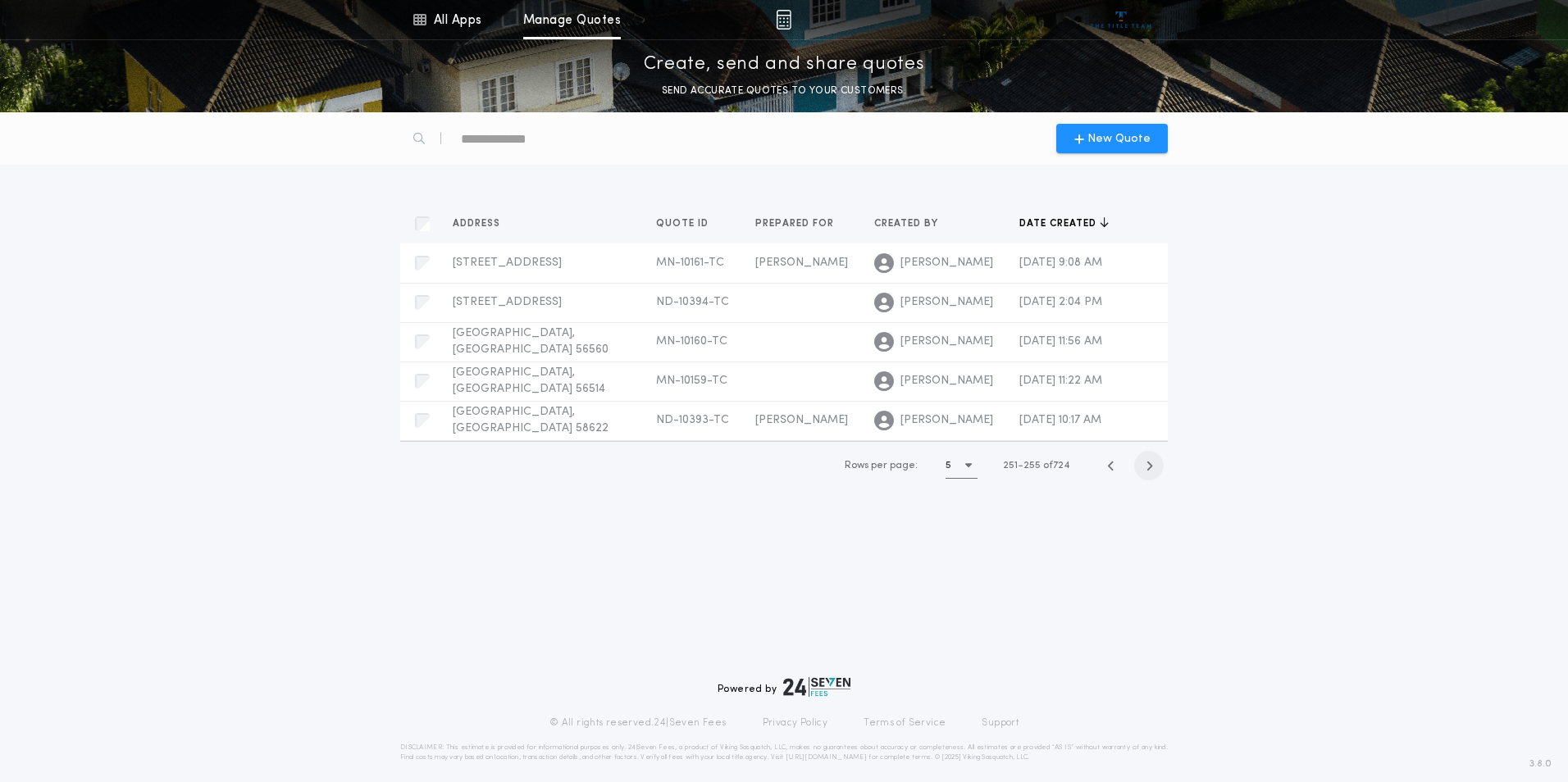
click at [1147, 467] on icon "button" at bounding box center [1149, 466] width 7 height 12
click at [1147, 467] on icon "button" at bounding box center [1149, 468] width 7 height 12
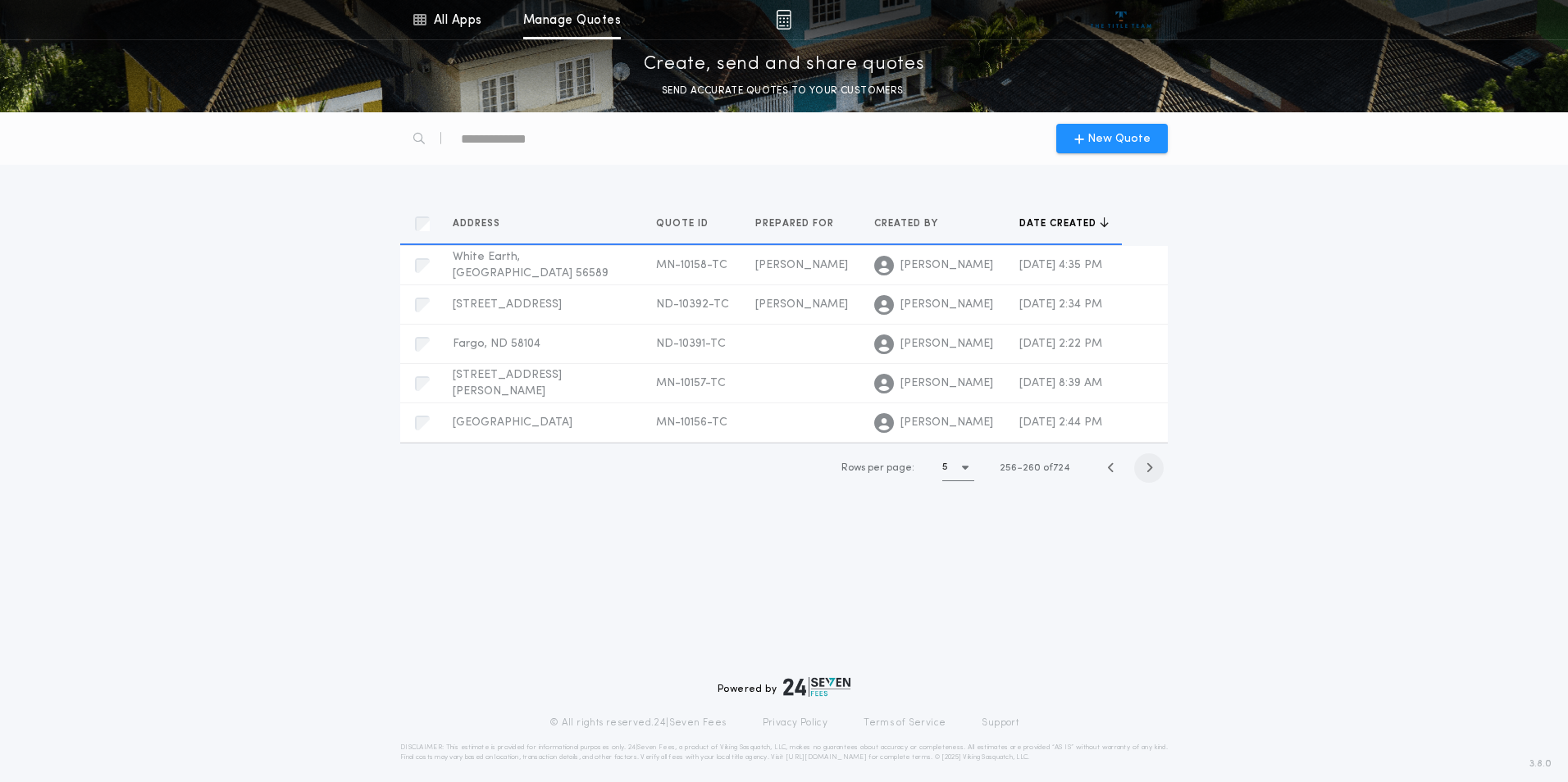
click at [1147, 467] on icon "button" at bounding box center [1149, 468] width 7 height 12
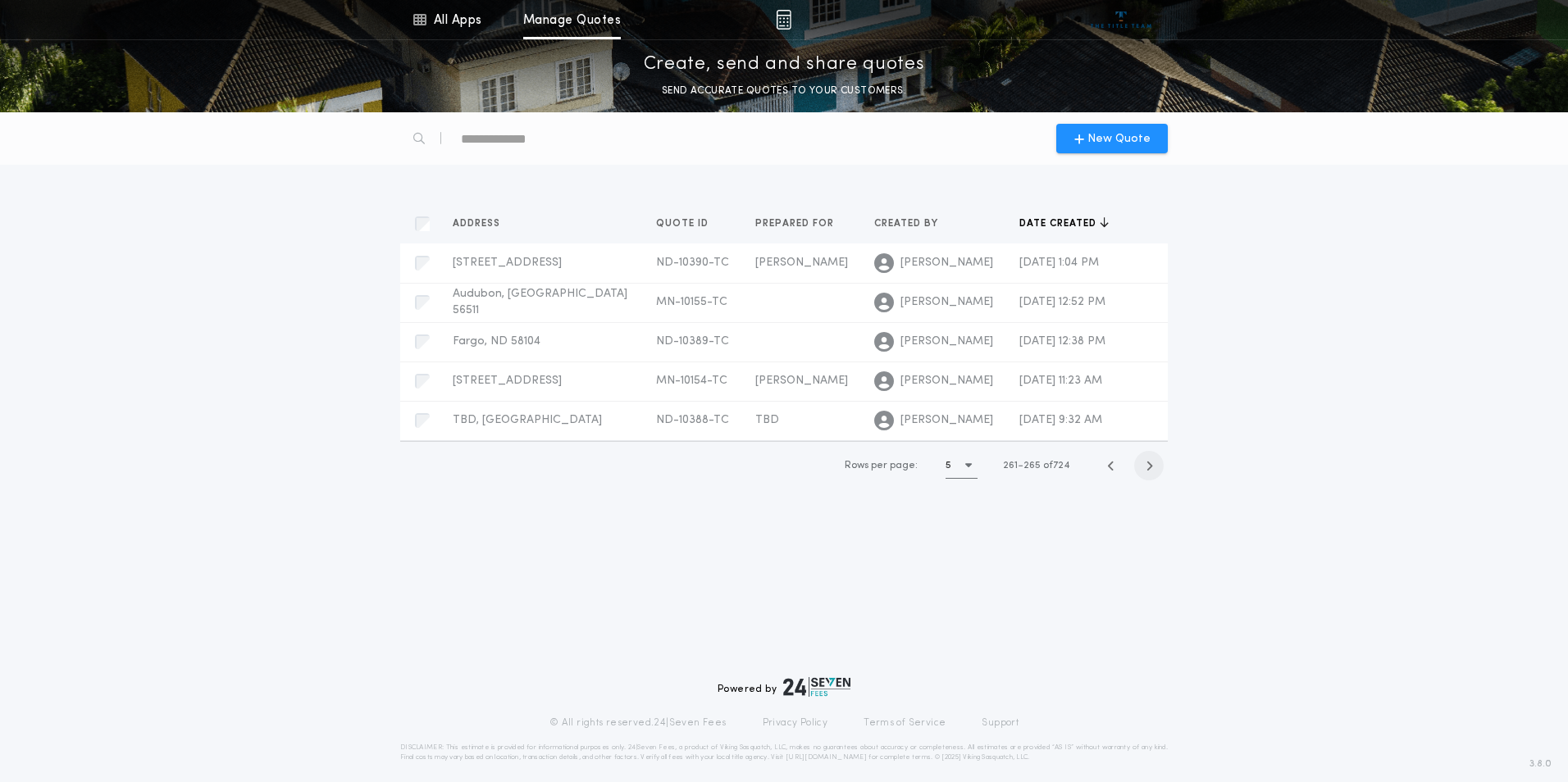
click at [1147, 467] on icon "button" at bounding box center [1149, 466] width 7 height 12
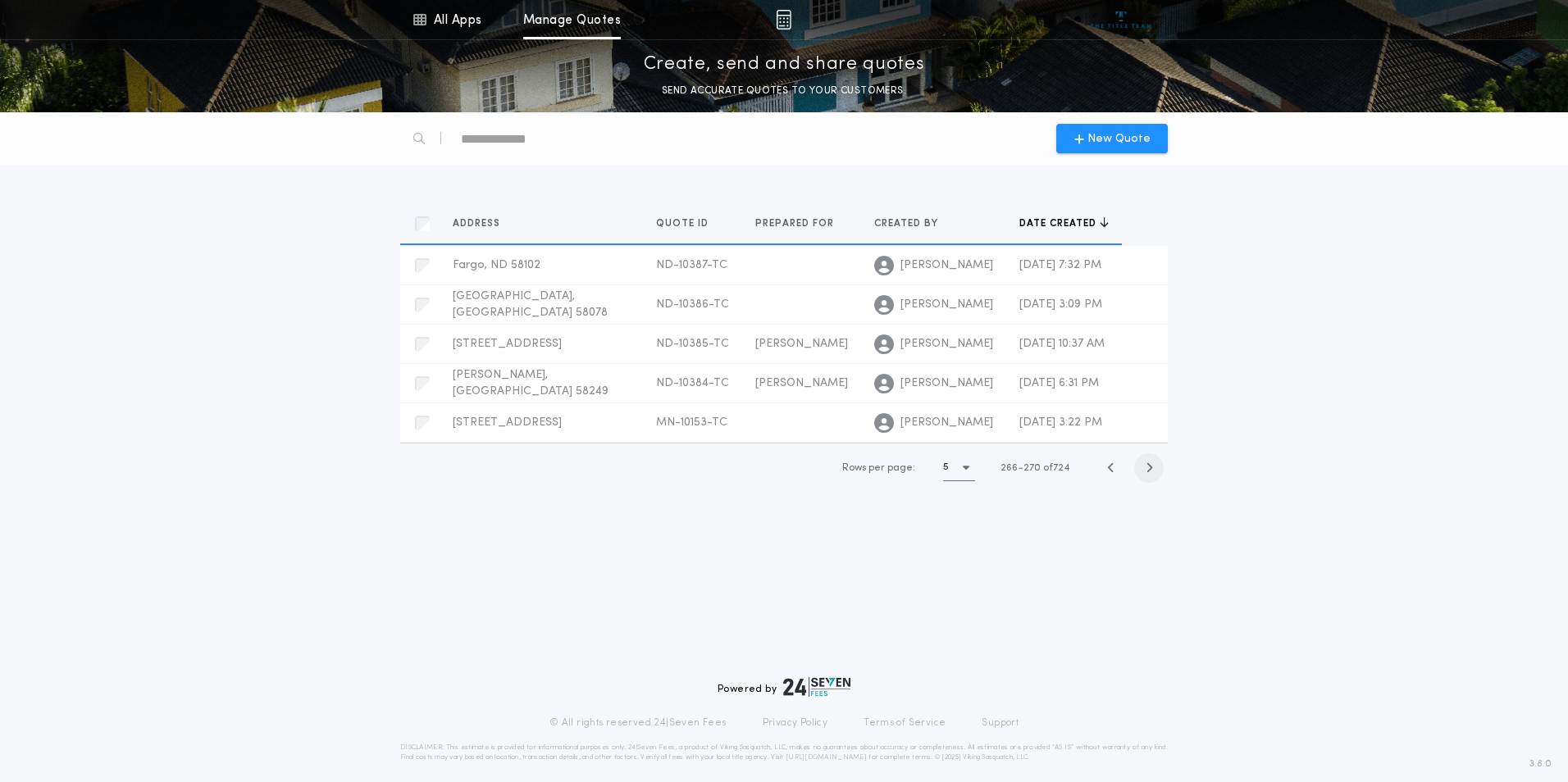
click at [1147, 467] on icon "button" at bounding box center [1149, 468] width 7 height 12
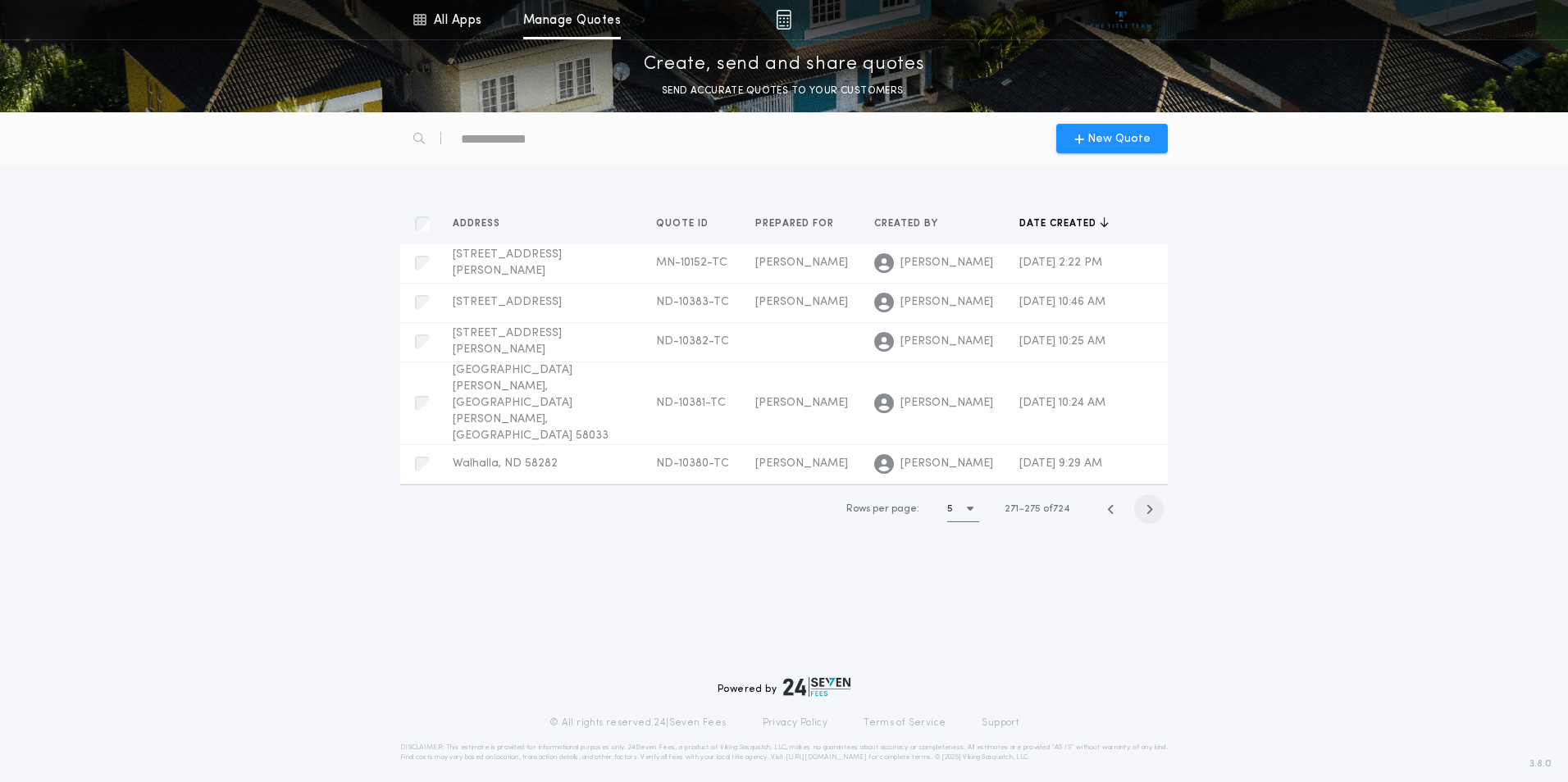
click at [1147, 503] on icon "button" at bounding box center [1149, 509] width 7 height 12
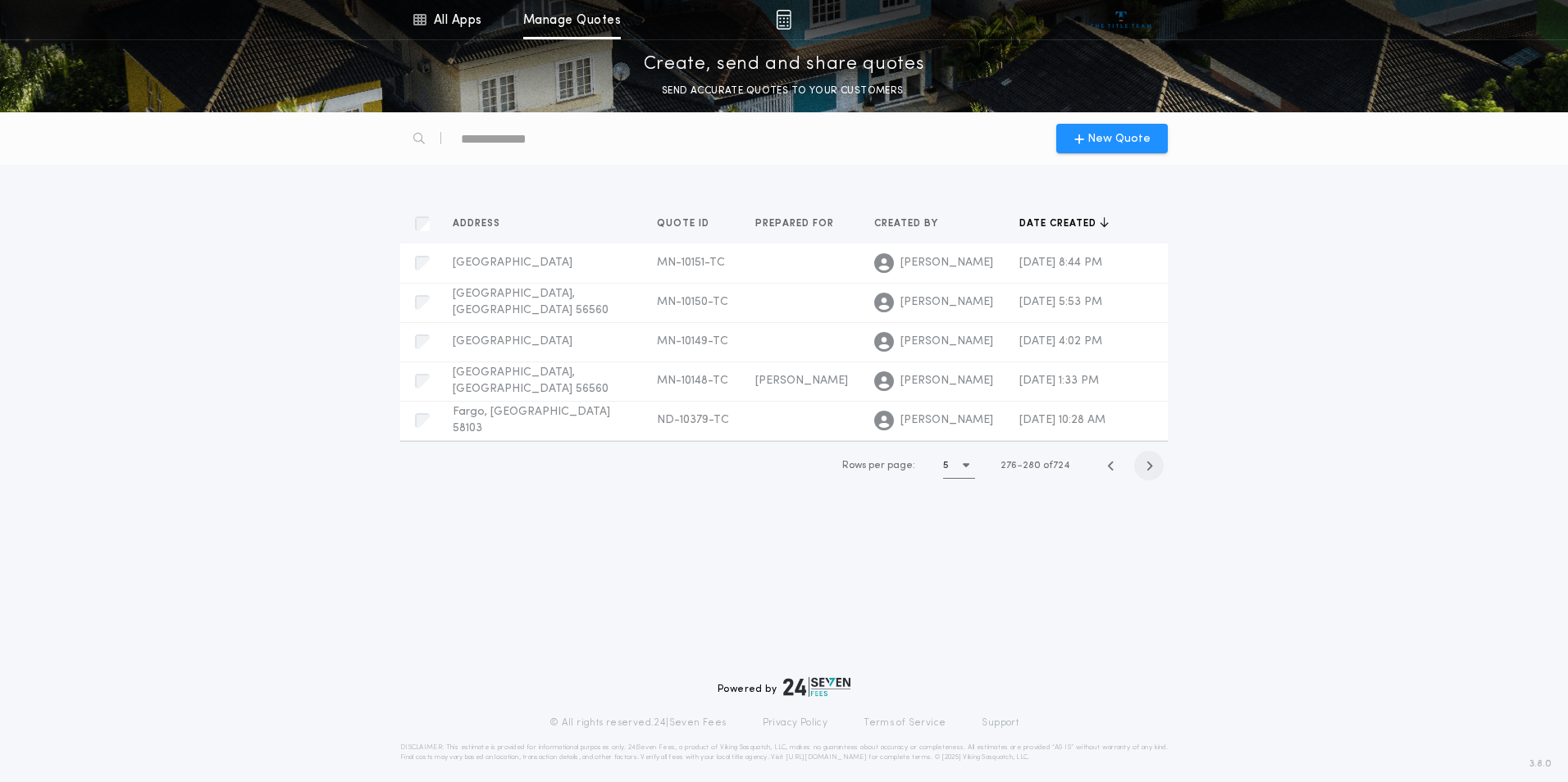
click at [1147, 467] on icon "button" at bounding box center [1149, 466] width 7 height 12
click at [1147, 467] on icon "button" at bounding box center [1149, 468] width 7 height 12
click at [1147, 467] on icon "button" at bounding box center [1149, 466] width 7 height 12
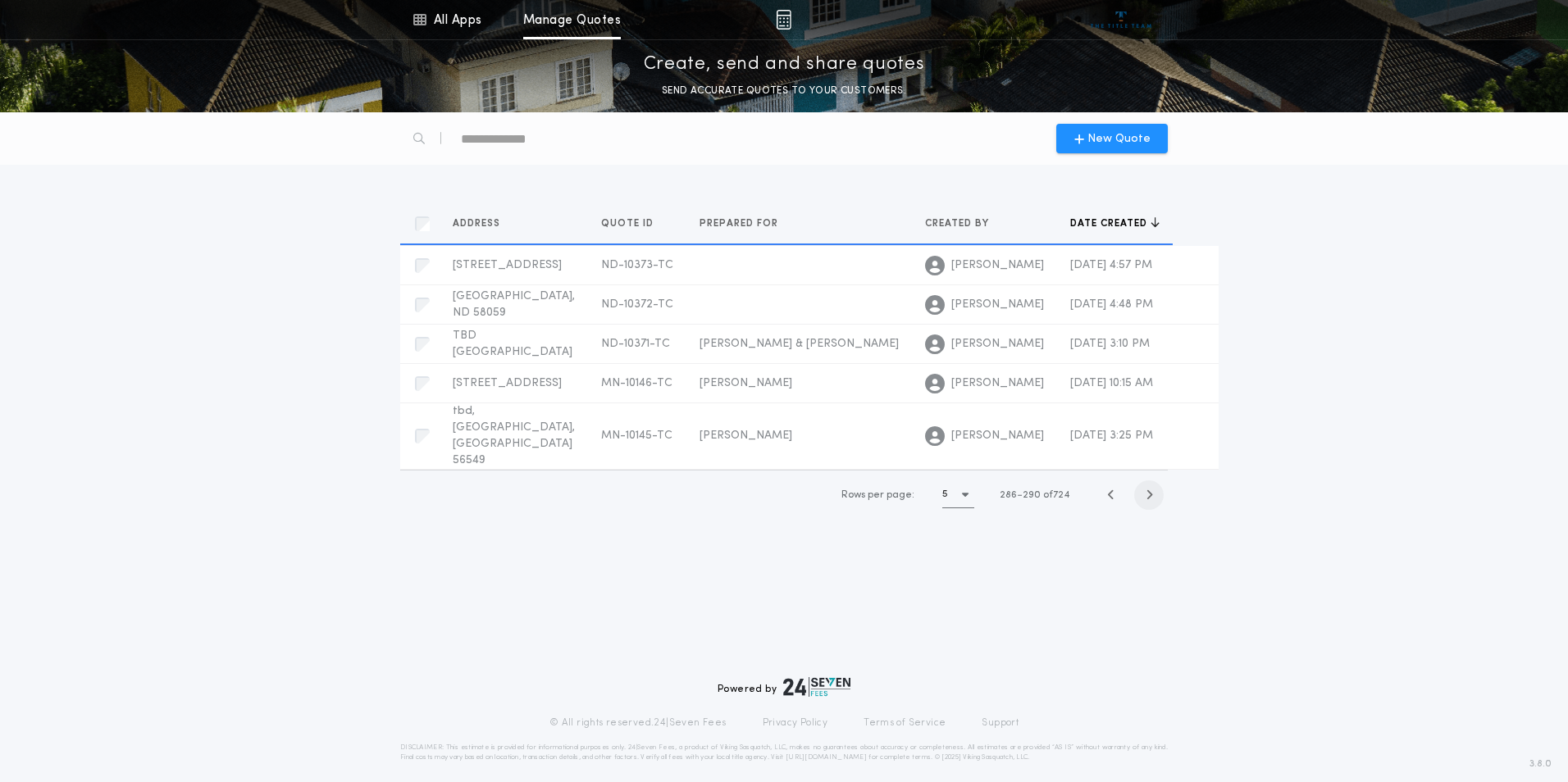
click at [1147, 488] on icon "button" at bounding box center [1149, 494] width 7 height 12
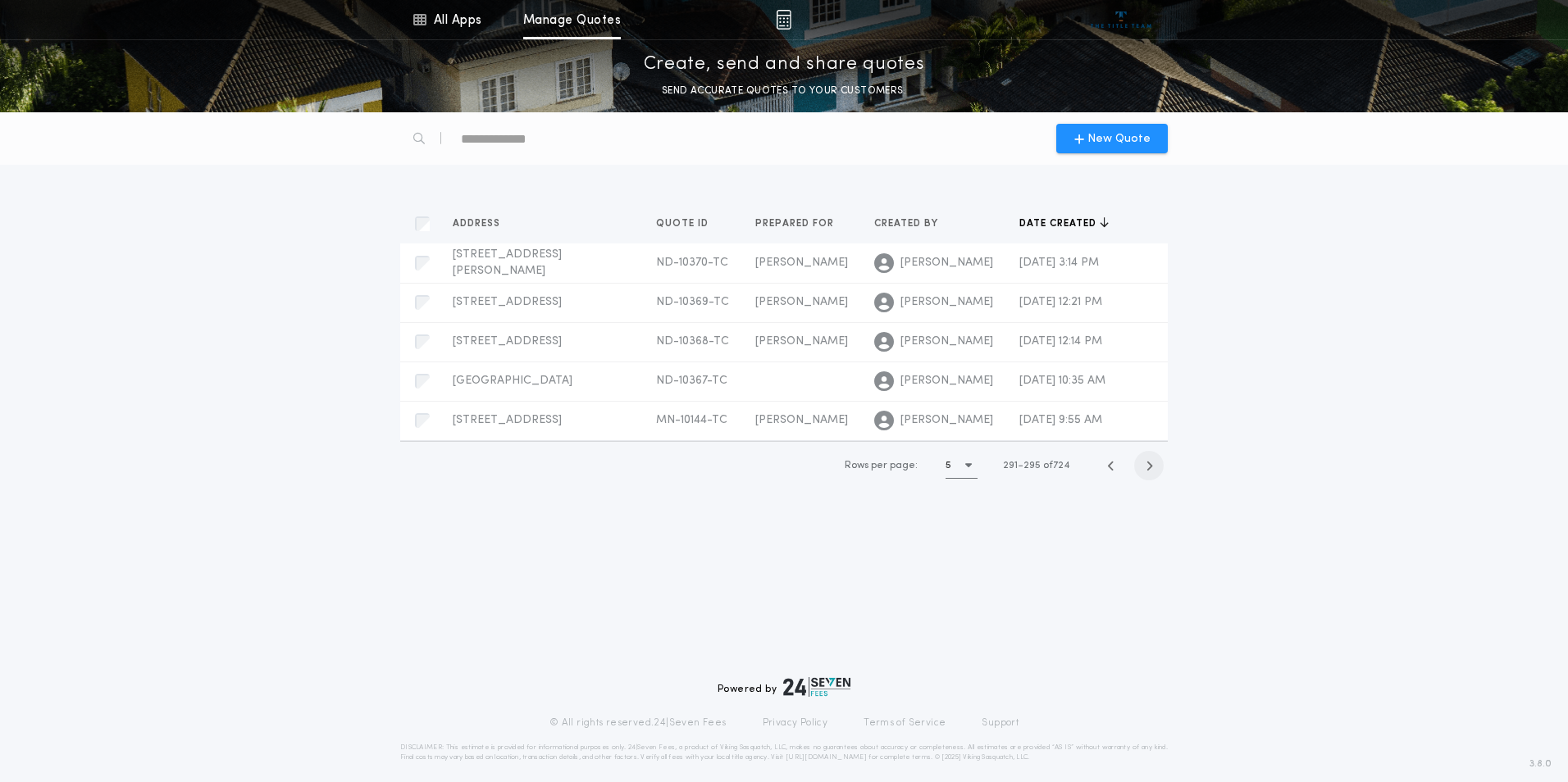
click at [1147, 467] on icon "button" at bounding box center [1149, 466] width 7 height 12
click at [1147, 467] on icon "button" at bounding box center [1149, 468] width 7 height 12
click at [1147, 467] on icon "button" at bounding box center [1149, 466] width 7 height 12
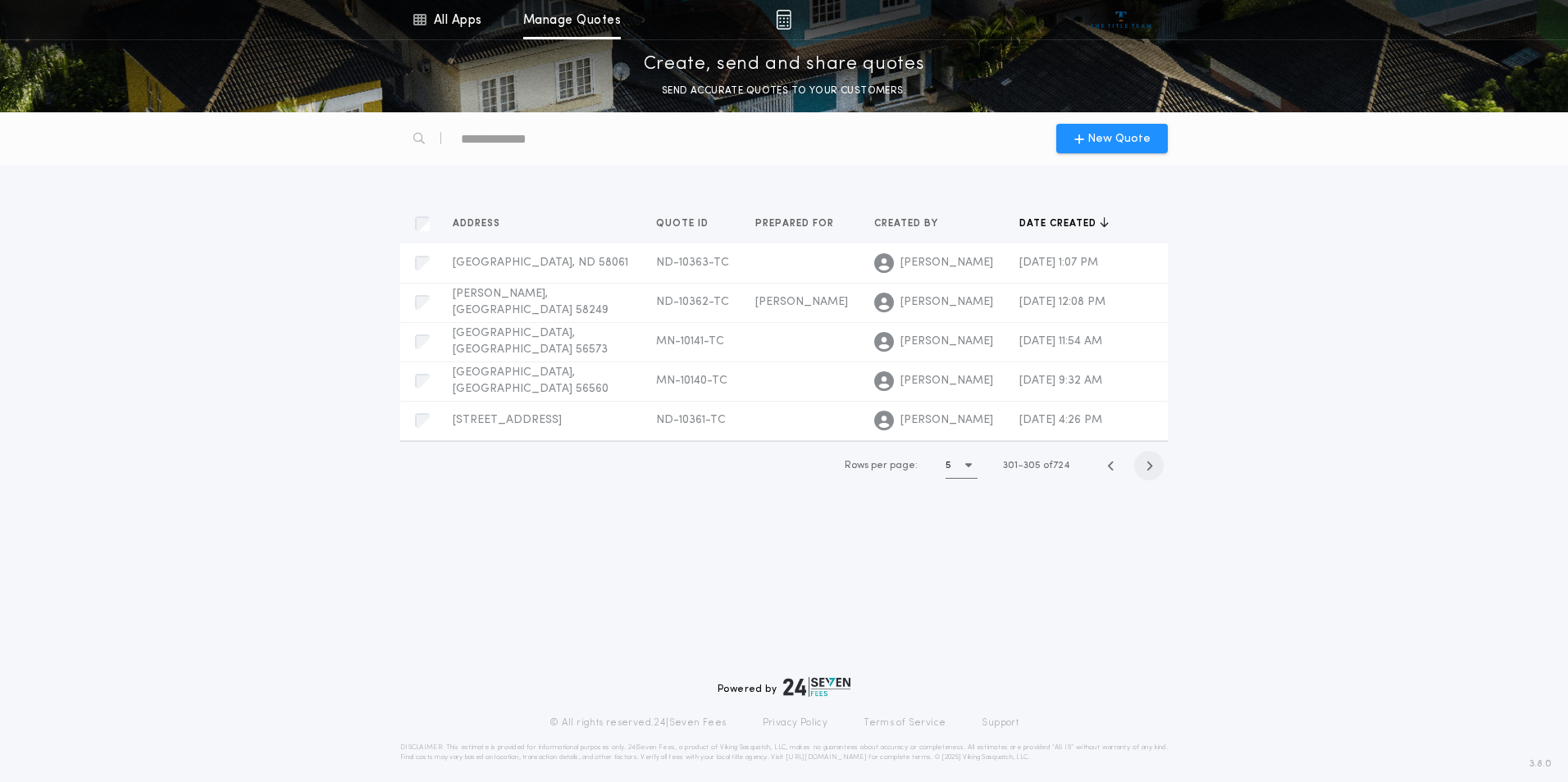
click at [1147, 467] on icon "button" at bounding box center [1149, 466] width 7 height 12
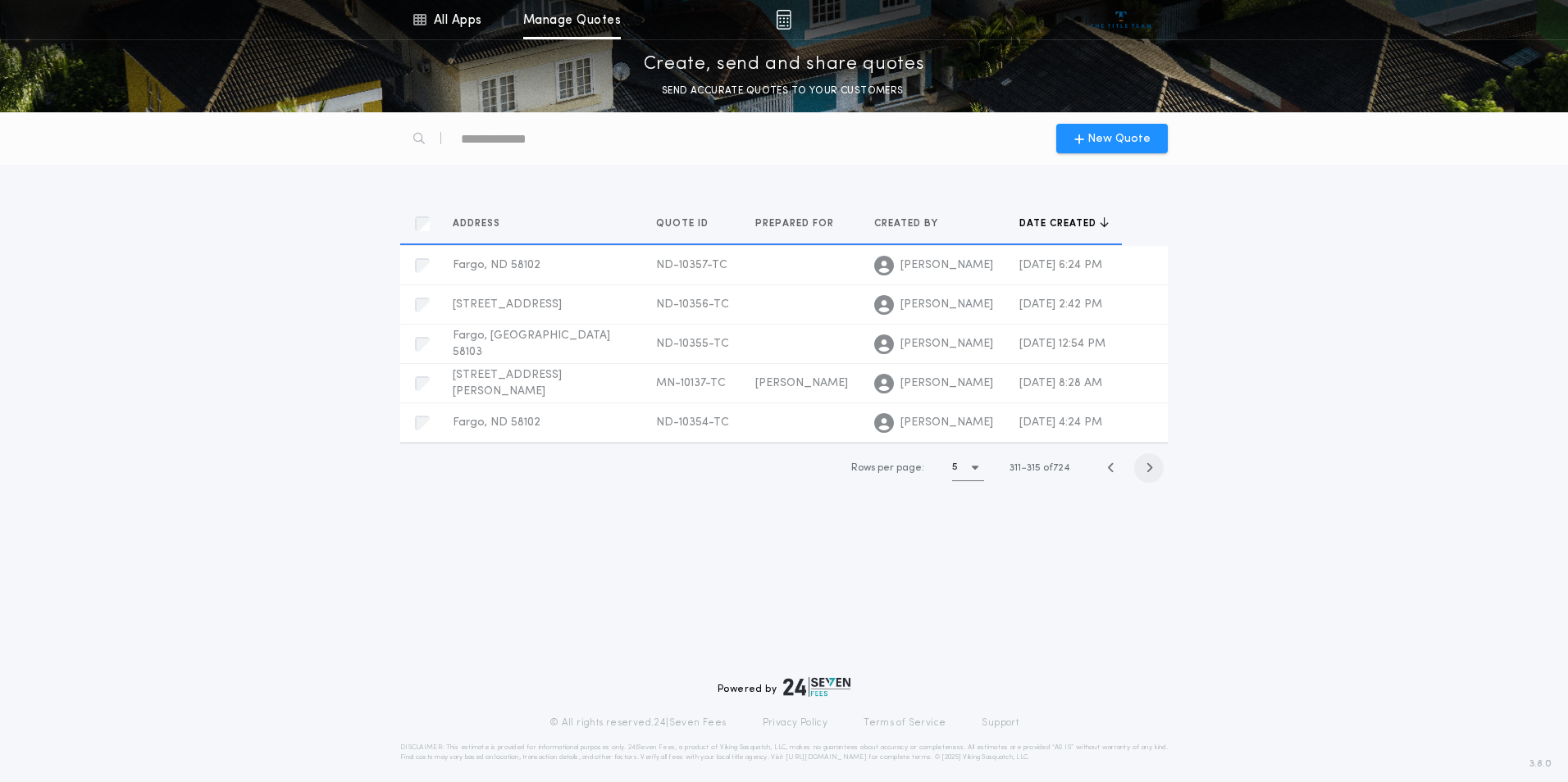
click at [1147, 467] on icon "button" at bounding box center [1149, 468] width 7 height 12
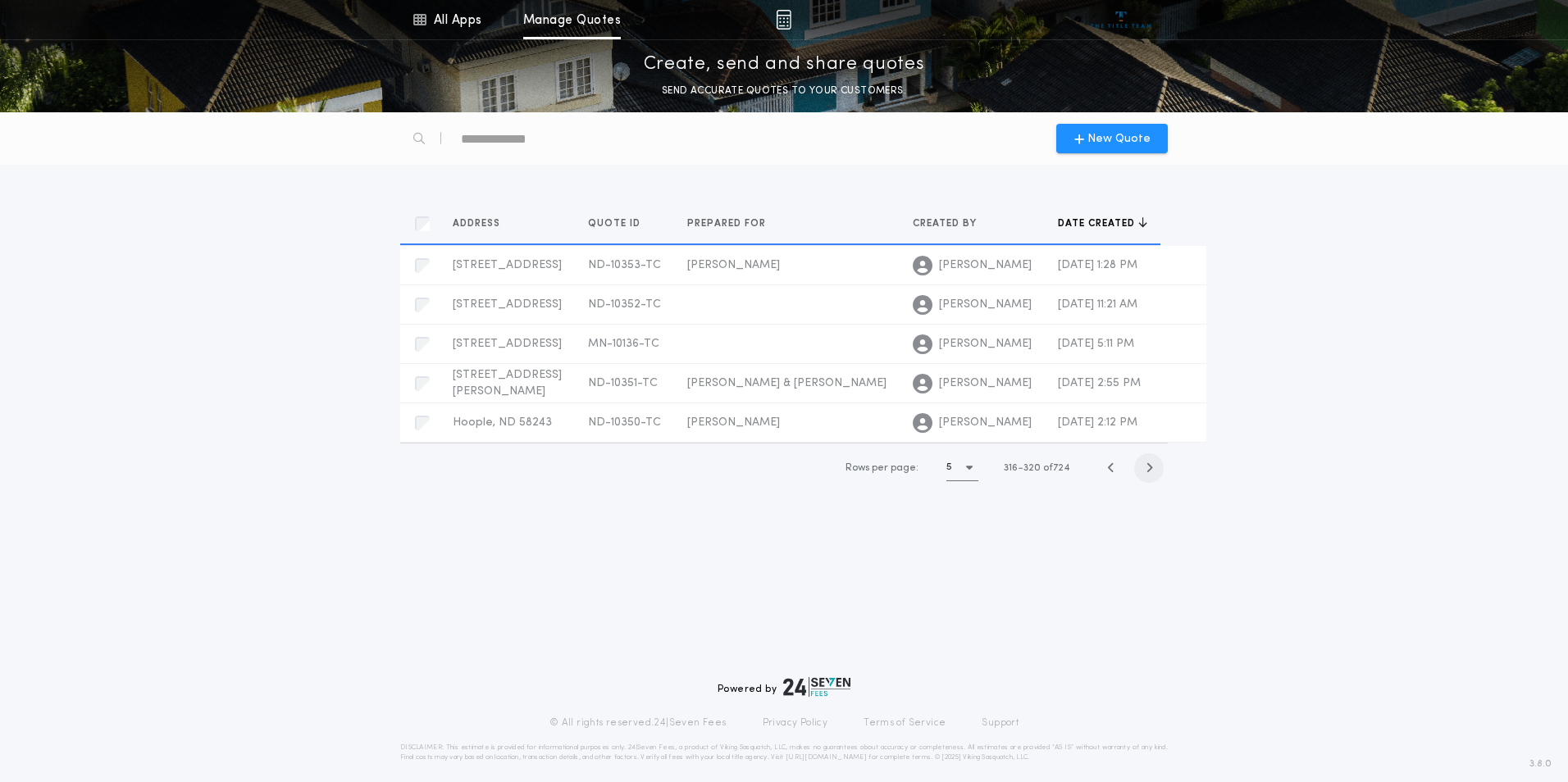
click at [1147, 467] on icon "button" at bounding box center [1149, 468] width 7 height 12
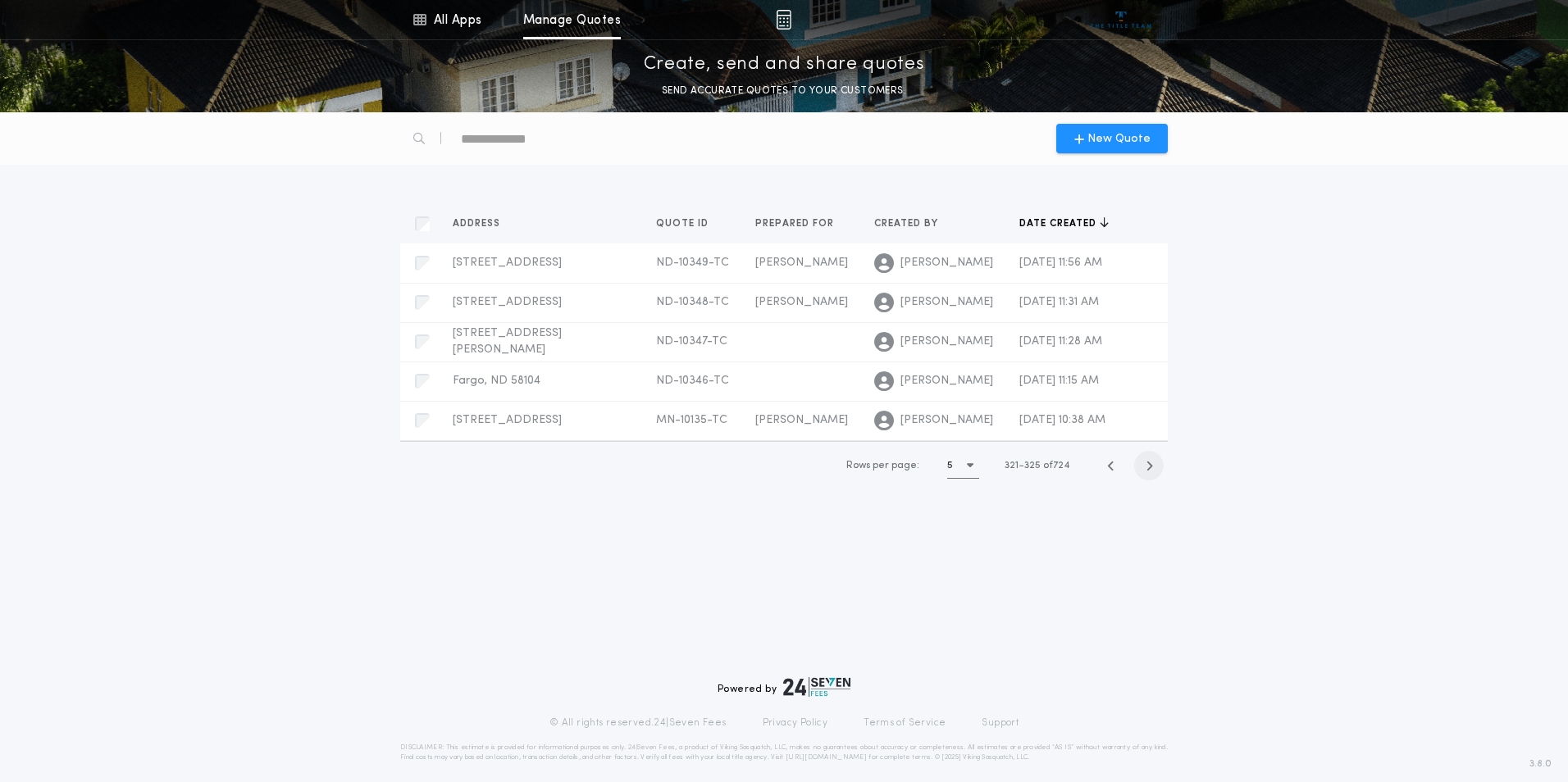
click at [1147, 467] on span "button" at bounding box center [1149, 466] width 30 height 30
click at [1147, 467] on icon "button" at bounding box center [1149, 466] width 7 height 12
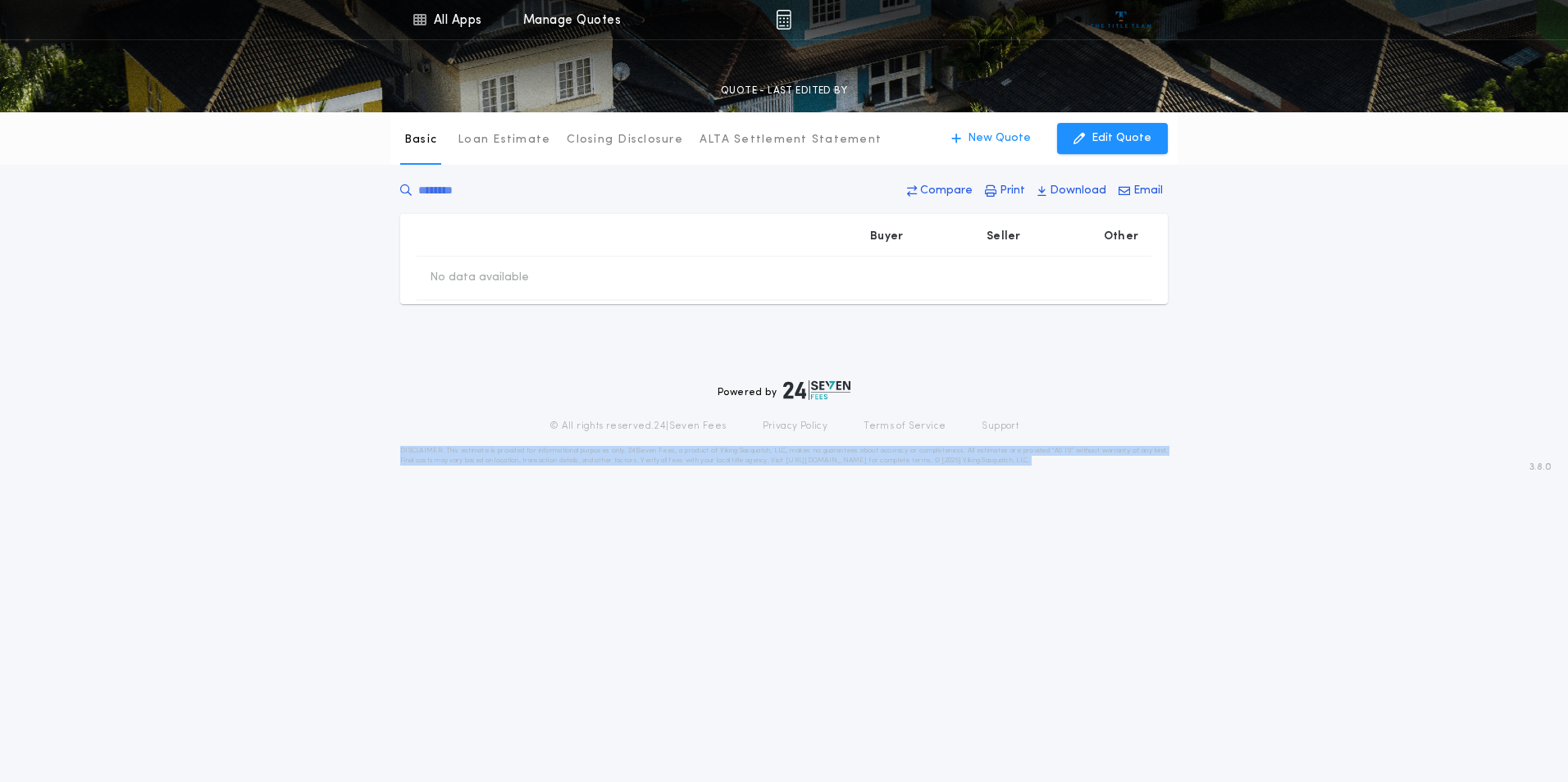
type input "********"
click at [1147, 467] on div "Powered by © All rights reserved. 24|Seven Fees Privacy Policy Terms of Service…" at bounding box center [784, 423] width 1548 height 112
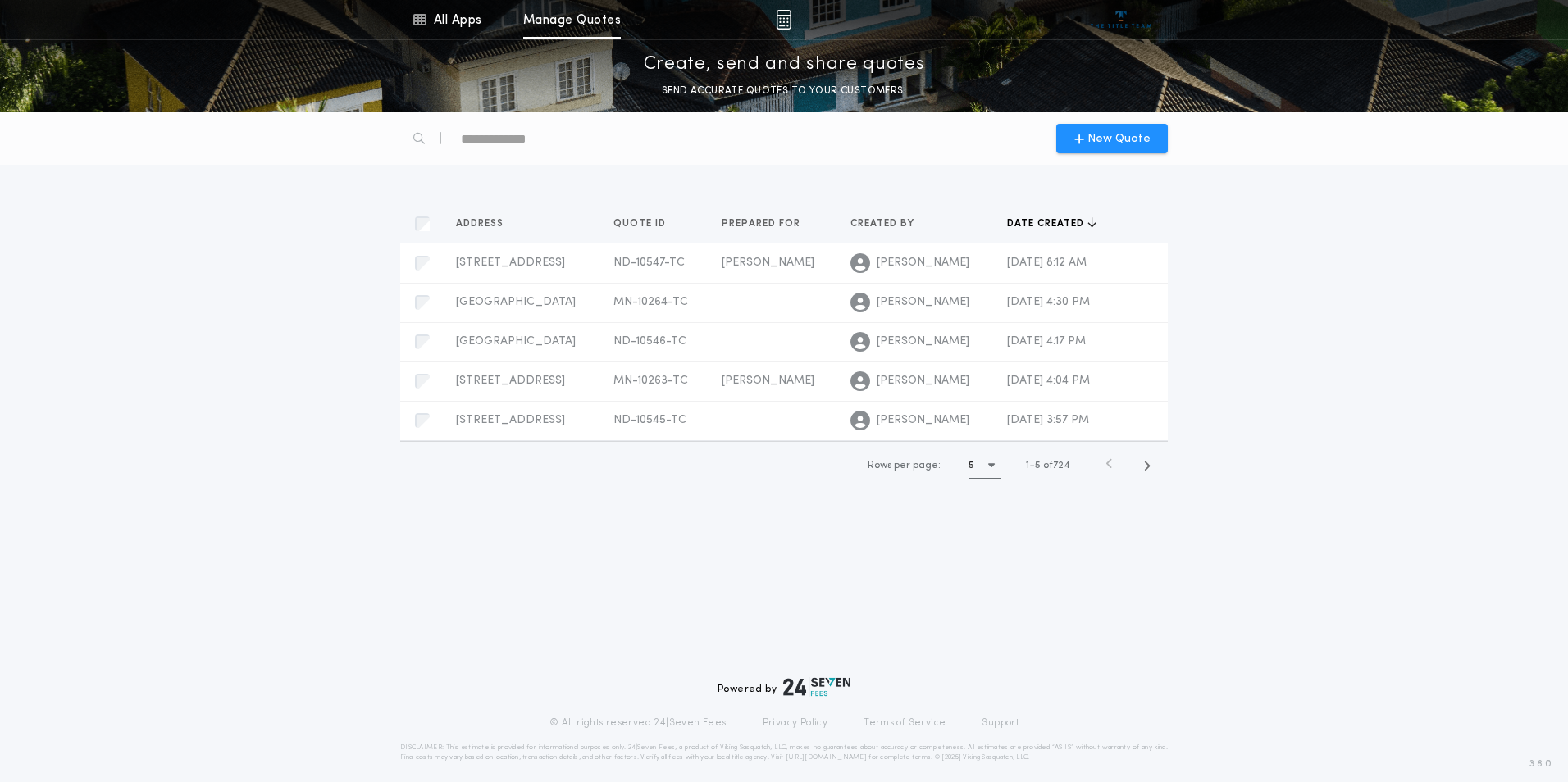
click at [1087, 226] on icon "button" at bounding box center [1091, 222] width 9 height 12
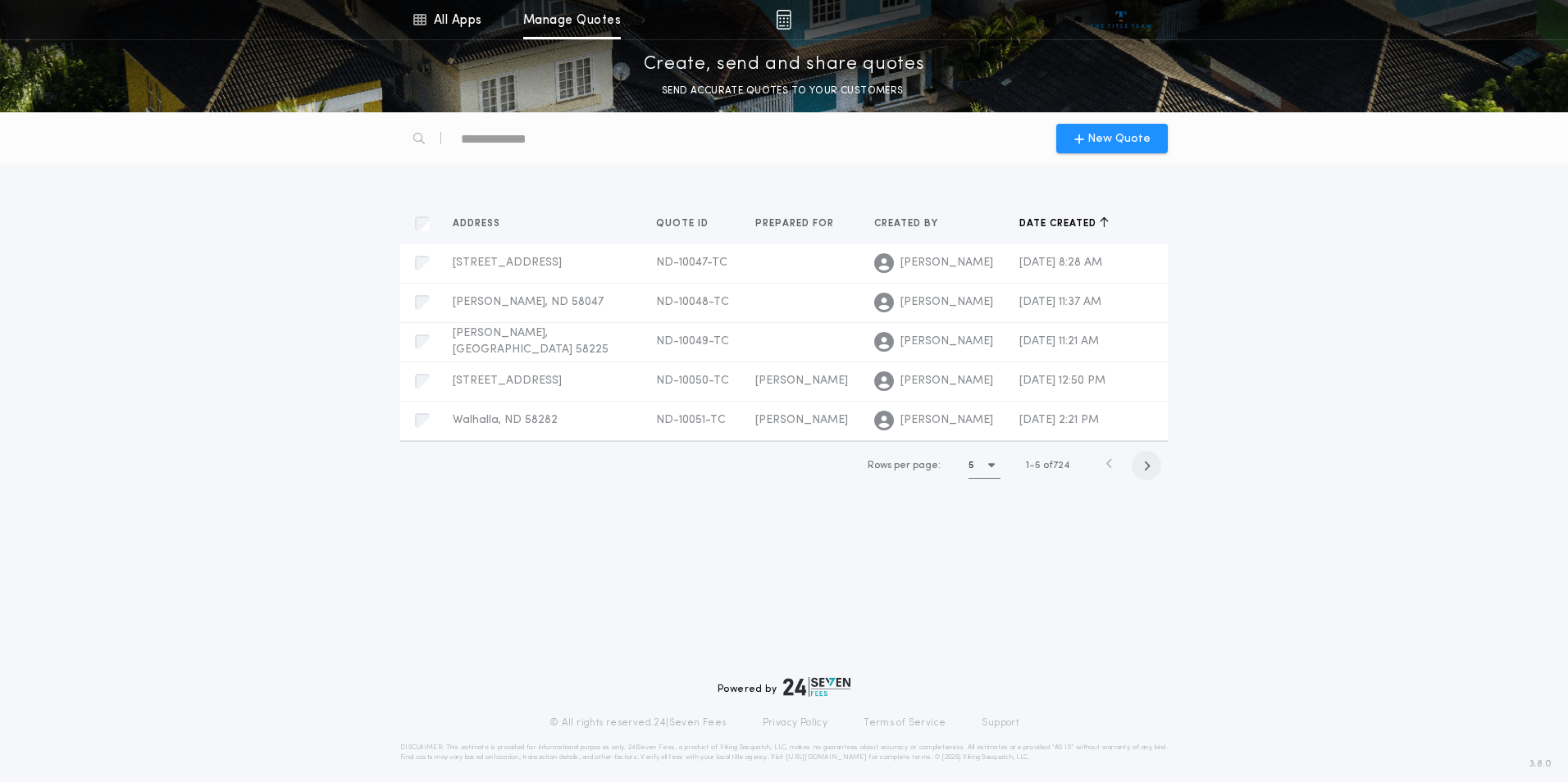
click at [1142, 468] on span "button" at bounding box center [1147, 466] width 30 height 30
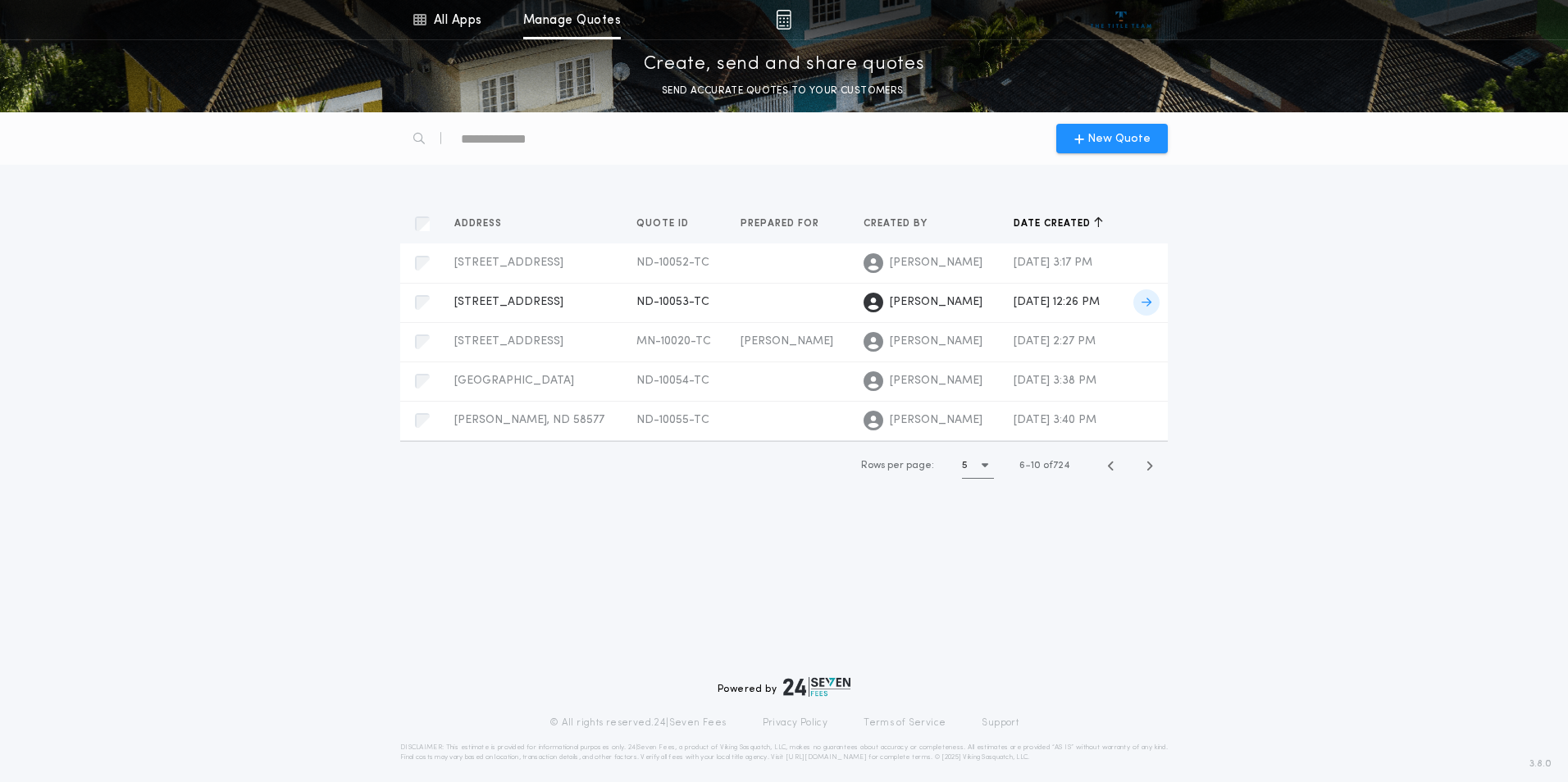
click at [495, 301] on div "3594 Woodbury Park Dr S, Fargo, ND 58103 ND-10053-TC Prepared for Rebecca Holmen" at bounding box center [532, 303] width 156 height 17
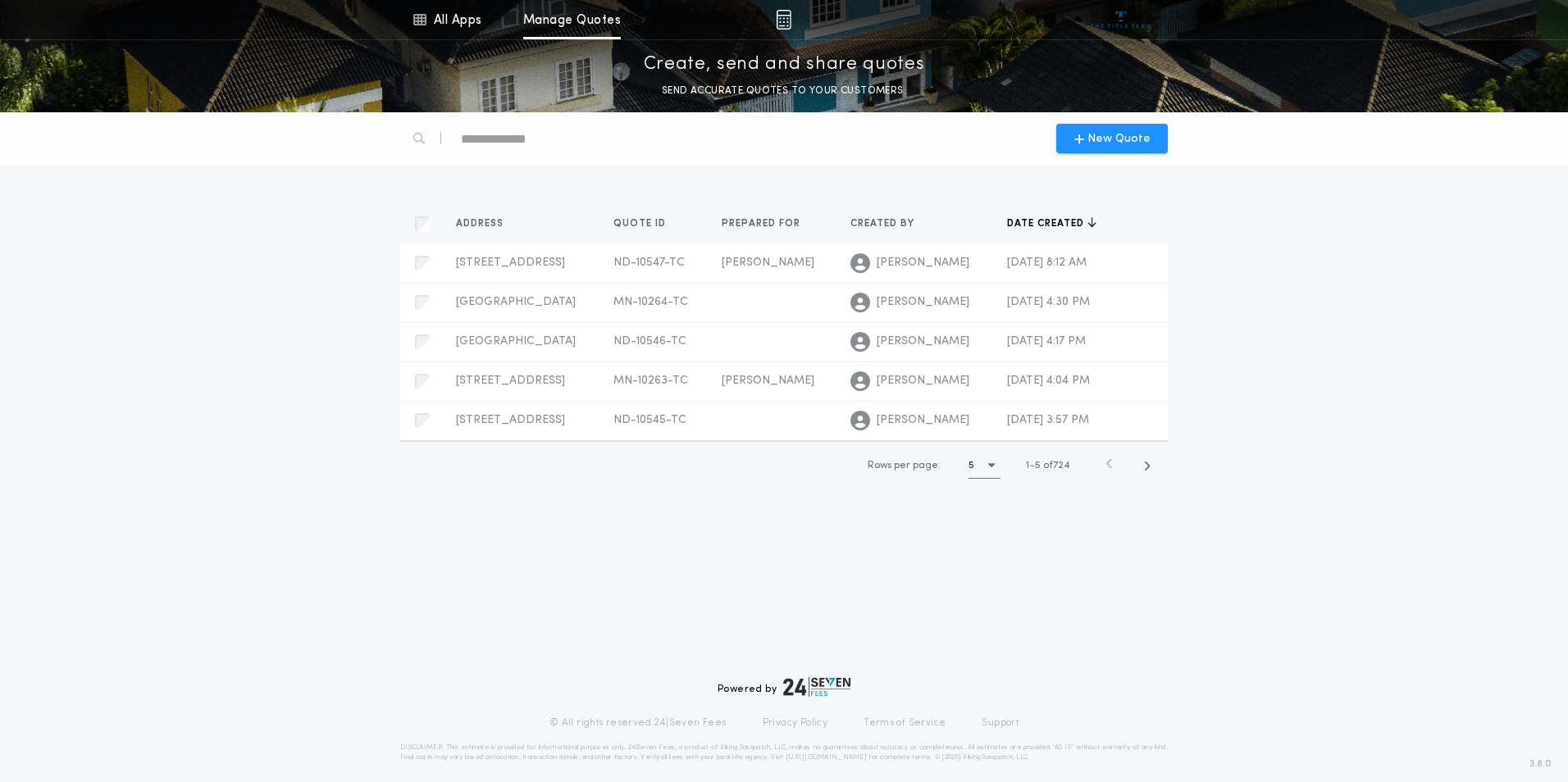
click at [1087, 223] on icon "button" at bounding box center [1091, 222] width 9 height 12
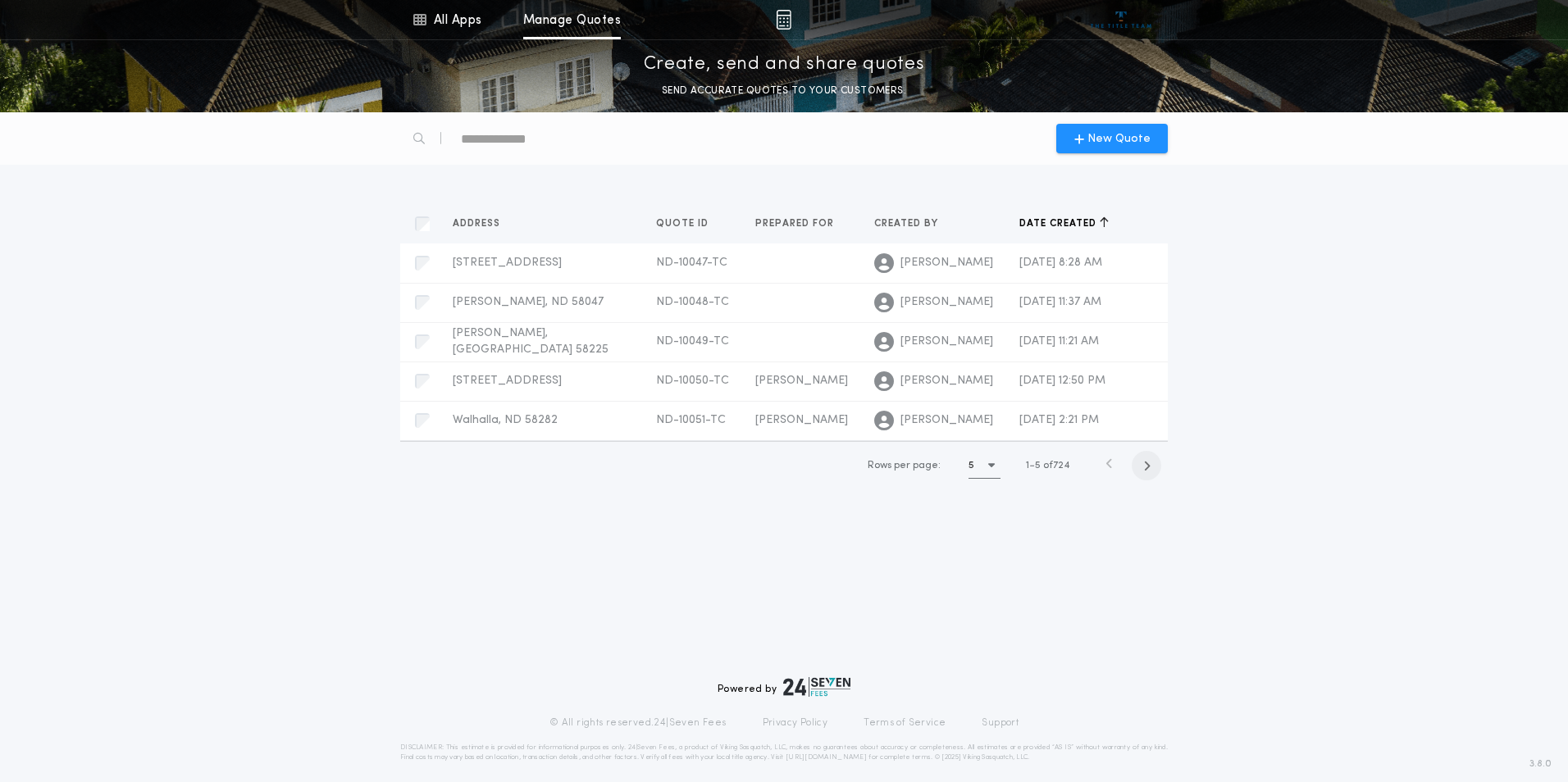
click at [1147, 465] on icon "button" at bounding box center [1147, 466] width 7 height 12
click at [1147, 465] on icon "button" at bounding box center [1149, 466] width 7 height 12
click at [485, 415] on span "1226 3rd St N, Fargo, ND 58102" at bounding box center [507, 420] width 109 height 12
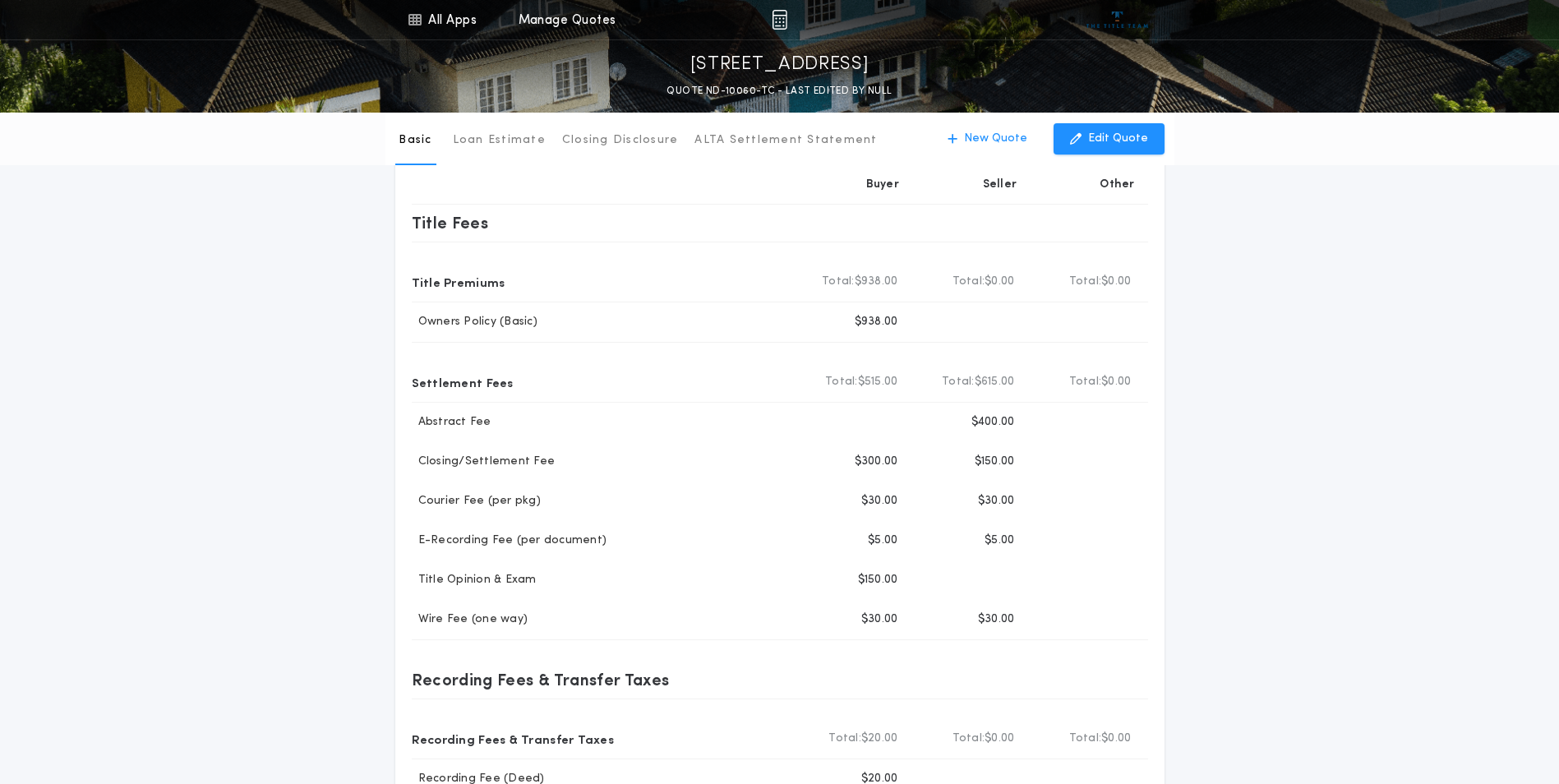
scroll to position [84, 0]
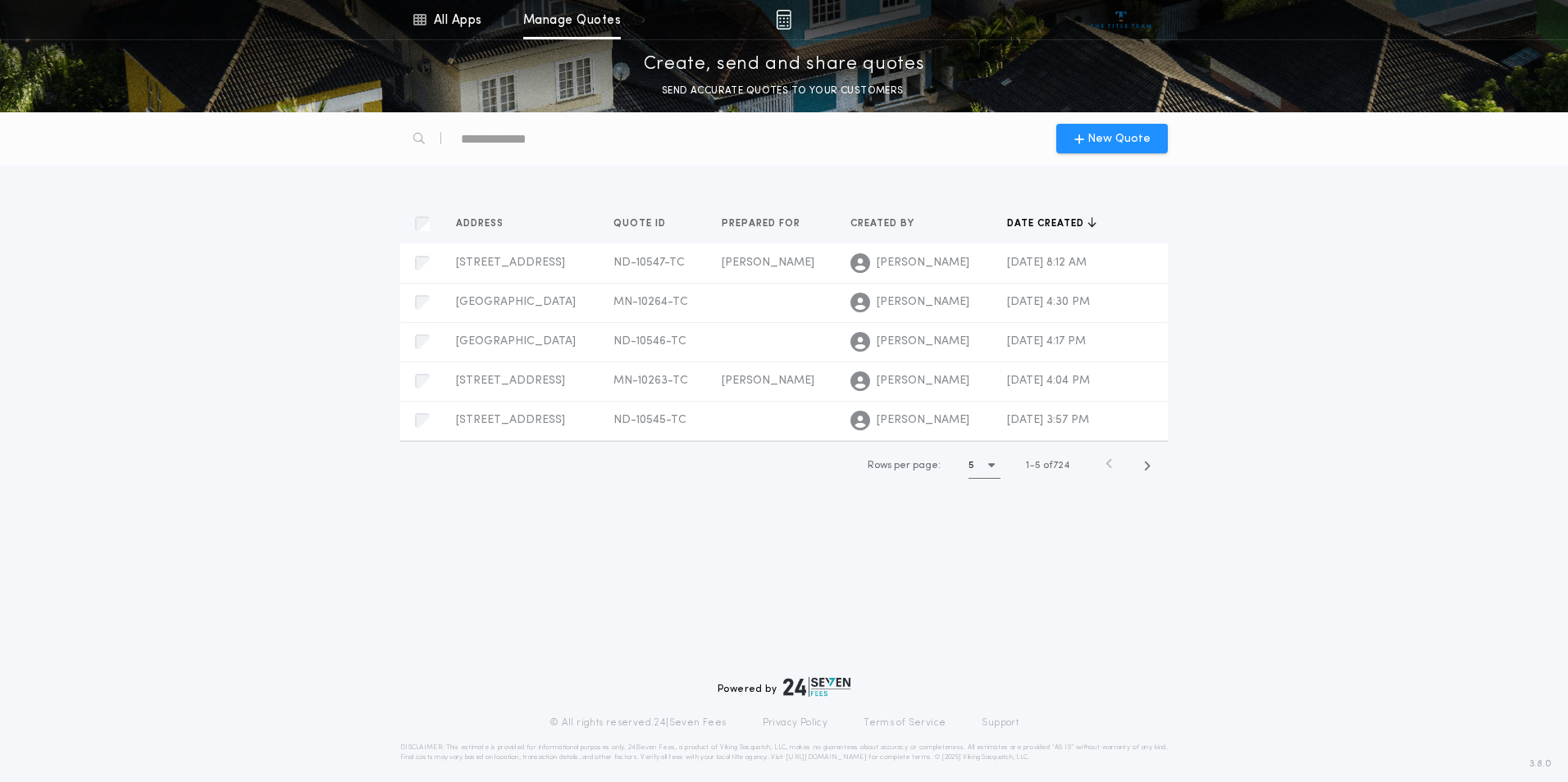
click at [1032, 219] on span "Date created" at bounding box center [1046, 223] width 80 height 13
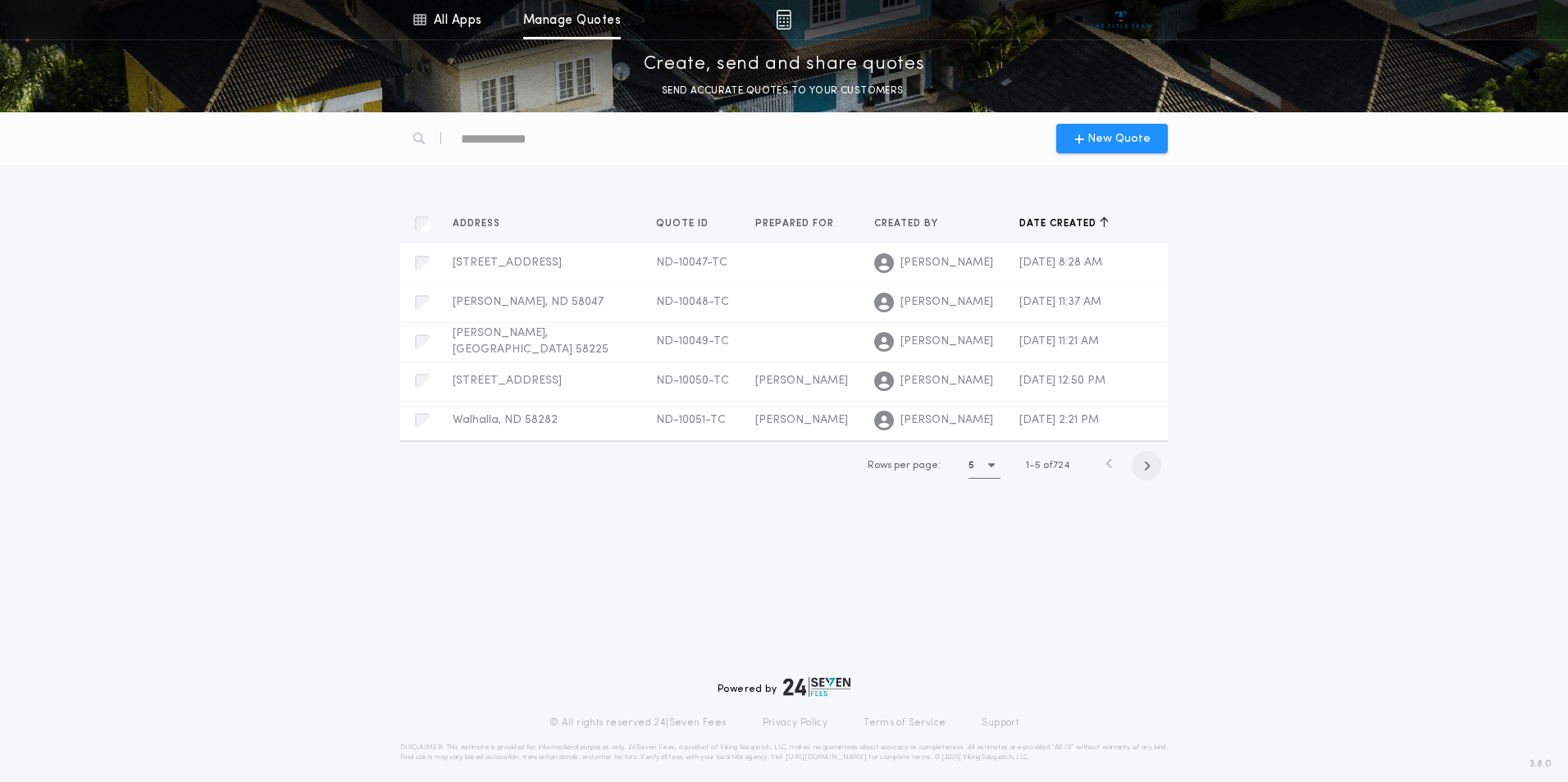
click at [1147, 465] on icon "button" at bounding box center [1147, 466] width 7 height 12
click at [1147, 465] on icon "button" at bounding box center [1149, 466] width 7 height 12
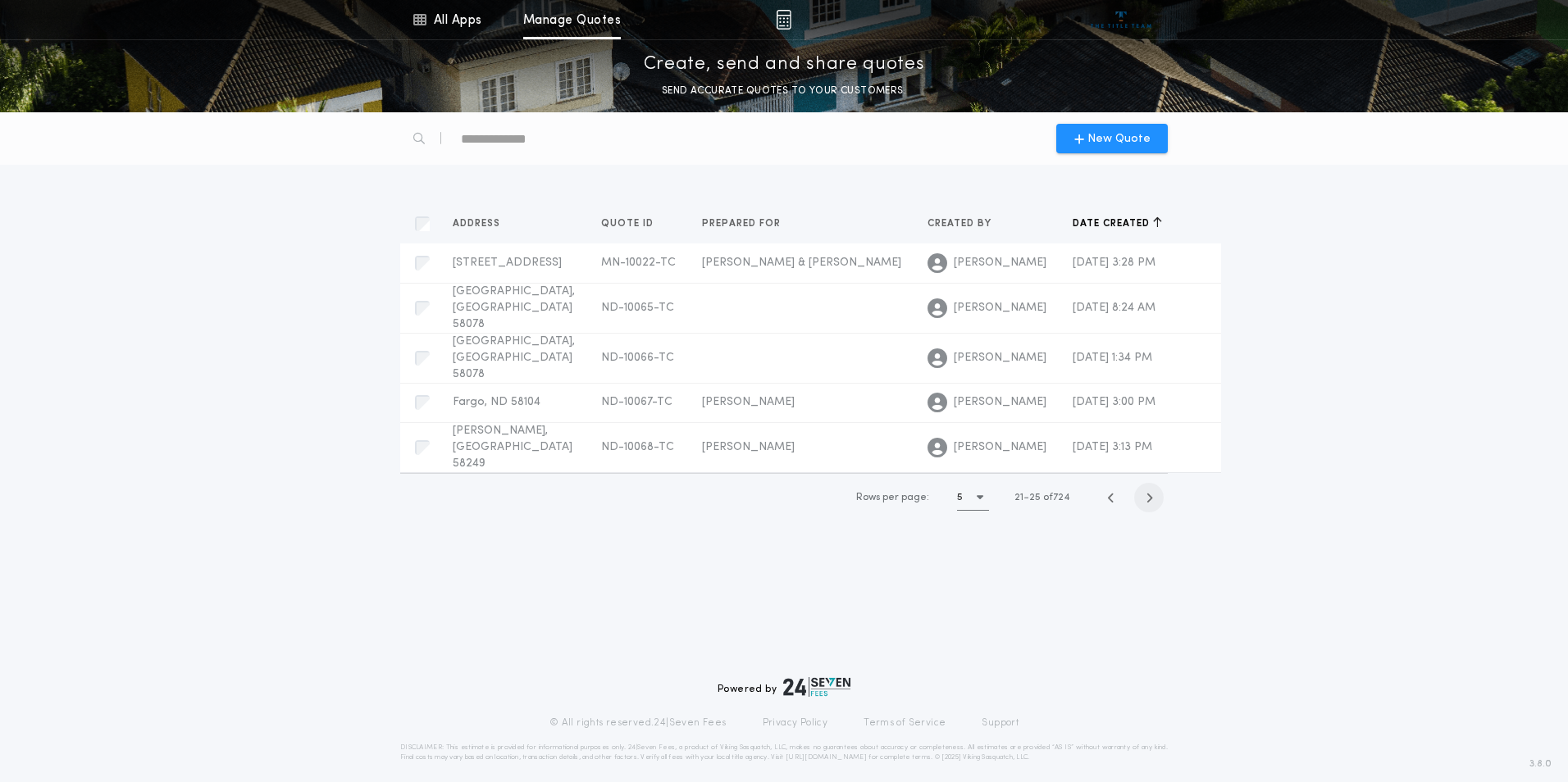
click at [1147, 492] on icon "button" at bounding box center [1149, 497] width 7 height 12
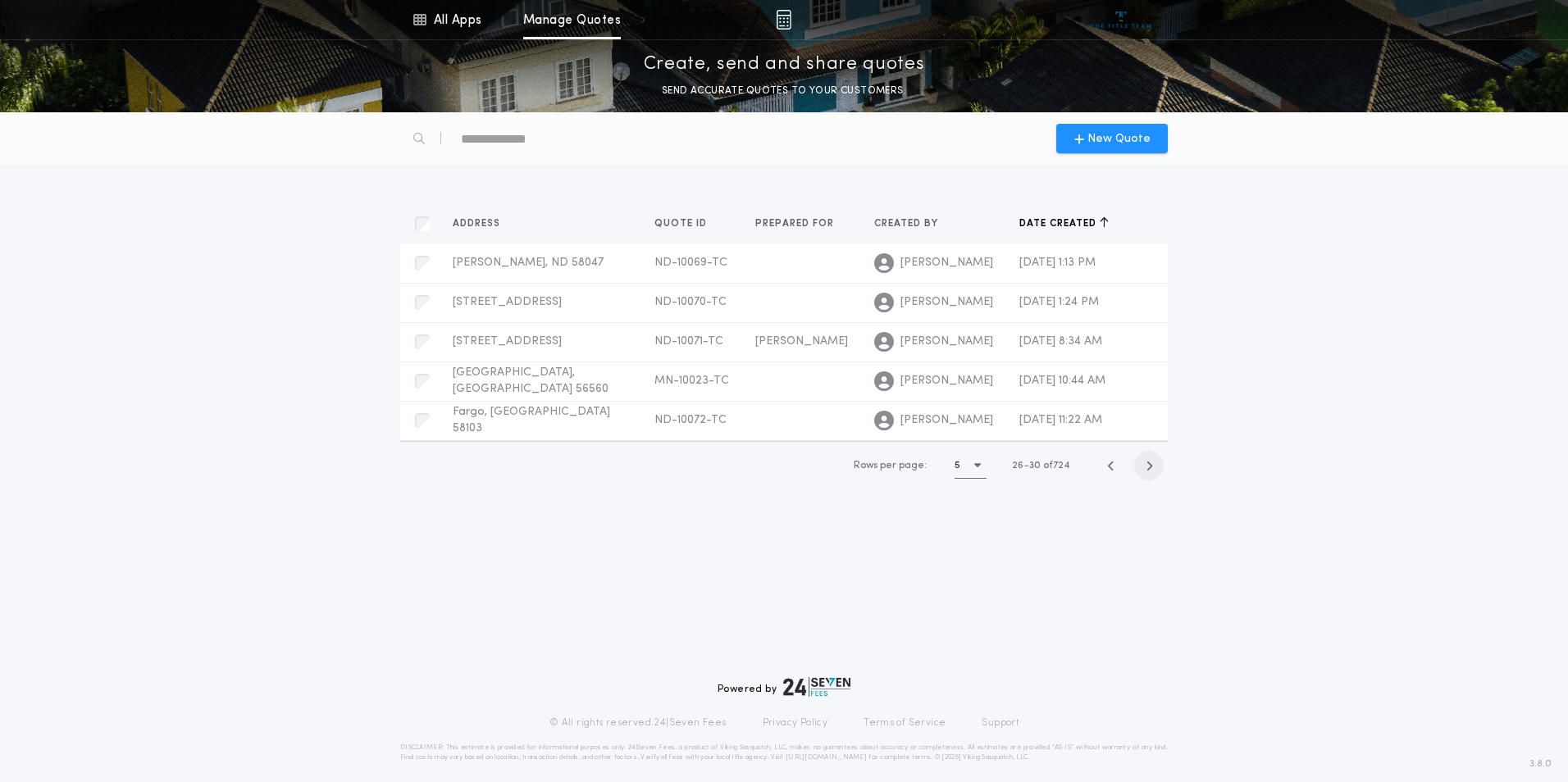
click at [1147, 465] on icon "button" at bounding box center [1149, 466] width 7 height 12
click at [501, 418] on span "1226 3rd St N, Fargo, ND 58102" at bounding box center [507, 420] width 109 height 12
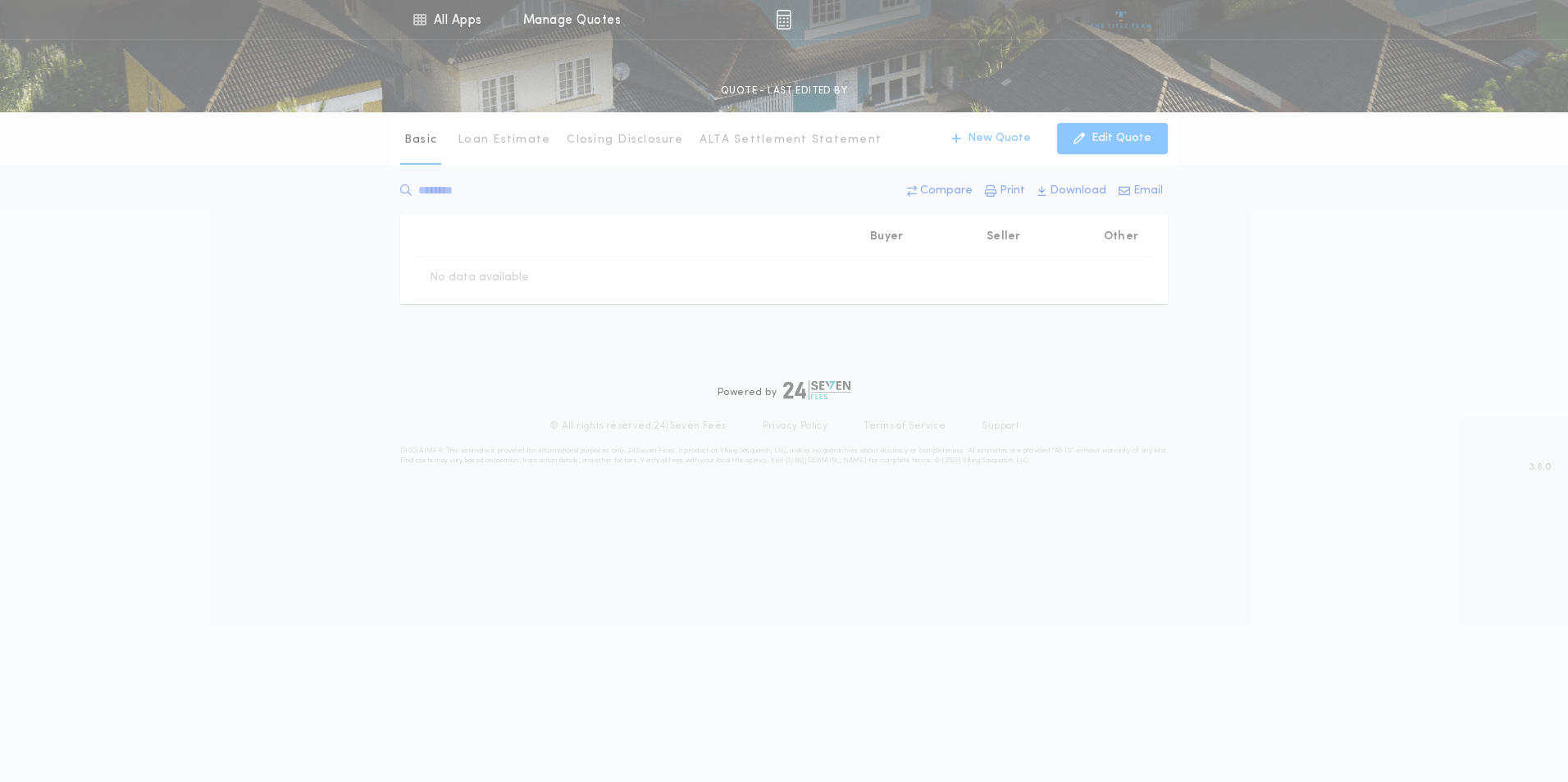
type input "********"
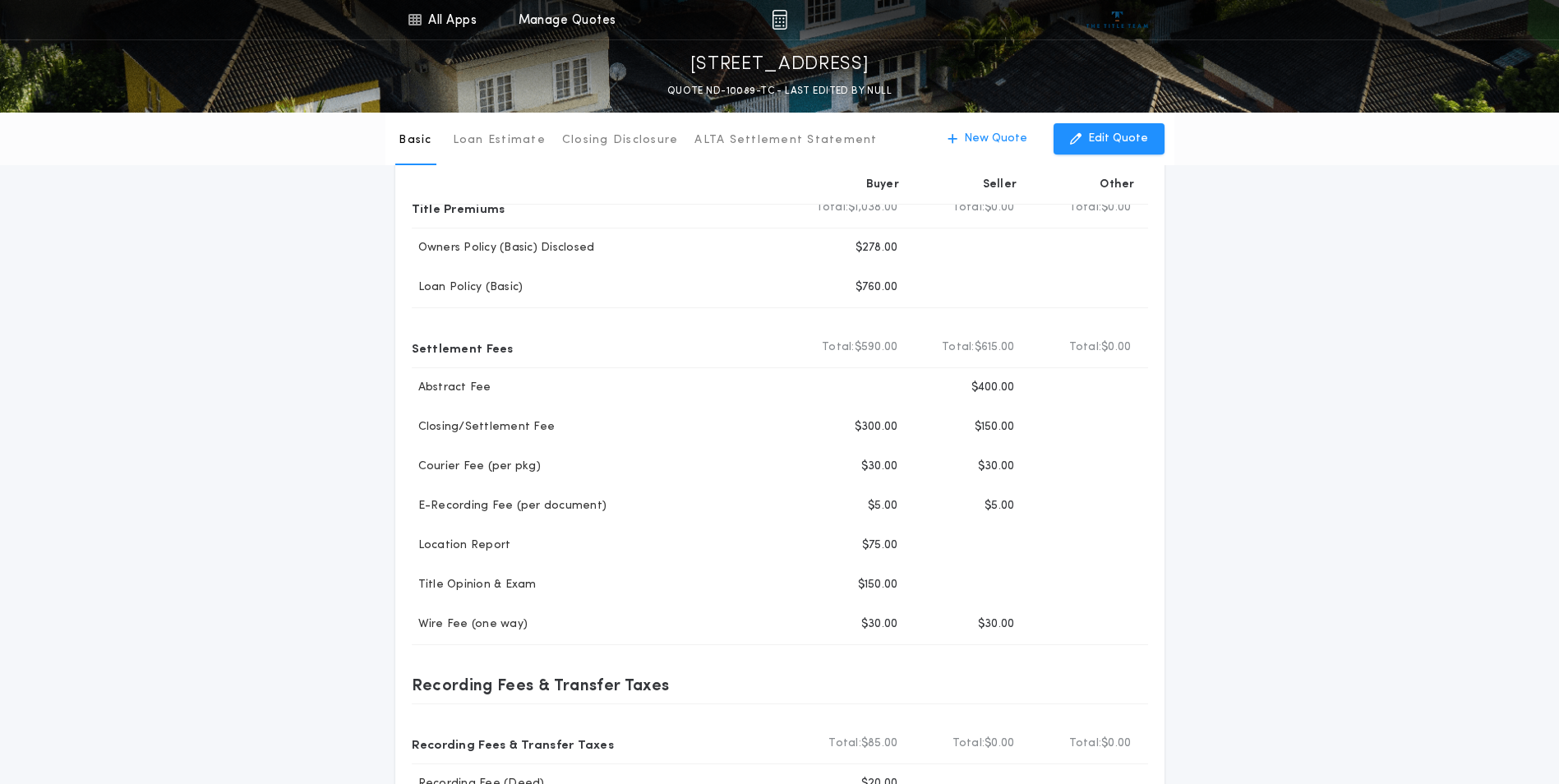
scroll to position [100, 0]
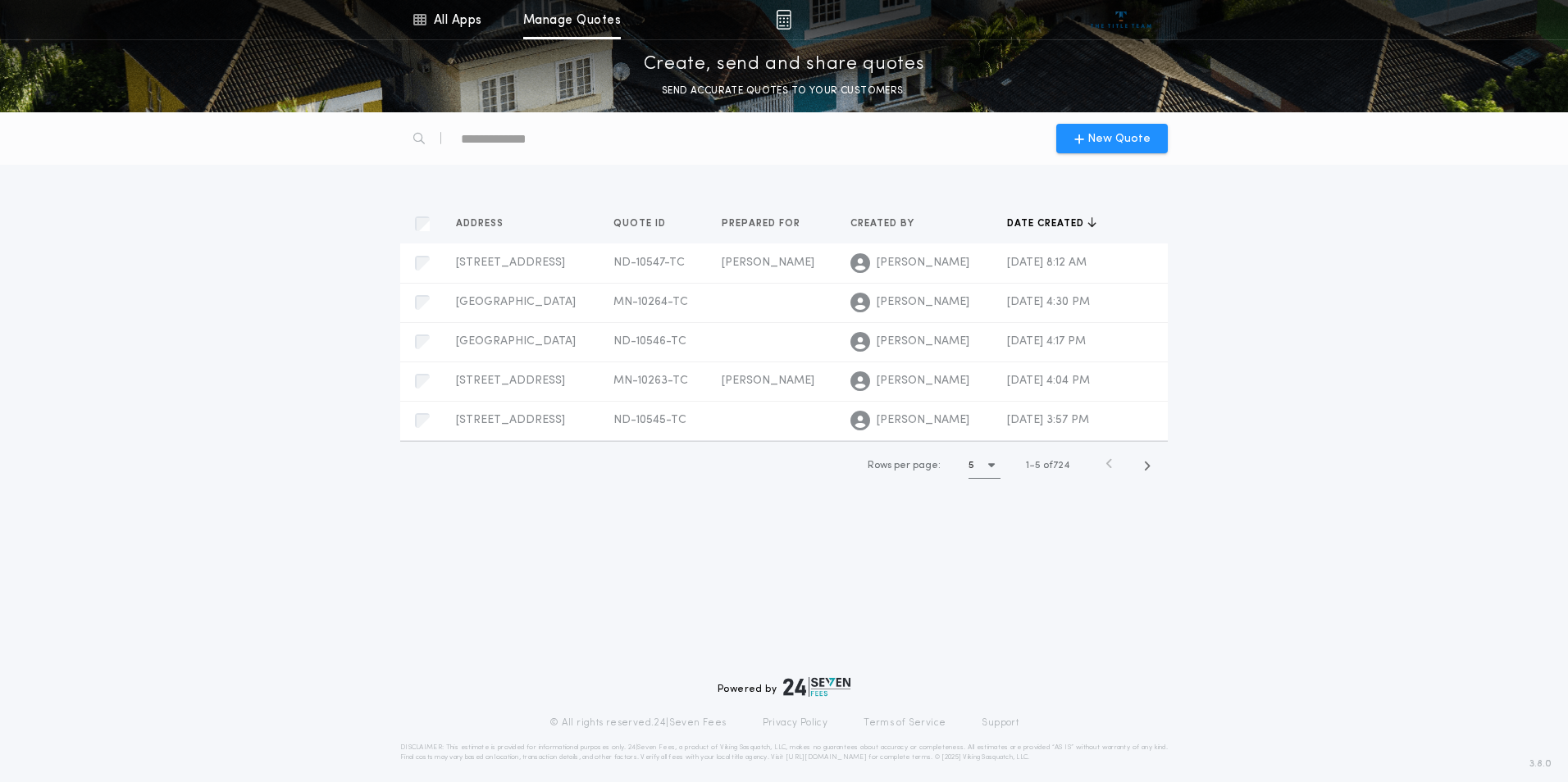
click at [1087, 217] on span "button" at bounding box center [1091, 223] width 9 height 17
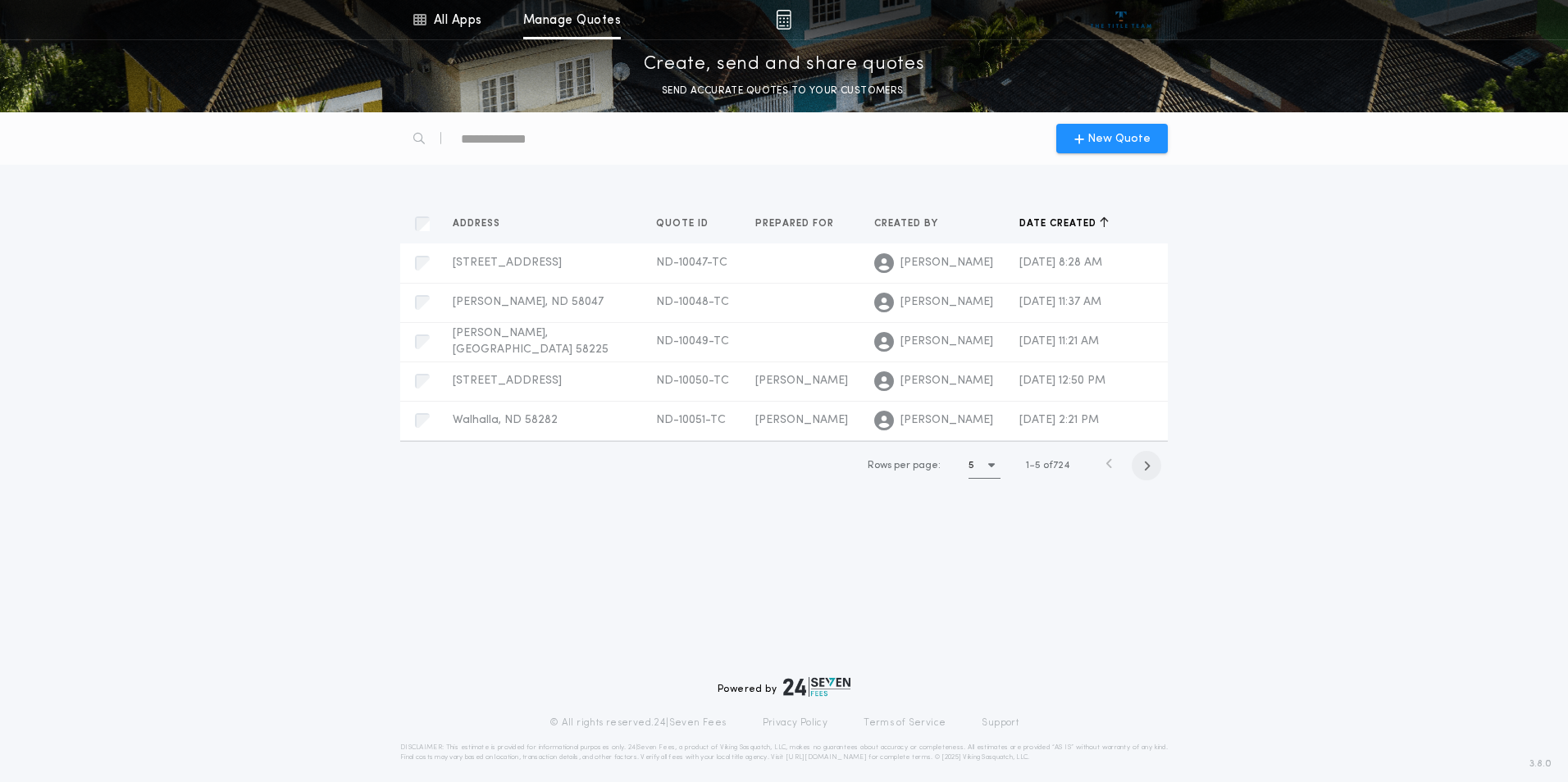
click at [1149, 466] on icon "button" at bounding box center [1147, 466] width 7 height 12
click at [1149, 466] on icon "button" at bounding box center [1149, 466] width 7 height 12
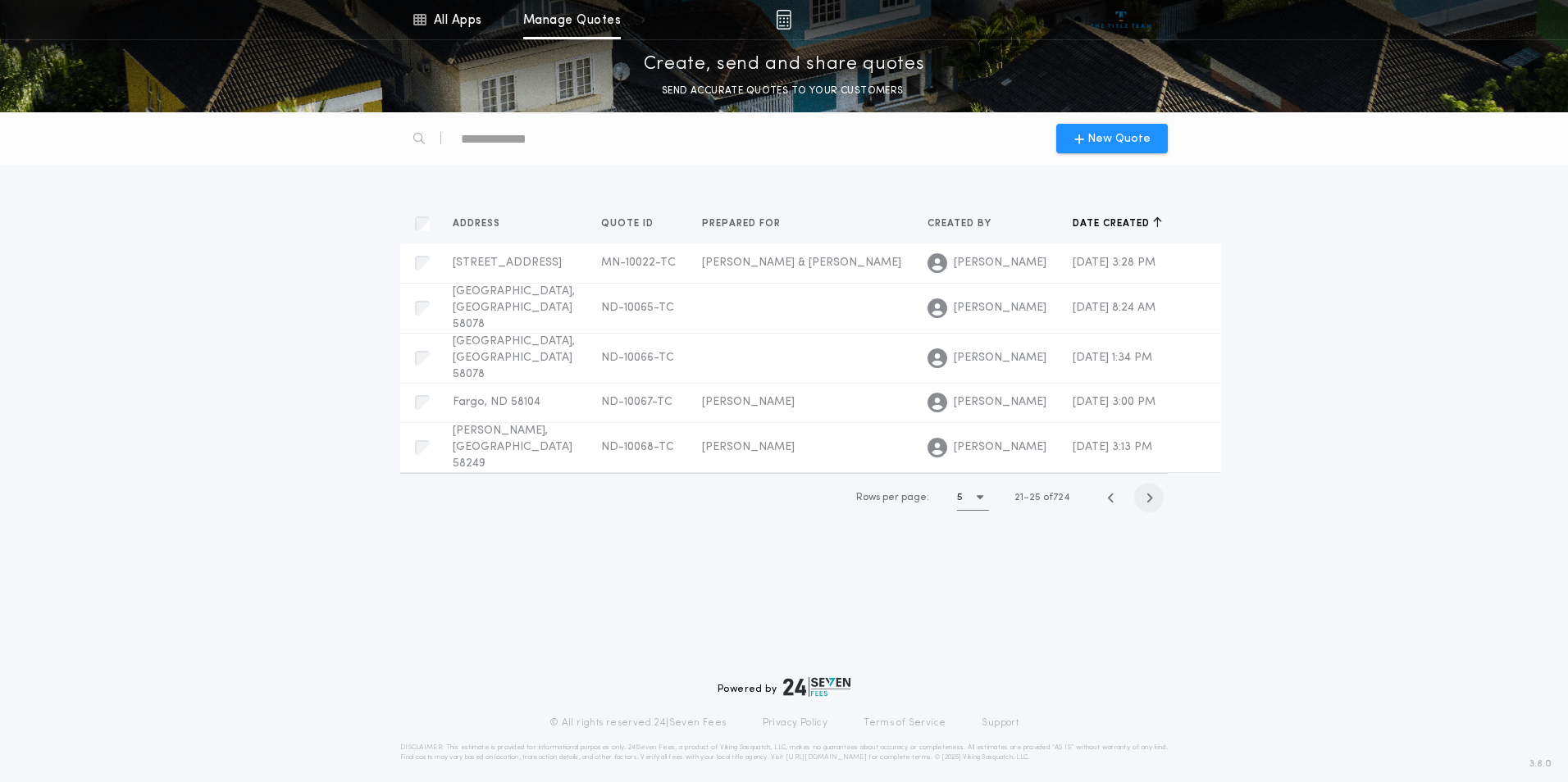
click at [1149, 492] on icon "button" at bounding box center [1149, 497] width 7 height 12
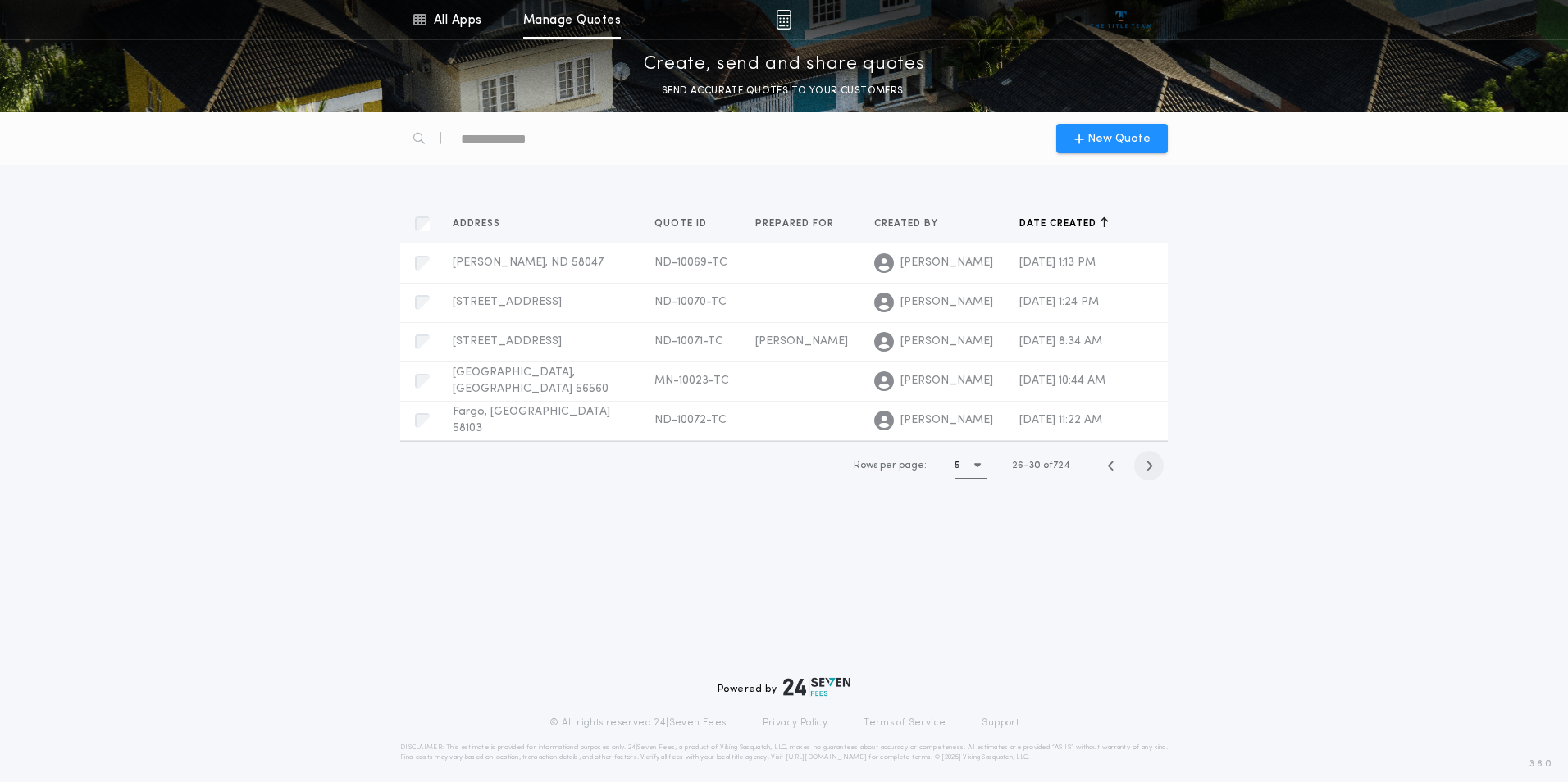
click at [1149, 466] on icon "button" at bounding box center [1149, 466] width 7 height 12
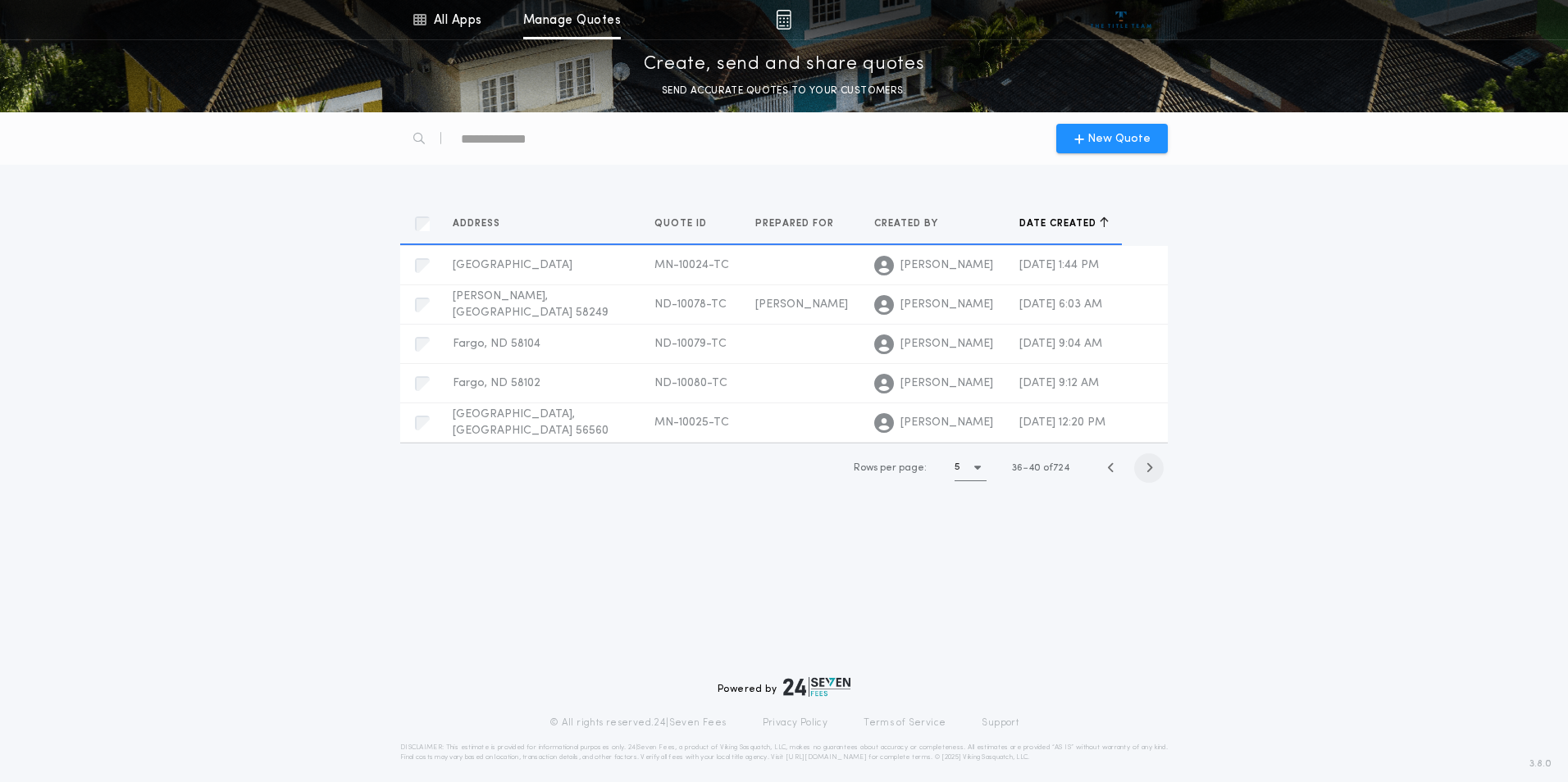
click at [1149, 466] on icon "button" at bounding box center [1149, 468] width 7 height 12
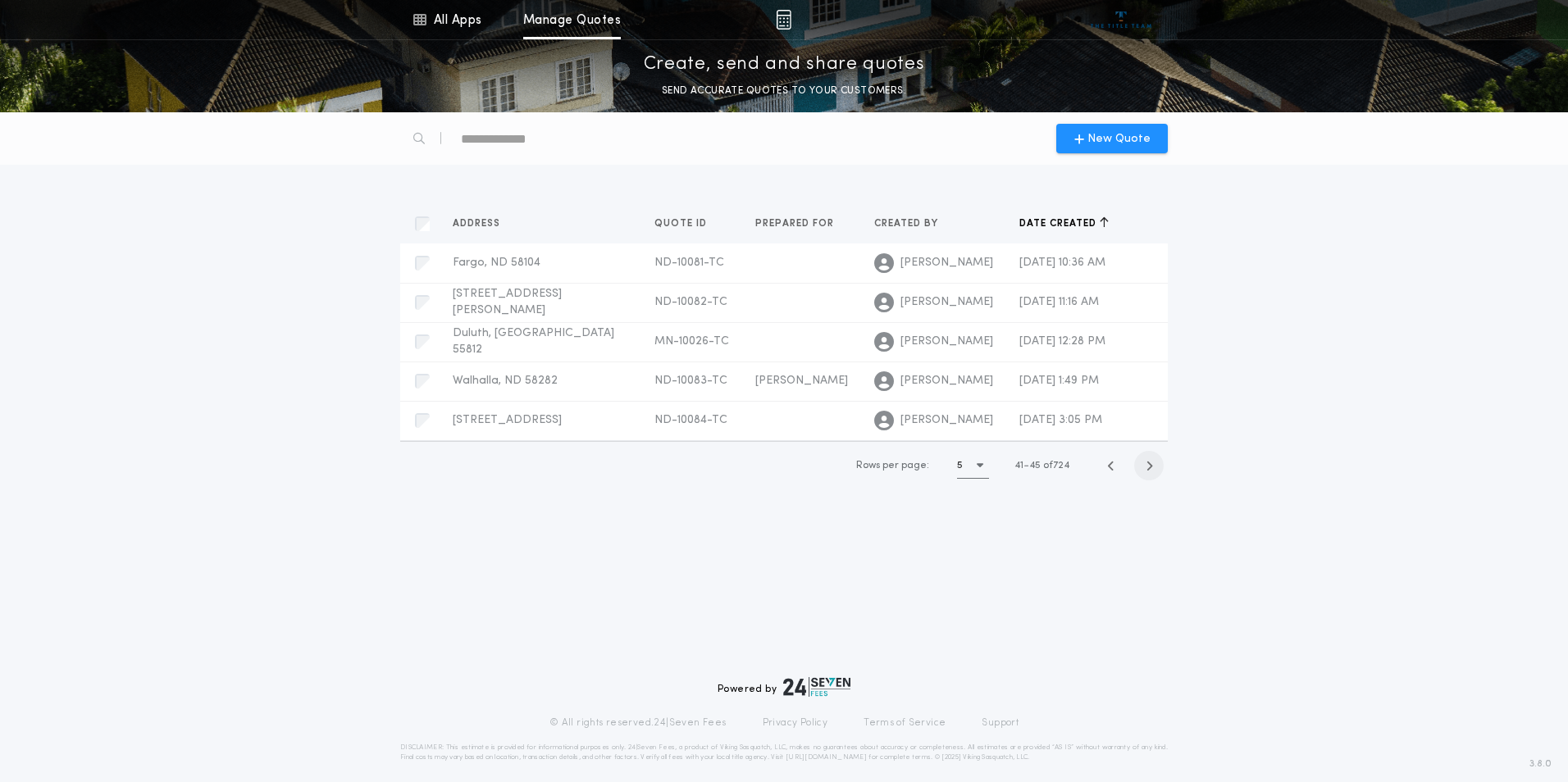
click at [1149, 466] on icon "button" at bounding box center [1149, 466] width 7 height 12
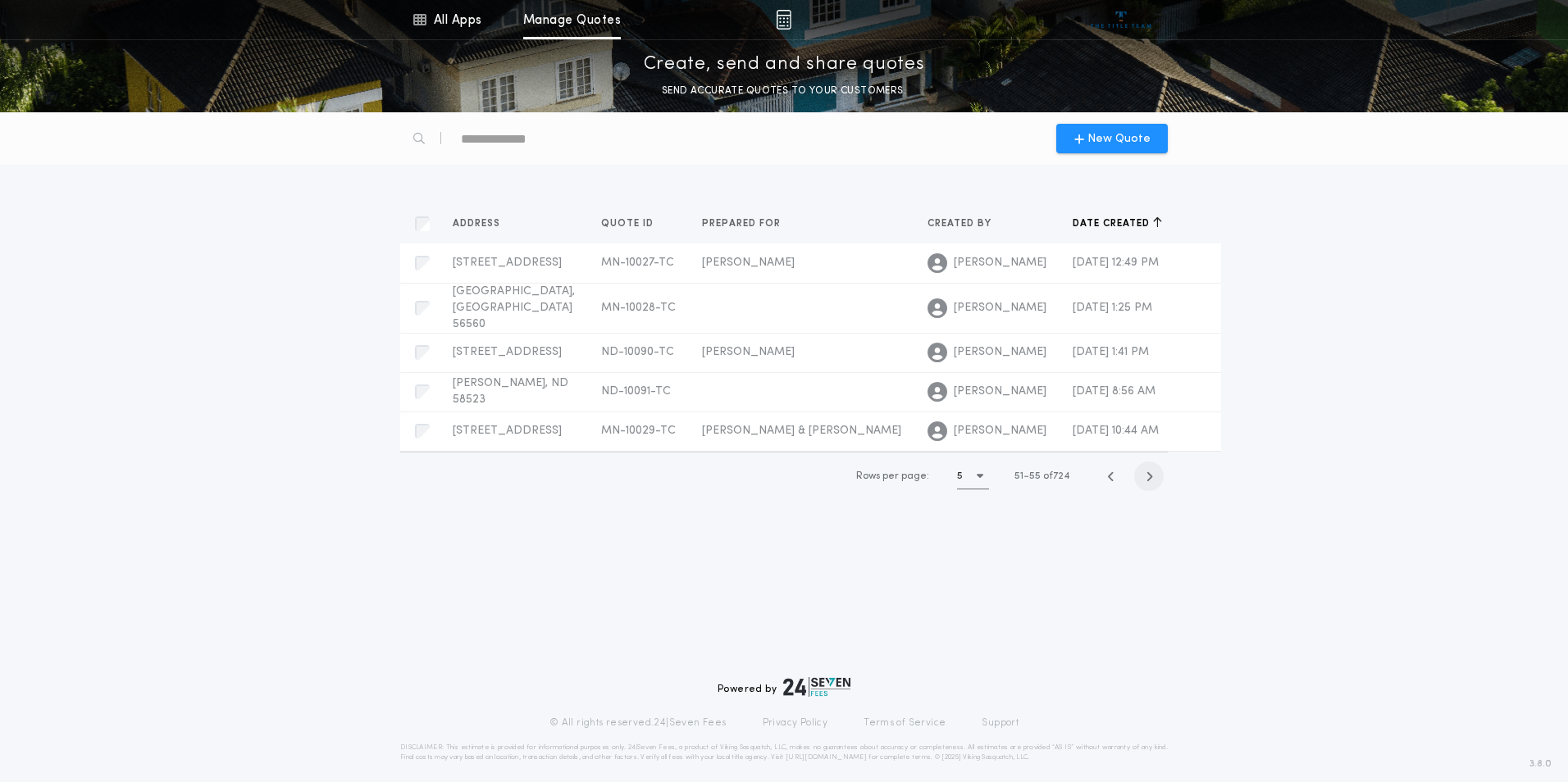
click at [1149, 470] on icon "button" at bounding box center [1149, 476] width 7 height 12
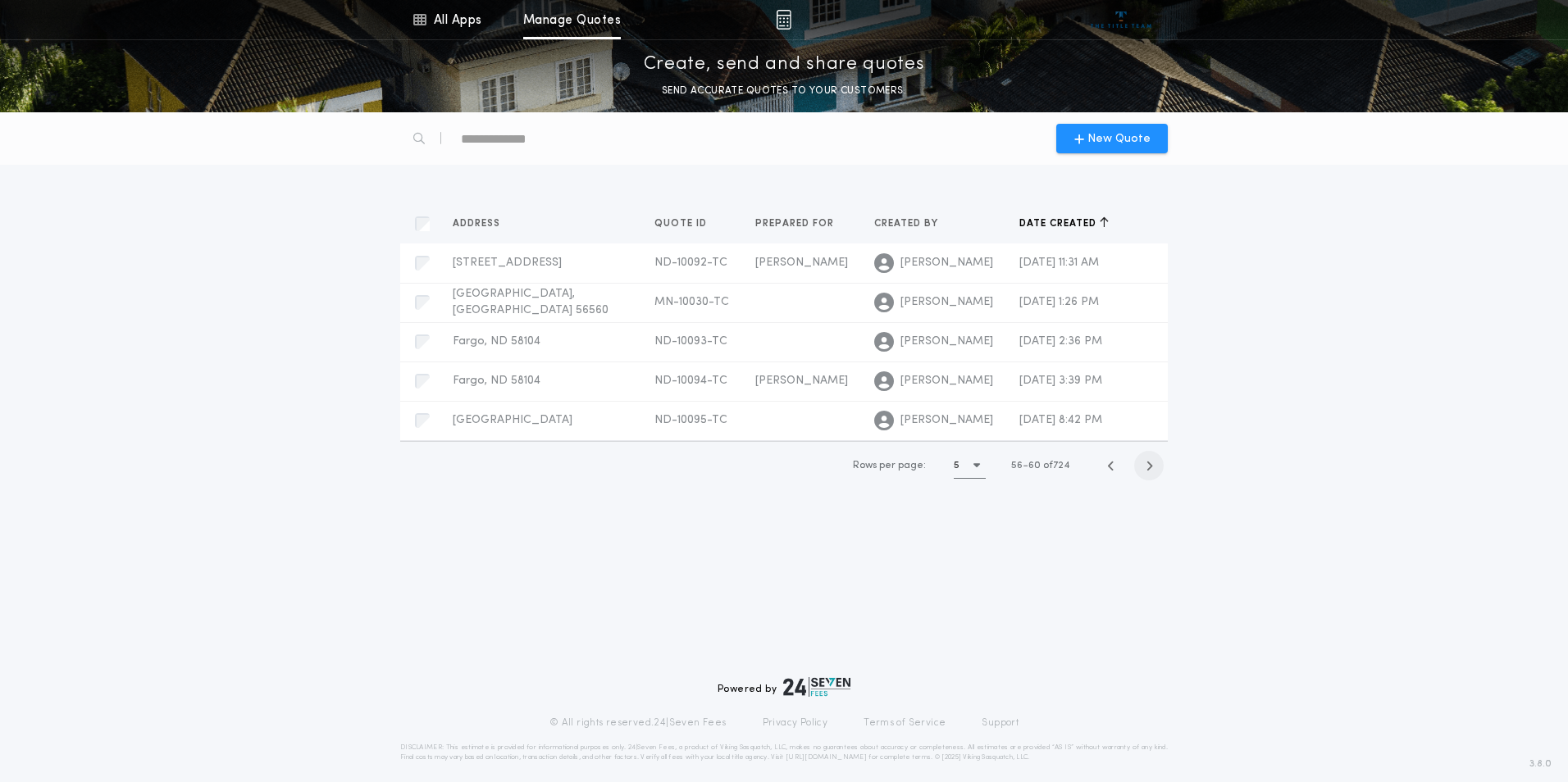
click at [1149, 466] on icon "button" at bounding box center [1149, 466] width 7 height 12
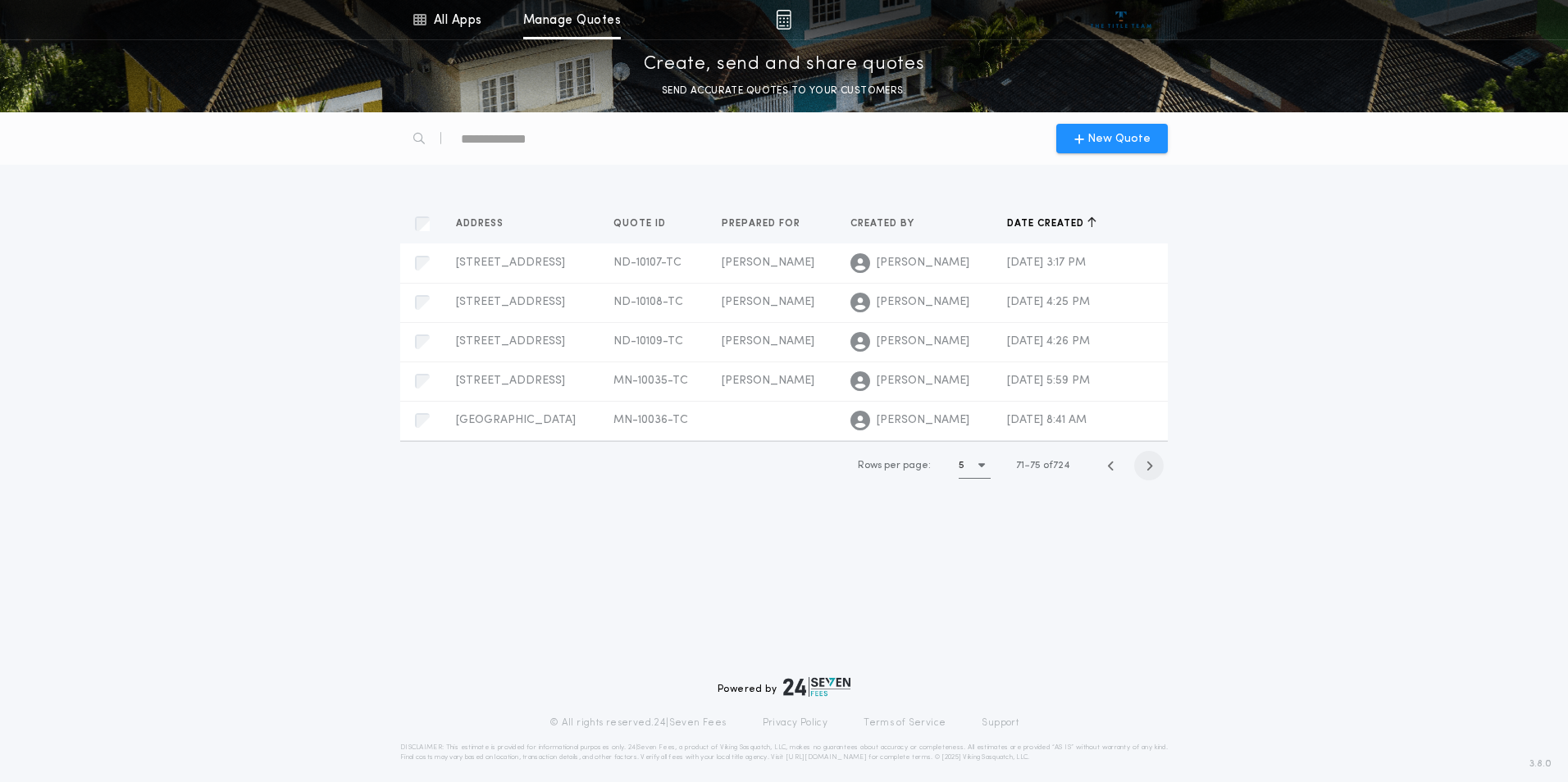
click at [1149, 466] on icon "button" at bounding box center [1149, 466] width 7 height 12
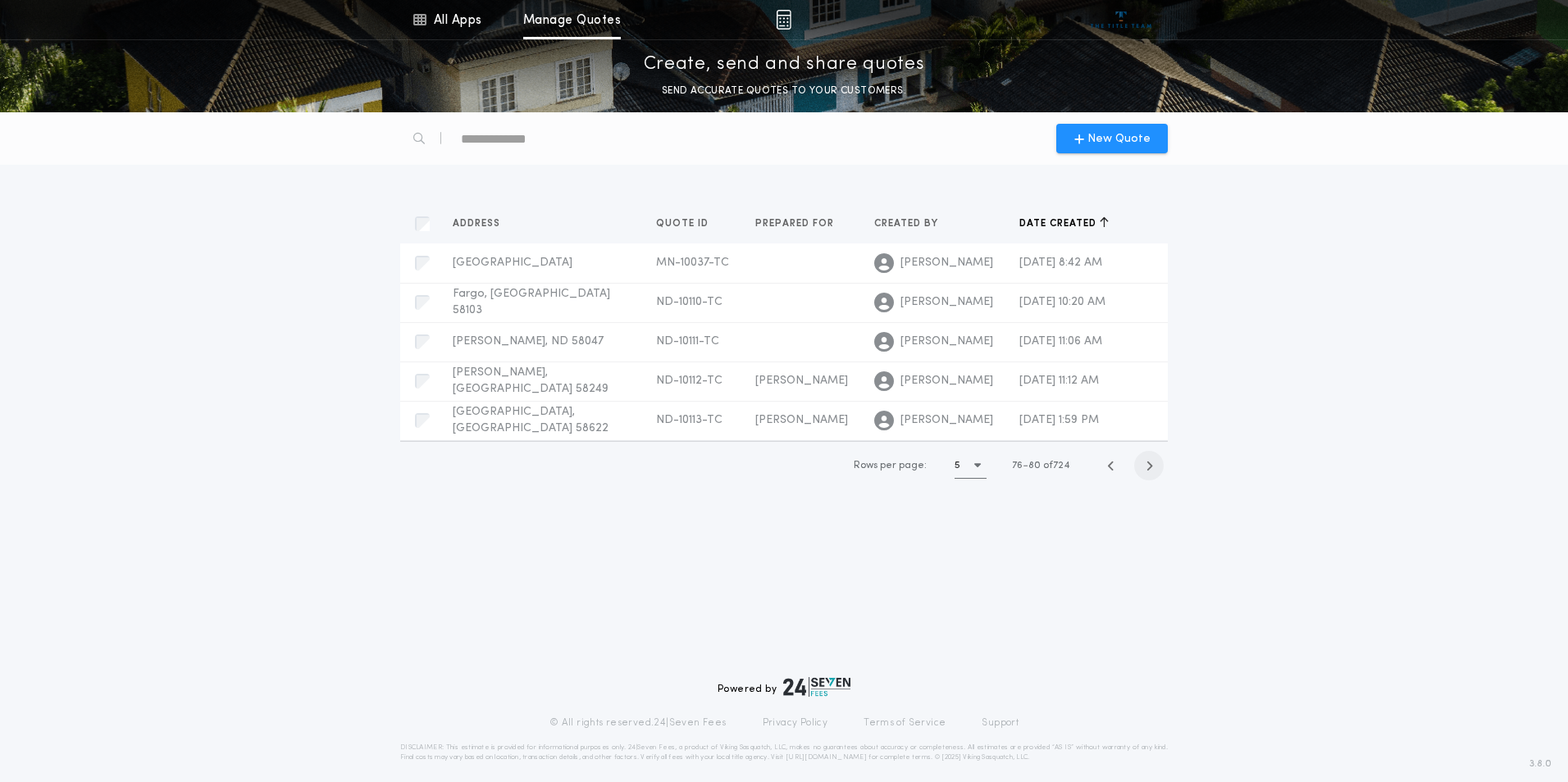
click at [1149, 466] on icon "button" at bounding box center [1149, 466] width 7 height 12
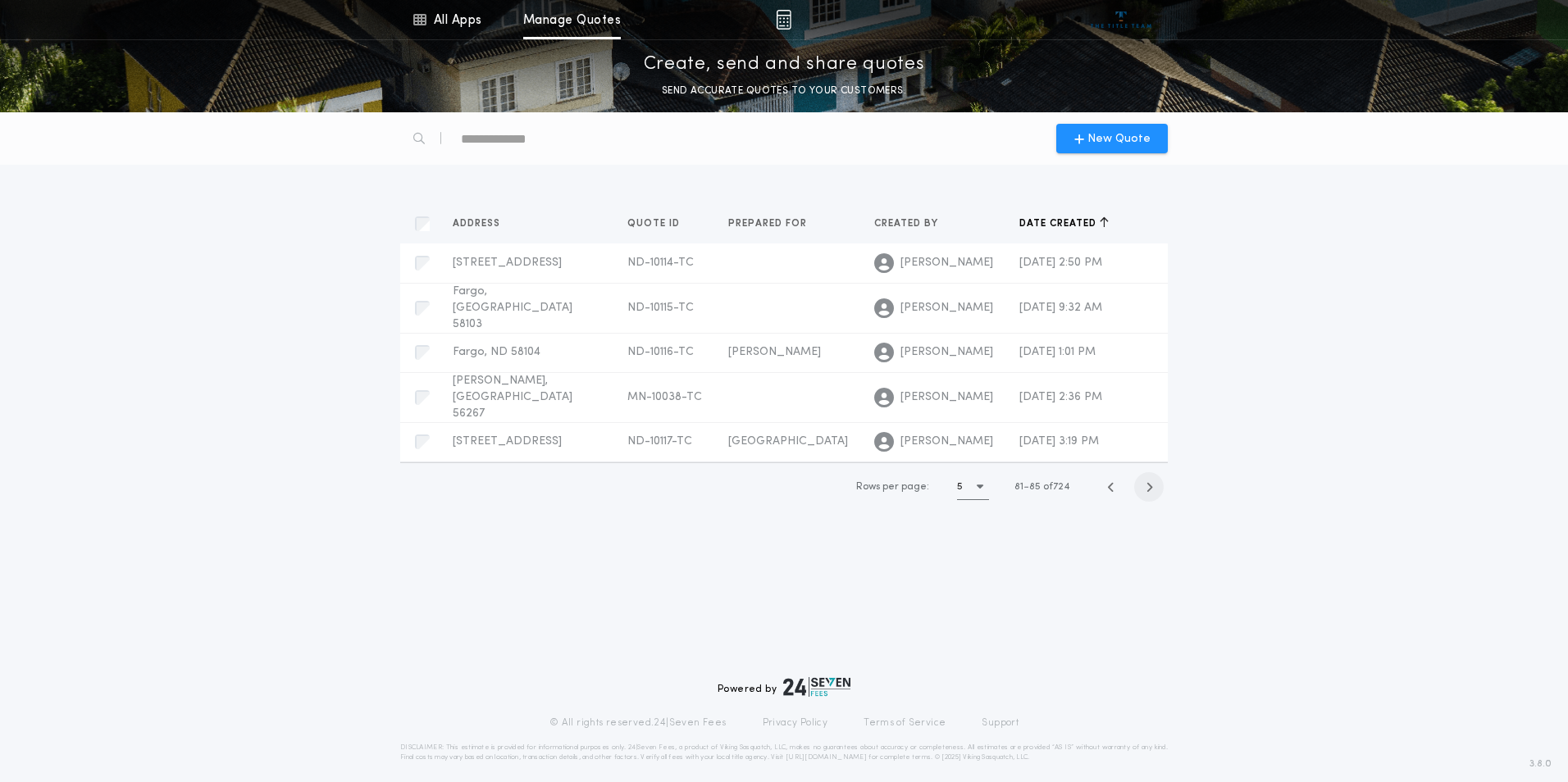
click at [1149, 481] on icon "button" at bounding box center [1149, 487] width 7 height 12
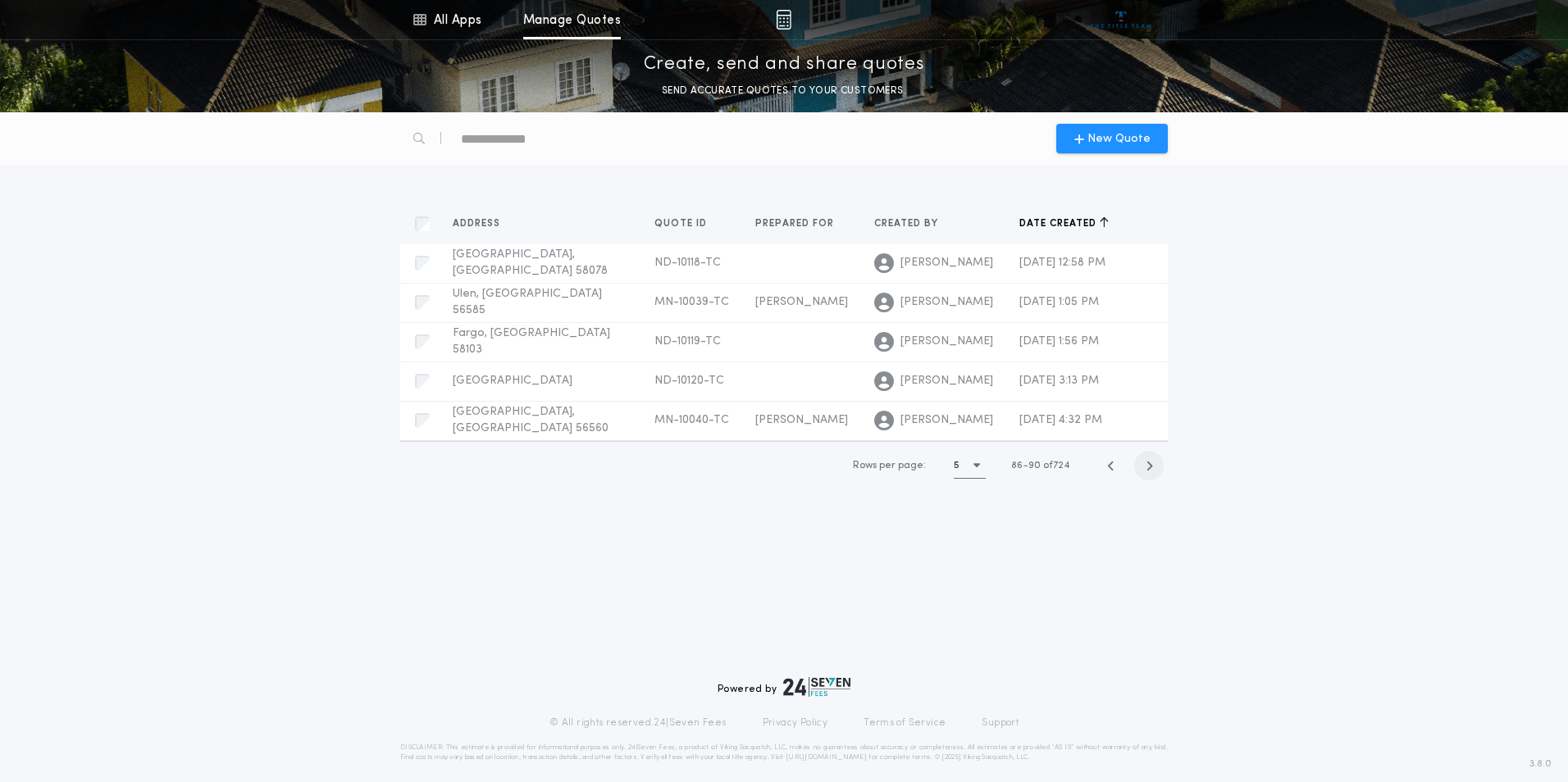
click at [1149, 466] on icon "button" at bounding box center [1149, 466] width 7 height 12
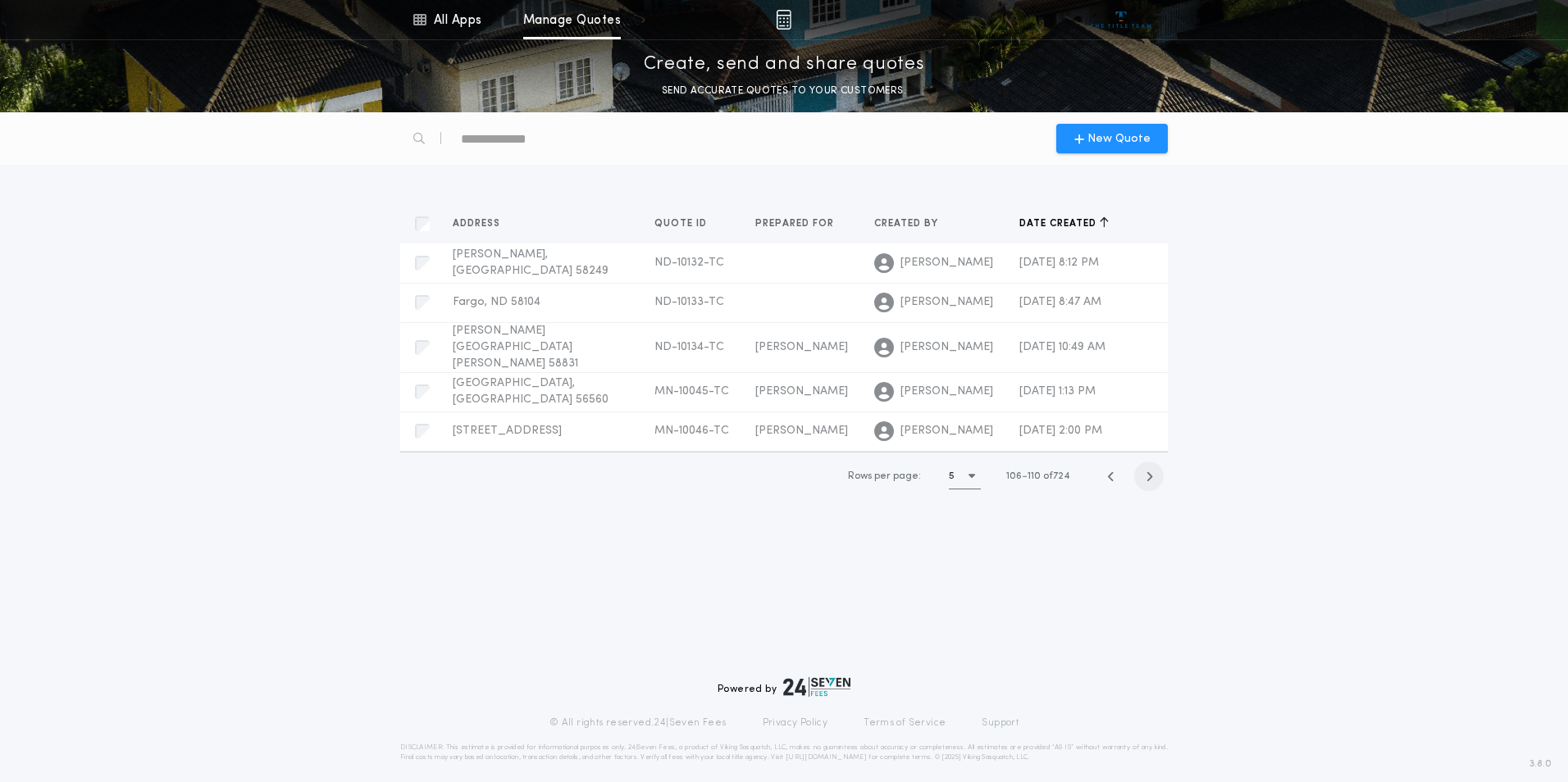
click at [1149, 470] on icon "button" at bounding box center [1149, 476] width 7 height 12
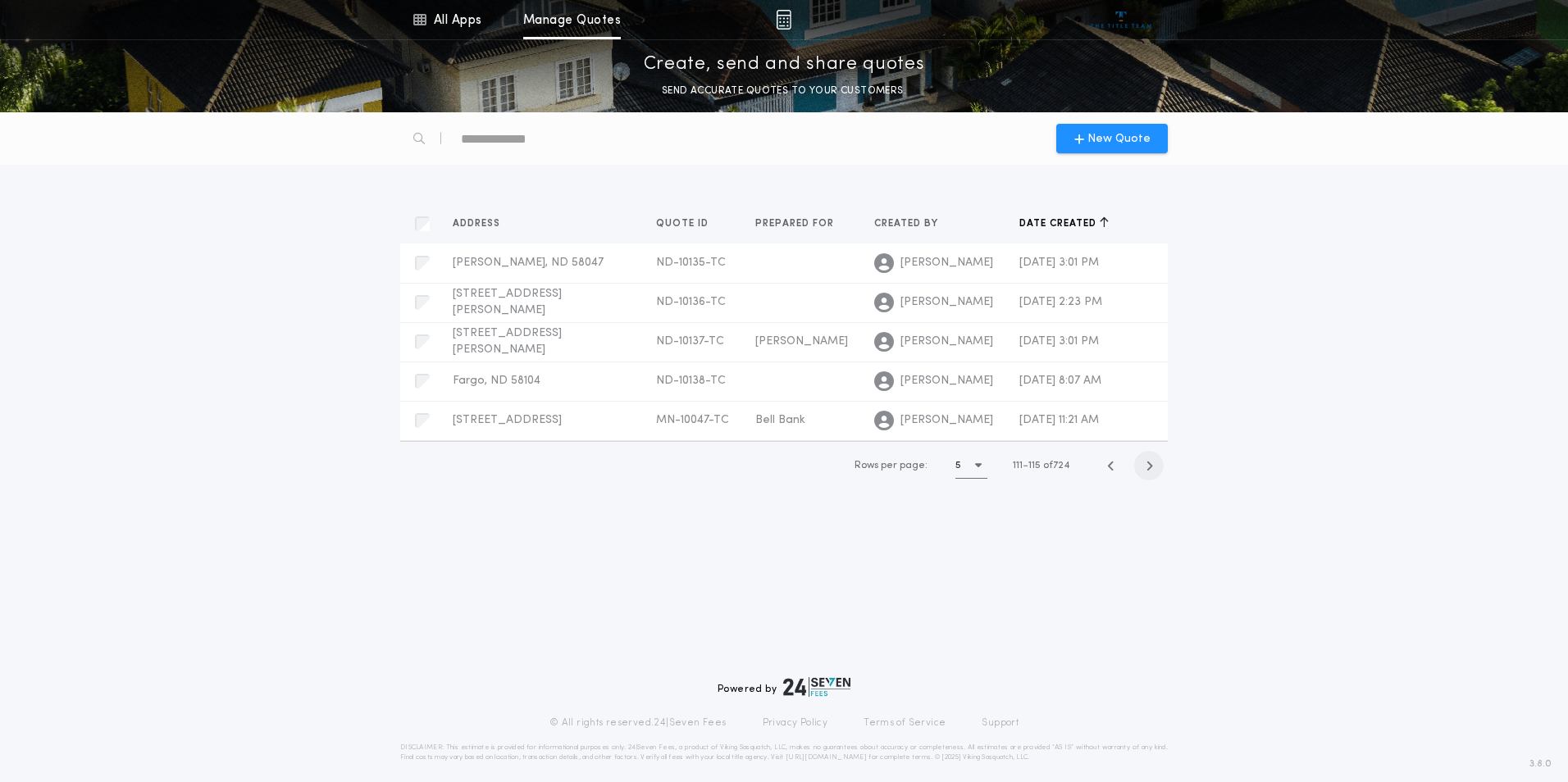
click at [1149, 466] on icon "button" at bounding box center [1149, 466] width 7 height 12
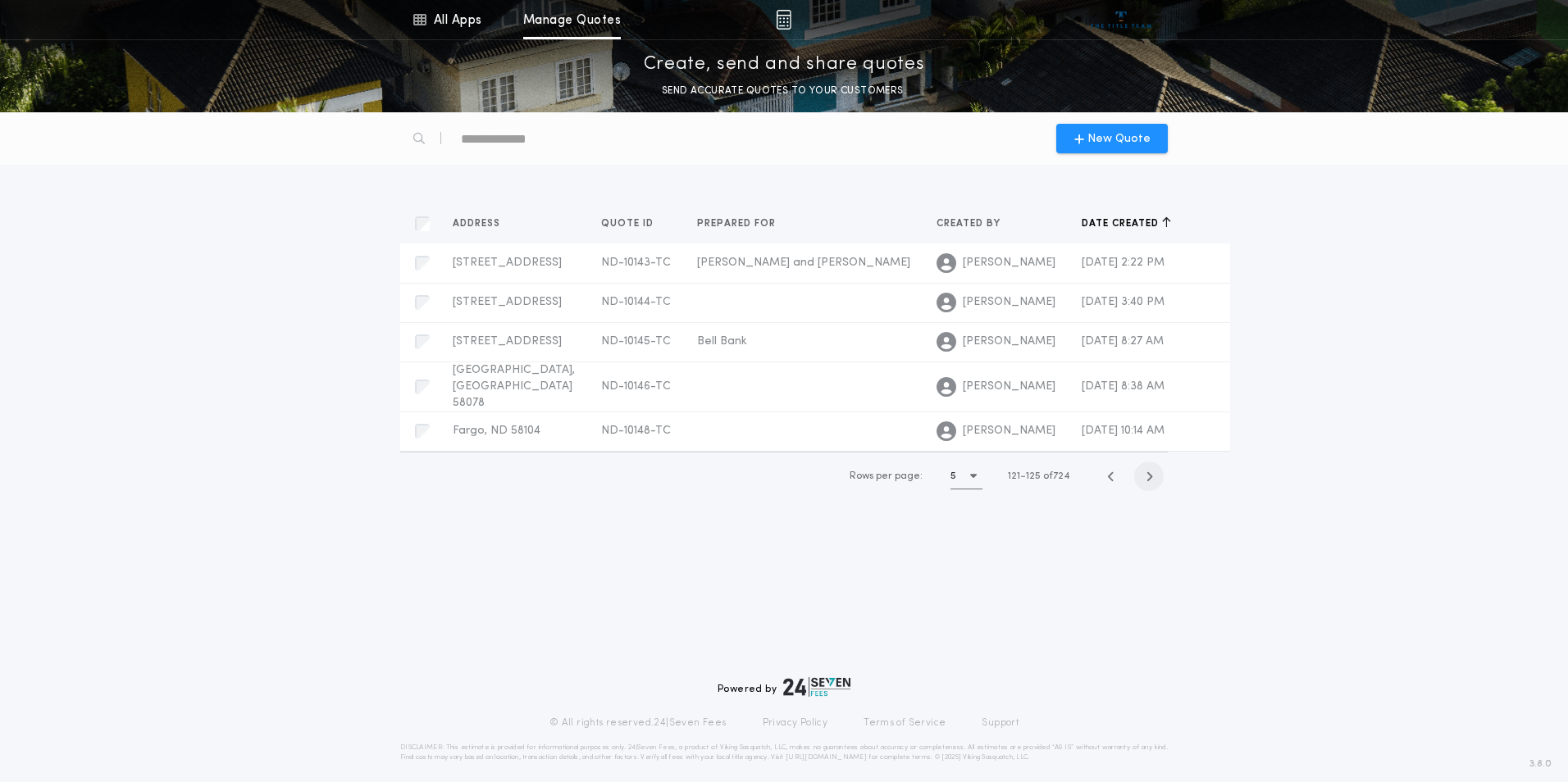
click at [1151, 482] on icon "button" at bounding box center [1149, 476] width 7 height 12
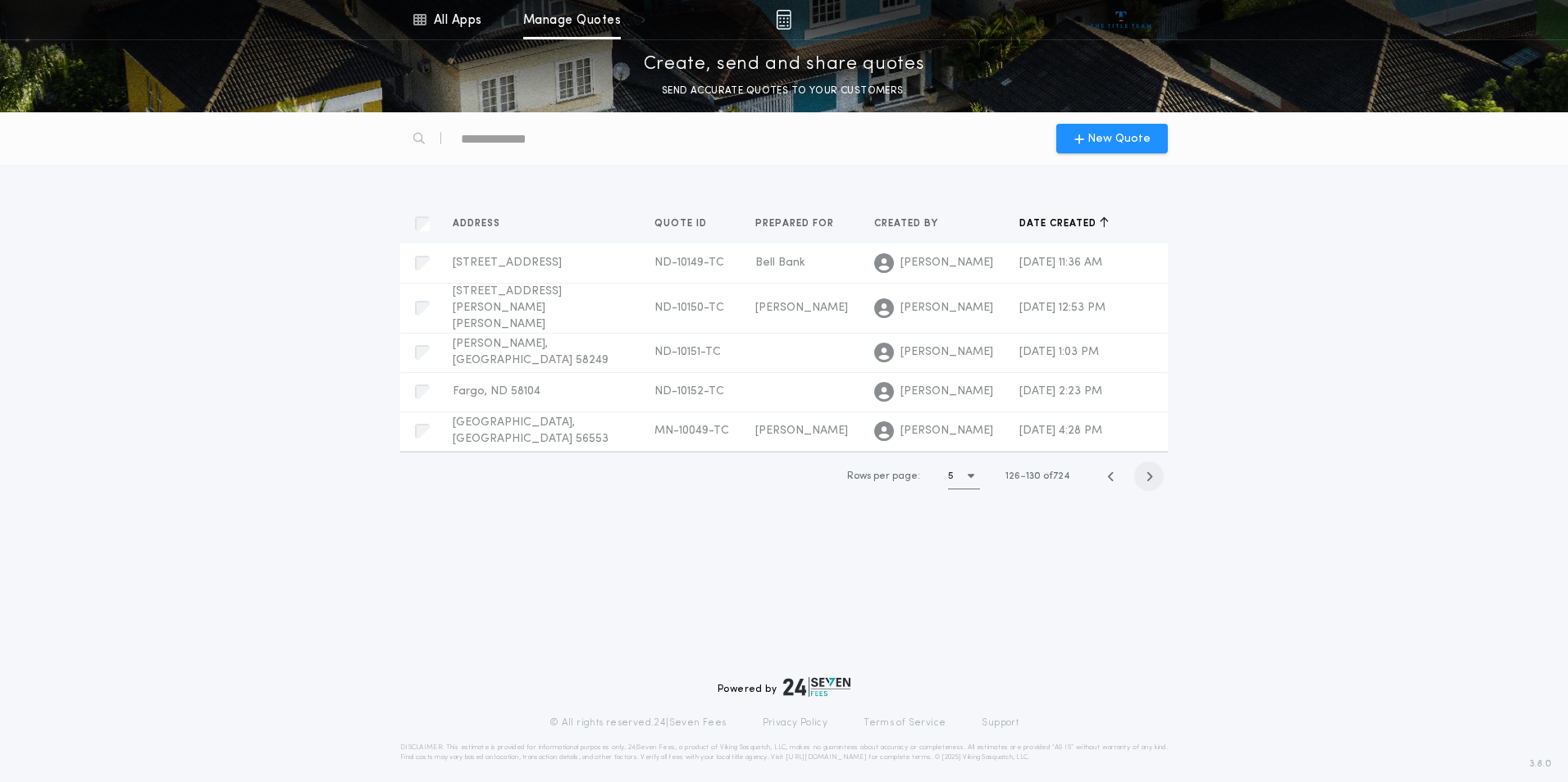
click at [1149, 470] on icon "button" at bounding box center [1149, 476] width 7 height 12
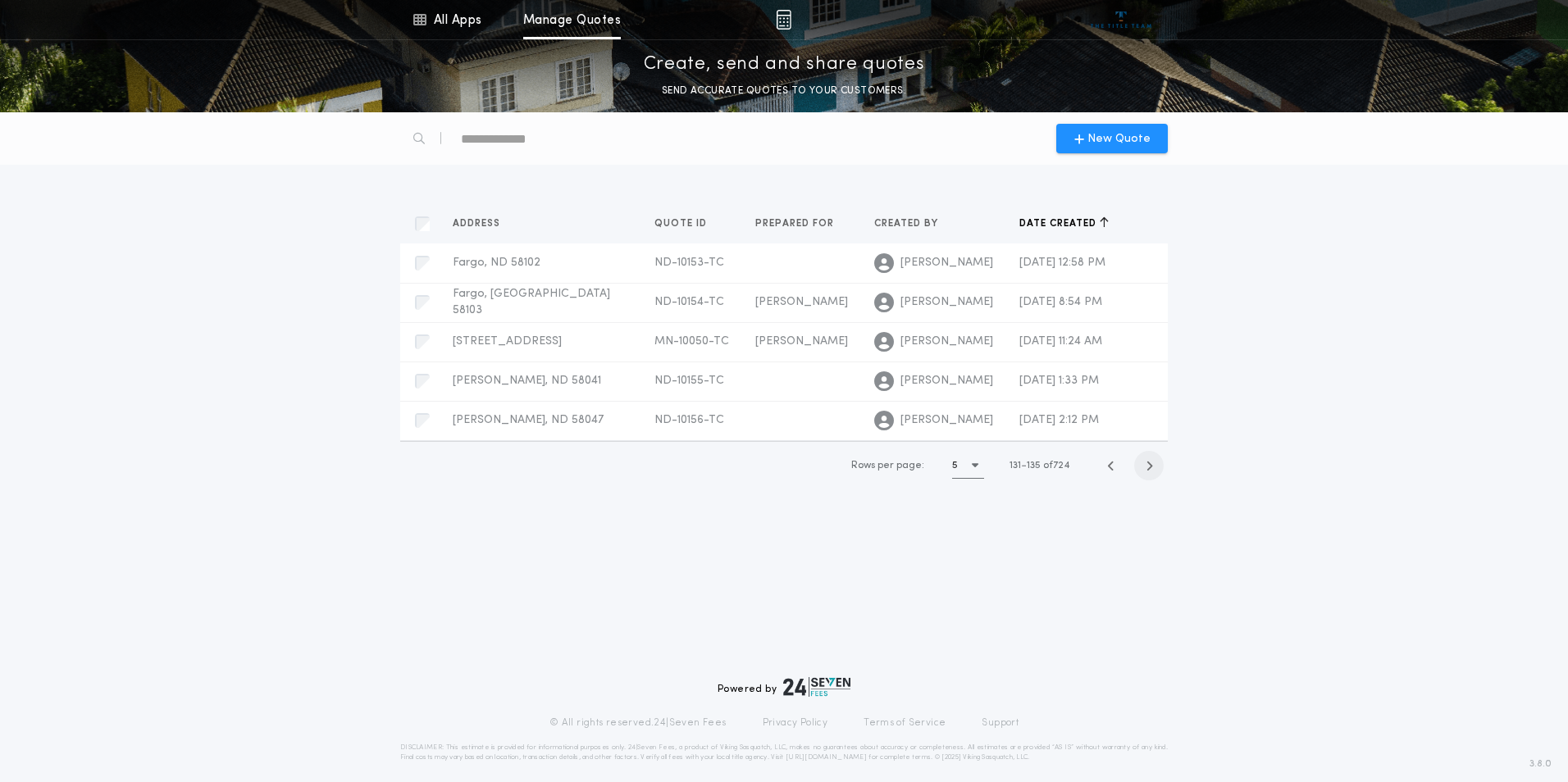
click at [1149, 469] on icon "button" at bounding box center [1149, 466] width 7 height 12
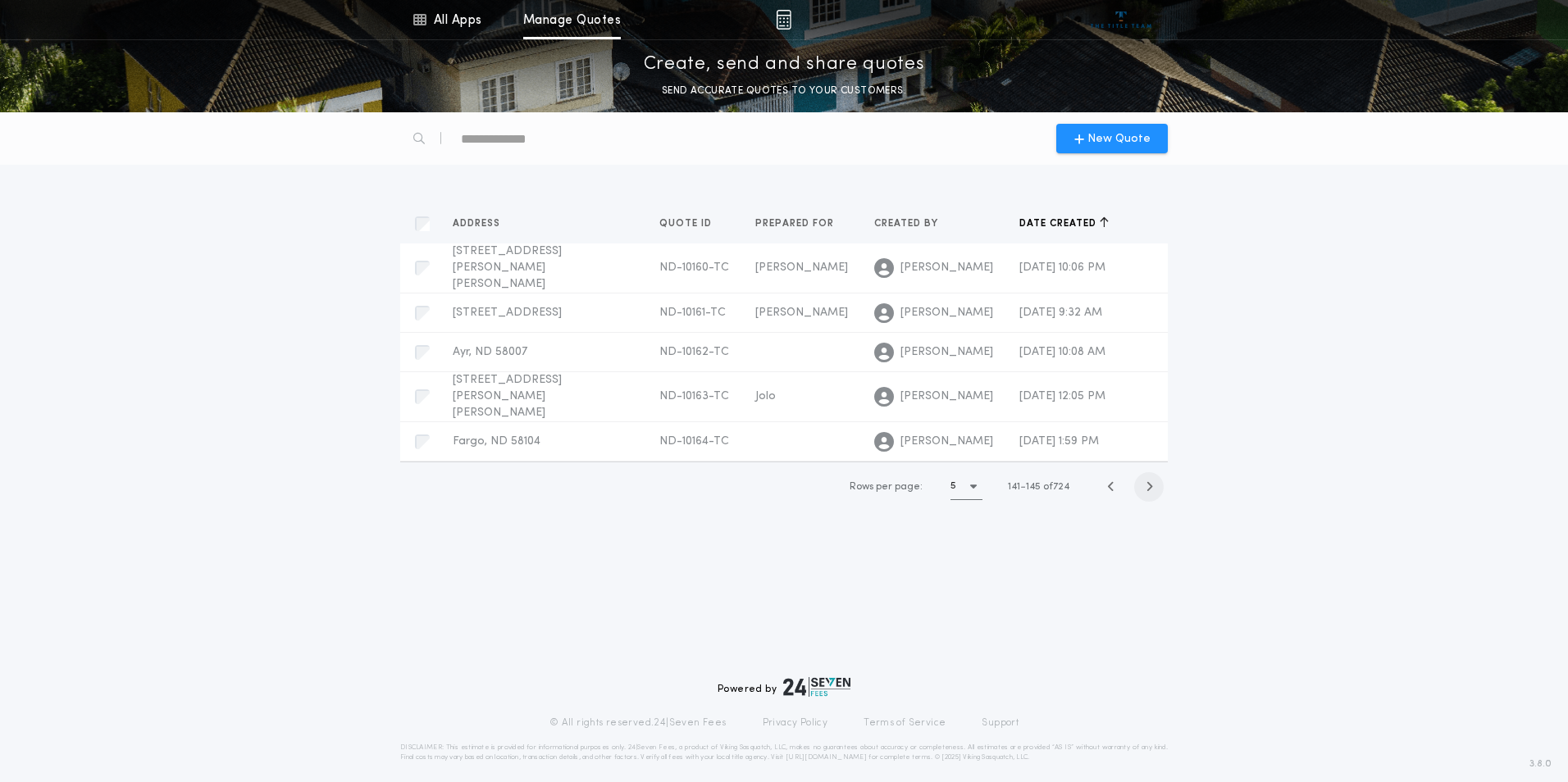
click at [1149, 480] on icon "button" at bounding box center [1149, 486] width 7 height 12
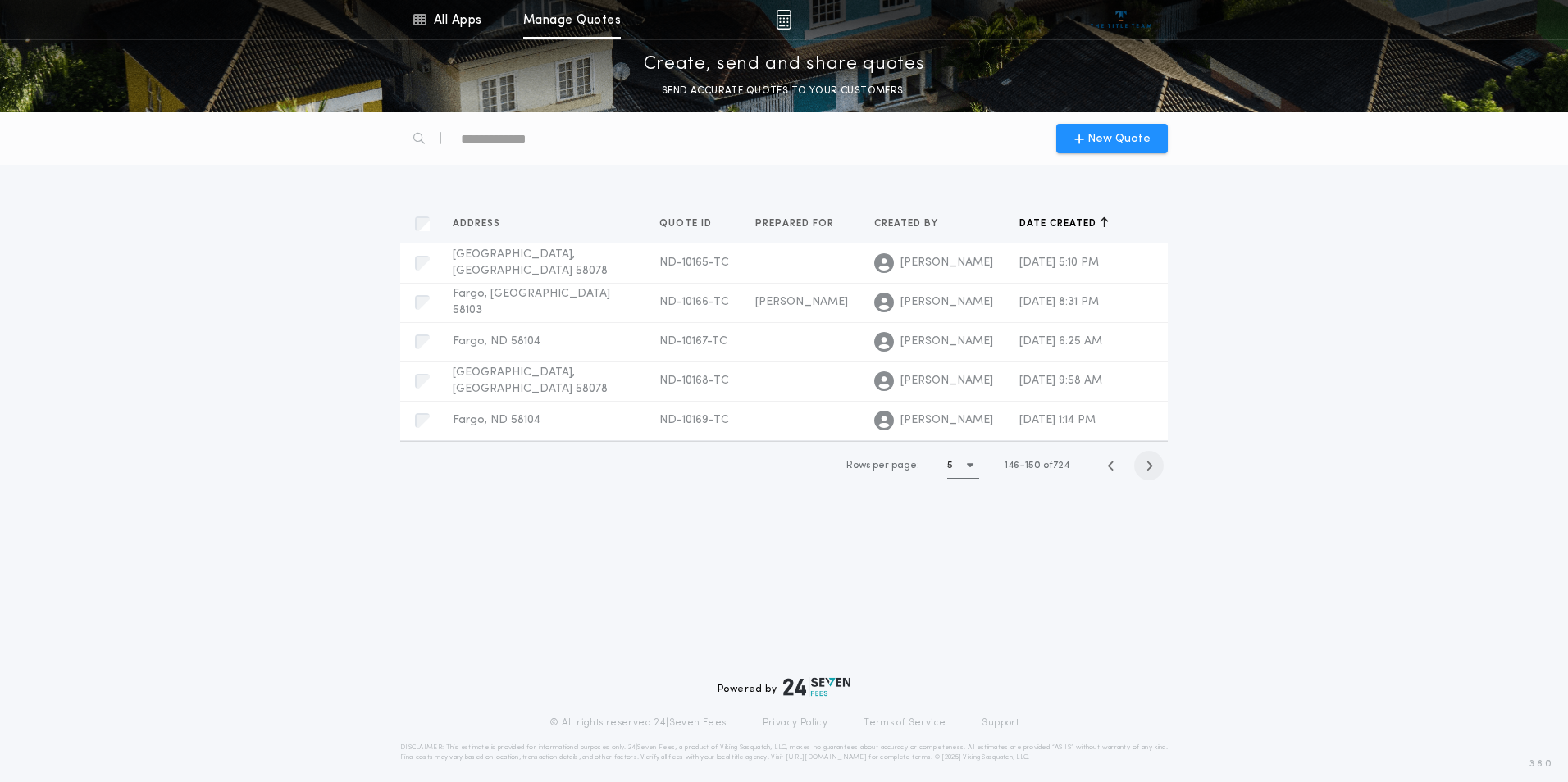
click at [1149, 469] on icon "button" at bounding box center [1149, 466] width 7 height 12
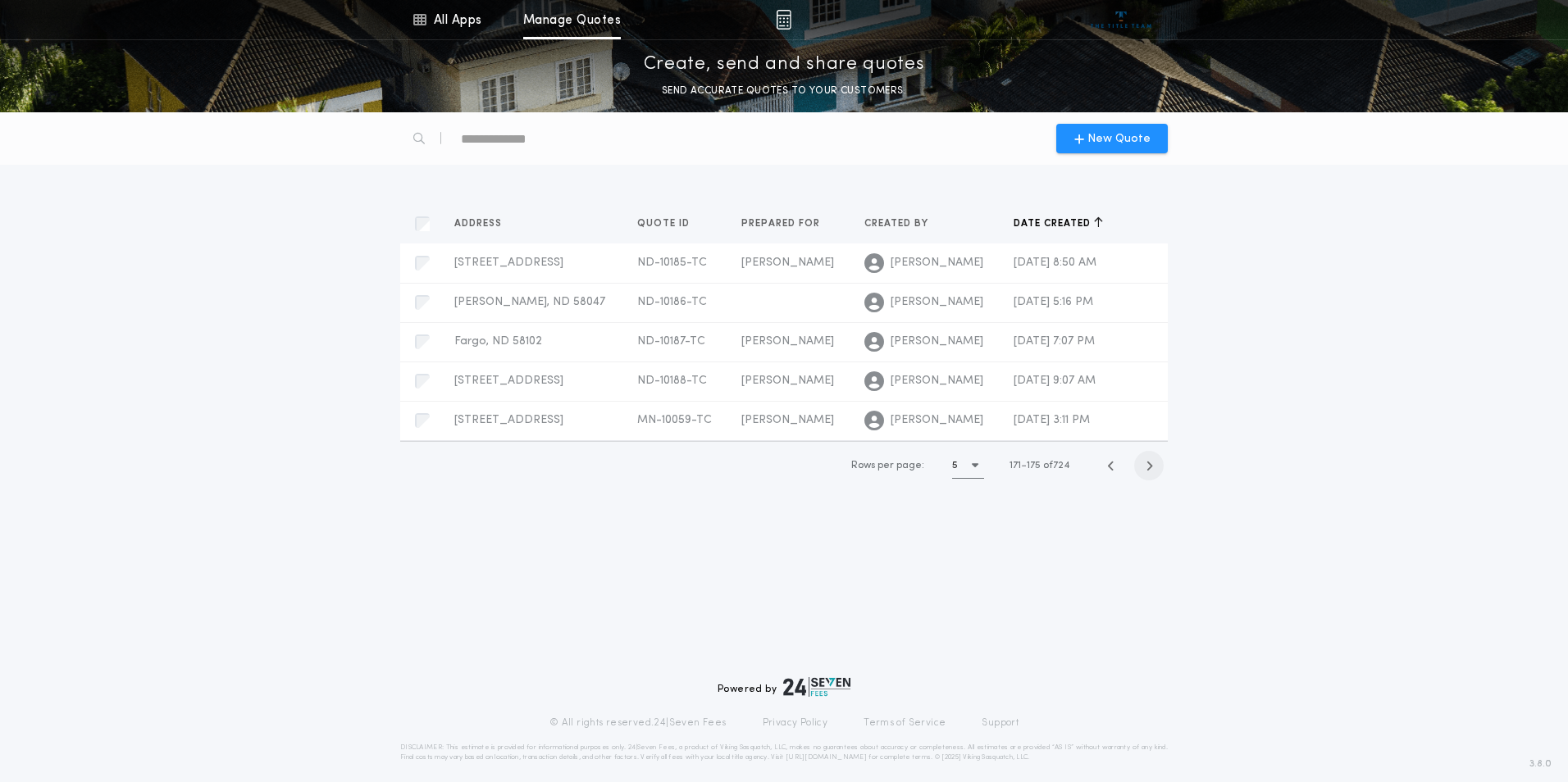
click at [1149, 469] on icon "button" at bounding box center [1149, 466] width 7 height 12
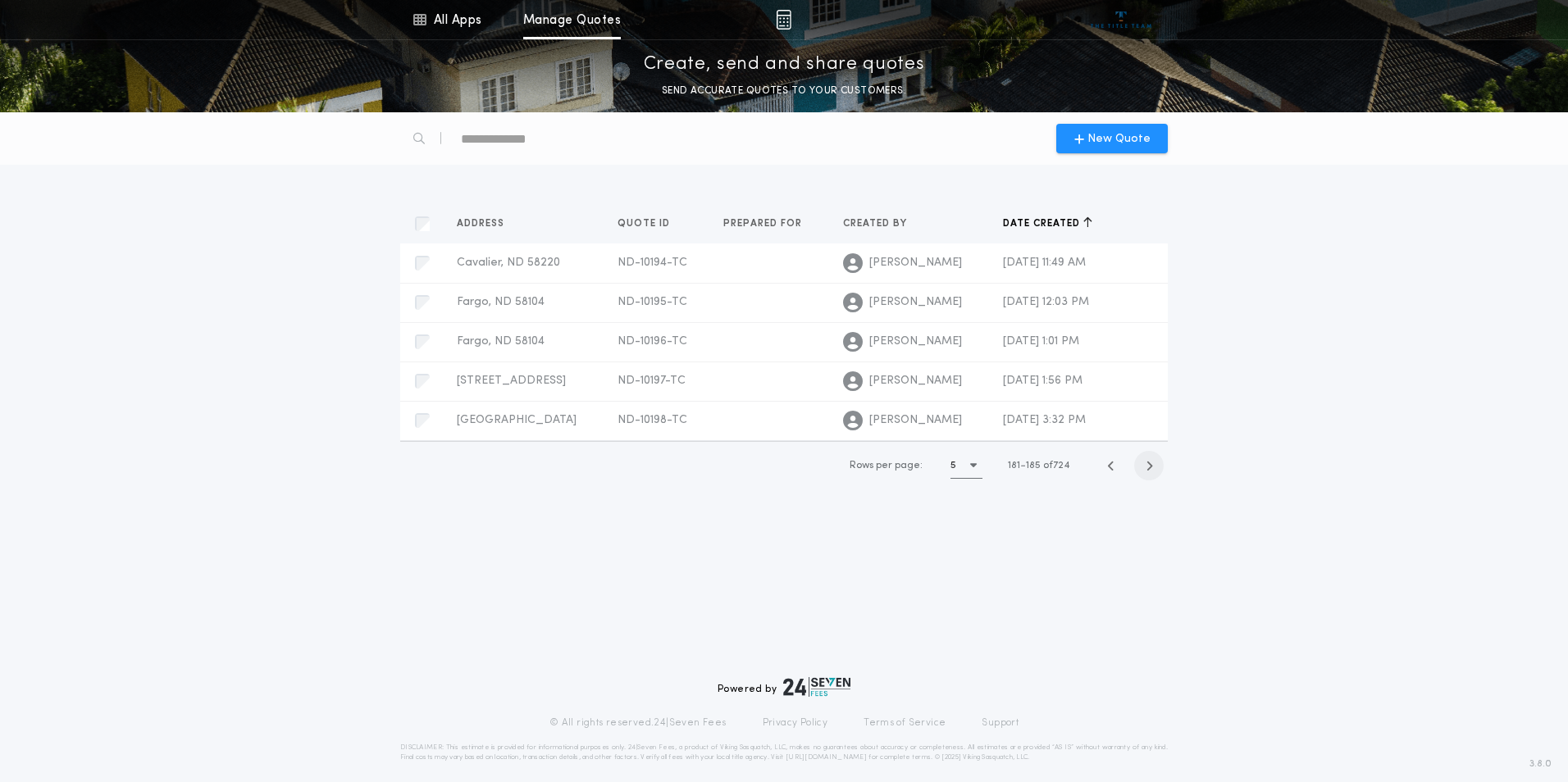
click at [1149, 469] on icon "button" at bounding box center [1149, 466] width 7 height 12
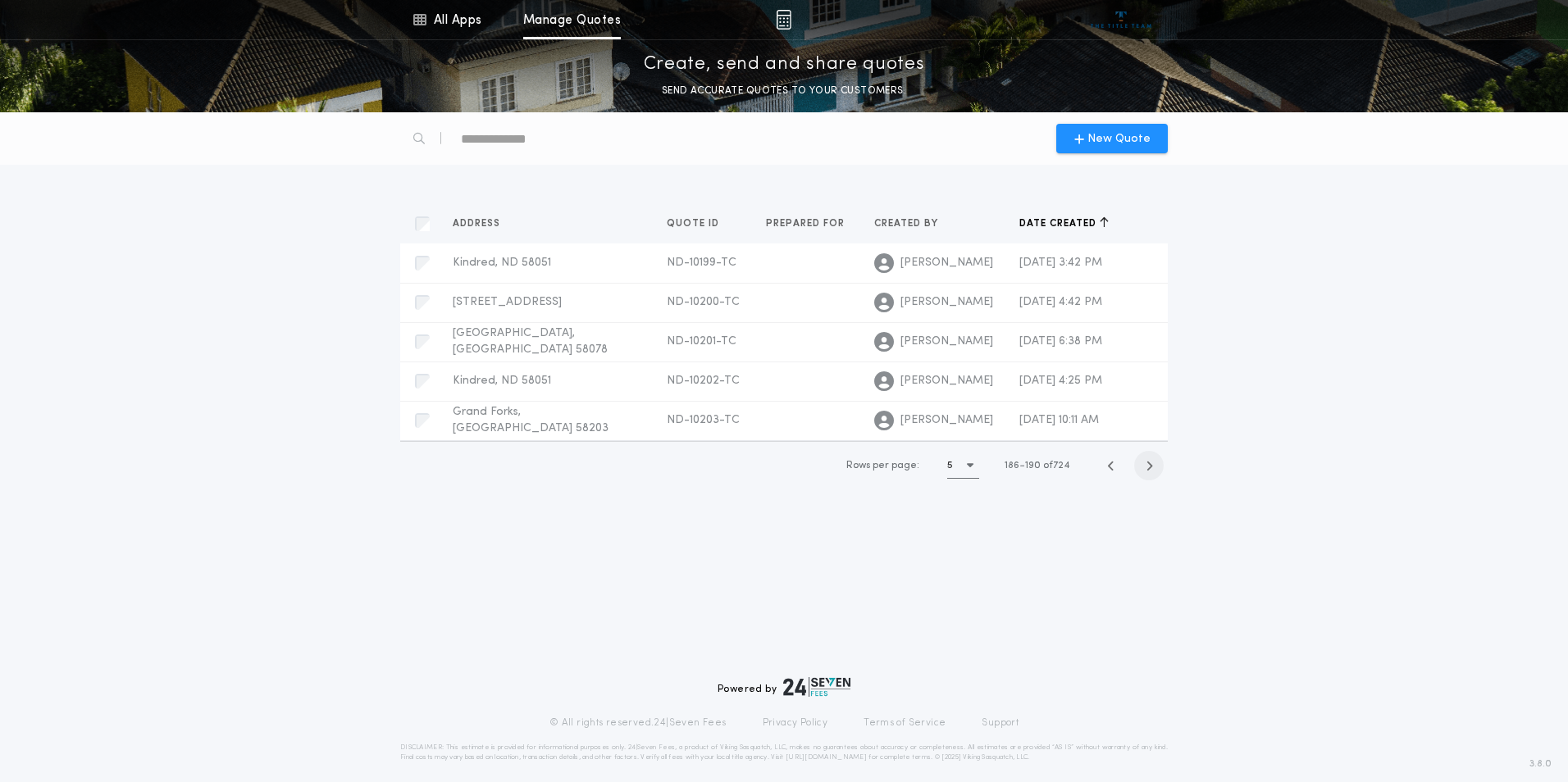
click at [1149, 469] on icon "button" at bounding box center [1149, 466] width 7 height 12
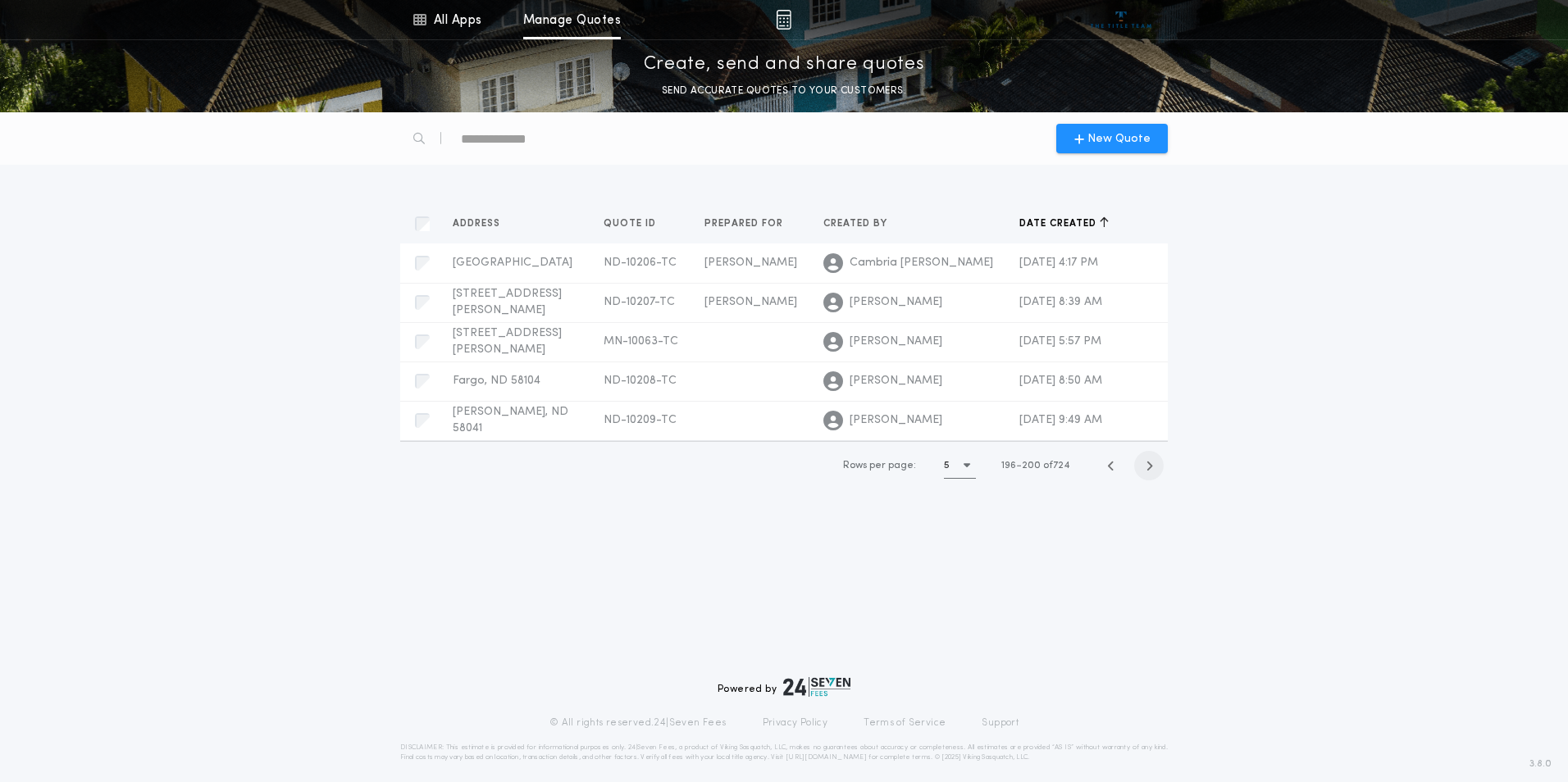
click at [1149, 469] on icon "button" at bounding box center [1149, 466] width 7 height 12
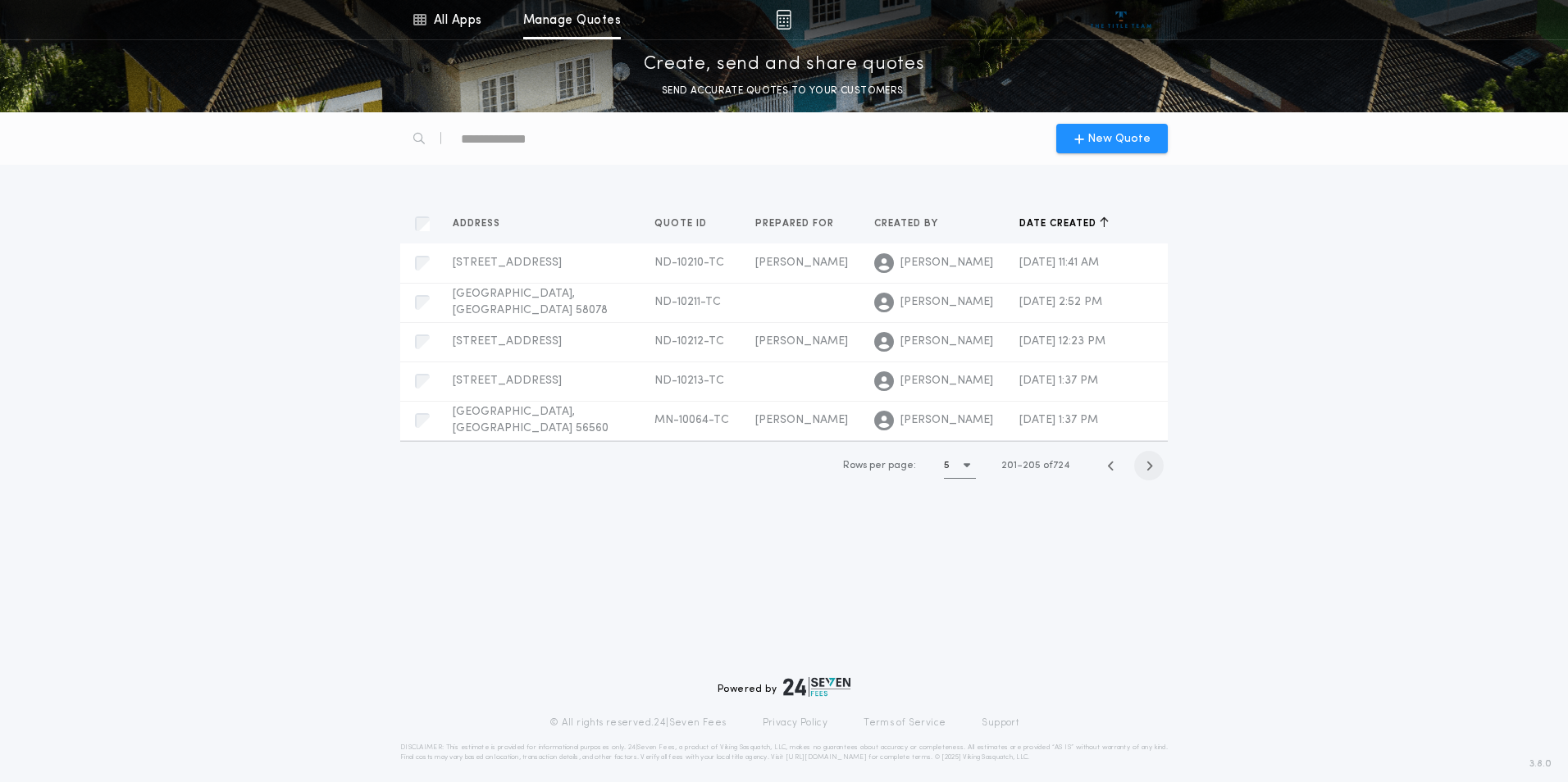
click at [1149, 469] on icon "button" at bounding box center [1149, 466] width 7 height 12
click at [543, 343] on span "Horace, ND 58047" at bounding box center [528, 341] width 151 height 12
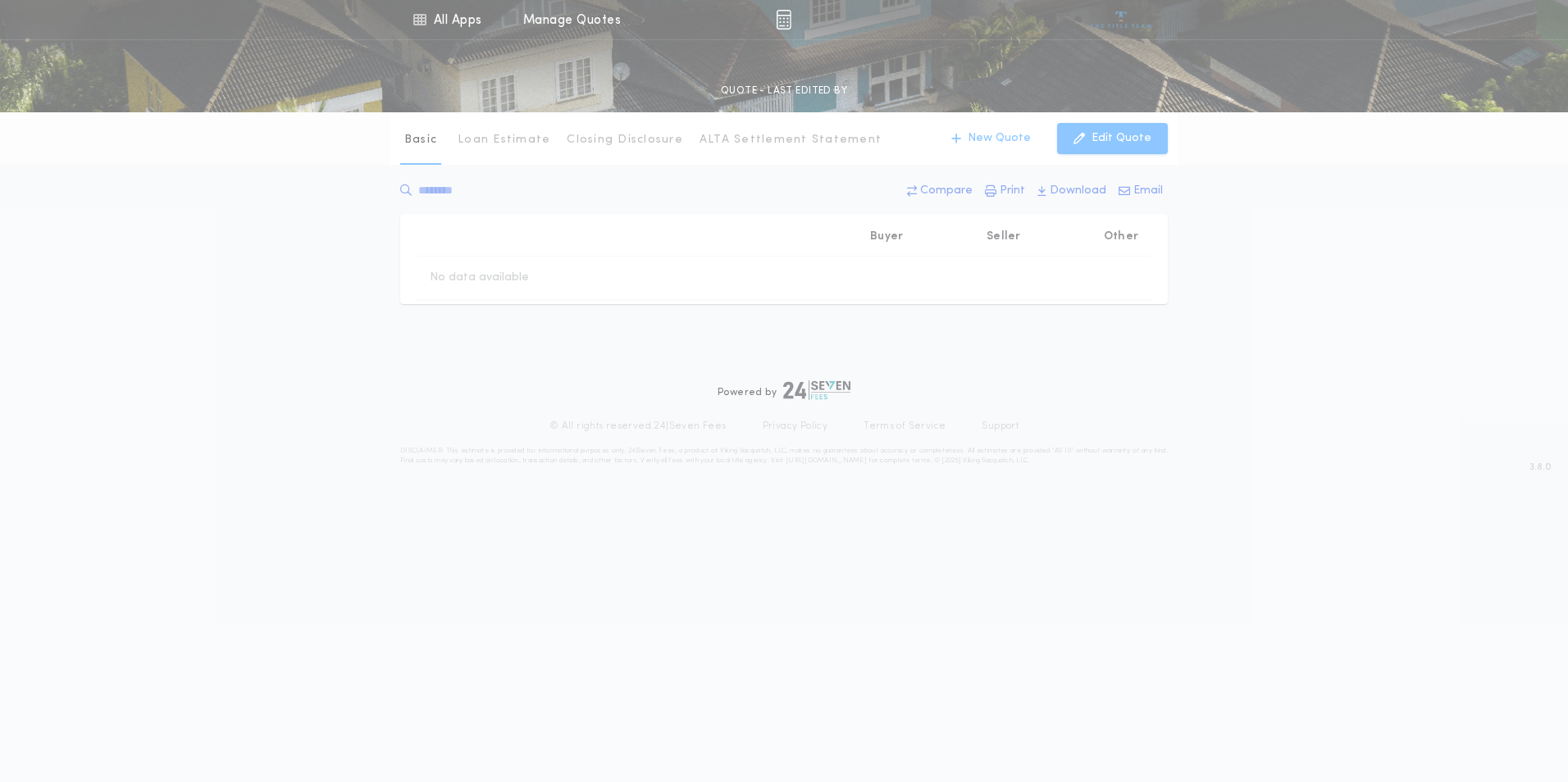
type input "********"
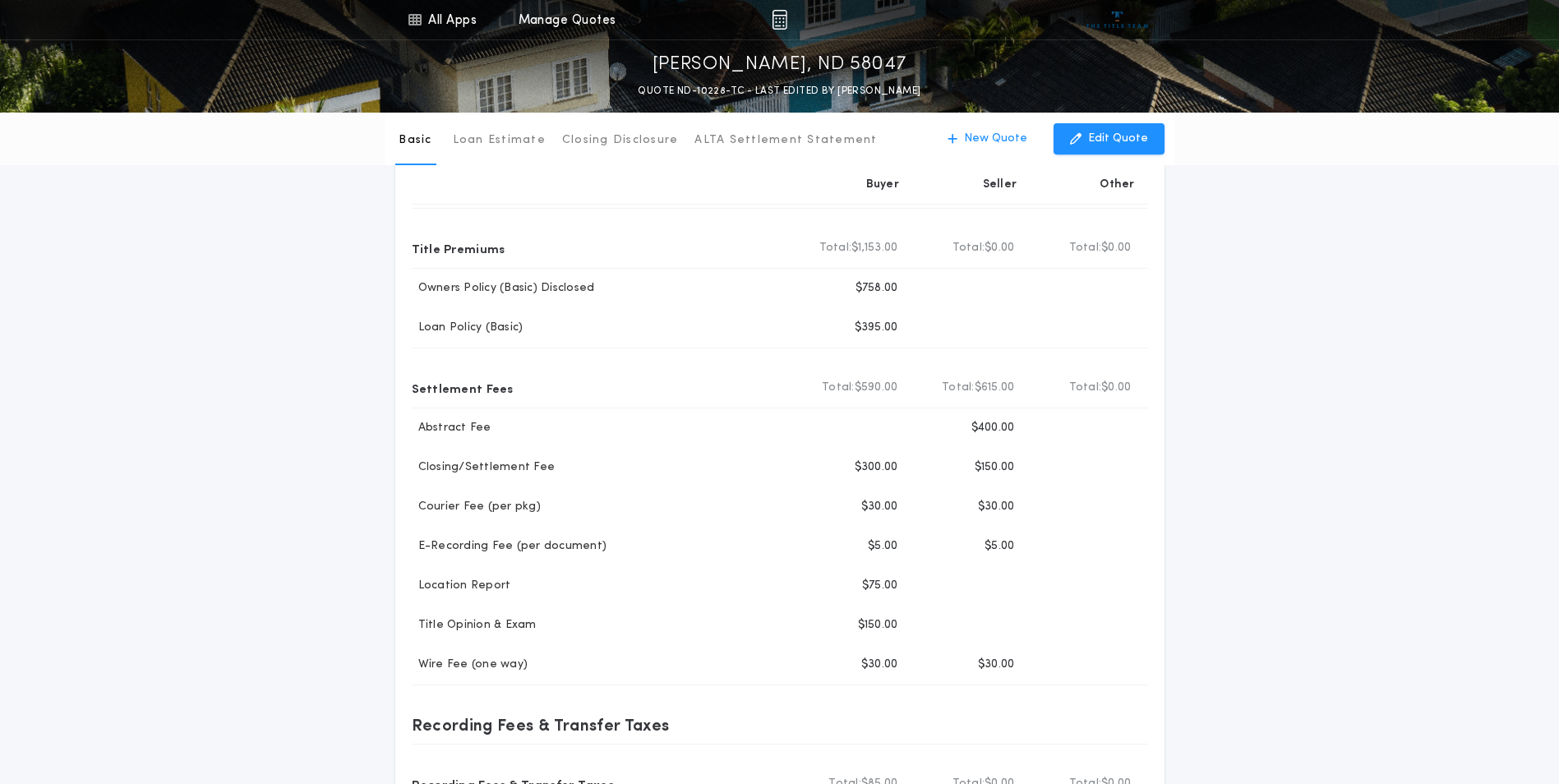
scroll to position [145, 0]
